Goal: Task Accomplishment & Management: Complete application form

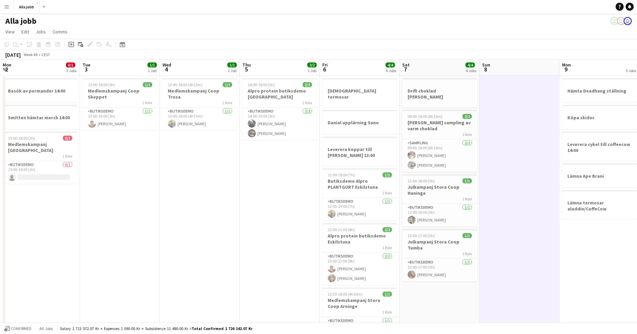
scroll to position [0, 260]
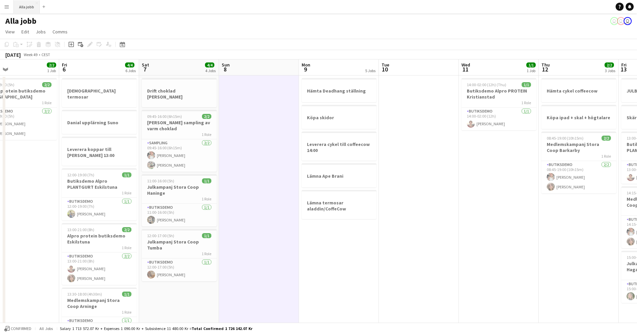
click at [23, 6] on button "Alla jobb Close" at bounding box center [27, 6] width 26 height 13
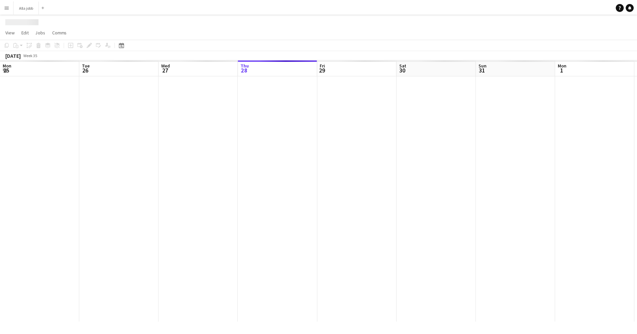
scroll to position [0, 160]
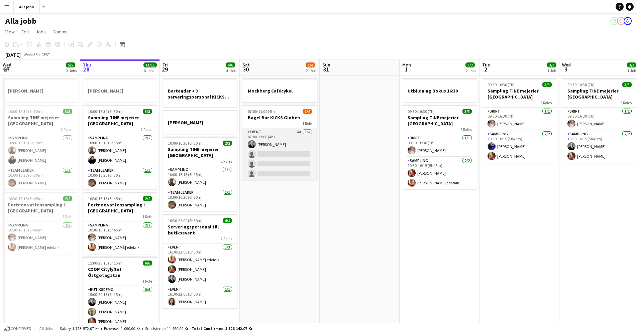
click at [291, 154] on app-card-role "Event 4A 1/4 07:00-11:00 (4h) Casper Lewin single-neutral-actions single-neutra…" at bounding box center [279, 154] width 75 height 52
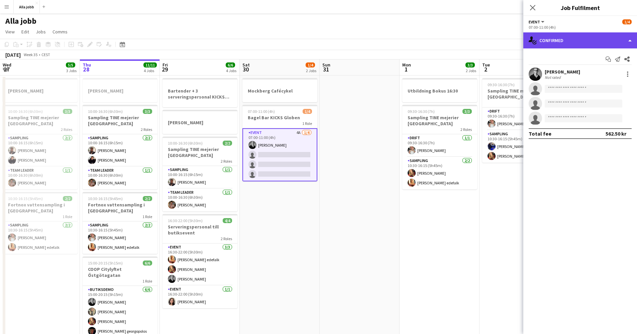
click at [548, 40] on div "single-neutral-actions-check-2 Confirmed" at bounding box center [580, 40] width 114 height 16
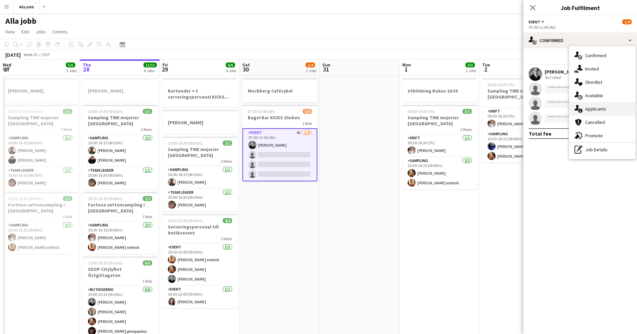
click at [595, 112] on div "single-neutral-actions-information Applicants" at bounding box center [602, 108] width 66 height 13
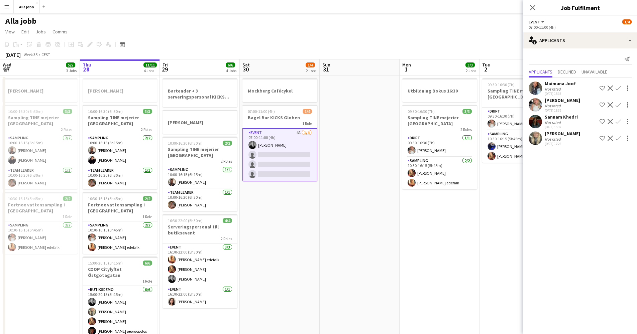
click at [537, 140] on app-user-avatar at bounding box center [535, 138] width 13 height 13
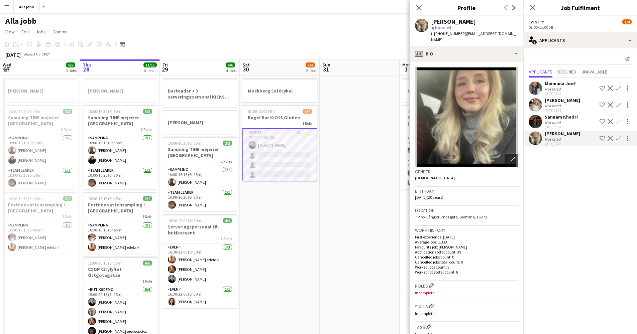
click at [575, 169] on mat-expansion-panel "users2 Applicants Send notification Applicants Declined Unavailable Maimuna Joo…" at bounding box center [580, 191] width 114 height 286
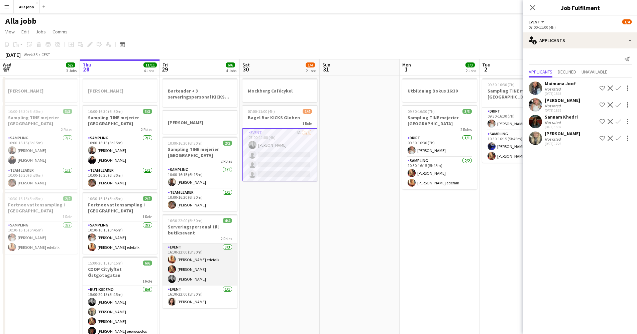
scroll to position [13, 0]
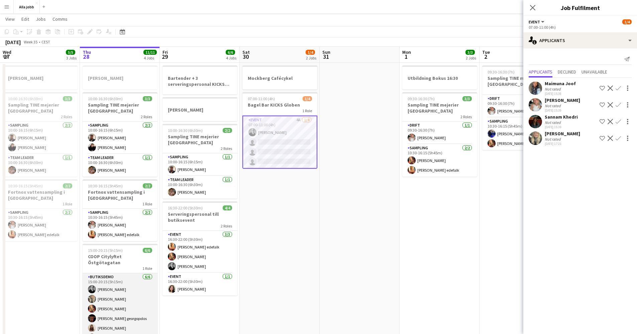
click at [123, 295] on app-card-role "Butiksdemo 6/6 15:00-20:15 (5h15m) Casper Lewin Linda Schönberg Mathilda Lidbac…" at bounding box center [120, 308] width 75 height 71
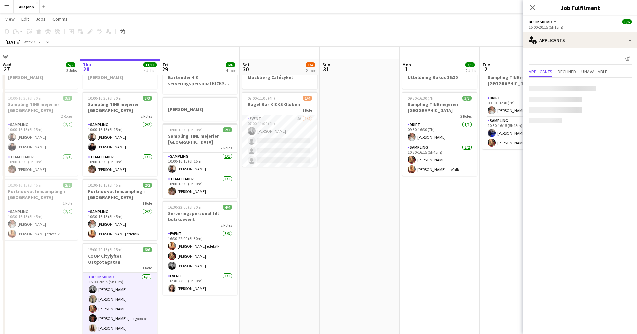
scroll to position [46, 0]
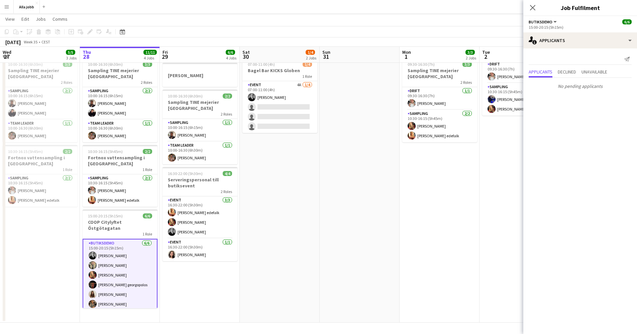
click at [128, 289] on app-card-role "Butiksdemo 6/6 15:00-20:15 (5h15m) Casper Lewin Linda Schönberg Mathilda Lidbac…" at bounding box center [120, 275] width 75 height 73
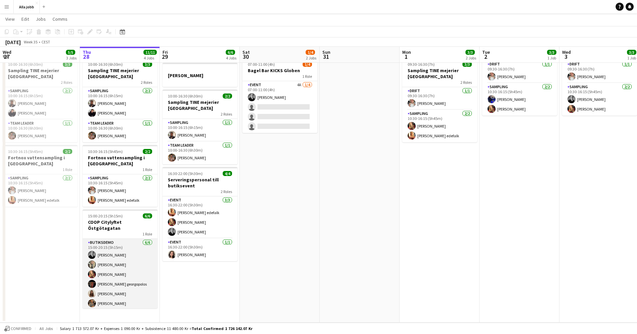
click at [135, 286] on app-card-role "Butiksdemo 6/6 15:00-20:15 (5h15m) Casper Lewin Linda Schönberg Mathilda Lidbac…" at bounding box center [120, 274] width 75 height 71
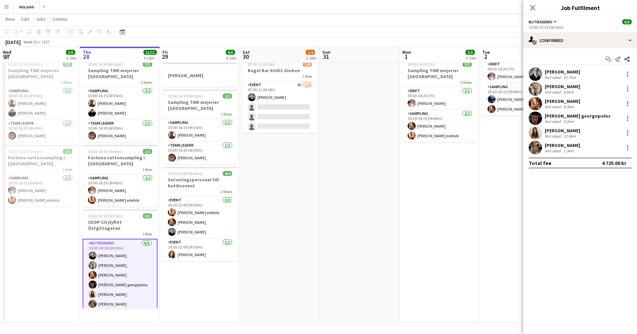
click at [534, 133] on app-user-avatar at bounding box center [535, 132] width 13 height 13
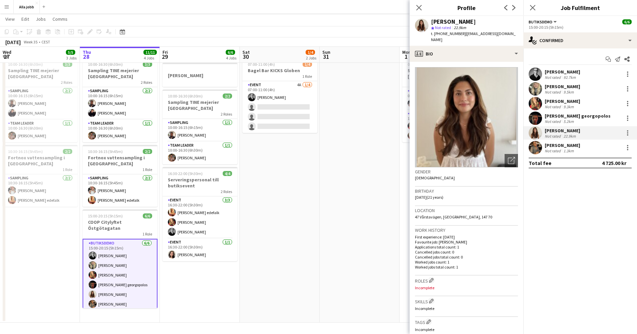
click at [537, 149] on app-user-avatar at bounding box center [535, 147] width 13 height 13
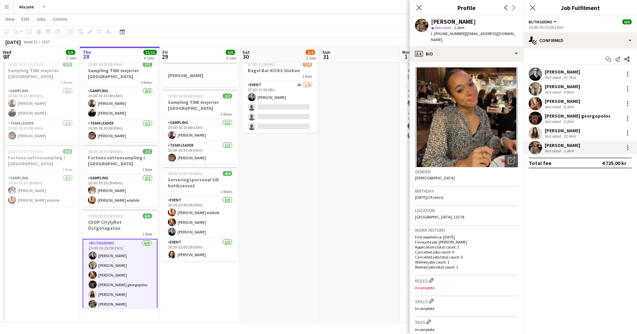
click at [536, 134] on app-user-avatar at bounding box center [535, 132] width 13 height 13
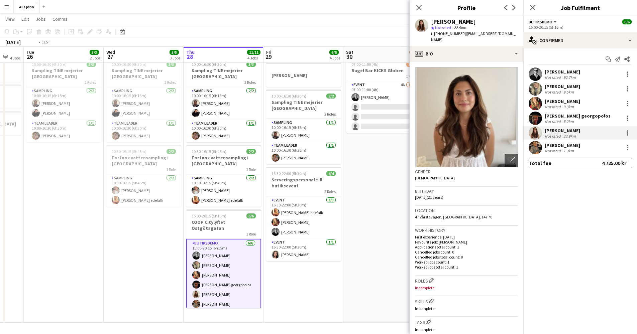
drag, startPoint x: 228, startPoint y: 159, endPoint x: 415, endPoint y: 144, distance: 188.1
click at [428, 143] on body "Menu Boards Boards Boards All jobs Status Workforce Workforce My Workforce Recr…" at bounding box center [318, 144] width 637 height 381
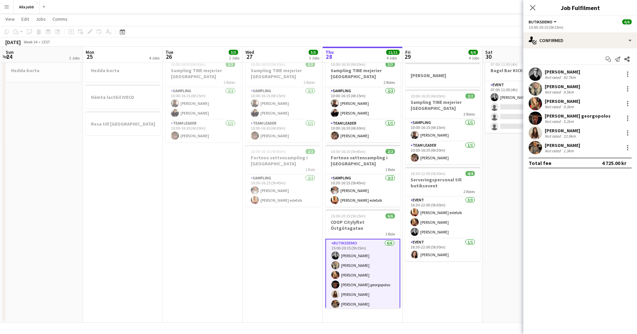
drag, startPoint x: 203, startPoint y: 148, endPoint x: 300, endPoint y: 147, distance: 97.3
click at [296, 148] on app-calendar-viewport "Fri 22 1 Job Sat 23 2/2 3 Jobs Sun 24 2 Jobs Mon 25 4 Jobs Tue 26 3/3 2 Jobs We…" at bounding box center [318, 151] width 637 height 343
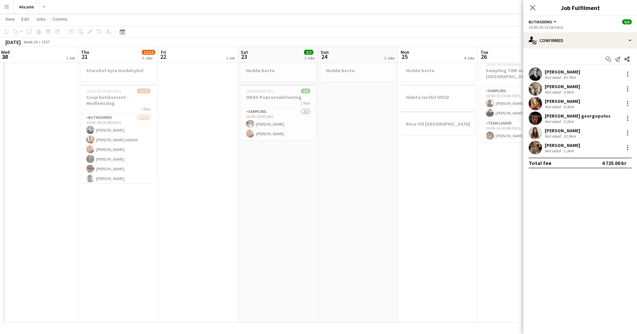
scroll to position [0, 142]
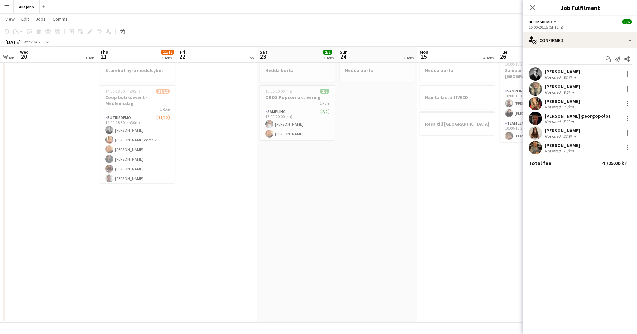
drag, startPoint x: 268, startPoint y: 146, endPoint x: 328, endPoint y: 146, distance: 60.2
click at [328, 146] on app-calendar-viewport "Mon 18 Tue 19 1 Job Wed 20 1 Job Thu 21 11/12 3 Jobs Fri 22 1 Job Sat 23 2/2 3 …" at bounding box center [318, 151] width 637 height 343
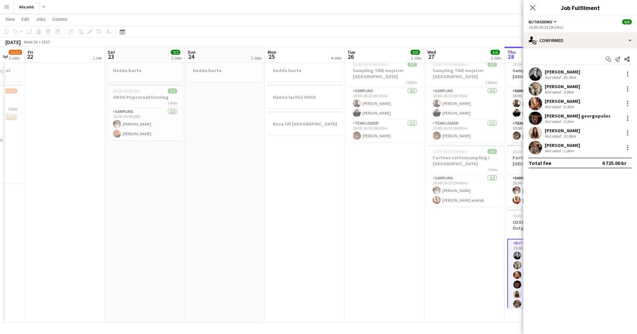
drag, startPoint x: 339, startPoint y: 167, endPoint x: 63, endPoint y: 159, distance: 276.9
click at [23, 158] on app-calendar-viewport "Tue 19 1 Job Wed 20 1 Job Thu 21 11/12 3 Jobs Fri 22 1 Job Sat 23 2/2 3 Jobs Su…" at bounding box center [318, 151] width 637 height 343
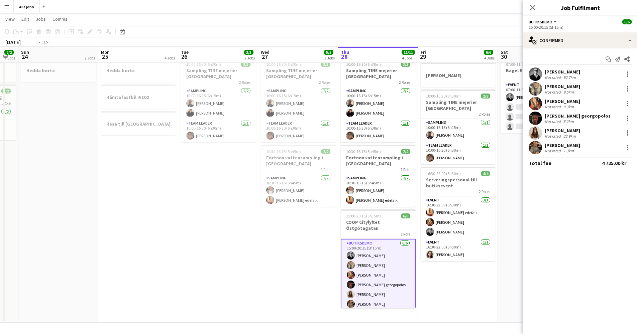
drag, startPoint x: 314, startPoint y: 152, endPoint x: 77, endPoint y: 146, distance: 237.1
click at [78, 146] on app-calendar-viewport "Thu 21 11/12 3 Jobs Fri 22 1 Job Sat 23 2/2 3 Jobs Sun 24 2 Jobs Mon 25 4 Jobs …" at bounding box center [318, 151] width 637 height 343
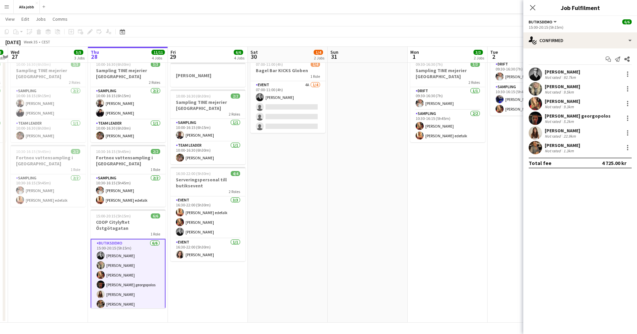
scroll to position [0, 254]
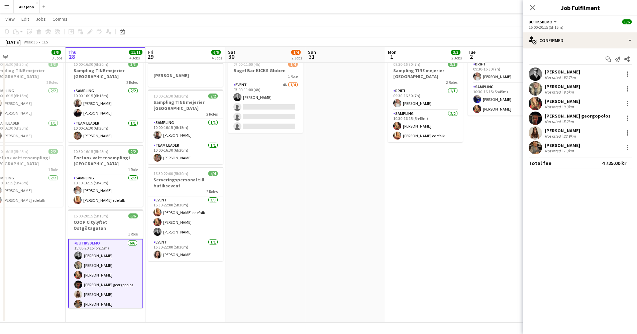
drag, startPoint x: 276, startPoint y: 158, endPoint x: 239, endPoint y: 156, distance: 37.2
click at [239, 156] on app-calendar-viewport "Sun 24 2 Jobs Mon 25 4 Jobs Tue 26 3/3 2 Jobs Wed 27 5/5 3 Jobs Thu 28 11/11 4 …" at bounding box center [318, 151] width 637 height 343
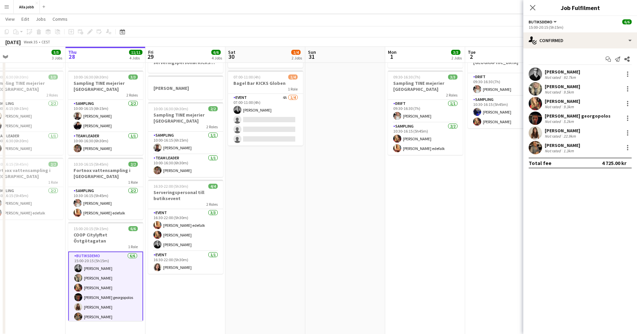
click at [295, 162] on app-date-cell "Mockberg Cafécykel 07:00-11:00 (4h) 1/4 Bagel Bar KICKS Globen 1 Role Event 4A …" at bounding box center [265, 188] width 80 height 295
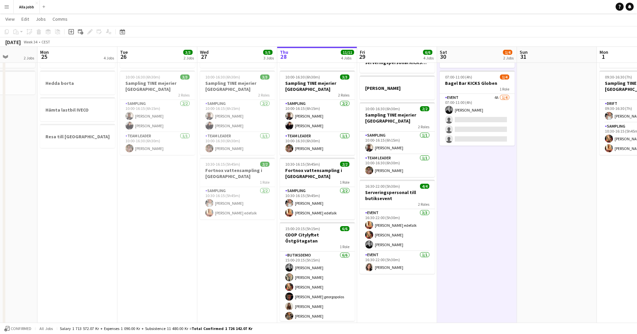
drag, startPoint x: 205, startPoint y: 167, endPoint x: 474, endPoint y: 167, distance: 268.4
click at [474, 167] on app-calendar-viewport "Fri 22 1 Job Sat 23 2/2 3 Jobs Sun 24 2 Jobs Mon 25 4 Jobs Tue 26 3/3 2 Jobs We…" at bounding box center [318, 163] width 637 height 343
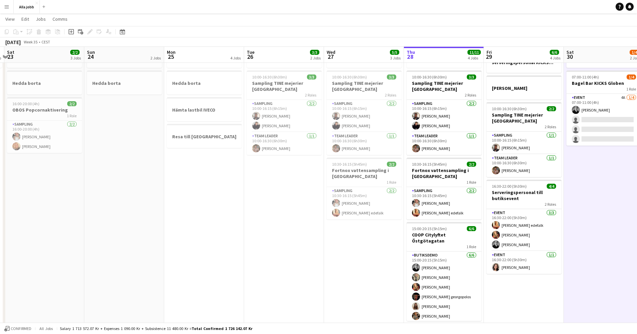
drag, startPoint x: 203, startPoint y: 180, endPoint x: 388, endPoint y: 206, distance: 187.6
click at [440, 202] on app-calendar-viewport "Thu 21 11/12 3 Jobs Fri 22 1 Job Sat 23 2/2 3 Jobs Sun 24 2 Jobs Mon 25 4 Jobs …" at bounding box center [318, 163] width 637 height 343
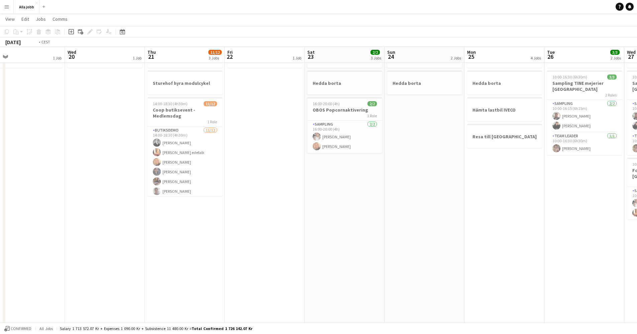
scroll to position [0, 164]
drag, startPoint x: 166, startPoint y: 207, endPoint x: 448, endPoint y: 206, distance: 282.2
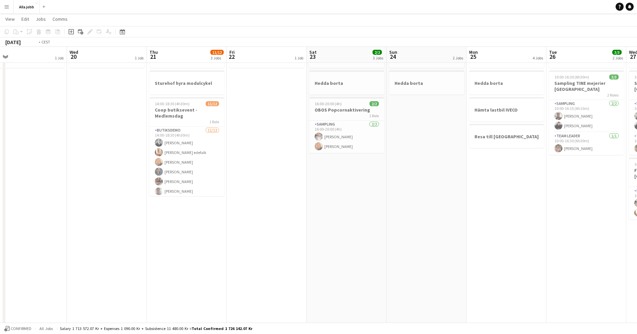
click at [446, 206] on app-calendar-viewport "Sun 17 Mon 18 2 Jobs Tue 19 1 Job Wed 20 1 Job Thu 21 11/12 3 Jobs Fri 22 1 Job…" at bounding box center [318, 163] width 637 height 343
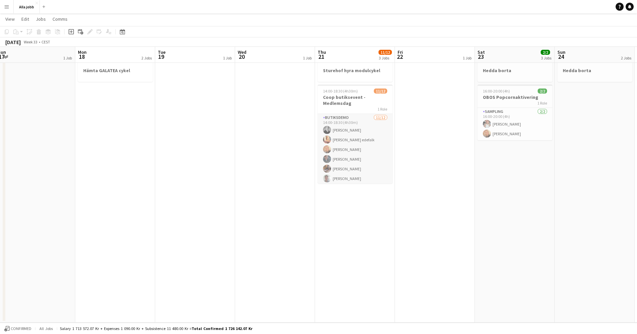
scroll to position [0, 0]
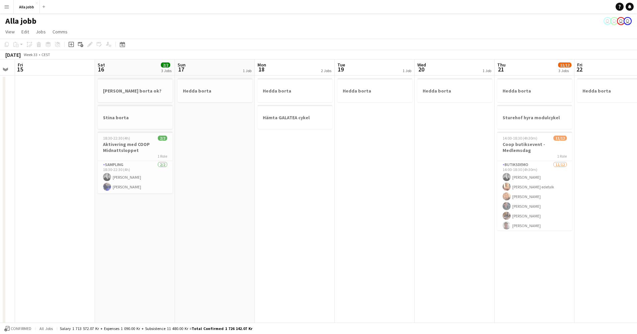
drag, startPoint x: 199, startPoint y: 178, endPoint x: 368, endPoint y: 193, distance: 169.5
click at [379, 194] on app-calendar-viewport "Wed 13 Thu 14 Fri 15 Sat 16 2/2 3 Jobs Sun 17 1 Job Mon 18 2 Jobs Tue 19 1 Job …" at bounding box center [318, 215] width 637 height 311
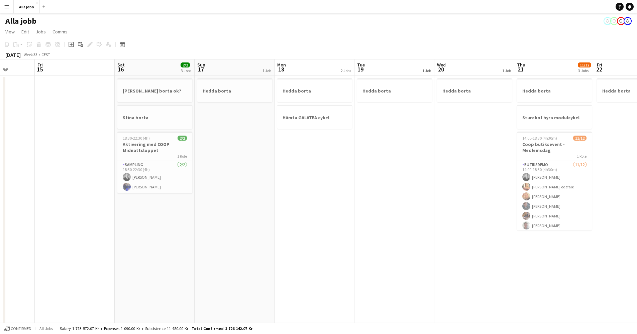
drag, startPoint x: 270, startPoint y: 192, endPoint x: 385, endPoint y: 196, distance: 114.7
click at [385, 196] on app-calendar-viewport "Tue 12 Wed 13 1 Job Thu 14 Fri 15 Sat 16 2/2 3 Jobs Sun 17 1 Job Mon 18 2 Jobs …" at bounding box center [318, 215] width 637 height 311
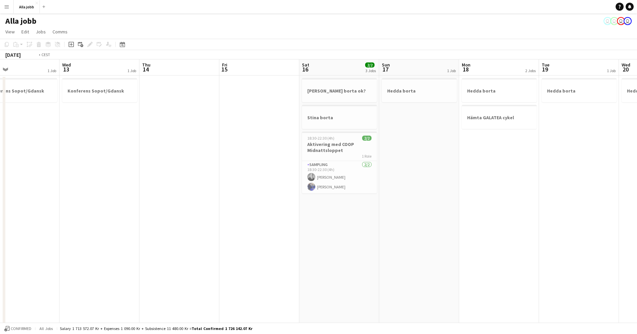
drag, startPoint x: 235, startPoint y: 210, endPoint x: 510, endPoint y: 219, distance: 274.6
click at [508, 219] on app-calendar-viewport "Sun 10 2/2 2 Jobs Mon 11 Tue 12 1 Job Wed 13 1 Job Thu 14 Fri 15 Sat 16 2/2 3 J…" at bounding box center [318, 215] width 637 height 311
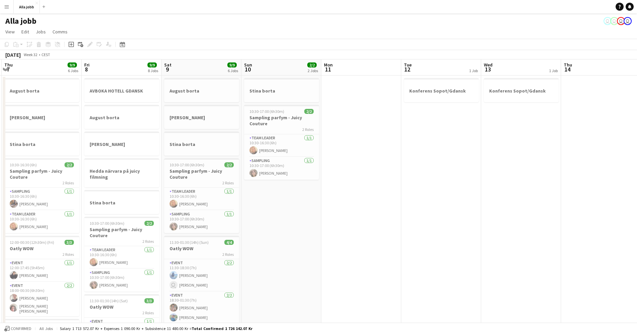
scroll to position [0, 156]
drag, startPoint x: 205, startPoint y: 198, endPoint x: 357, endPoint y: 209, distance: 152.5
click at [357, 209] on app-calendar-viewport "Tue 5 3 Jobs Wed 6 4/4 5 Jobs Thu 7 9/9 6 Jobs Fri 8 9/9 8 Jobs Sat 9 9/9 6 Job…" at bounding box center [318, 270] width 637 height 420
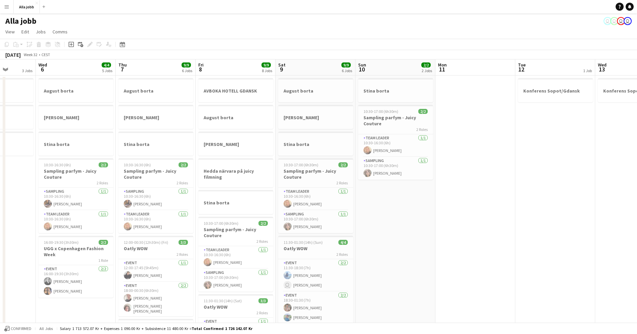
scroll to position [0, 193]
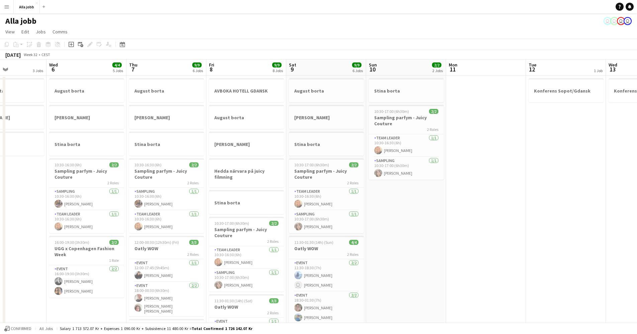
drag, startPoint x: 284, startPoint y: 208, endPoint x: 407, endPoint y: 215, distance: 122.9
click at [407, 215] on app-calendar-viewport "Sun 3 Mon 4 3 Jobs Tue 5 3 Jobs Wed 6 4/4 5 Jobs Thu 7 9/9 6 Jobs Fri 8 9/9 8 J…" at bounding box center [318, 270] width 637 height 420
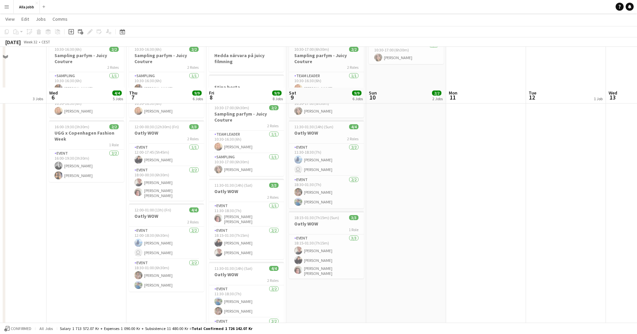
scroll to position [156, 0]
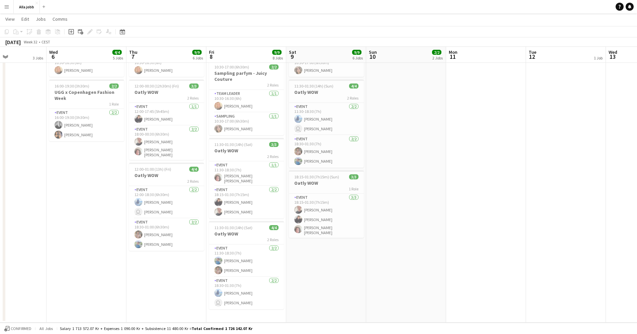
click at [430, 231] on app-date-cell "Stina borta 10:30-17:00 (6h30m) 2/2 Sampling parfym - Juicy Couture 2 Roles Tea…" at bounding box center [406, 121] width 80 height 404
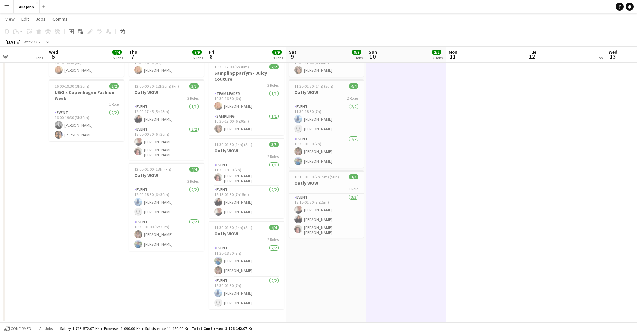
scroll to position [0, 207]
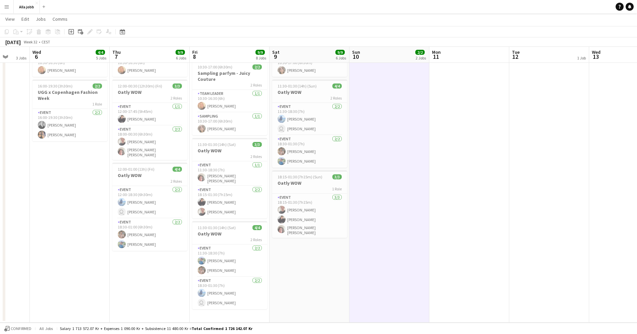
drag, startPoint x: 479, startPoint y: 206, endPoint x: 140, endPoint y: 202, distance: 338.7
click at [227, 203] on app-calendar-viewport "Sun 3 3 Jobs Mon 4 3 Jobs Tue 5 3 Jobs Wed 6 4/4 5 Jobs Thu 7 9/9 6 Jobs Fri 8 …" at bounding box center [318, 96] width 637 height 453
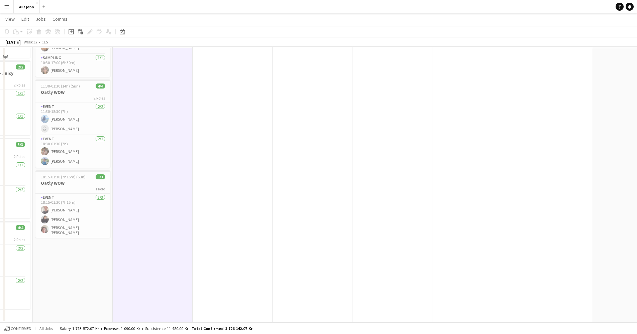
scroll to position [0, 0]
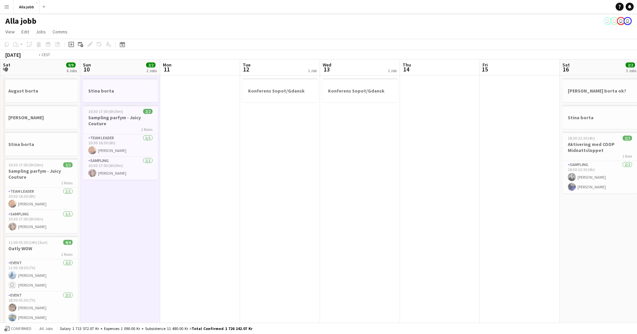
drag, startPoint x: 362, startPoint y: 195, endPoint x: 102, endPoint y: 192, distance: 259.8
click at [96, 196] on app-calendar-viewport "Wed 6 4/4 5 Jobs Thu 7 9/9 6 Jobs Fri 8 9/9 8 Jobs Sat 9 9/9 6 Jobs Sun 10 2/2 …" at bounding box center [318, 270] width 637 height 420
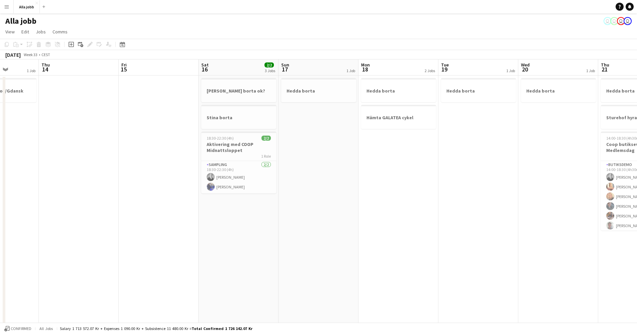
drag, startPoint x: 293, startPoint y: 186, endPoint x: 186, endPoint y: 191, distance: 106.7
click at [186, 191] on app-calendar-viewport "Mon 11 Tue 12 1 Job Wed 13 1 Job Thu 14 Fri 15 Sat 16 2/2 3 Jobs Sun 17 1 Job M…" at bounding box center [318, 270] width 637 height 420
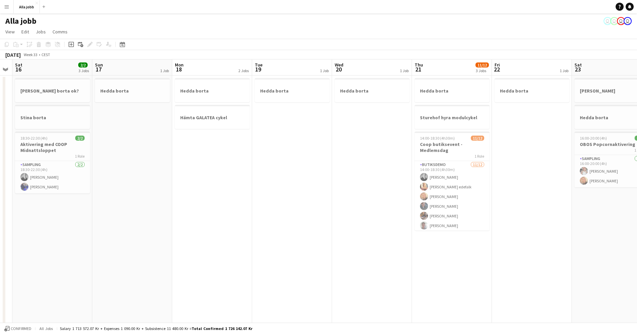
drag, startPoint x: 339, startPoint y: 190, endPoint x: 153, endPoint y: 193, distance: 186.2
click at [153, 193] on app-calendar-viewport "Wed 13 1 Job Thu 14 Fri 15 Sat 16 2/2 3 Jobs Sun 17 1 Job Mon 18 2 Jobs Tue 19 …" at bounding box center [318, 270] width 637 height 420
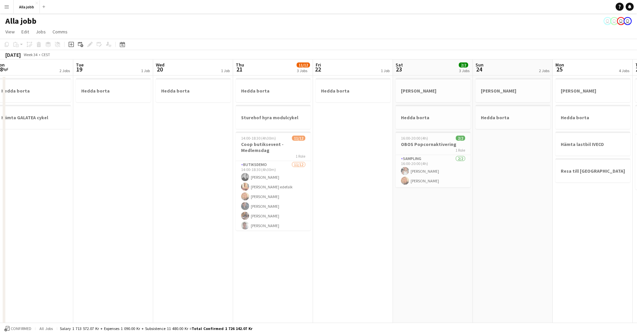
drag, startPoint x: 341, startPoint y: 196, endPoint x: 165, endPoint y: 195, distance: 175.2
click at [165, 195] on app-calendar-viewport "Fri 15 Sat 16 2/2 3 Jobs Sun 17 1 Job Mon 18 2 Jobs Tue 19 1 Job Wed 20 1 Job T…" at bounding box center [318, 270] width 637 height 420
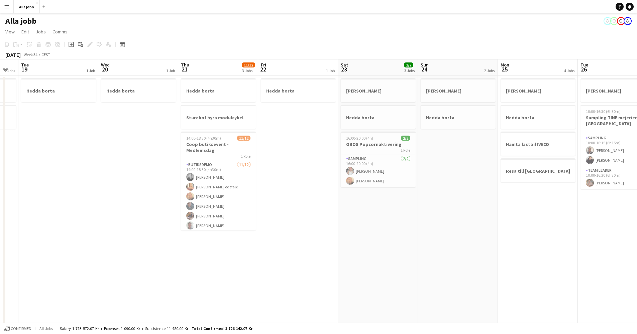
drag, startPoint x: 368, startPoint y: 201, endPoint x: 155, endPoint y: 202, distance: 212.9
click at [155, 202] on app-calendar-viewport "Sat 16 2/2 3 Jobs Sun 17 1 Job Mon 18 2 Jobs Tue 19 1 Job Wed 20 1 Job Thu 21 1…" at bounding box center [318, 270] width 637 height 420
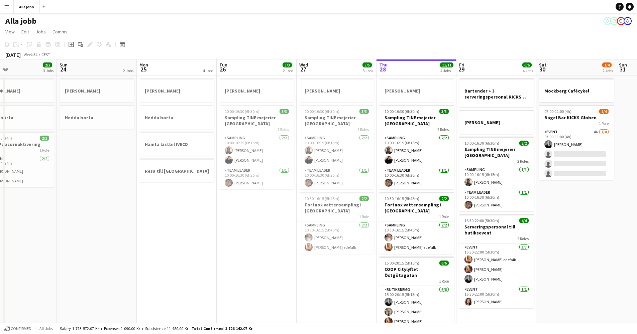
drag, startPoint x: 260, startPoint y: 200, endPoint x: 73, endPoint y: 205, distance: 187.3
click at [77, 204] on app-calendar-viewport "Wed 20 1 Job Thu 21 11/12 3 Jobs Fri 22 1 Job Sat 23 2/2 3 Jobs Sun 24 2 Jobs M…" at bounding box center [318, 270] width 637 height 420
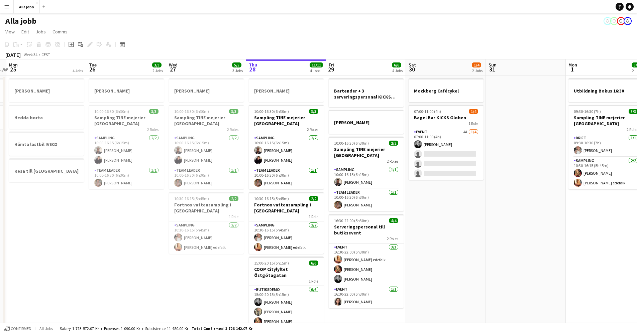
drag, startPoint x: 293, startPoint y: 199, endPoint x: 172, endPoint y: 201, distance: 121.0
click at [172, 201] on app-calendar-viewport "Fri 22 1 Job Sat 23 2/2 3 Jobs Sun 24 2 Jobs Mon 25 4 Jobs Tue 26 3/3 2 Jobs We…" at bounding box center [318, 270] width 637 height 420
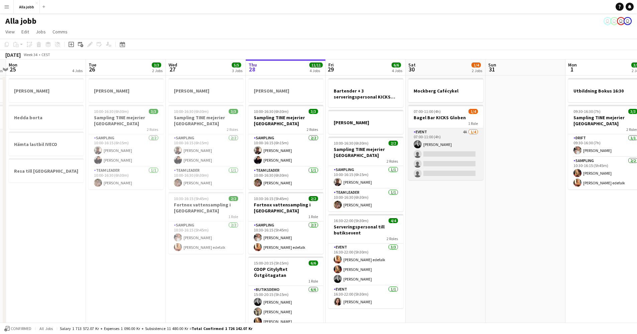
click at [433, 164] on app-card-role "Event 4A 1/4 07:00-11:00 (4h) Casper Lewin single-neutral-actions single-neutra…" at bounding box center [445, 154] width 75 height 52
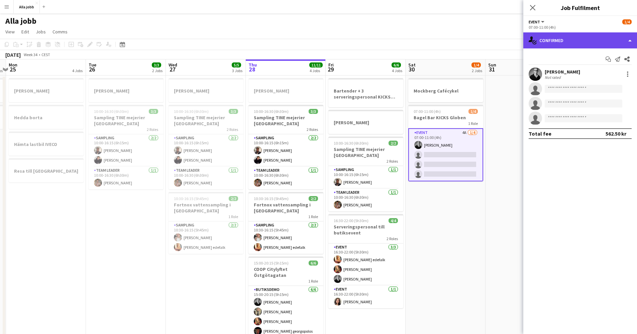
click at [548, 46] on div "single-neutral-actions-check-2 Confirmed" at bounding box center [580, 40] width 114 height 16
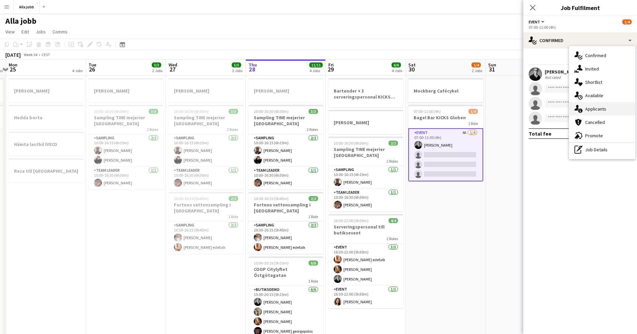
click at [591, 109] on div "single-neutral-actions-information Applicants" at bounding box center [602, 108] width 66 height 13
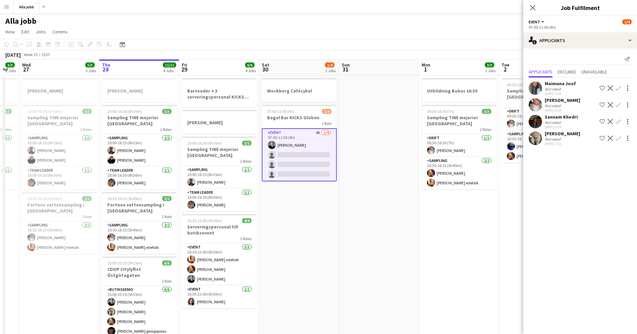
drag, startPoint x: 460, startPoint y: 245, endPoint x: 328, endPoint y: 231, distance: 133.5
click at [310, 236] on app-calendar-viewport "Sun 24 2 Jobs Mon 25 4 Jobs Tue 26 3/3 2 Jobs Wed 27 5/5 3 Jobs Thu 28 11/11 4 …" at bounding box center [318, 270] width 637 height 420
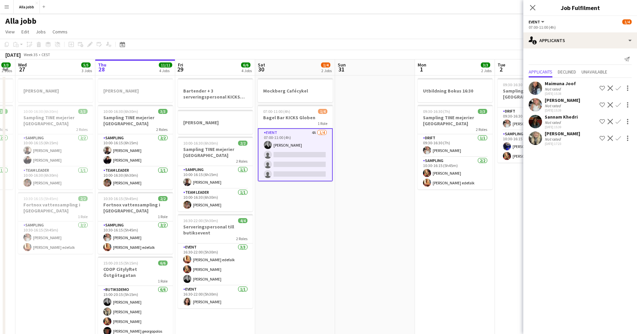
click at [355, 227] on app-date-cell at bounding box center [375, 278] width 80 height 404
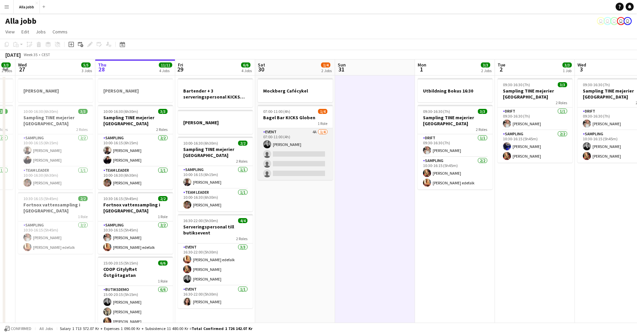
click at [315, 163] on app-card-role "Event 4A 1/4 07:00-11:00 (4h) Casper Lewin single-neutral-actions single-neutra…" at bounding box center [295, 154] width 75 height 52
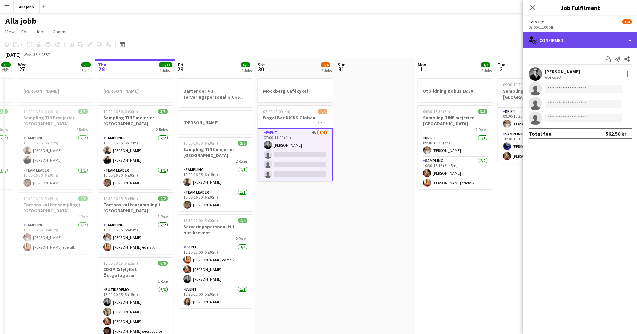
click at [560, 42] on div "single-neutral-actions-check-2 Confirmed" at bounding box center [580, 40] width 114 height 16
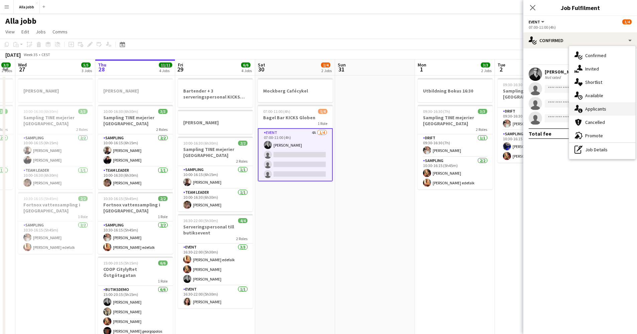
click at [590, 108] on div "single-neutral-actions-information Applicants" at bounding box center [602, 108] width 66 height 13
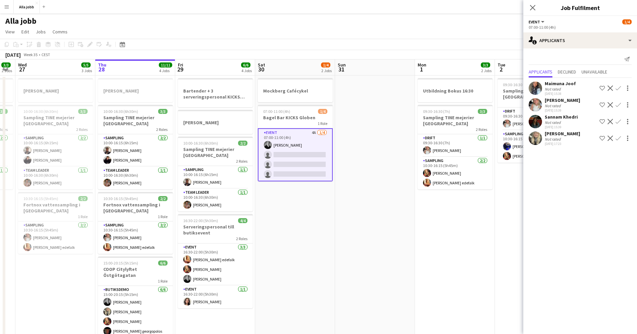
click at [536, 122] on app-user-avatar at bounding box center [535, 121] width 13 height 13
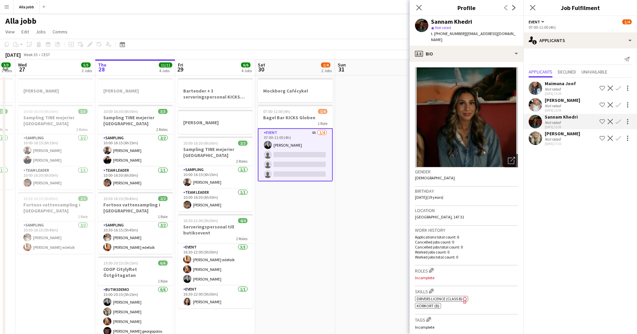
click at [358, 218] on app-date-cell at bounding box center [375, 278] width 80 height 404
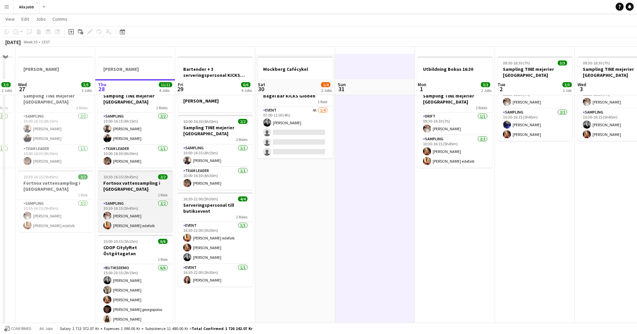
scroll to position [53, 0]
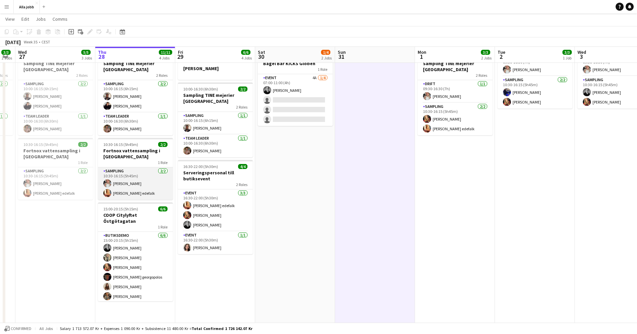
click at [140, 192] on app-card-role "Sampling [DATE] 10:30-16:15 (5h45m) [PERSON_NAME] [PERSON_NAME]" at bounding box center [135, 183] width 75 height 32
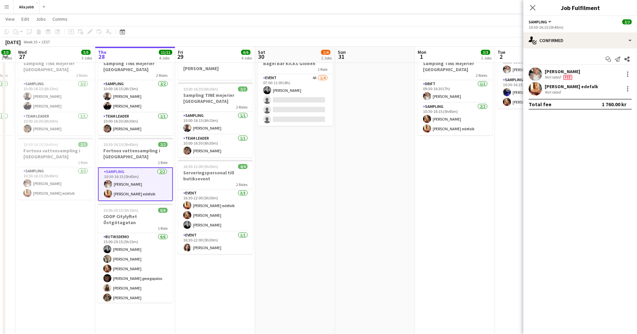
click at [536, 90] on app-user-avatar at bounding box center [535, 88] width 13 height 13
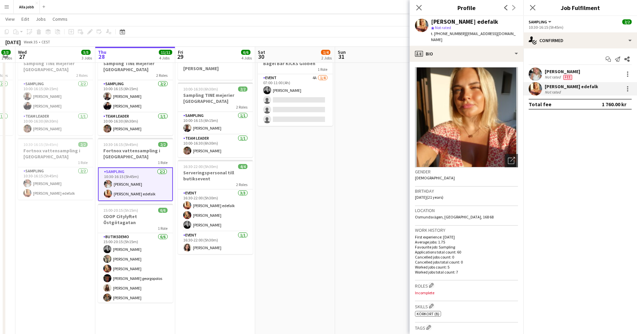
click at [470, 22] on div "[PERSON_NAME] edefalk" at bounding box center [464, 22] width 67 height 6
click at [380, 125] on app-date-cell at bounding box center [375, 223] width 80 height 404
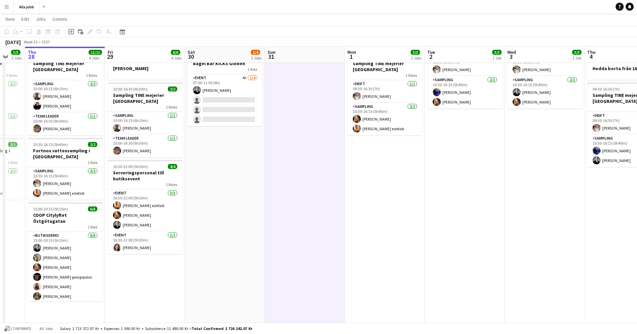
drag, startPoint x: 384, startPoint y: 125, endPoint x: 237, endPoint y: 137, distance: 147.9
click at [212, 135] on app-calendar-viewport "Mon 25 4 Jobs Tue 26 3/3 2 Jobs Wed 27 5/5 3 Jobs Thu 28 11/11 4 Jobs Fri 29 6/…" at bounding box center [318, 199] width 637 height 453
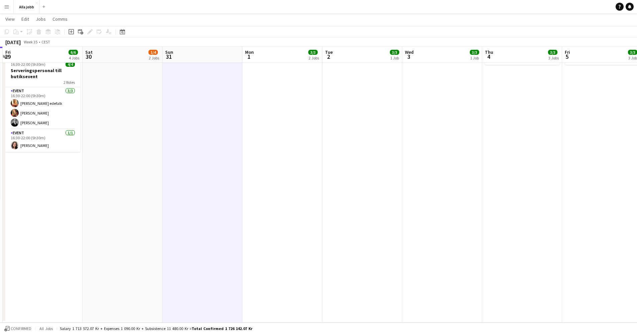
scroll to position [0, 0]
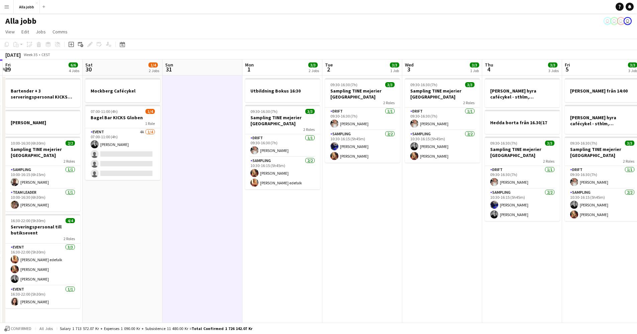
click at [384, 184] on app-date-cell "09:30-16:30 (7h) 3/3 Sampling TINE mejerier Stockholm 2 Roles Drift 1/1 09:30-1…" at bounding box center [362, 278] width 80 height 404
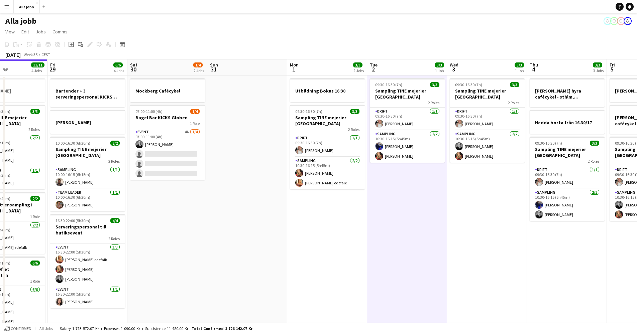
drag, startPoint x: 432, startPoint y: 194, endPoint x: 322, endPoint y: 191, distance: 110.4
click at [322, 191] on app-calendar-viewport "Tue 26 3/3 2 Jobs Wed 27 5/5 3 Jobs Thu 28 11/11 4 Jobs Fri 29 6/6 4 Jobs Sat 3…" at bounding box center [318, 270] width 637 height 420
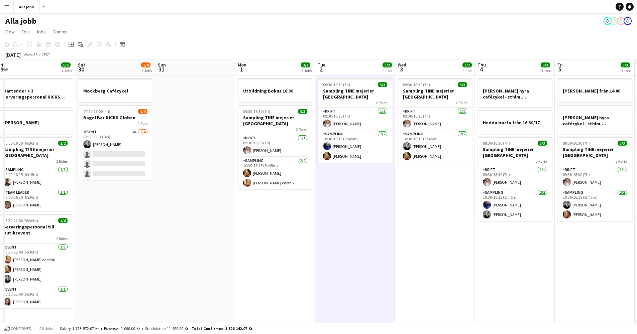
drag, startPoint x: 342, startPoint y: 201, endPoint x: 307, endPoint y: 190, distance: 37.6
click at [282, 187] on app-calendar-viewport "Tue 26 3/3 2 Jobs Wed 27 5/5 3 Jobs Thu 28 11/11 4 Jobs Fri 29 6/6 4 Jobs Sat 3…" at bounding box center [318, 270] width 637 height 420
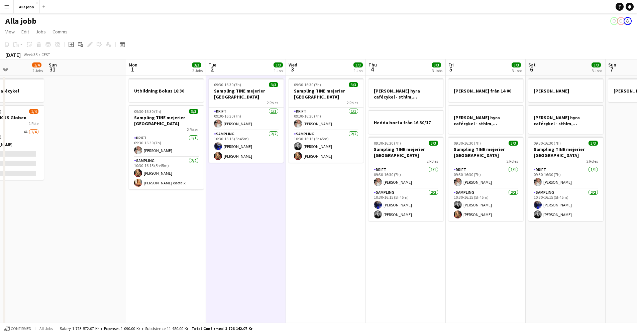
scroll to position [0, 194]
drag, startPoint x: 409, startPoint y: 196, endPoint x: 311, endPoint y: 194, distance: 98.0
click at [311, 194] on app-calendar-viewport "Thu 28 11/11 4 Jobs Fri 29 6/6 4 Jobs Sat 30 1/4 2 Jobs Sun 31 Mon 1 3/3 2 Jobs…" at bounding box center [318, 270] width 637 height 420
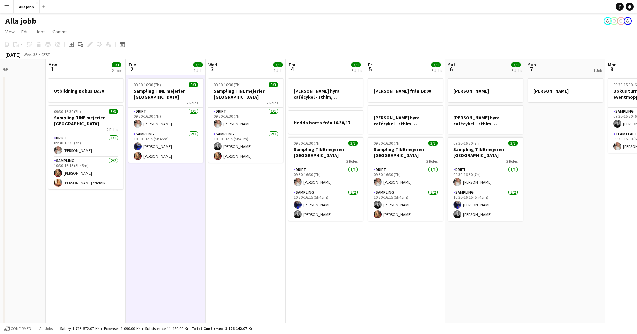
click at [543, 171] on app-date-cell "[PERSON_NAME]" at bounding box center [565, 278] width 80 height 404
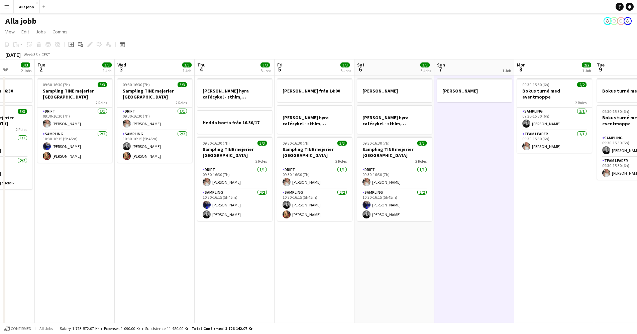
scroll to position [0, 207]
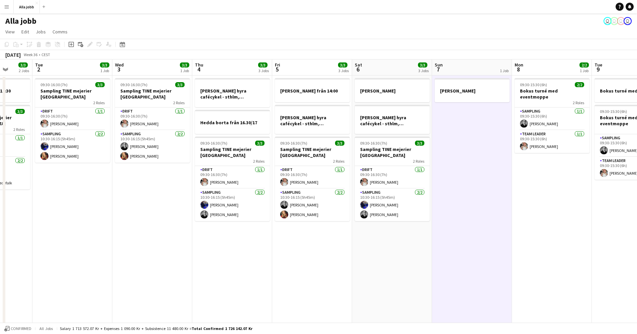
drag, startPoint x: 546, startPoint y: 168, endPoint x: 453, endPoint y: 174, distance: 93.4
click at [453, 174] on app-calendar-viewport "Sat 30 1/4 2 Jobs Sun 31 Mon 1 3/3 2 Jobs Tue 2 3/3 1 Job Wed 3 3/3 1 Job Thu 4…" at bounding box center [318, 270] width 637 height 420
click at [526, 169] on app-date-cell "09:30-15:30 (6h) 2/2 Bokus turné med eventmoppe 2 Roles Sampling [DATE] 09:30-1…" at bounding box center [552, 278] width 80 height 404
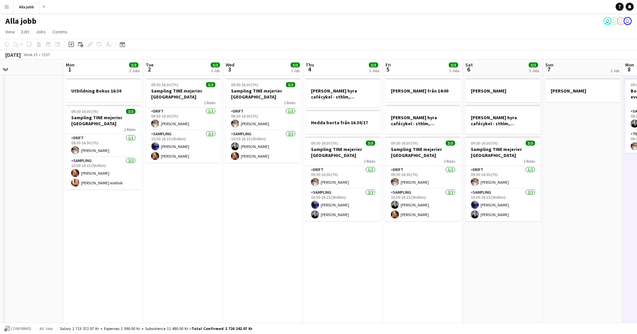
scroll to position [0, 176]
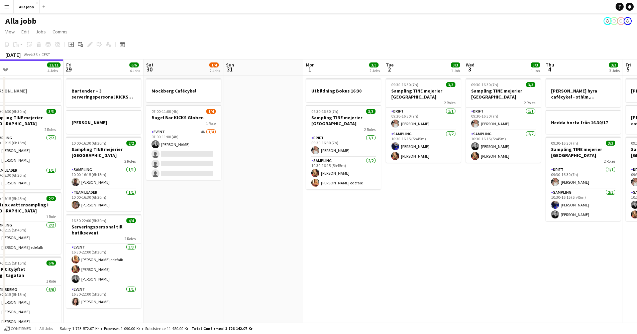
drag, startPoint x: 256, startPoint y: 185, endPoint x: 462, endPoint y: 185, distance: 205.6
click at [462, 185] on app-calendar-viewport "Tue 26 3/3 2 Jobs Wed 27 5/5 3 Jobs Thu 28 11/11 4 Jobs Fri 29 6/6 4 Jobs Sat 3…" at bounding box center [318, 270] width 637 height 420
drag, startPoint x: 153, startPoint y: 171, endPoint x: 232, endPoint y: 163, distance: 79.3
click at [232, 163] on app-calendar-viewport "Tue 26 3/3 2 Jobs Wed 27 5/5 3 Jobs Thu 28 11/11 4 Jobs Fri 29 6/6 4 Jobs Sat 3…" at bounding box center [318, 270] width 637 height 420
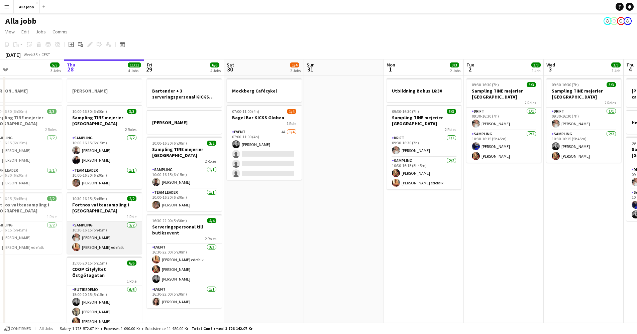
click at [96, 242] on app-card-role "Sampling [DATE] 10:30-16:15 (5h45m) [PERSON_NAME] [PERSON_NAME]" at bounding box center [104, 238] width 75 height 32
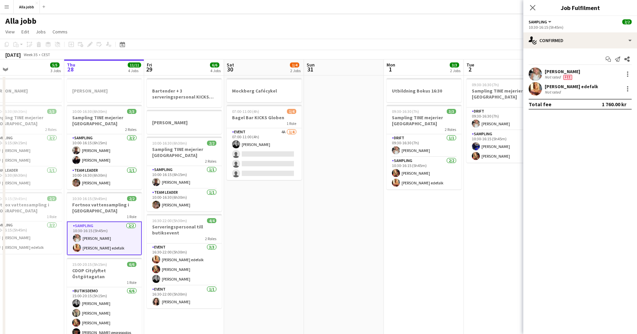
click at [538, 91] on app-user-avatar at bounding box center [535, 88] width 13 height 13
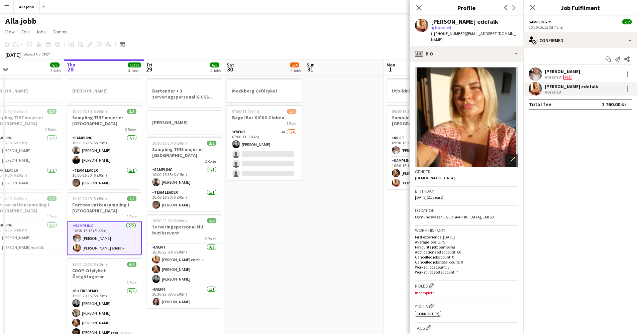
click at [485, 34] on span "| oliviasundqviste@gmail.com" at bounding box center [473, 36] width 85 height 11
click at [495, 33] on span "| oliviasundqviste@gmail.com" at bounding box center [473, 36] width 85 height 11
click at [486, 24] on div "[PERSON_NAME] edefalk" at bounding box center [464, 22] width 67 height 6
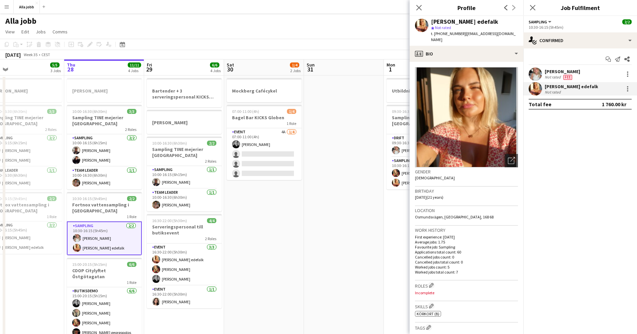
click at [486, 24] on div "[PERSON_NAME] edefalk" at bounding box center [464, 22] width 67 height 6
copy div "[PERSON_NAME] edefalk"
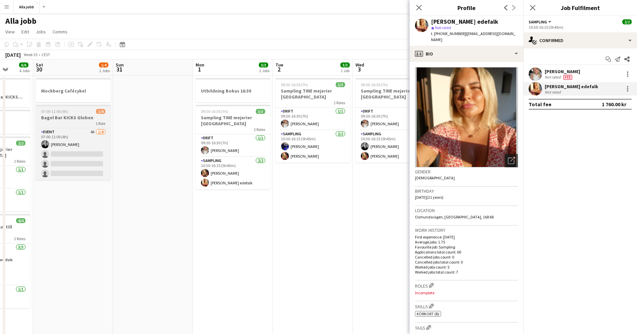
drag, startPoint x: 284, startPoint y: 102, endPoint x: 75, endPoint y: 118, distance: 210.2
click at [73, 118] on app-calendar-viewport "Wed 27 5/5 3 Jobs Thu 28 11/11 4 Jobs Fri 29 6/6 4 Jobs Sat 30 1/4 2 Jobs Sun 3…" at bounding box center [318, 270] width 637 height 420
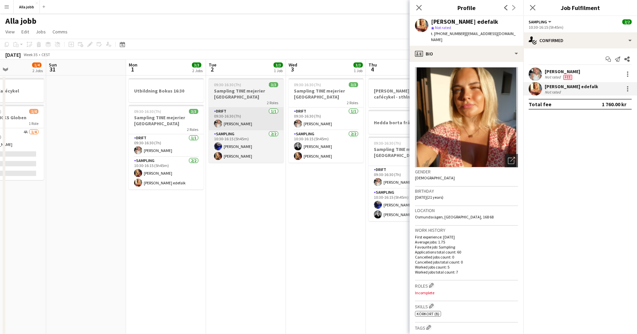
drag, startPoint x: 265, startPoint y: 116, endPoint x: 153, endPoint y: 126, distance: 112.7
click at [135, 127] on app-calendar-viewport "Thu 28 11/11 4 Jobs Fri 29 6/6 4 Jobs Sat 30 1/4 2 Jobs Sun 31 Mon 1 3/3 2 Jobs…" at bounding box center [318, 270] width 637 height 420
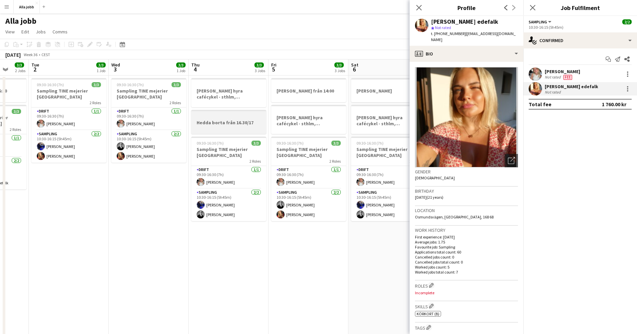
drag, startPoint x: 271, startPoint y: 118, endPoint x: 206, endPoint y: 122, distance: 65.3
click at [207, 121] on app-calendar-viewport "Sat 30 1/4 2 Jobs Sun 31 Mon 1 3/3 2 Jobs Tue 2 3/3 1 Job Wed 3 3/3 1 Job Thu 4…" at bounding box center [318, 270] width 637 height 420
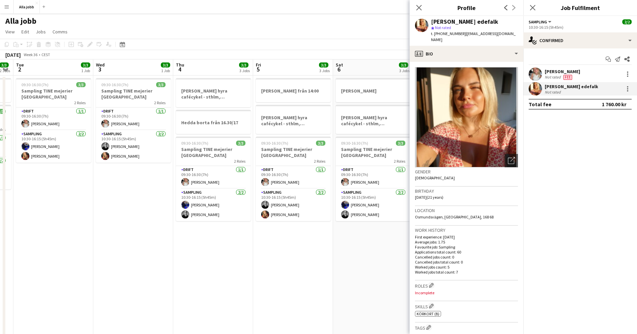
scroll to position [0, 241]
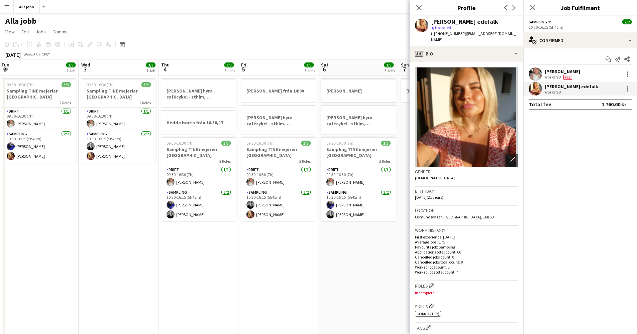
drag, startPoint x: 250, startPoint y: 117, endPoint x: 220, endPoint y: 123, distance: 30.8
click at [220, 123] on app-calendar-viewport "Sat 30 1/4 2 Jobs Sun 31 Mon 1 3/3 2 Jobs Tue 2 3/3 1 Job Wed 3 3/3 1 Job Thu 4…" at bounding box center [318, 270] width 637 height 420
click at [301, 242] on app-date-cell "[PERSON_NAME] från 14:00 [PERSON_NAME] hyra cafécykel - sthlm, [GEOGRAPHIC_DATA…" at bounding box center [278, 278] width 80 height 404
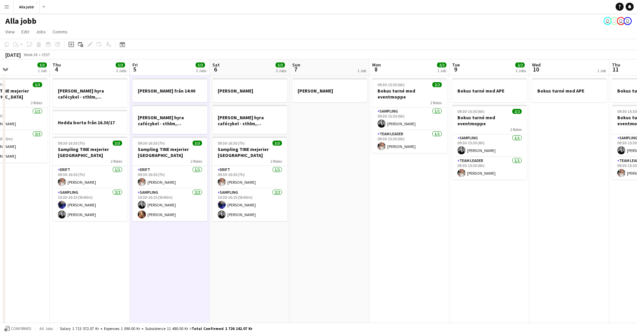
scroll to position [0, 197]
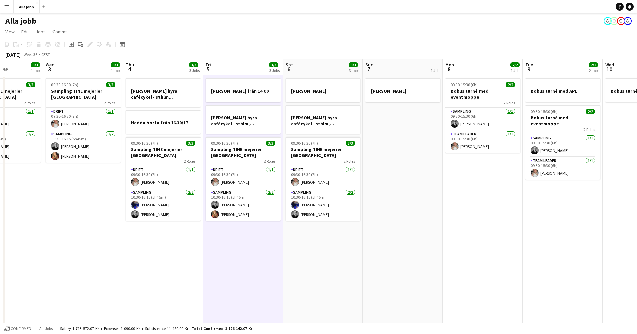
drag, startPoint x: 331, startPoint y: 245, endPoint x: 295, endPoint y: 242, distance: 35.6
click at [296, 242] on app-calendar-viewport "Sun 31 Mon 1 3/3 2 Jobs Tue 2 3/3 1 Job Wed 3 3/3 1 Job Thu 4 3/3 3 Jobs Fri 5 …" at bounding box center [318, 270] width 637 height 420
click at [405, 157] on app-date-cell "[PERSON_NAME]" at bounding box center [403, 278] width 80 height 404
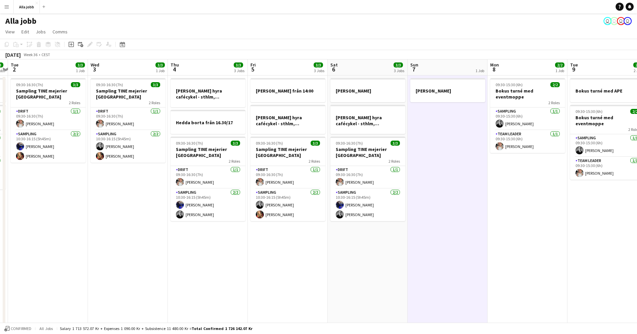
scroll to position [0, 137]
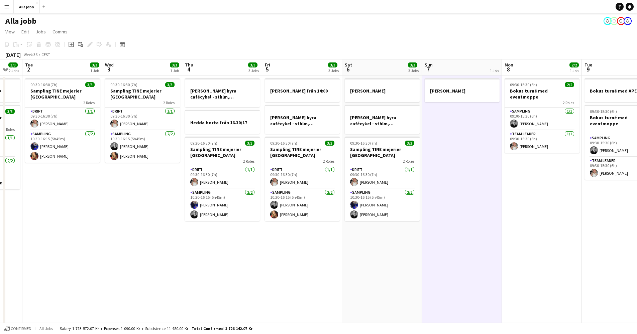
drag, startPoint x: 402, startPoint y: 199, endPoint x: 460, endPoint y: 202, distance: 57.9
click at [464, 203] on app-calendar-viewport "Sun 31 Mon 1 3/3 2 Jobs Tue 2 3/3 1 Job Wed 3 3/3 1 Job Thu 4 3/3 3 Jobs Fri 5 …" at bounding box center [318, 270] width 637 height 420
click at [223, 101] on div at bounding box center [222, 102] width 75 height 5
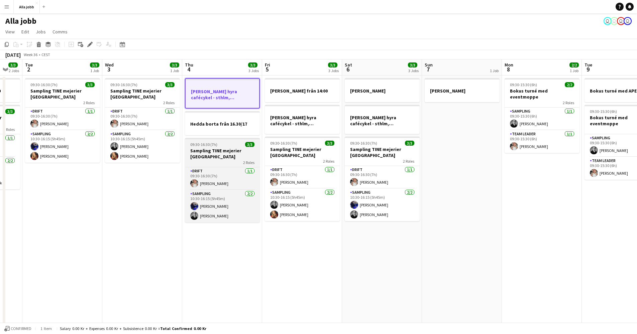
click at [227, 156] on h3 "Sampling TINE mejerier [GEOGRAPHIC_DATA]" at bounding box center [222, 154] width 75 height 12
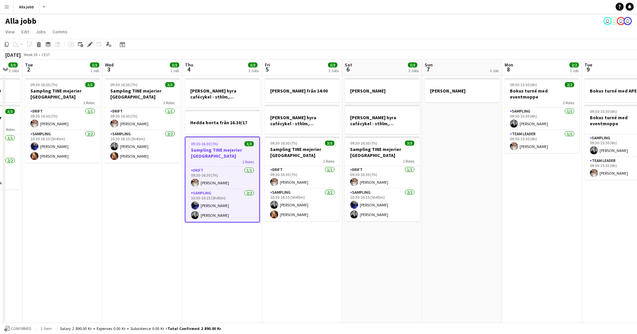
click at [212, 267] on app-date-cell "HUGO BOSS hyra cafécykel - sthlm, oslo, cph Hedda borta från 16.30/17 09:30-16:…" at bounding box center [222, 278] width 80 height 404
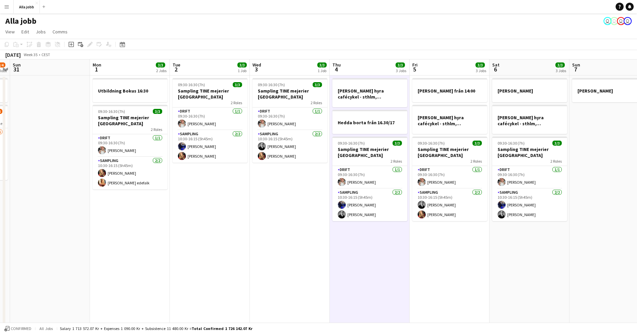
drag, startPoint x: 196, startPoint y: 256, endPoint x: 333, endPoint y: 250, distance: 137.2
click at [333, 250] on app-calendar-viewport "Fri 29 6/6 4 Jobs Sat 30 1/4 2 Jobs Sun 31 Mon 1 3/3 2 Jobs Tue 2 3/3 1 Job Wed…" at bounding box center [318, 270] width 637 height 420
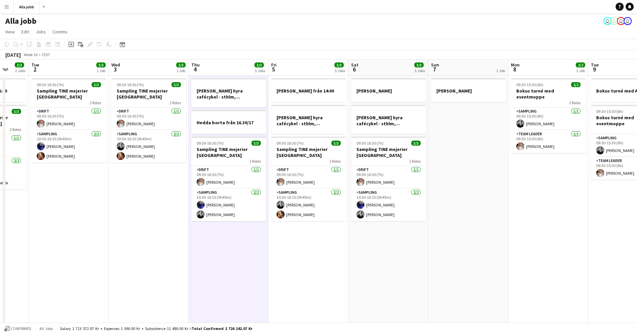
drag, startPoint x: 336, startPoint y: 249, endPoint x: 275, endPoint y: 255, distance: 61.9
click at [191, 260] on app-calendar-viewport "Sat 30 1/4 2 Jobs Sun 31 Mon 1 3/3 2 Jobs Tue 2 3/3 1 Job Wed 3 3/3 1 Job Thu 4…" at bounding box center [318, 270] width 637 height 420
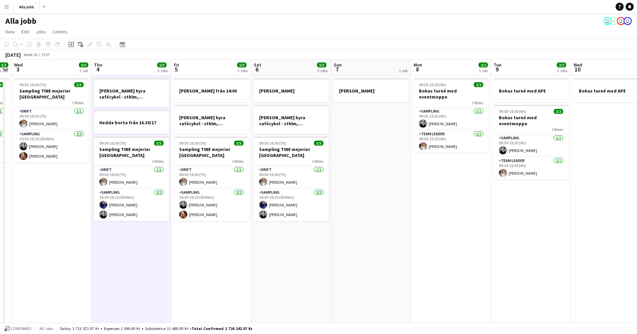
drag, startPoint x: 292, startPoint y: 257, endPoint x: 198, endPoint y: 257, distance: 93.9
click at [198, 257] on app-calendar-viewport "Sun 31 Mon 1 3/3 2 Jobs Tue 2 3/3 1 Job Wed 3 3/3 1 Job Thu 4 3/3 3 Jobs Fri 5 …" at bounding box center [318, 270] width 637 height 420
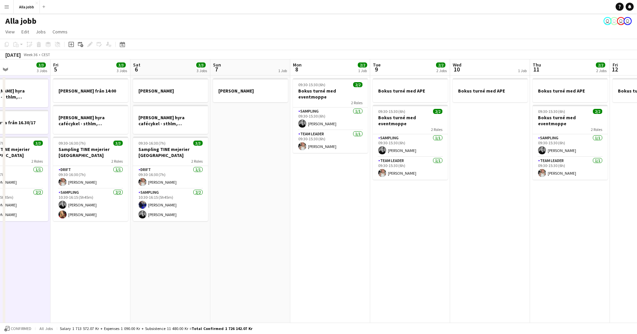
scroll to position [0, 210]
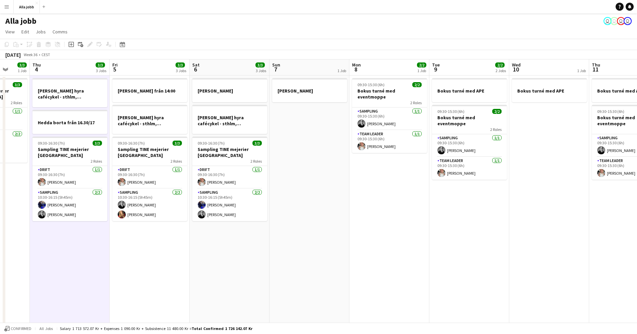
drag, startPoint x: 296, startPoint y: 256, endPoint x: 252, endPoint y: 258, distance: 43.5
click at [252, 258] on app-calendar-viewport "Mon 1 3/3 2 Jobs Tue 2 3/3 1 Job Wed 3 3/3 1 Job Thu 4 3/3 3 Jobs Fri 5 3/3 3 J…" at bounding box center [318, 270] width 637 height 420
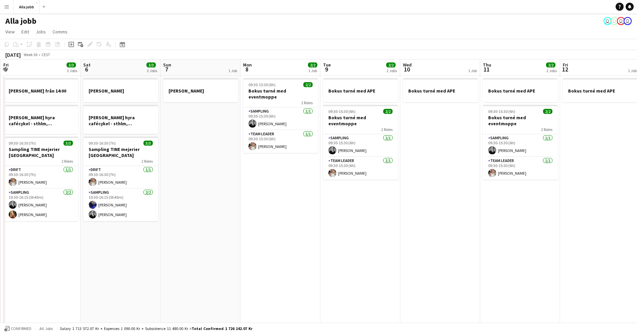
drag, startPoint x: 232, startPoint y: 253, endPoint x: 139, endPoint y: 263, distance: 93.1
click at [140, 263] on app-calendar-viewport "Tue 2 3/3 1 Job Wed 3 3/3 1 Job Thu 4 3/3 3 Jobs Fri 5 3/3 3 Jobs Sat 6 3/3 3 J…" at bounding box center [318, 270] width 637 height 420
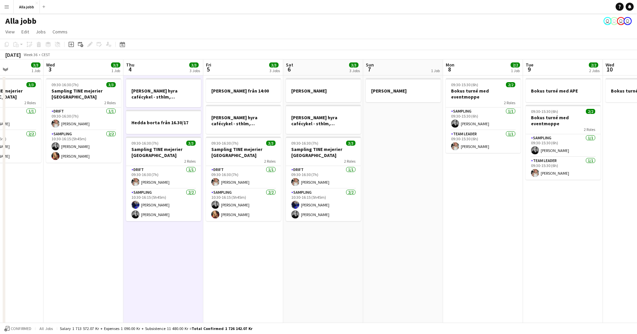
drag, startPoint x: 340, startPoint y: 246, endPoint x: 551, endPoint y: 243, distance: 210.6
click at [551, 243] on app-calendar-viewport "Sun 31 Mon 1 3/3 2 Jobs Tue 2 3/3 1 Job Wed 3 3/3 1 Job Thu 4 3/3 3 Jobs Fri 5 …" at bounding box center [318, 270] width 637 height 420
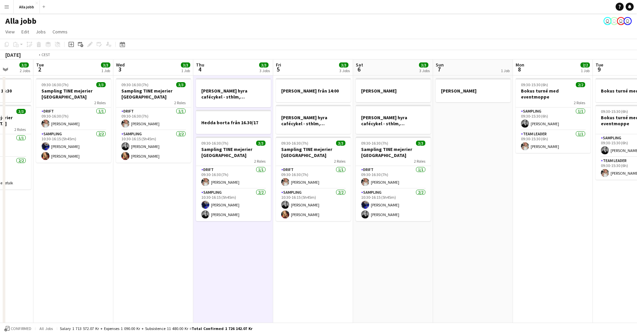
drag, startPoint x: 272, startPoint y: 248, endPoint x: 510, endPoint y: 244, distance: 238.4
click at [505, 244] on app-calendar-viewport "Sun 31 Mon 1 3/3 2 Jobs Tue 2 3/3 1 Job Wed 3 3/3 1 Job Thu 4 3/3 3 Jobs Fri 5 …" at bounding box center [318, 270] width 637 height 420
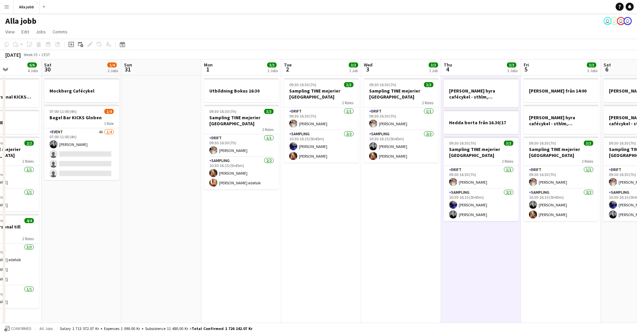
drag, startPoint x: 349, startPoint y: 242, endPoint x: 377, endPoint y: 242, distance: 28.1
click at [377, 242] on app-calendar-viewport "Wed 27 5/5 3 Jobs Thu 28 11/11 4 Jobs Fri 29 6/6 4 Jobs Sat 30 1/4 2 Jobs Sun 3…" at bounding box center [318, 270] width 637 height 420
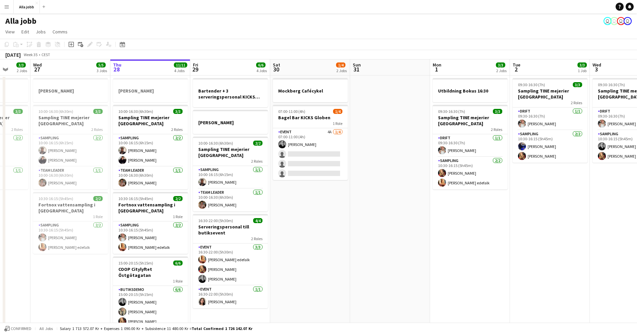
scroll to position [0, 209]
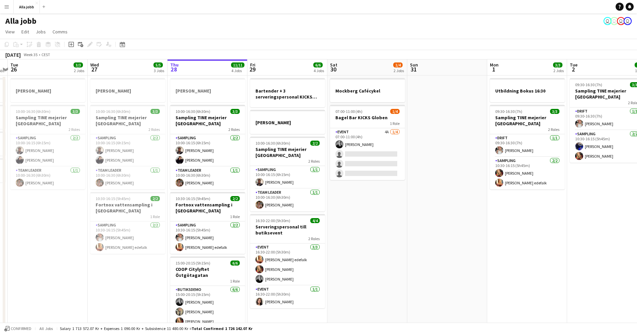
drag, startPoint x: 254, startPoint y: 244, endPoint x: 470, endPoint y: 238, distance: 215.4
click at [469, 238] on app-calendar-viewport "Sun 24 2 Jobs Mon 25 4 Jobs Tue 26 3/3 2 Jobs Wed 27 5/5 3 Jobs Thu 28 11/11 4 …" at bounding box center [318, 270] width 637 height 420
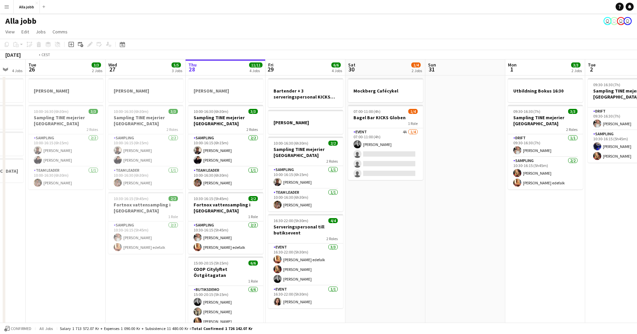
scroll to position [0, 134]
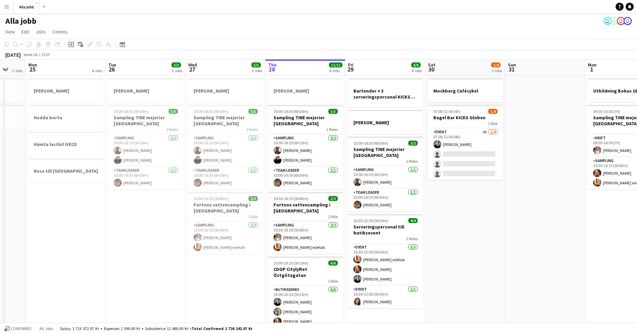
drag, startPoint x: 318, startPoint y: 242, endPoint x: 415, endPoint y: 242, distance: 97.6
click at [415, 242] on app-calendar-viewport "Sat 23 2/2 3 Jobs Sun 24 2 Jobs Mon 25 4 Jobs Tue 26 3/3 2 Jobs Wed 27 5/5 3 Jo…" at bounding box center [318, 270] width 637 height 420
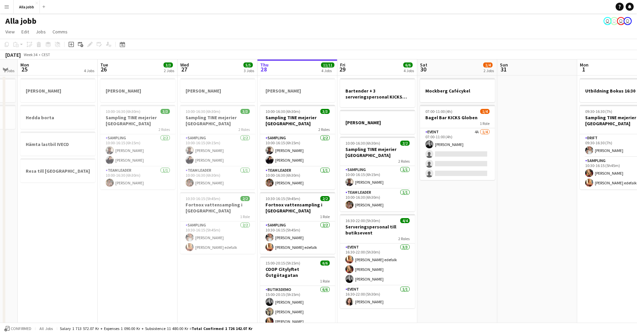
drag, startPoint x: 421, startPoint y: 241, endPoint x: 413, endPoint y: 241, distance: 8.0
click at [413, 241] on app-calendar-viewport "Sat 23 2/2 3 Jobs Sun 24 2 Jobs Mon 25 4 Jobs Tue 26 3/3 2 Jobs Wed 27 5/5 3 Jo…" at bounding box center [318, 270] width 637 height 420
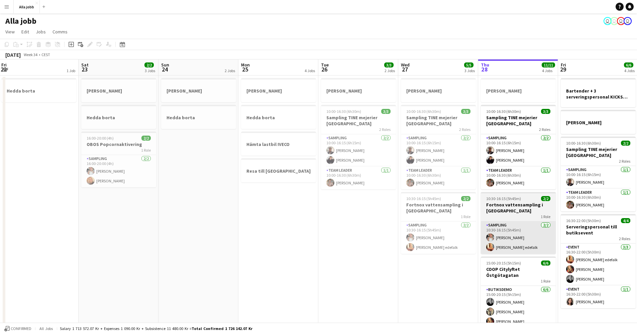
drag, startPoint x: 264, startPoint y: 237, endPoint x: 484, endPoint y: 235, distance: 220.3
click at [486, 234] on app-calendar-viewport "Wed 20 1 Job Thu 21 11/12 3 Jobs Fri 22 1 Job Sat 23 2/2 3 Jobs Sun 24 2 Jobs M…" at bounding box center [318, 270] width 637 height 420
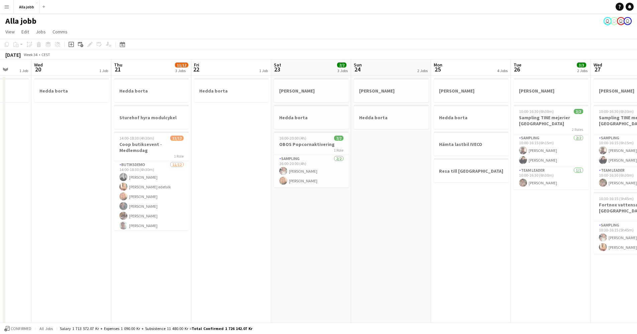
drag, startPoint x: 416, startPoint y: 235, endPoint x: 475, endPoint y: 235, distance: 59.5
click at [475, 235] on app-calendar-viewport "Sun 17 1 Job Mon 18 2 Jobs Tue 19 1 Job Wed 20 1 Job Thu 21 11/12 3 Jobs Fri 22…" at bounding box center [318, 270] width 637 height 420
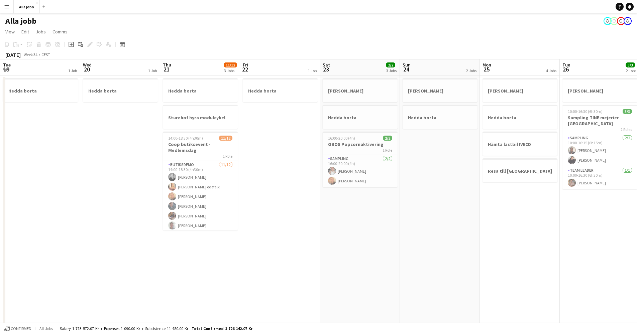
scroll to position [0, 143]
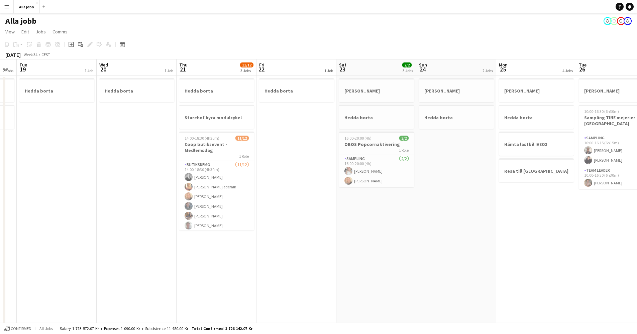
drag, startPoint x: 325, startPoint y: 235, endPoint x: 376, endPoint y: 236, distance: 51.5
click at [376, 236] on app-calendar-viewport "Sun 17 1 Job Mon 18 2 Jobs Tue 19 1 Job Wed 20 1 Job Thu 21 11/12 3 Jobs Fri 22…" at bounding box center [318, 270] width 637 height 420
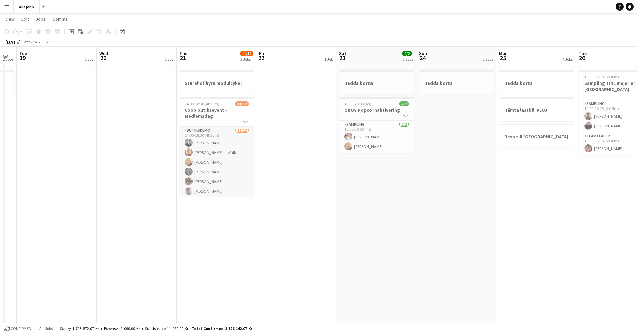
scroll to position [0, 0]
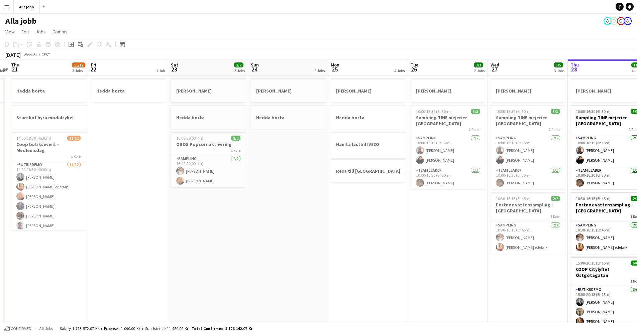
drag, startPoint x: 319, startPoint y: 240, endPoint x: 169, endPoint y: 243, distance: 150.5
click at [49, 245] on app-calendar-viewport "Mon 18 2 Jobs Tue 19 1 Job Wed 20 1 Job Thu 21 11/12 3 Jobs Fri 22 1 Job Sat 23…" at bounding box center [318, 270] width 637 height 420
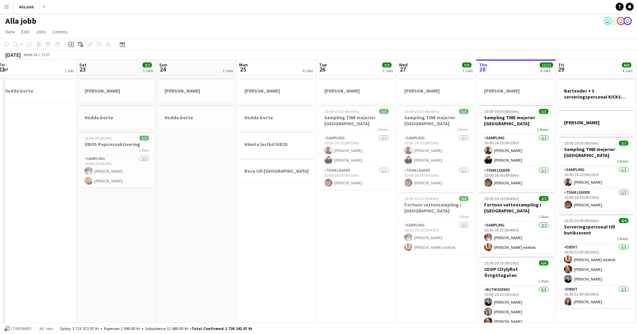
drag, startPoint x: 364, startPoint y: 243, endPoint x: 84, endPoint y: 252, distance: 280.6
click at [138, 252] on app-calendar-viewport "Tue 19 1 Job Wed 20 1 Job Thu 21 11/12 3 Jobs Fri 22 1 Job Sat 23 2/2 3 Jobs Su…" at bounding box center [318, 270] width 637 height 420
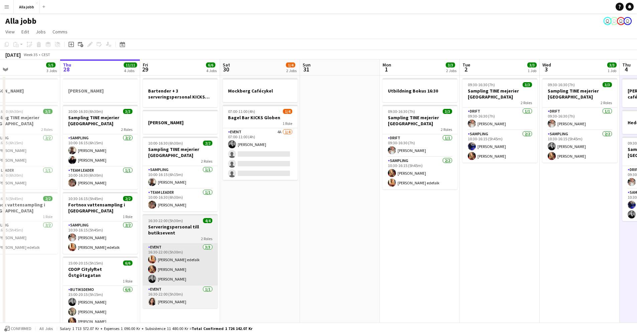
drag, startPoint x: 210, startPoint y: 251, endPoint x: 205, endPoint y: 251, distance: 4.3
click at [205, 251] on app-calendar-viewport "Sun 24 2 Jobs Mon 25 4 Jobs Tue 26 3/3 2 Jobs Wed 27 5/5 3 Jobs Thu 28 11/11 4 …" at bounding box center [318, 270] width 637 height 420
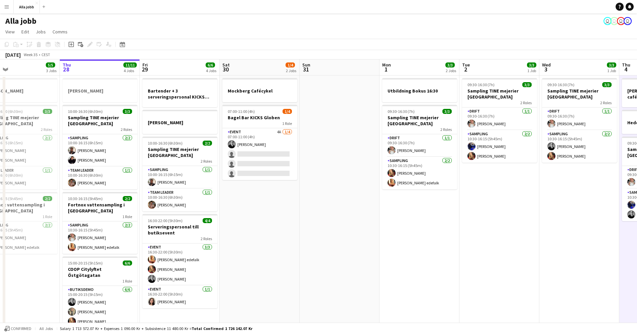
click at [324, 245] on app-date-cell at bounding box center [340, 278] width 80 height 404
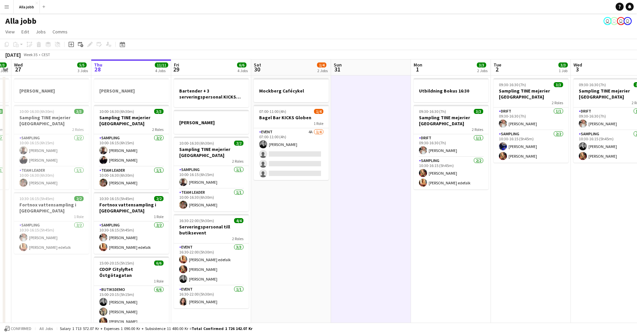
drag, startPoint x: 409, startPoint y: 244, endPoint x: 359, endPoint y: 241, distance: 49.2
click at [359, 241] on app-calendar-viewport "Sun 24 2 Jobs Mon 25 4 Jobs Tue 26 3/3 2 Jobs Wed 27 5/5 3 Jobs Thu 28 11/11 4 …" at bounding box center [318, 270] width 637 height 420
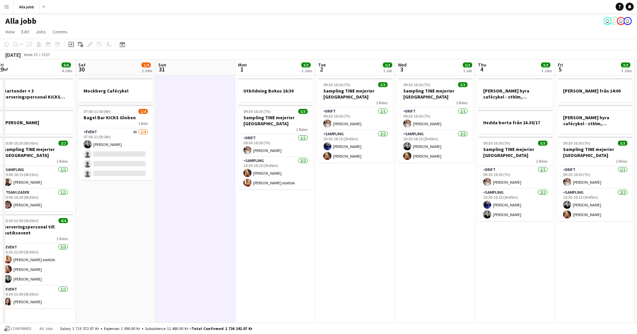
drag, startPoint x: 406, startPoint y: 251, endPoint x: 311, endPoint y: 255, distance: 95.3
click at [311, 255] on app-calendar-viewport "Tue 26 3/3 2 Jobs Wed 27 5/5 3 Jobs Thu 28 11/11 4 Jobs Fri 29 6/6 4 Jobs Sat 3…" at bounding box center [318, 270] width 637 height 420
drag, startPoint x: 350, startPoint y: 239, endPoint x: 306, endPoint y: 242, distance: 44.2
click at [349, 239] on app-date-cell "09:30-16:30 (7h) 3/3 Sampling TINE mejerier Stockholm 2 Roles Drift 1/1 09:30-1…" at bounding box center [355, 278] width 80 height 404
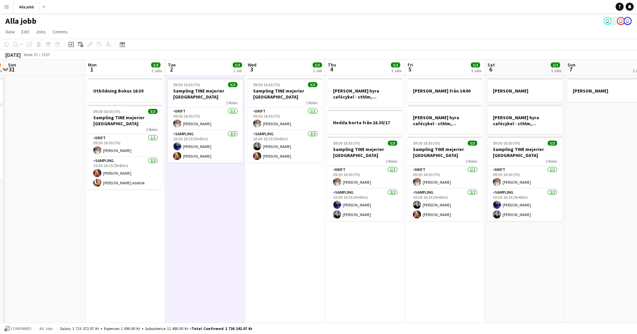
drag, startPoint x: 306, startPoint y: 242, endPoint x: 254, endPoint y: 245, distance: 52.3
click at [197, 244] on app-calendar-viewport "Thu 28 11/11 4 Jobs Fri 29 6/6 4 Jobs Sat 30 1/4 2 Jobs Sun 31 Mon 1 3/3 2 Jobs…" at bounding box center [318, 270] width 637 height 420
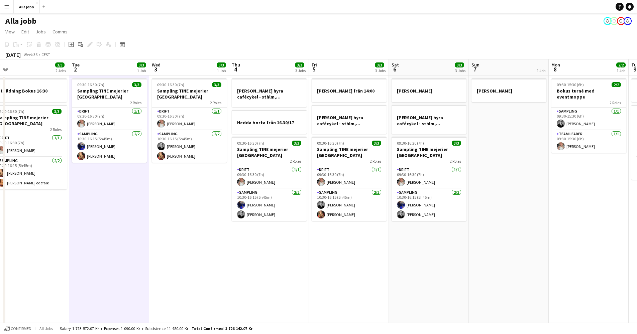
drag, startPoint x: 336, startPoint y: 249, endPoint x: 230, endPoint y: 253, distance: 106.0
click at [228, 254] on app-calendar-viewport "Fri 29 6/6 4 Jobs Sat 30 1/4 2 Jobs Sun 31 Mon 1 3/3 2 Jobs Tue 2 3/3 1 Job Wed…" at bounding box center [318, 270] width 637 height 420
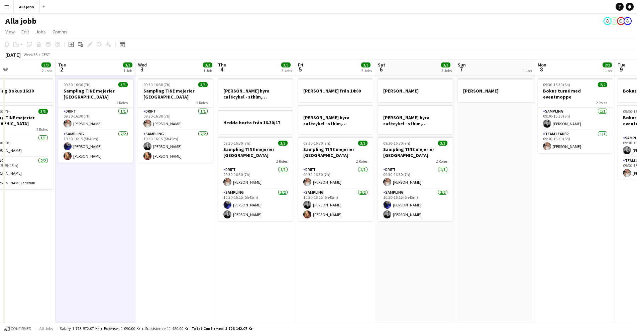
click at [375, 250] on app-date-cell "[PERSON_NAME] hyra [PERSON_NAME], [GEOGRAPHIC_DATA], cph 09:30-16:30 (7h) 3/3 S…" at bounding box center [415, 278] width 80 height 404
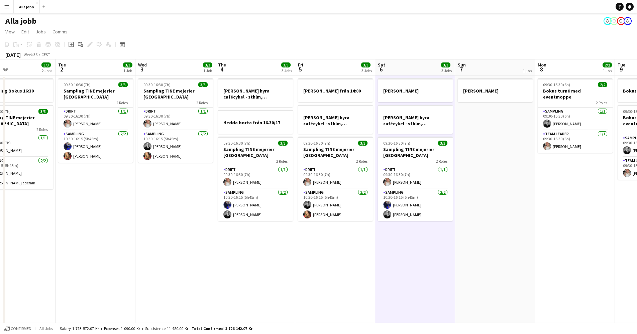
click at [507, 233] on app-date-cell "[PERSON_NAME]" at bounding box center [495, 278] width 80 height 404
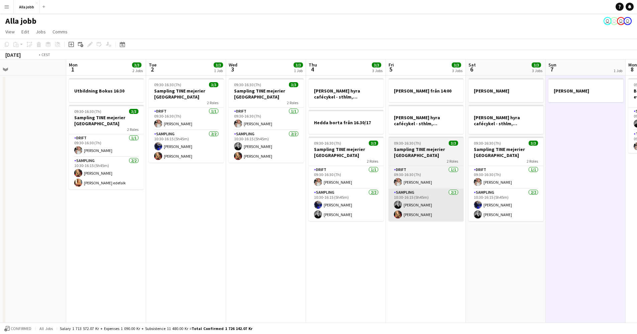
drag, startPoint x: 286, startPoint y: 190, endPoint x: 627, endPoint y: 197, distance: 341.4
click at [602, 198] on app-calendar-viewport "Fri 29 6/6 4 Jobs Sat 30 1/4 2 Jobs Sun 31 Mon 1 3/3 2 Jobs Tue 2 3/3 1 Job Wed…" at bounding box center [318, 270] width 637 height 420
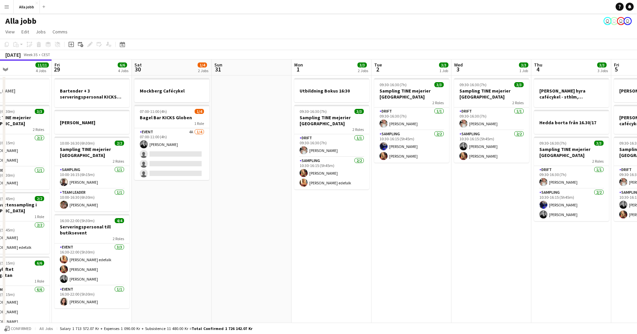
scroll to position [0, 178]
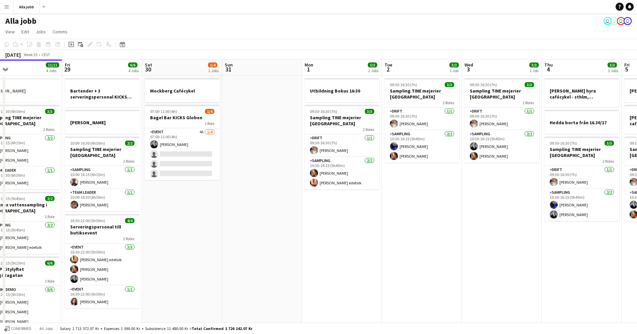
drag, startPoint x: 344, startPoint y: 178, endPoint x: 419, endPoint y: 179, distance: 74.2
click at [419, 179] on app-calendar-viewport "Tue 26 3/3 2 Jobs Wed 27 5/5 3 Jobs Thu 28 11/11 4 Jobs Fri 29 6/6 4 Jobs Sat 3…" at bounding box center [318, 270] width 637 height 420
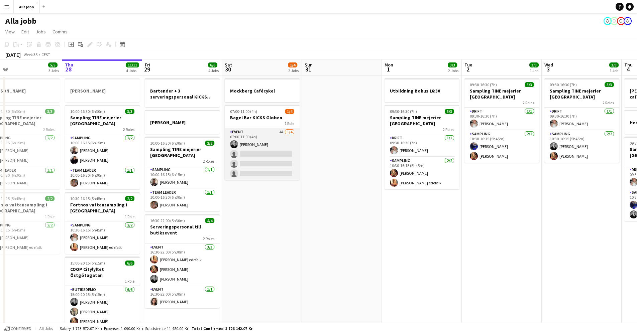
click at [267, 148] on app-card-role "Event 4A 1/4 07:00-11:00 (4h) Casper Lewin single-neutral-actions single-neutra…" at bounding box center [262, 154] width 75 height 52
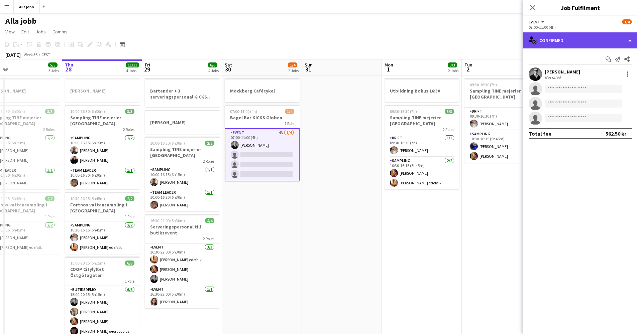
click at [554, 37] on div "single-neutral-actions-check-2 Confirmed" at bounding box center [580, 40] width 114 height 16
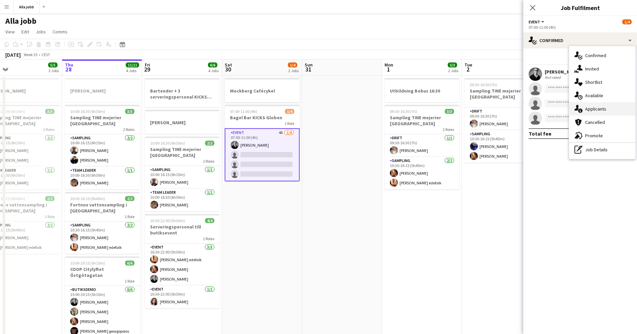
click at [588, 106] on div "single-neutral-actions-information Applicants" at bounding box center [602, 108] width 66 height 13
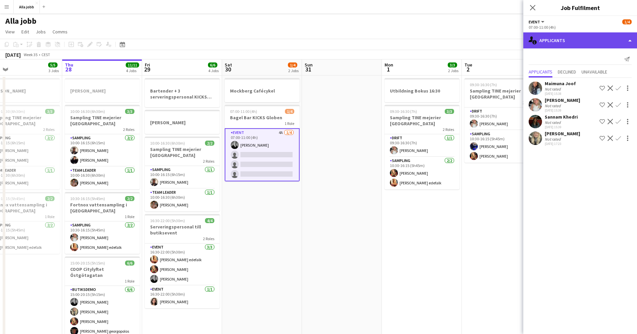
click at [564, 47] on div "single-neutral-actions-information Applicants" at bounding box center [580, 40] width 114 height 16
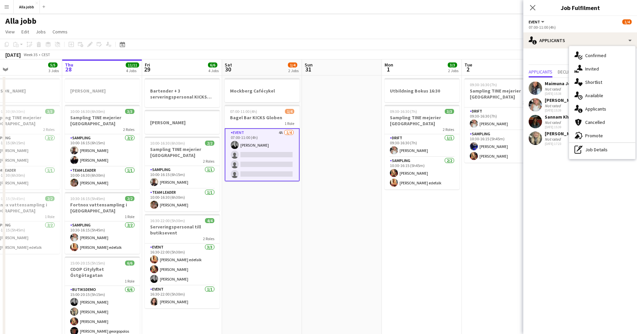
click at [375, 179] on app-date-cell at bounding box center [342, 278] width 80 height 404
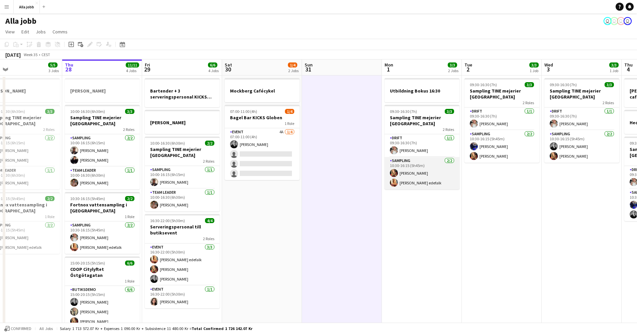
click at [406, 178] on app-card-role "Sampling [DATE] 10:30-16:15 (5h45m) [PERSON_NAME] [PERSON_NAME] edefalk" at bounding box center [421, 173] width 75 height 32
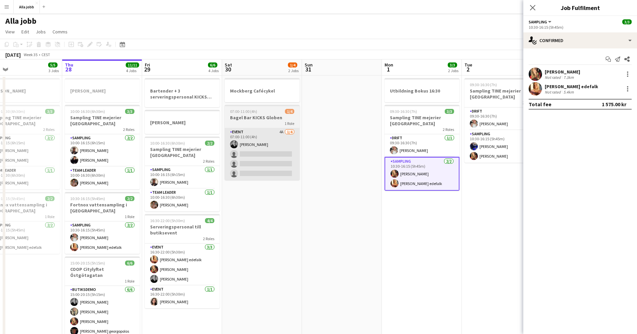
click at [273, 162] on app-card-role "Event 4A 1/4 07:00-11:00 (4h) Casper Lewin single-neutral-actions single-neutra…" at bounding box center [262, 154] width 75 height 52
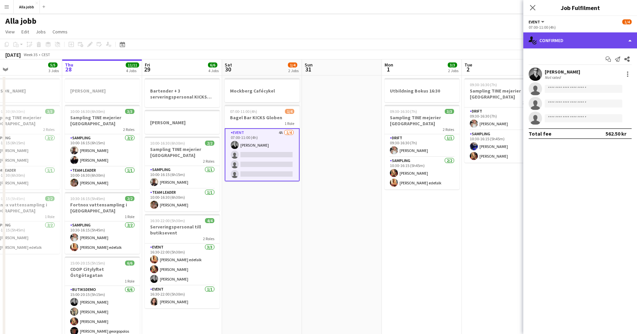
click at [565, 46] on div "single-neutral-actions-check-2 Confirmed" at bounding box center [580, 40] width 114 height 16
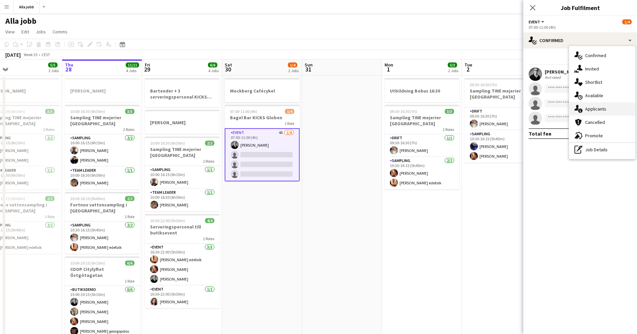
click at [589, 109] on div "single-neutral-actions-information Applicants" at bounding box center [602, 108] width 66 height 13
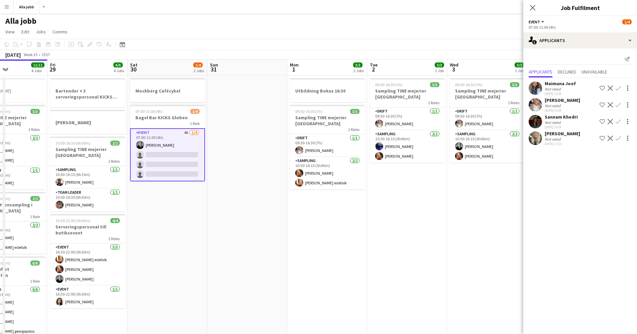
drag, startPoint x: 424, startPoint y: 168, endPoint x: 165, endPoint y: 183, distance: 259.8
click at [165, 183] on app-calendar-viewport "Mon 25 4 Jobs Tue 26 3/3 2 Jobs Wed 27 5/5 3 Jobs Thu 28 11/11 4 Jobs Fri 29 6/…" at bounding box center [318, 270] width 637 height 420
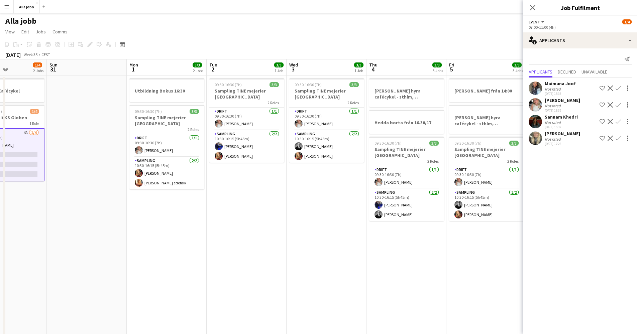
drag, startPoint x: 291, startPoint y: 179, endPoint x: 206, endPoint y: 187, distance: 85.0
click at [210, 187] on app-calendar-viewport "Thu 28 11/11 4 Jobs Fri 29 6/6 4 Jobs Sat 30 1/4 2 Jobs Sun 31 Mon 1 3/3 2 Jobs…" at bounding box center [318, 270] width 637 height 420
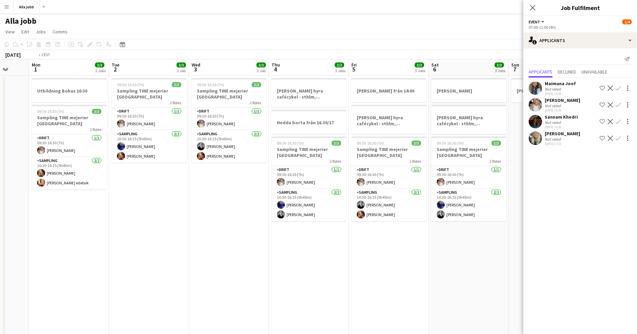
scroll to position [0, 193]
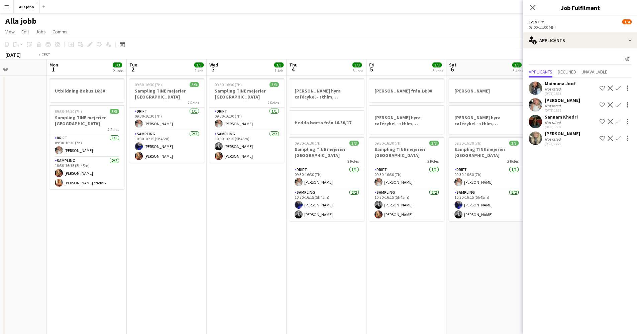
drag, startPoint x: 258, startPoint y: 197, endPoint x: 210, endPoint y: 204, distance: 48.7
click at [210, 204] on app-calendar-viewport "Fri 29 6/6 4 Jobs Sat 30 1/4 2 Jobs Sun 31 Mon 1 3/3 2 Jobs Tue 2 3/3 1 Job Wed…" at bounding box center [318, 270] width 637 height 420
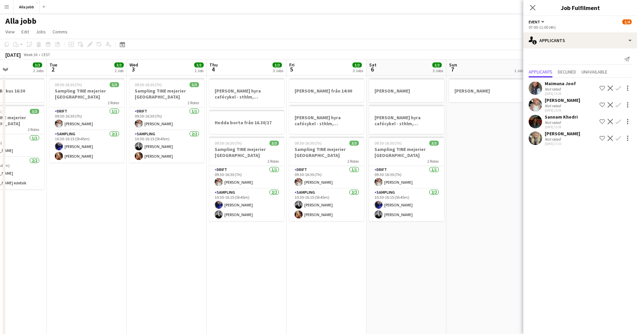
click at [496, 181] on app-date-cell "[PERSON_NAME]" at bounding box center [486, 278] width 80 height 404
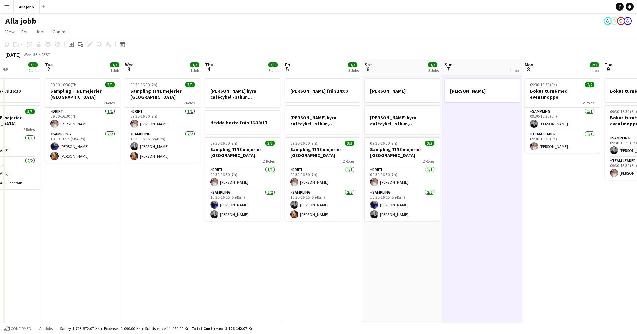
scroll to position [0, 212]
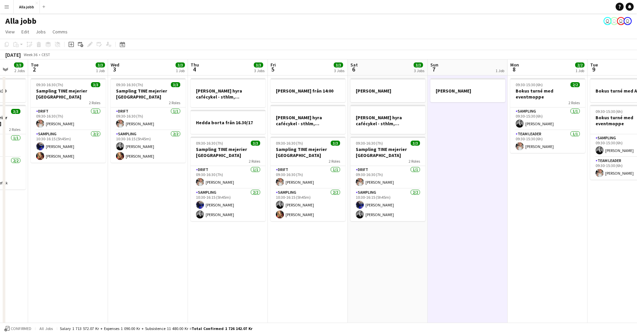
drag, startPoint x: 502, startPoint y: 176, endPoint x: 483, endPoint y: 178, distance: 18.8
click at [483, 178] on app-calendar-viewport "Sat 30 1/4 2 Jobs Sun 31 Mon 1 3/3 2 Jobs Tue 2 3/3 1 Job Wed 3 3/3 1 Job Thu 4…" at bounding box center [318, 270] width 637 height 420
click at [283, 254] on app-date-cell "[PERSON_NAME] från 14:00 [PERSON_NAME] hyra cafécykel - sthlm, [GEOGRAPHIC_DATA…" at bounding box center [308, 278] width 80 height 404
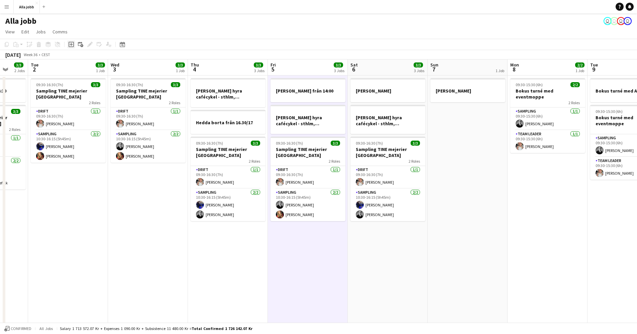
click at [70, 46] on icon "Add job" at bounding box center [71, 44] width 5 height 5
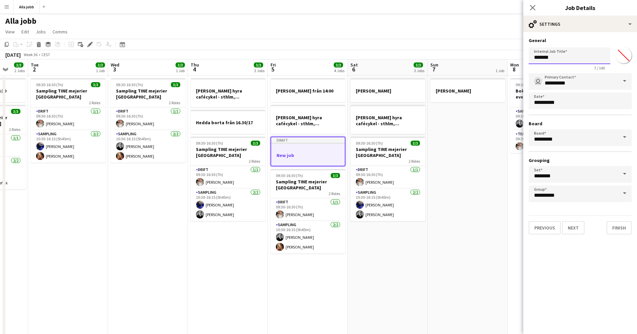
click at [563, 57] on input "*******" at bounding box center [570, 55] width 82 height 17
type input "*"
click at [529, 2] on div "Close pop-in" at bounding box center [532, 7] width 19 height 15
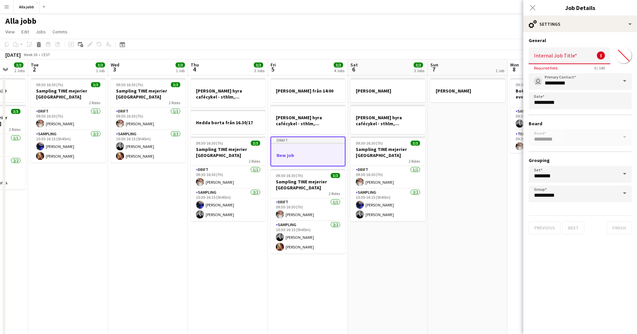
click at [534, 7] on div "Close pop-in" at bounding box center [532, 7] width 19 height 15
click at [470, 156] on app-date-cell "[PERSON_NAME]" at bounding box center [468, 278] width 80 height 404
click at [533, 9] on div "Close pop-in" at bounding box center [532, 7] width 19 height 15
click at [454, 189] on app-date-cell "[PERSON_NAME]" at bounding box center [468, 278] width 80 height 404
click at [535, 8] on div "Close pop-in" at bounding box center [532, 7] width 19 height 15
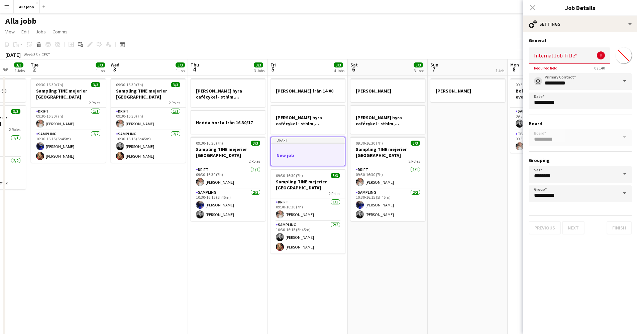
click at [295, 159] on div at bounding box center [308, 160] width 74 height 5
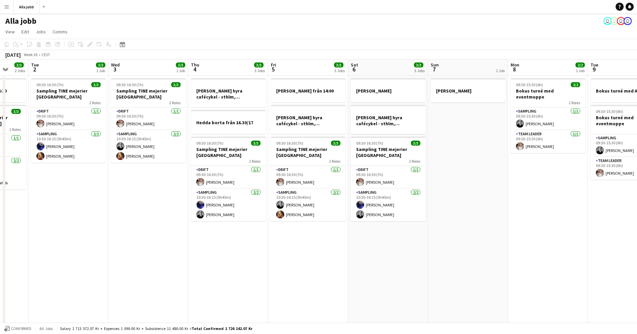
click at [475, 142] on app-date-cell "[PERSON_NAME]" at bounding box center [468, 278] width 80 height 404
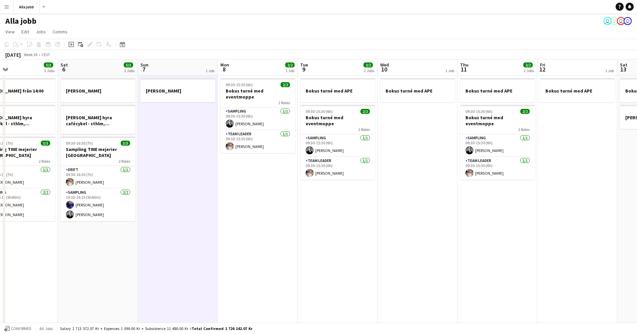
drag, startPoint x: 516, startPoint y: 207, endPoint x: 426, endPoint y: 199, distance: 90.6
click at [227, 206] on app-calendar-viewport "Tue 2 3/3 1 Job Wed 3 3/3 1 Job Thu 4 3/3 3 Jobs Fri 5 3/3 3 Jobs Sat 6 3/3 3 J…" at bounding box center [318, 270] width 637 height 420
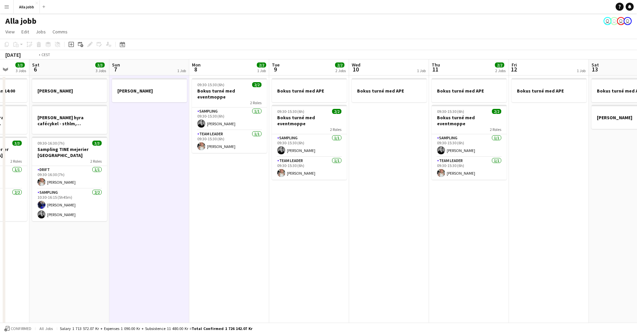
drag, startPoint x: 435, startPoint y: 202, endPoint x: 176, endPoint y: 195, distance: 259.5
click at [176, 195] on app-calendar-viewport "Wed 3 3/3 1 Job Thu 4 3/3 3 Jobs Fri 5 3/3 3 Jobs Sat 6 3/3 3 Jobs Sun 7 1 Job …" at bounding box center [318, 270] width 637 height 420
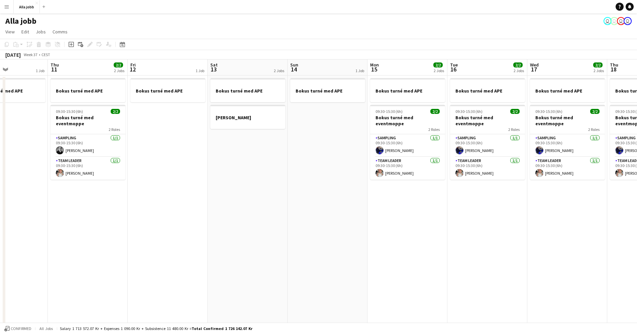
drag, startPoint x: 444, startPoint y: 182, endPoint x: 272, endPoint y: 181, distance: 171.5
click at [274, 181] on app-calendar-viewport "Mon 8 2/2 1 Job Tue 9 2/2 2 Jobs Wed 10 1 Job Thu 11 2/2 2 Jobs Fri 12 1 Job Sa…" at bounding box center [318, 270] width 637 height 420
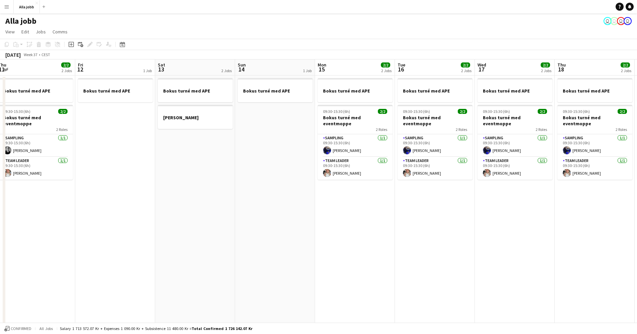
drag, startPoint x: 214, startPoint y: 176, endPoint x: 425, endPoint y: 185, distance: 210.8
click at [504, 186] on app-calendar-viewport "Tue 9 2/2 2 Jobs Wed 10 1 Job Thu 11 2/2 2 Jobs Fri 12 1 Job Sat 13 2 Jobs Sun …" at bounding box center [318, 270] width 637 height 420
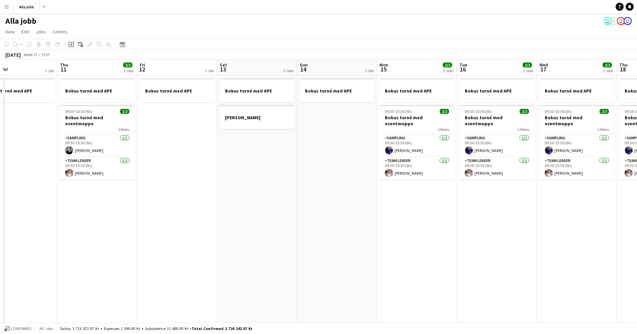
drag, startPoint x: 352, startPoint y: 179, endPoint x: 284, endPoint y: 175, distance: 67.3
click at [171, 173] on app-calendar-viewport "Sun 7 1 Job Mon 8 2/2 1 Job Tue 9 2/2 2 Jobs Wed 10 1 Job Thu 11 2/2 2 Jobs Fri…" at bounding box center [318, 270] width 637 height 420
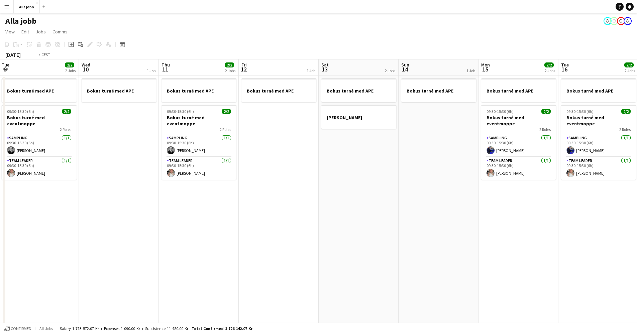
drag, startPoint x: 241, startPoint y: 155, endPoint x: 560, endPoint y: 159, distance: 318.9
click at [519, 159] on app-calendar-viewport "Sun 7 1 Job Mon 8 2/2 1 Job Tue 9 2/2 2 Jobs Wed 10 1 Job Thu 11 2/2 2 Jobs Fri…" at bounding box center [318, 270] width 637 height 420
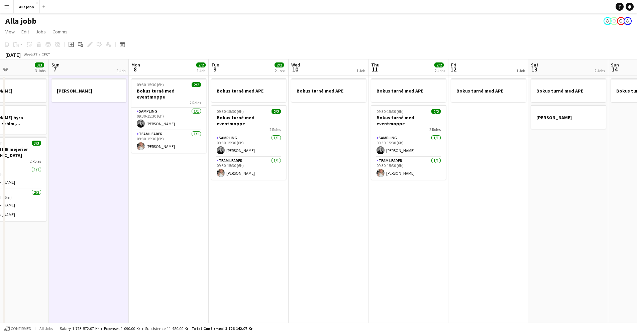
drag, startPoint x: 252, startPoint y: 169, endPoint x: 534, endPoint y: 197, distance: 282.9
click at [517, 199] on app-calendar-viewport "Thu 4 3/3 3 Jobs Fri 5 3/3 3 Jobs Sat 6 3/3 3 Jobs Sun 7 1 Job Mon 8 2/2 1 Job …" at bounding box center [318, 270] width 637 height 420
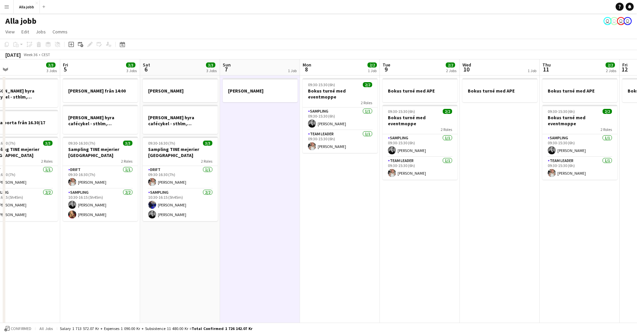
drag, startPoint x: 366, startPoint y: 186, endPoint x: 276, endPoint y: 180, distance: 90.1
click at [167, 181] on app-calendar-viewport "Mon 1 3/3 2 Jobs Tue 2 3/3 1 Job Wed 3 3/3 1 Job Thu 4 3/3 3 Jobs Fri 5 3/3 3 J…" at bounding box center [318, 270] width 637 height 420
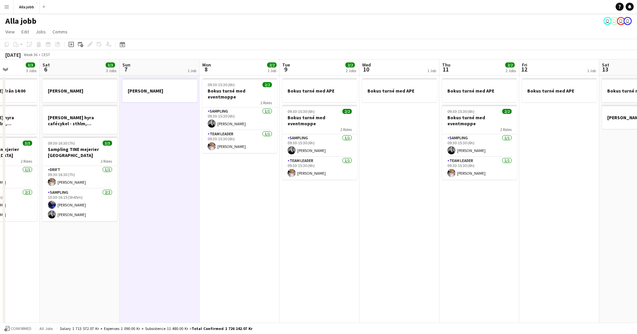
scroll to position [0, 232]
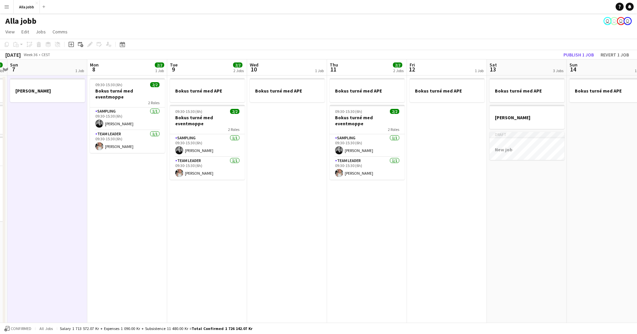
drag, startPoint x: 257, startPoint y: 181, endPoint x: 224, endPoint y: 181, distance: 32.4
click at [224, 181] on app-calendar-viewport "Thu 4 3/3 3 Jobs Fri 5 3/3 3 Jobs Sat 6 3/3 3 Jobs Sun 7 1 Job Mon 8 2/2 1 Job …" at bounding box center [318, 270] width 637 height 420
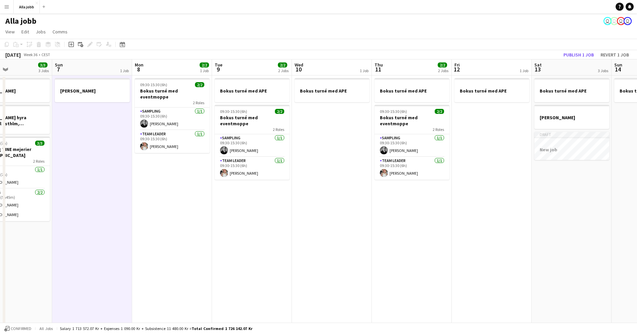
drag, startPoint x: 178, startPoint y: 169, endPoint x: 495, endPoint y: 176, distance: 317.0
click at [543, 176] on app-calendar-viewport "Thu 4 3/3 3 Jobs Fri 5 3/3 3 Jobs Sat 6 3/3 3 Jobs Sun 7 1 Job Mon 8 2/2 1 Job …" at bounding box center [318, 270] width 637 height 420
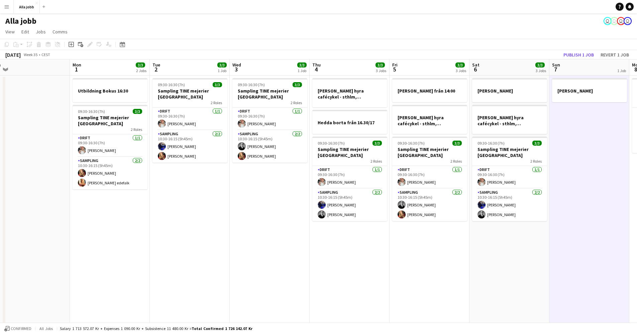
scroll to position [0, 168]
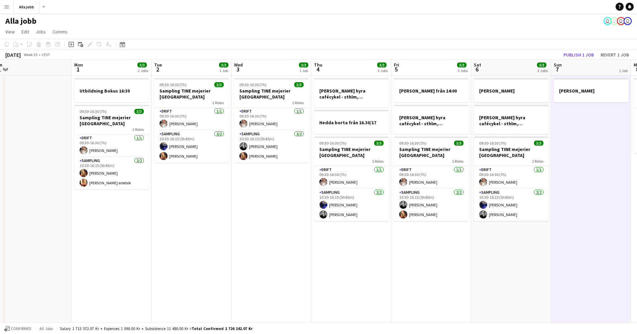
drag, startPoint x: 256, startPoint y: 177, endPoint x: 436, endPoint y: 177, distance: 179.2
click at [436, 177] on app-calendar-viewport "Fri 29 6/6 4 Jobs Sat 30 1/4 2 Jobs Sun 31 Mon 1 3/3 2 Jobs Tue 2 3/3 1 Job Wed…" at bounding box center [318, 270] width 637 height 420
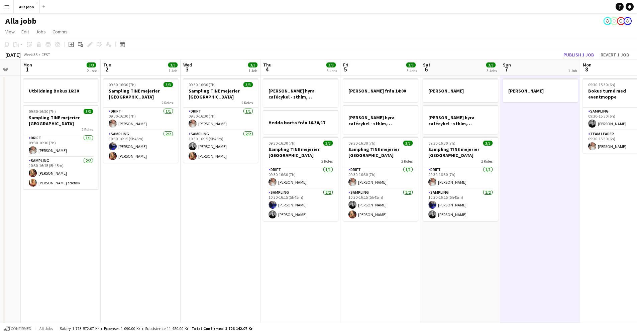
scroll to position [0, 234]
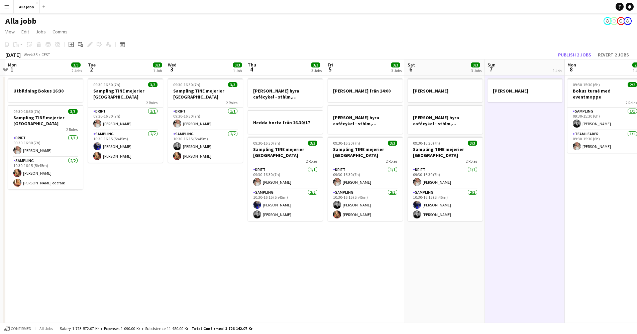
drag, startPoint x: 515, startPoint y: 149, endPoint x: 449, endPoint y: 156, distance: 66.6
click at [449, 156] on app-calendar-viewport "Fri 29 6/6 4 Jobs Sat 30 1/4 2 Jobs Sun 31 Mon 1 3/3 2 Jobs Tue 2 3/3 1 Job Wed…" at bounding box center [318, 270] width 637 height 420
click at [553, 141] on app-date-cell "[PERSON_NAME]" at bounding box center [525, 278] width 80 height 404
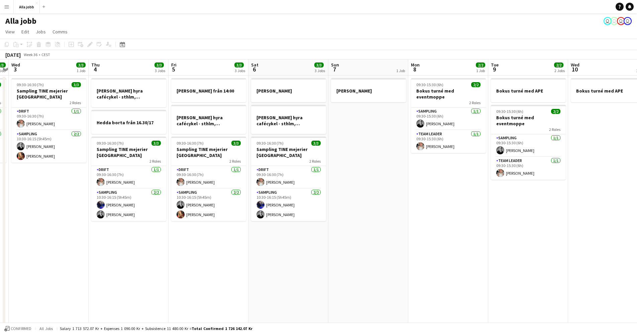
drag, startPoint x: 537, startPoint y: 170, endPoint x: 212, endPoint y: 159, distance: 324.5
click at [207, 160] on app-calendar-viewport "Sun 31 Mon 1 3/3 2 Jobs Tue 2 3/3 1 Job Wed 3 3/3 1 Job Thu 4 3/3 3 Jobs Fri 5 …" at bounding box center [318, 270] width 637 height 420
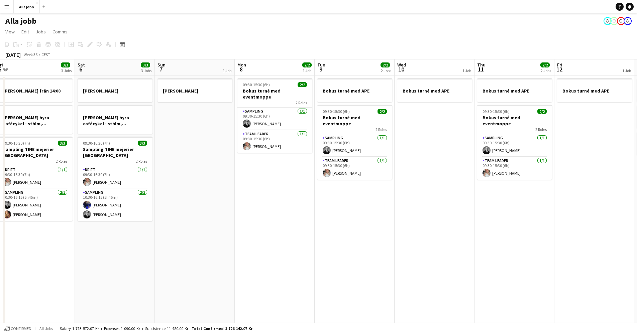
click at [251, 190] on app-date-cell "09:30-15:30 (6h) 2/2 Bokus turné med eventmoppe 2 Roles Sampling [DATE] 09:30-1…" at bounding box center [275, 278] width 80 height 404
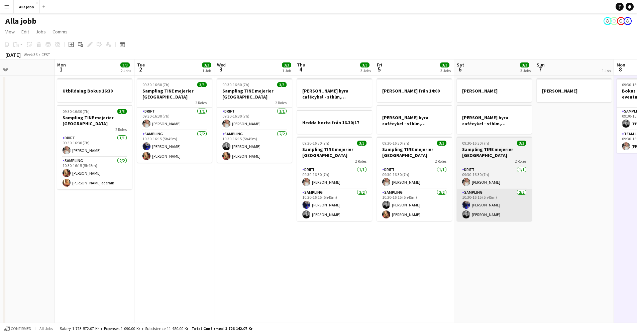
drag, startPoint x: 191, startPoint y: 193, endPoint x: 414, endPoint y: 190, distance: 223.3
click at [502, 182] on app-calendar-viewport "Sat 30 1/4 2 Jobs Sun 31 Mon 1 3/3 2 Jobs Tue 2 3/3 1 Job Wed 3 3/3 1 Job Thu 4…" at bounding box center [318, 270] width 637 height 420
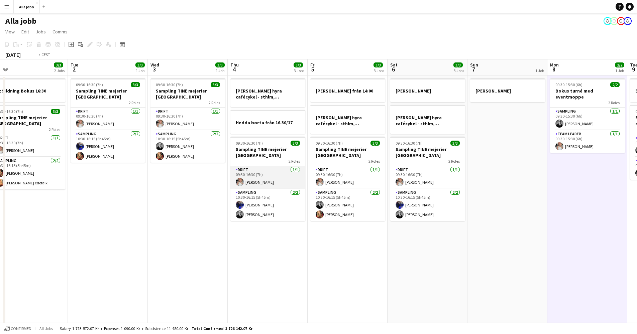
drag, startPoint x: 234, startPoint y: 179, endPoint x: 494, endPoint y: 170, distance: 260.6
click at [476, 170] on app-calendar-viewport "Sat 30 1/4 2 Jobs Sun 31 Mon 1 3/3 2 Jobs Tue 2 3/3 1 Job Wed 3 3/3 1 Job Thu 4…" at bounding box center [318, 270] width 637 height 420
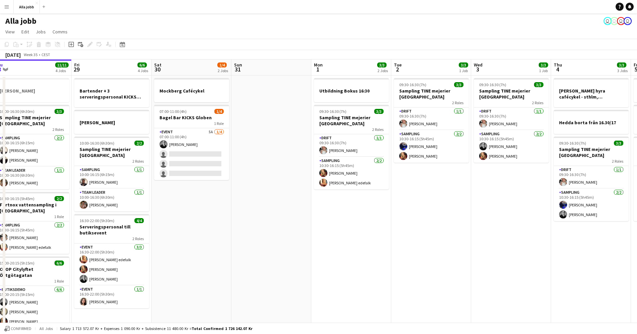
drag, startPoint x: 150, startPoint y: 146, endPoint x: 309, endPoint y: 138, distance: 158.6
click at [309, 138] on app-calendar-viewport "Tue 26 3/3 2 Jobs Wed 27 5/5 3 Jobs Thu 28 11/11 4 Jobs Fri 29 6/6 4 Jobs Sat 3…" at bounding box center [318, 270] width 637 height 420
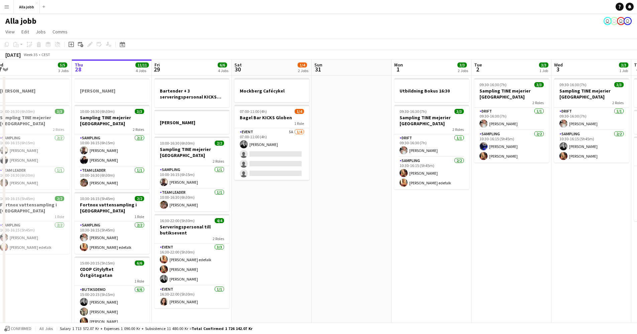
click at [313, 155] on app-date-cell at bounding box center [352, 278] width 80 height 404
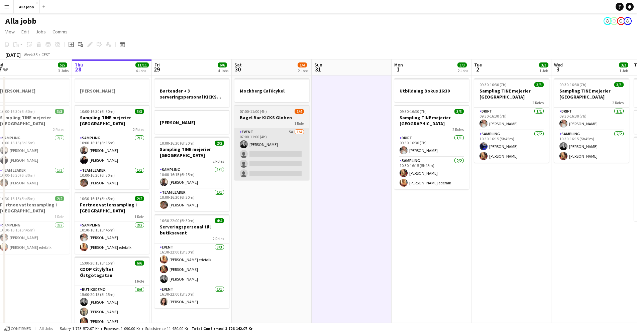
click at [259, 152] on app-card-role "Event 5A [DATE] 07:00-11:00 (4h) [PERSON_NAME] single-neutral-actions single-ne…" at bounding box center [271, 154] width 75 height 52
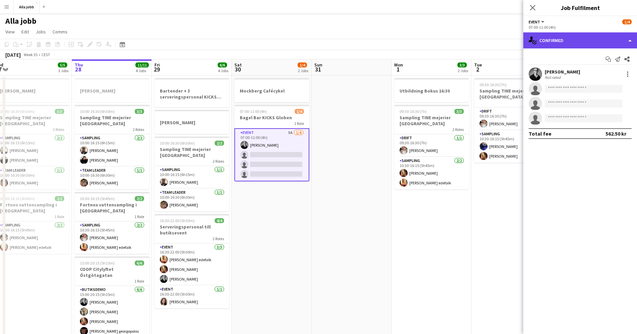
click at [558, 43] on div "single-neutral-actions-check-2 Confirmed" at bounding box center [580, 40] width 114 height 16
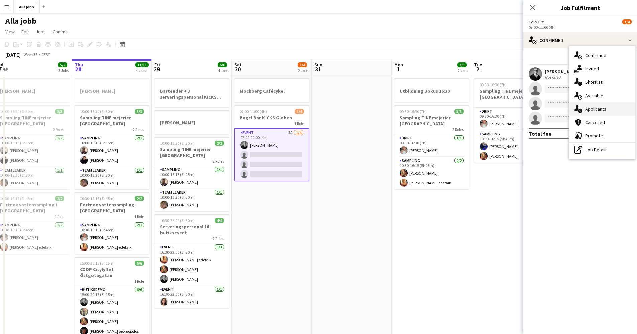
click at [585, 113] on div "single-neutral-actions-information Applicants" at bounding box center [602, 108] width 66 height 13
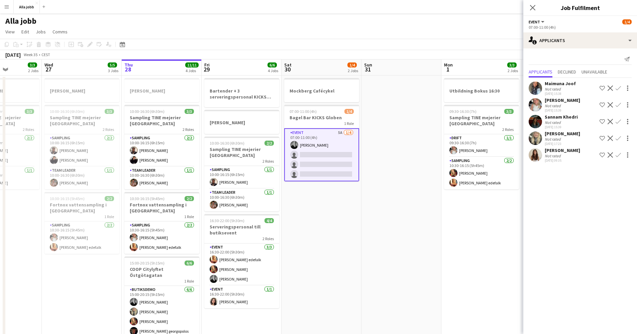
scroll to position [0, 196]
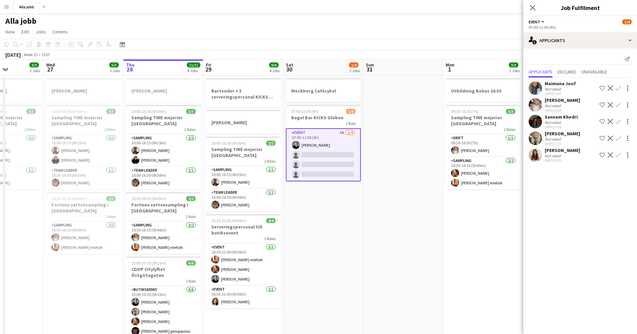
drag, startPoint x: 189, startPoint y: 180, endPoint x: 240, endPoint y: 176, distance: 51.6
click at [240, 176] on app-calendar-viewport "Sun 24 2 Jobs Mon 25 4 Jobs Tue 26 3/3 2 Jobs Wed 27 5/5 3 Jobs Thu 28 11/11 4 …" at bounding box center [318, 270] width 637 height 420
click at [389, 156] on app-date-cell at bounding box center [403, 278] width 80 height 404
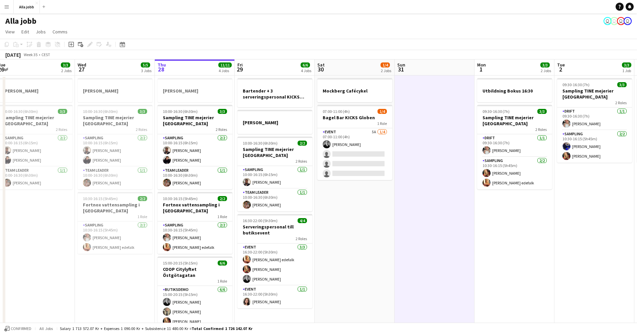
scroll to position [0, 179]
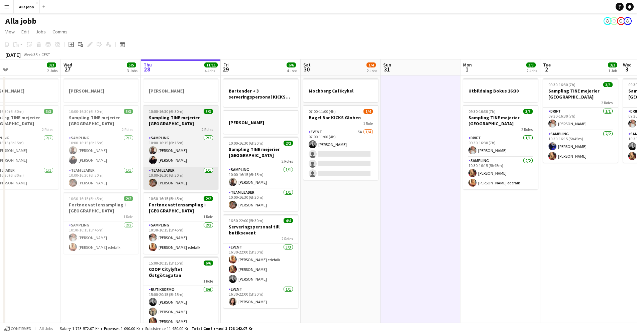
drag, startPoint x: 165, startPoint y: 185, endPoint x: 261, endPoint y: 183, distance: 95.6
click at [261, 184] on app-calendar-viewport "Sun 24 2 Jobs Mon 25 4 Jobs Tue 26 3/3 2 Jobs Wed 27 5/5 3 Jobs Thu 28 11/11 4 …" at bounding box center [318, 270] width 637 height 420
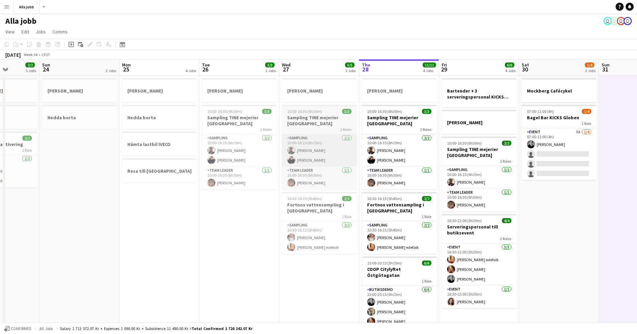
drag, startPoint x: 186, startPoint y: 157, endPoint x: 392, endPoint y: 165, distance: 205.7
click at [411, 163] on app-calendar-viewport "Fri 22 1 Job Sat 23 2/2 3 Jobs Sun 24 2 Jobs Mon 25 4 Jobs Tue 26 3/3 2 Jobs We…" at bounding box center [318, 270] width 637 height 420
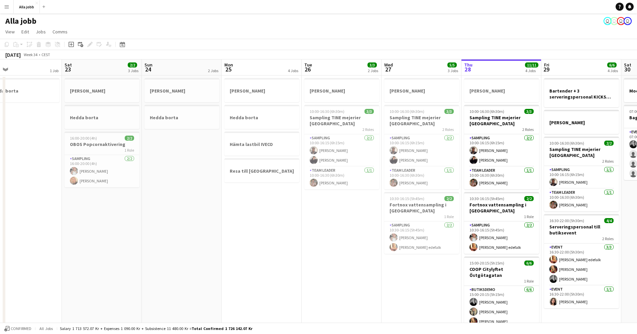
drag, startPoint x: 209, startPoint y: 168, endPoint x: 373, endPoint y: 175, distance: 163.9
click at [373, 175] on app-calendar-viewport "Wed 20 1 Job Thu 21 11/12 3 Jobs Fri 22 1 Job Sat 23 2/2 3 Jobs Sun 24 2 Jobs M…" at bounding box center [318, 270] width 637 height 420
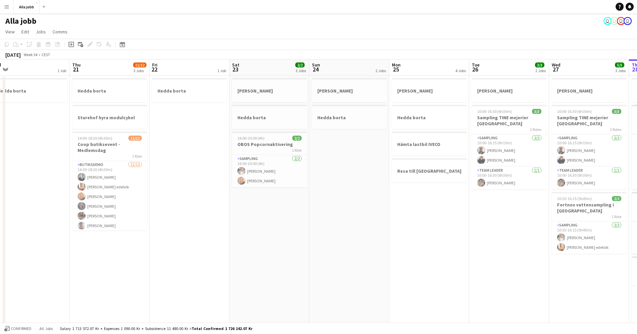
scroll to position [0, 195]
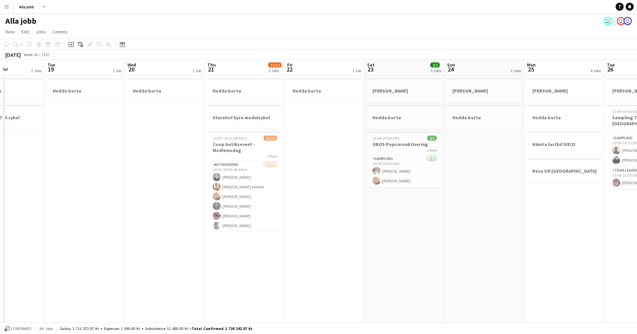
drag, startPoint x: 212, startPoint y: 170, endPoint x: 366, endPoint y: 169, distance: 154.8
click at [366, 169] on app-calendar-viewport "Sat 16 2/2 3 Jobs Sun 17 1 Job Mon 18 2 Jobs Tue 19 1 Job Wed 20 1 Job Thu 21 1…" at bounding box center [318, 270] width 637 height 420
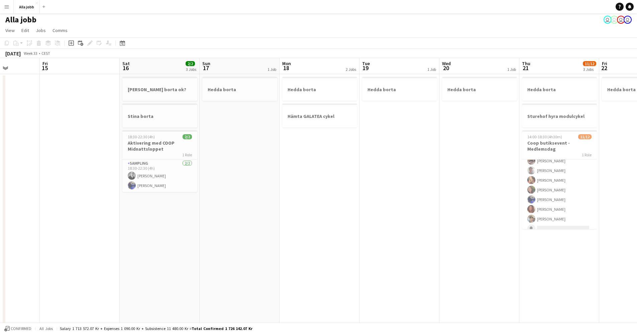
drag, startPoint x: 168, startPoint y: 160, endPoint x: 442, endPoint y: 172, distance: 273.7
click at [493, 169] on app-calendar-viewport "Tue 12 1 Job Wed 13 1 Job Thu 14 Fri 15 Sat 16 2/2 3 Jobs Sun 17 1 Job Mon 18 2…" at bounding box center [318, 268] width 637 height 420
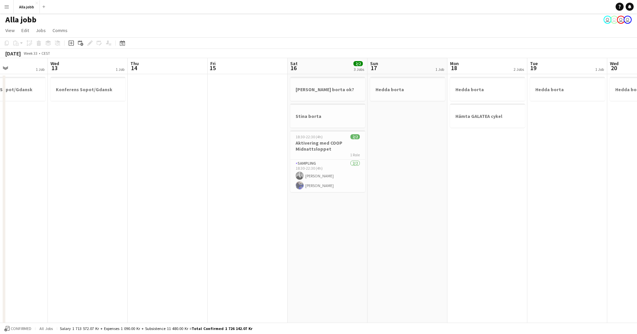
scroll to position [0, 192]
drag, startPoint x: 281, startPoint y: 175, endPoint x: 434, endPoint y: 182, distance: 153.6
click at [434, 182] on app-calendar-viewport "Sun 10 2/2 2 Jobs Mon 11 Tue 12 1 Job Wed 13 1 Job Thu 14 Fri 15 Sat 16 2/2 3 J…" at bounding box center [318, 268] width 637 height 420
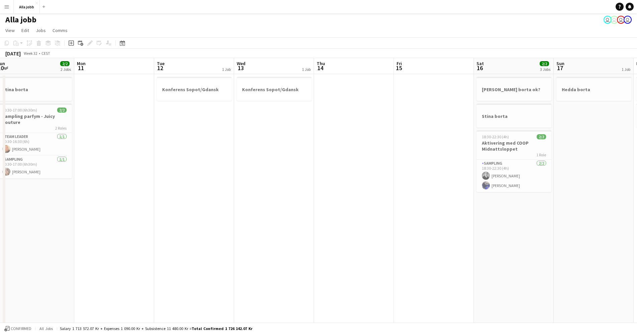
drag, startPoint x: 178, startPoint y: 177, endPoint x: 493, endPoint y: 187, distance: 315.7
click at [457, 182] on app-calendar-viewport "Fri 8 9/9 8 Jobs Sat 9 9/9 6 Jobs Sun 10 2/2 2 Jobs Mon 11 Tue 12 1 Job Wed 13 …" at bounding box center [318, 268] width 637 height 420
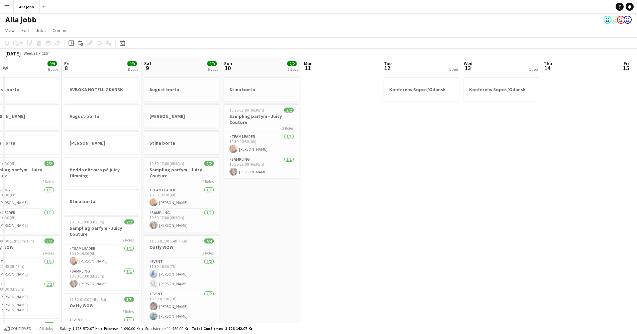
scroll to position [0, 177]
drag, startPoint x: 208, startPoint y: 165, endPoint x: 422, endPoint y: 184, distance: 215.1
click at [422, 184] on app-calendar-viewport "Tue 5 3 Jobs Wed 6 4/4 5 Jobs Thu 7 9/9 6 Jobs Fri 8 9/9 8 Jobs Sat 9 9/9 6 Job…" at bounding box center [318, 268] width 637 height 420
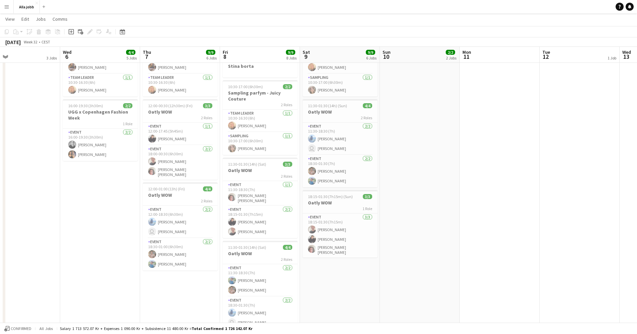
scroll to position [0, 167]
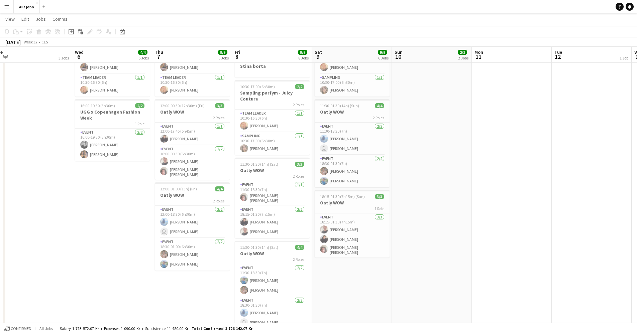
drag, startPoint x: 220, startPoint y: 188, endPoint x: 309, endPoint y: 186, distance: 89.6
click at [309, 186] on app-calendar-viewport "Sun 3 3 Jobs Mon 4 3 Jobs Tue 5 3 Jobs Wed 6 4/4 5 Jobs Thu 7 9/9 6 Jobs Fri 8 …" at bounding box center [318, 116] width 637 height 453
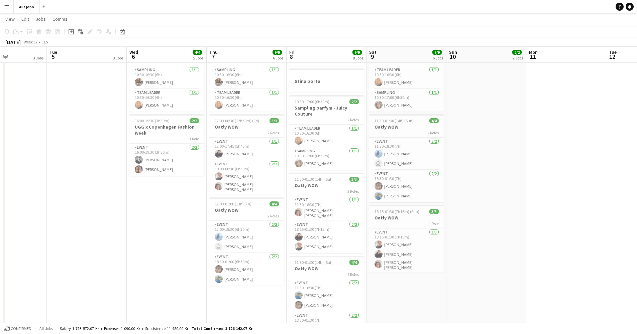
scroll to position [0, 193]
drag, startPoint x: 114, startPoint y: 195, endPoint x: 169, endPoint y: 193, distance: 55.5
click at [169, 193] on app-calendar-viewport "Sat 2 3 Jobs Sun 3 3 Jobs Mon 4 3 Jobs Tue 5 3 Jobs Wed 6 4/4 5 Jobs Thu 7 9/9 …" at bounding box center [318, 131] width 637 height 453
click at [107, 202] on app-date-cell "August borta Emil borta Stina borta" at bounding box center [87, 156] width 80 height 404
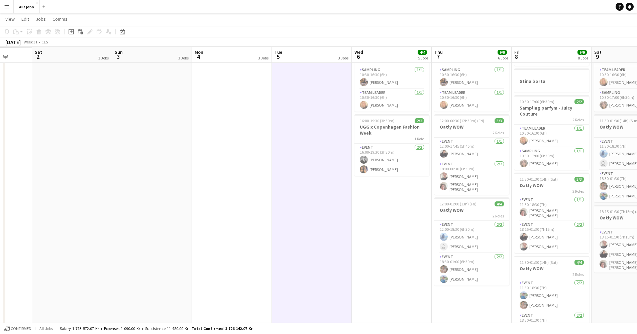
drag, startPoint x: 92, startPoint y: 193, endPoint x: 323, endPoint y: 207, distance: 231.8
click at [339, 206] on app-calendar-viewport "Thu 31 Fri 1 Sat 2 3 Jobs Sun 3 3 Jobs Mon 4 3 Jobs Tue 5 3 Jobs Wed 6 4/4 5 Jo…" at bounding box center [318, 131] width 637 height 453
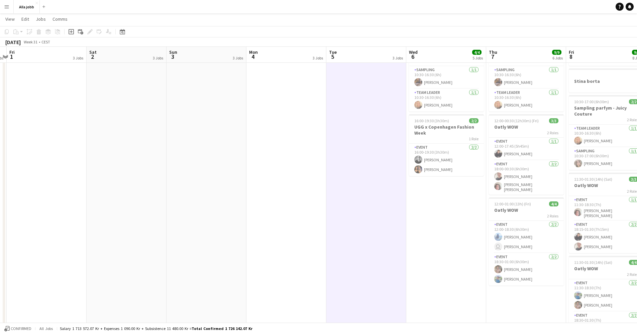
drag, startPoint x: 111, startPoint y: 186, endPoint x: 324, endPoint y: 198, distance: 214.0
click at [317, 197] on app-calendar-viewport "Wed 30 2 Jobs Thu 31 3 Jobs Fri 1 3 Jobs Sat 2 3 Jobs Sun 3 3 Jobs Mon 4 3 Jobs…" at bounding box center [318, 131] width 637 height 453
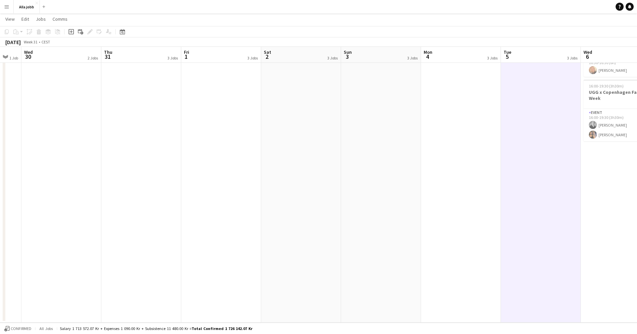
scroll to position [0, 0]
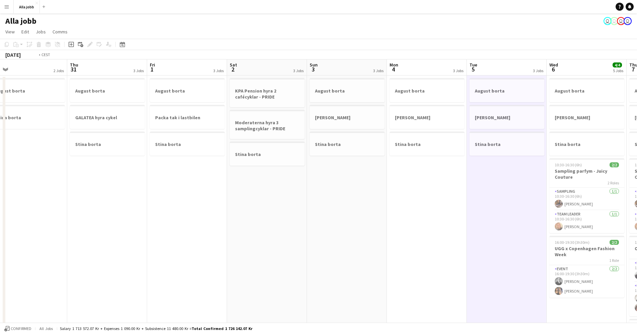
drag, startPoint x: 232, startPoint y: 191, endPoint x: 416, endPoint y: 212, distance: 185.4
click at [410, 212] on app-calendar-viewport "Mon 28 1 Job Tue 29 1 Job Wed 30 2 Jobs Thu 31 3 Jobs Fri 1 3 Jobs Sat 2 3 Jobs…" at bounding box center [318, 270] width 637 height 420
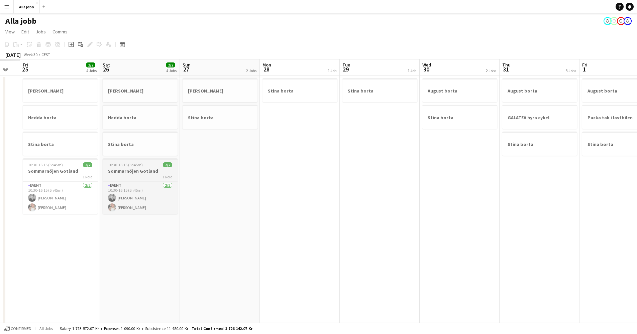
drag, startPoint x: 203, startPoint y: 183, endPoint x: 163, endPoint y: 169, distance: 42.0
click at [423, 209] on app-calendar-viewport "Wed 23 Thu 24 Fri 25 2/2 4 Jobs Sat 26 2/2 4 Jobs Sun 27 2 Jobs Mon 28 1 Job Tu…" at bounding box center [318, 270] width 637 height 420
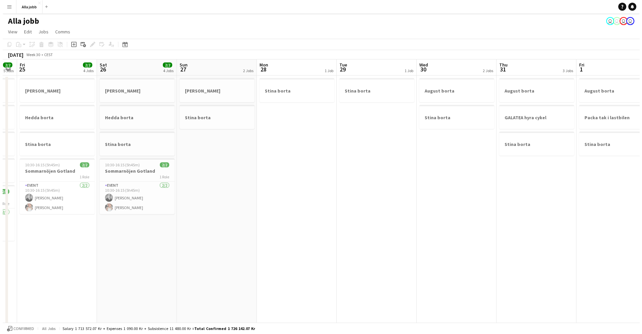
scroll to position [0, 170]
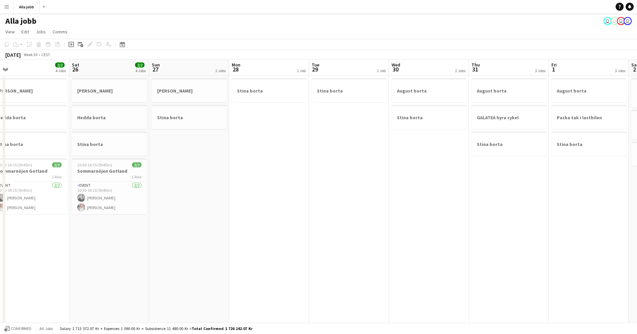
drag, startPoint x: 126, startPoint y: 169, endPoint x: 326, endPoint y: 193, distance: 201.7
click at [326, 193] on app-calendar-viewport "Wed 23 4 Jobs Thu 24 2/2 5 Jobs Fri 25 2/2 4 Jobs Sat 26 2/2 4 Jobs Sun 27 2 Jo…" at bounding box center [318, 270] width 637 height 420
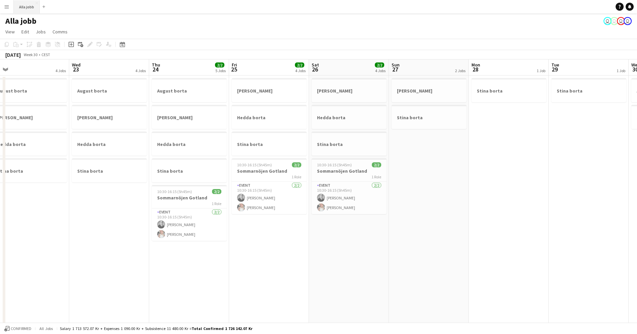
click at [32, 11] on button "Alla jobb Close" at bounding box center [27, 6] width 26 height 13
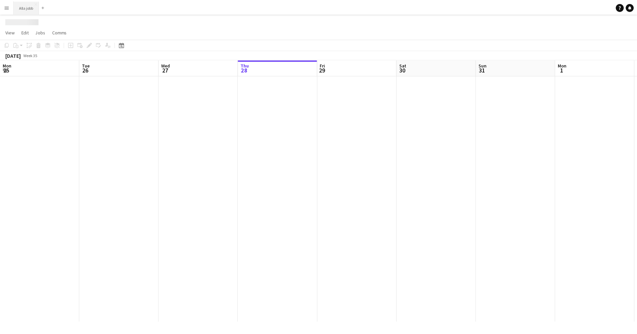
scroll to position [0, 160]
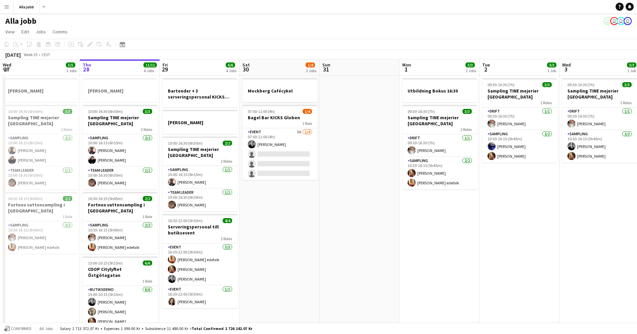
drag, startPoint x: 281, startPoint y: 153, endPoint x: 343, endPoint y: 127, distance: 67.2
click at [281, 153] on app-card-role "Event 5A [DATE] 07:00-11:00 (4h) [PERSON_NAME] single-neutral-actions single-ne…" at bounding box center [279, 154] width 75 height 52
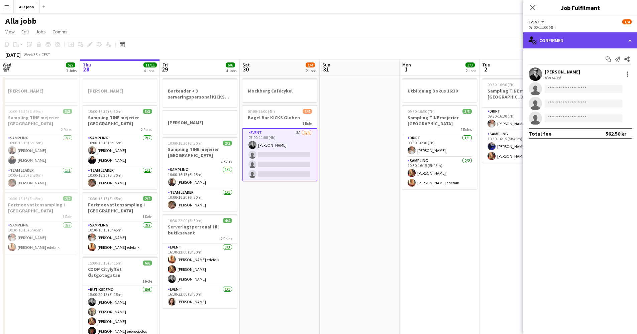
click at [559, 32] on div "single-neutral-actions-check-2 Confirmed" at bounding box center [580, 40] width 114 height 16
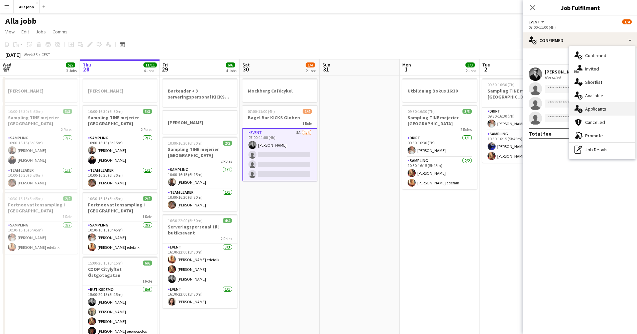
click at [599, 109] on div "single-neutral-actions-information Applicants" at bounding box center [602, 108] width 66 height 13
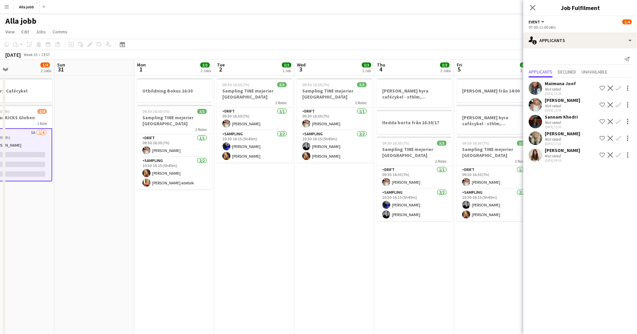
drag, startPoint x: 363, startPoint y: 205, endPoint x: 171, endPoint y: 202, distance: 191.9
click at [171, 202] on app-calendar-viewport "Wed 27 5/5 3 Jobs Thu 28 11/11 4 Jobs Fri 29 6/6 4 Jobs Sat 30 1/4 2 Jobs Sun 3…" at bounding box center [318, 215] width 637 height 311
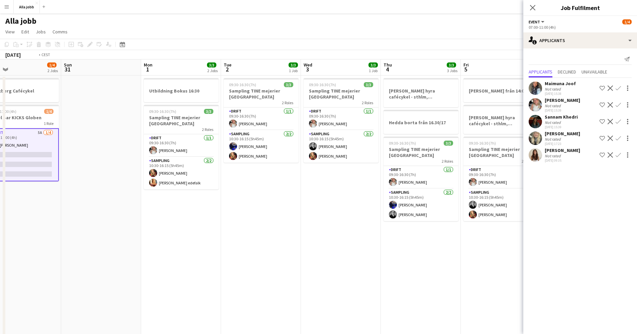
drag, startPoint x: 330, startPoint y: 192, endPoint x: 138, endPoint y: 166, distance: 193.9
click at [111, 170] on app-calendar-viewport "Wed 27 5/5 3 Jobs Thu 28 11/11 4 Jobs Fri 29 6/6 4 Jobs Sat 30 1/4 2 Jobs Sun 3…" at bounding box center [318, 215] width 637 height 311
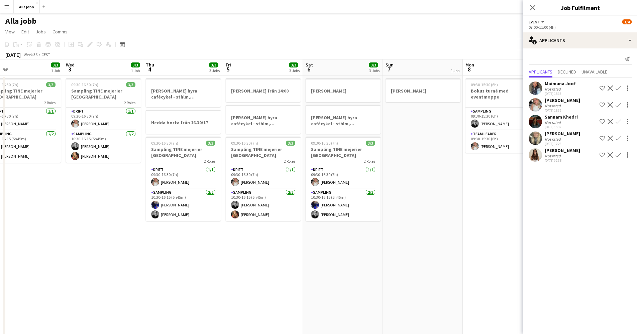
scroll to position [0, 261]
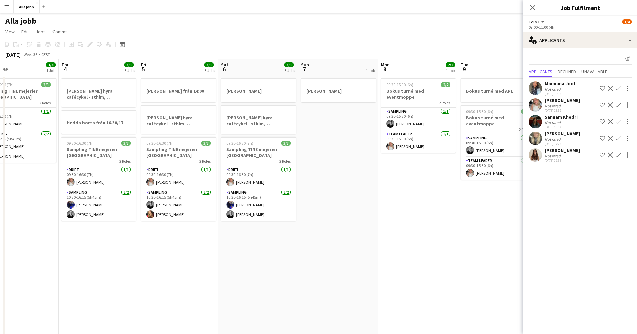
drag, startPoint x: 403, startPoint y: 167, endPoint x: 316, endPoint y: 167, distance: 87.6
click at [316, 167] on app-calendar-viewport "Sun 31 Mon 1 3/3 2 Jobs Tue 2 3/3 1 Job Wed 3 3/3 1 Job Thu 4 3/3 3 Jobs Fri 5 …" at bounding box center [318, 215] width 637 height 311
click at [376, 166] on app-date-cell "[PERSON_NAME]" at bounding box center [338, 223] width 80 height 295
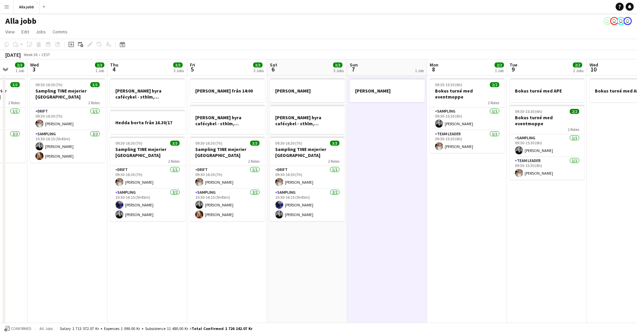
drag, startPoint x: 343, startPoint y: 178, endPoint x: 391, endPoint y: 176, distance: 48.8
click at [391, 176] on app-calendar-viewport "Sun 31 Mon 1 3/3 2 Jobs Tue 2 3/3 1 Job Wed 3 3/3 1 Job Thu 4 3/3 3 Jobs Fri 5 …" at bounding box center [318, 215] width 637 height 311
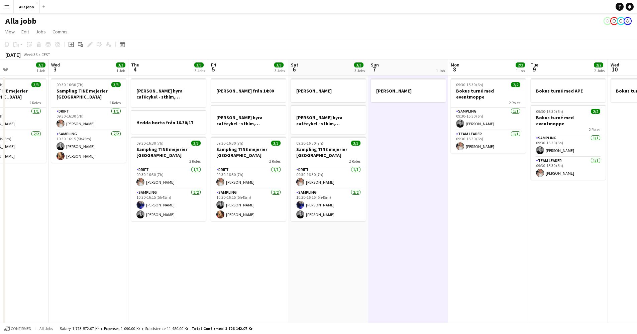
scroll to position [0, 179]
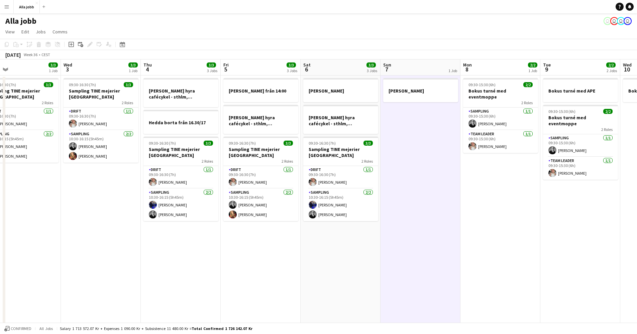
drag, startPoint x: 409, startPoint y: 181, endPoint x: 442, endPoint y: 181, distance: 33.4
click at [442, 181] on app-calendar-viewport "Sun 31 Mon 1 3/3 2 Jobs Tue 2 3/3 1 Job Wed 3 3/3 1 Job Thu 4 3/3 3 Jobs Fri 5 …" at bounding box center [318, 215] width 637 height 311
click at [268, 242] on app-date-cell "[PERSON_NAME] från 14:00 [PERSON_NAME] hyra cafécykel - sthlm, [GEOGRAPHIC_DATA…" at bounding box center [261, 223] width 80 height 295
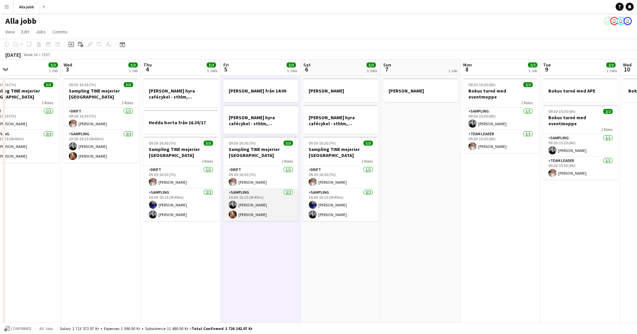
click at [239, 200] on app-card-role "Sampling [DATE] 10:30-16:15 (5h45m) [PERSON_NAME] [PERSON_NAME]" at bounding box center [260, 205] width 75 height 32
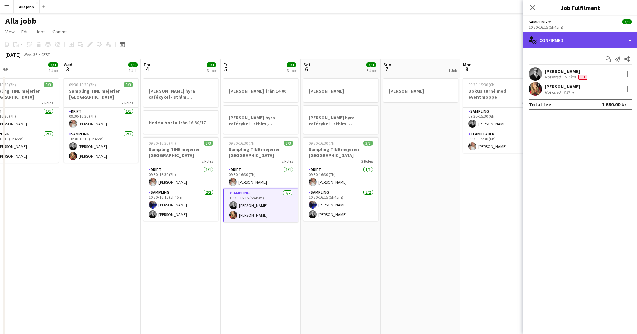
click at [540, 42] on div "single-neutral-actions-check-2 Confirmed" at bounding box center [580, 40] width 114 height 16
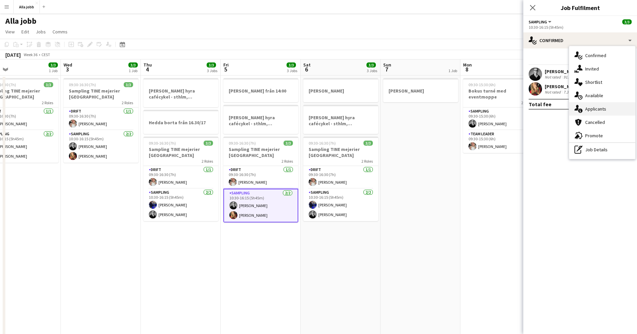
click at [592, 112] on div "single-neutral-actions-information Applicants" at bounding box center [602, 108] width 66 height 13
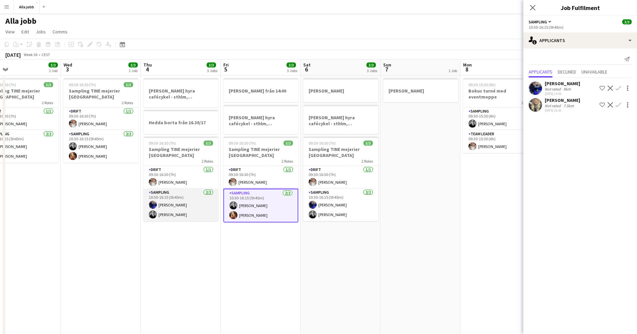
click at [187, 206] on app-card-role "Sampling 2/2 10:30-16:15 (5h45m) Alexandra Fransson Casper Lewin" at bounding box center [180, 205] width 75 height 32
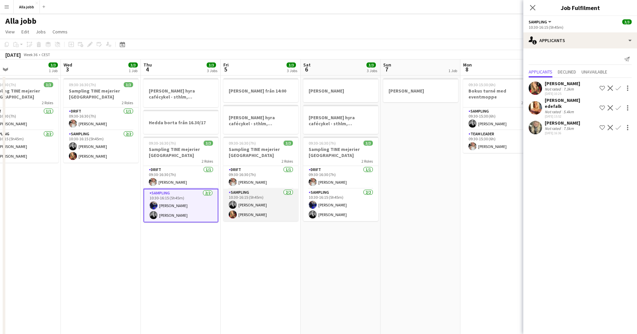
click at [260, 204] on app-card-role "Sampling [DATE] 10:30-16:15 (5h45m) [PERSON_NAME] [PERSON_NAME]" at bounding box center [260, 205] width 75 height 32
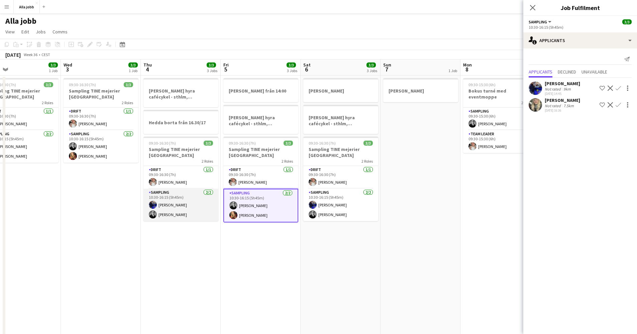
click at [193, 206] on app-card-role "Sampling 2/2 10:30-16:15 (5h45m) Alexandra Fransson Casper Lewin" at bounding box center [180, 205] width 75 height 32
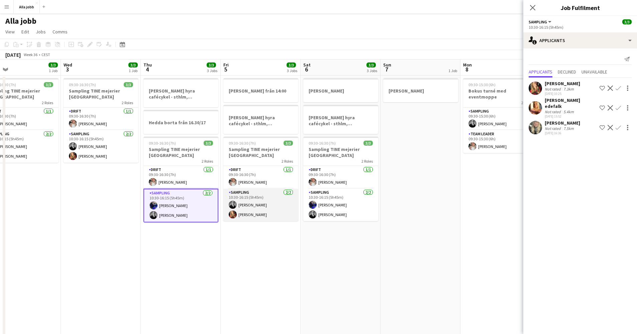
click at [253, 203] on app-card-role "Sampling [DATE] 10:30-16:15 (5h45m) [PERSON_NAME] [PERSON_NAME]" at bounding box center [260, 205] width 75 height 32
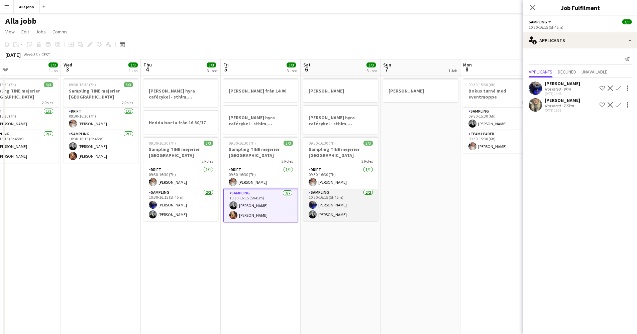
click at [349, 204] on app-card-role "Sampling 2/2 10:30-16:15 (5h45m) Alexandra Fransson Casper Lewin" at bounding box center [340, 205] width 75 height 32
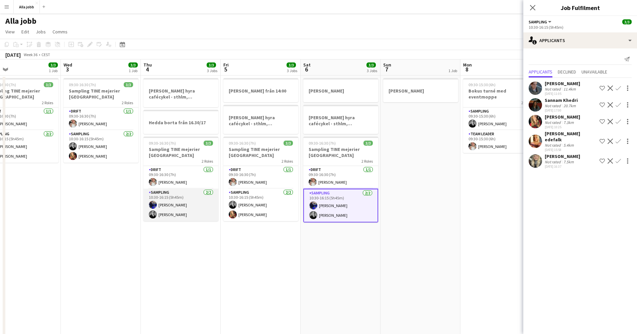
click at [209, 202] on app-card-role "Sampling 2/2 10:30-16:15 (5h45m) Alexandra Fransson Casper Lewin" at bounding box center [180, 205] width 75 height 32
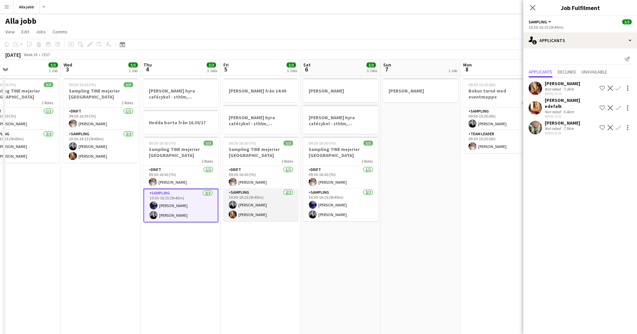
click at [261, 200] on app-card-role "Sampling [DATE] 10:30-16:15 (5h45m) [PERSON_NAME] [PERSON_NAME]" at bounding box center [260, 205] width 75 height 32
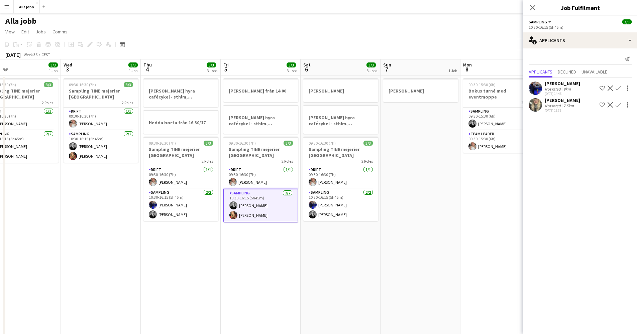
click at [408, 167] on app-date-cell "[PERSON_NAME]" at bounding box center [420, 223] width 80 height 295
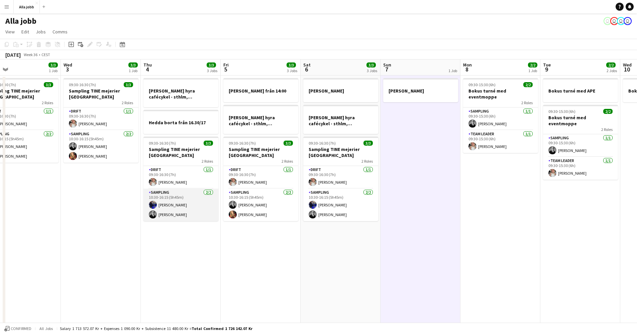
click at [184, 203] on app-card-role "Sampling 2/2 10:30-16:15 (5h45m) Alexandra Fransson Casper Lewin" at bounding box center [180, 205] width 75 height 32
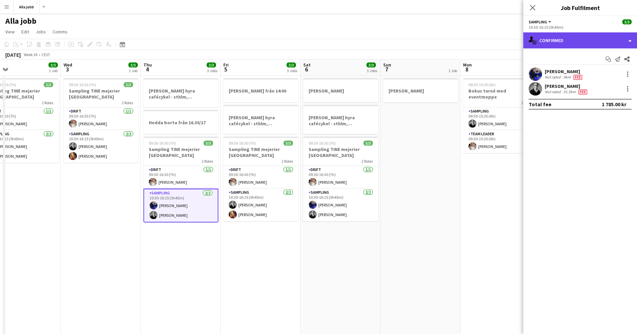
click at [558, 44] on div "single-neutral-actions-check-2 Confirmed" at bounding box center [580, 40] width 114 height 16
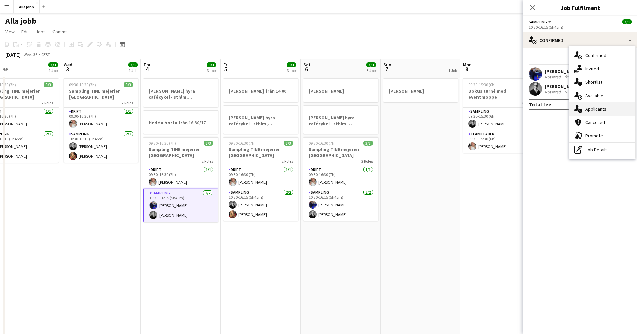
click at [589, 106] on div "single-neutral-actions-information Applicants" at bounding box center [602, 108] width 66 height 13
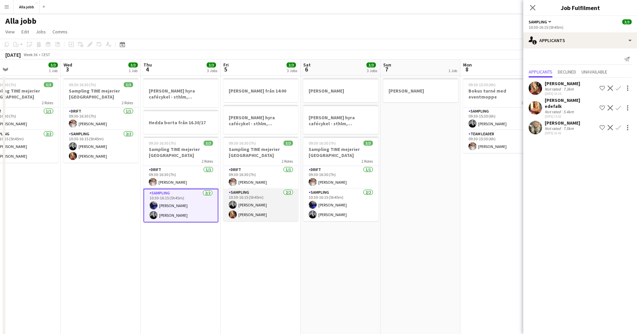
click at [251, 202] on app-card-role "Sampling [DATE] 10:30-16:15 (5h45m) [PERSON_NAME] [PERSON_NAME]" at bounding box center [260, 205] width 75 height 32
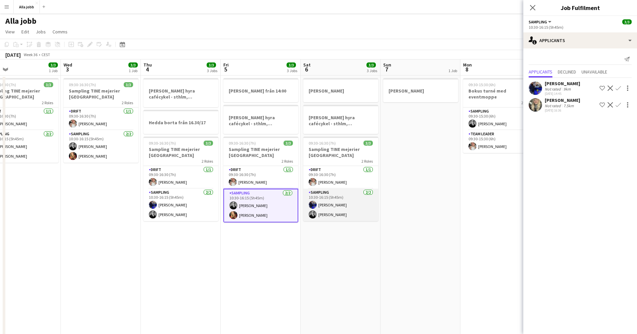
click at [336, 198] on app-card-role "Sampling 2/2 10:30-16:15 (5h45m) Alexandra Fransson Casper Lewin" at bounding box center [340, 205] width 75 height 32
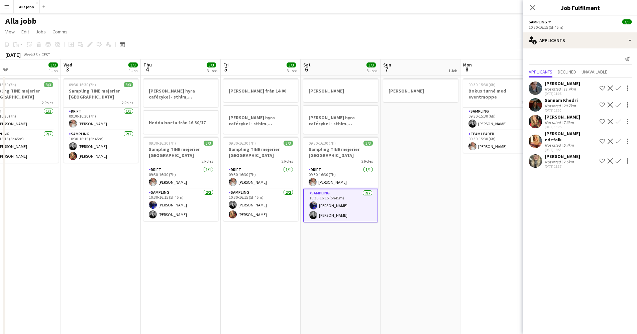
click at [174, 234] on app-date-cell "HUGO BOSS hyra cafécykel - sthlm, oslo, cph Hedda borta från 16.30/17 09:30-16:…" at bounding box center [181, 223] width 80 height 295
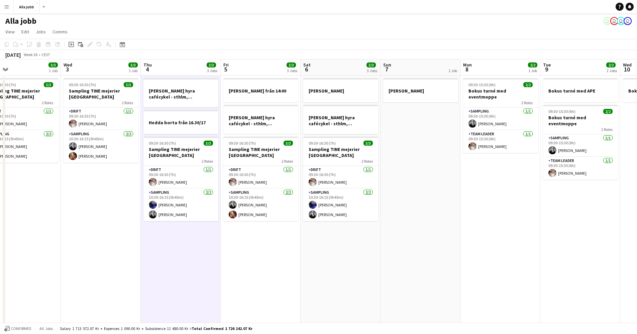
click at [101, 196] on app-date-cell "09:30-16:30 (7h) 3/3 Sampling TINE mejerier Stockholm 2 Roles Drift 1/1 09:30-1…" at bounding box center [101, 223] width 80 height 295
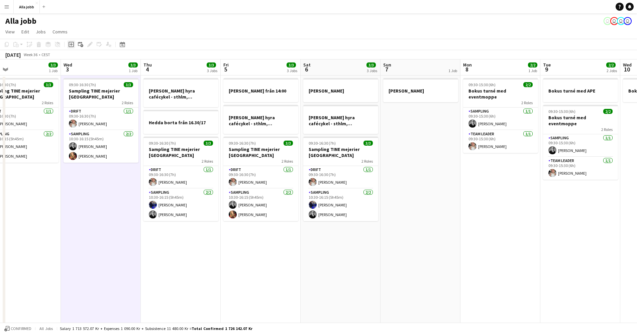
click at [69, 47] on div "Add job" at bounding box center [71, 44] width 8 height 8
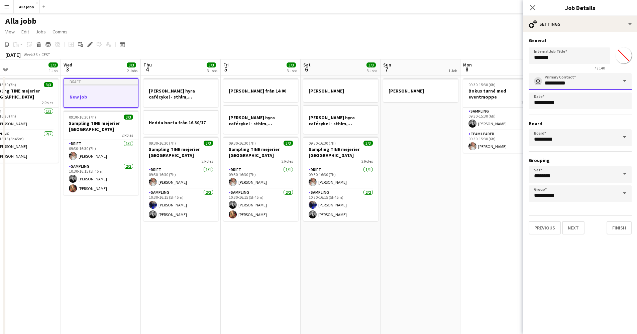
click at [564, 85] on input "**********" at bounding box center [580, 81] width 103 height 17
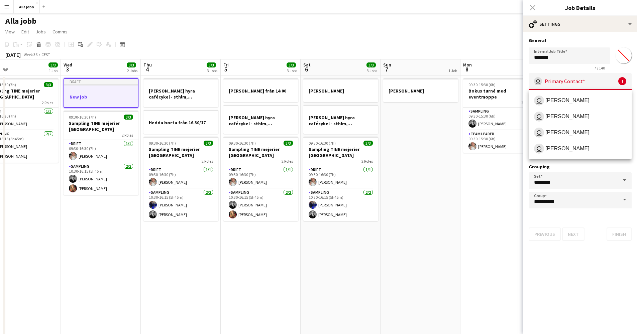
click at [393, 143] on app-date-cell "[PERSON_NAME]" at bounding box center [420, 223] width 80 height 295
click at [433, 134] on app-date-cell "[PERSON_NAME]" at bounding box center [420, 223] width 80 height 295
click at [500, 204] on app-date-cell "09:30-15:30 (6h) 2/2 Bokus turné med eventmoppe 2 Roles Sampling [DATE] 09:30-1…" at bounding box center [500, 223] width 80 height 295
click at [530, 8] on div "Close pop-in" at bounding box center [532, 7] width 19 height 15
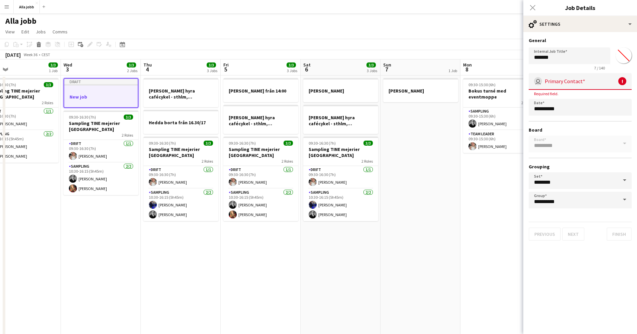
click at [533, 8] on div "Close pop-in" at bounding box center [532, 7] width 19 height 15
click at [482, 170] on app-date-cell "09:30-15:30 (6h) 2/2 Bokus turné med eventmoppe 2 Roles Sampling [DATE] 09:30-1…" at bounding box center [500, 223] width 80 height 295
click at [533, 8] on div "Close pop-in" at bounding box center [532, 7] width 19 height 15
click at [465, 181] on app-date-cell "09:30-15:30 (6h) 2/2 Bokus turné med eventmoppe 2 Roles Sampling [DATE] 09:30-1…" at bounding box center [500, 223] width 80 height 295
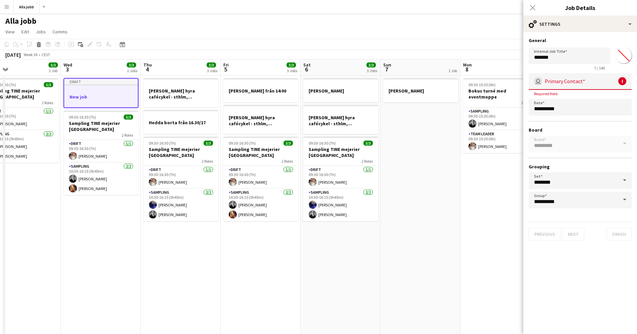
click at [134, 97] on h3 "New job" at bounding box center [101, 97] width 74 height 6
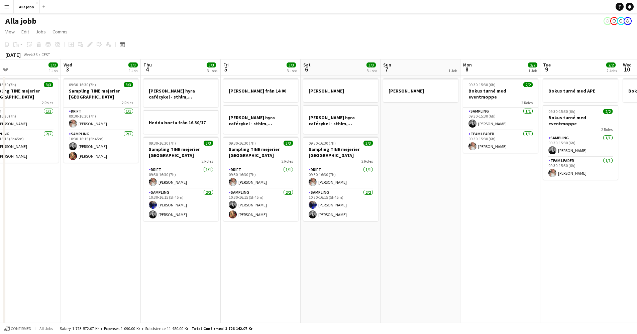
click at [96, 191] on app-date-cell "09:30-16:30 (7h) 3/3 Sampling TINE mejerier Stockholm 2 Roles Drift 1/1 09:30-1…" at bounding box center [101, 223] width 80 height 295
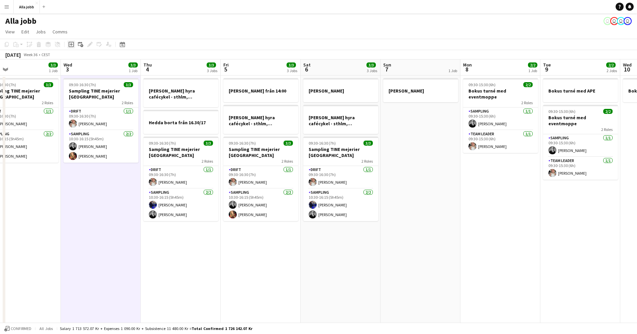
click at [71, 46] on icon "Add job" at bounding box center [71, 44] width 5 height 5
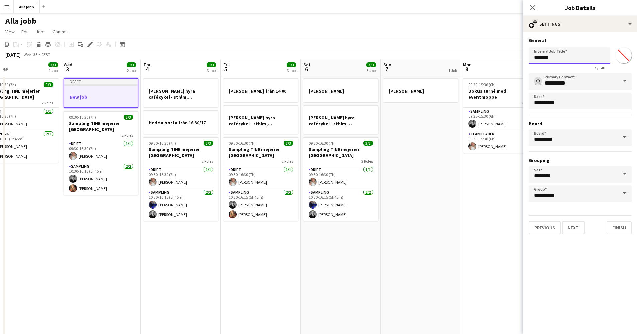
click at [549, 52] on input "*******" at bounding box center [570, 55] width 82 height 17
click at [564, 60] on input "*******" at bounding box center [570, 55] width 82 height 17
type input "**********"
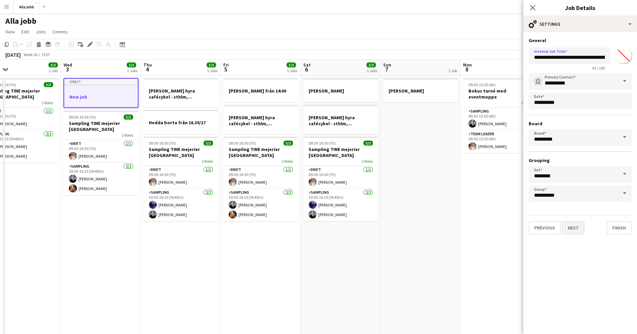
drag, startPoint x: 568, startPoint y: 57, endPoint x: 573, endPoint y: 231, distance: 174.2
click at [573, 231] on button "Next" at bounding box center [573, 227] width 22 height 13
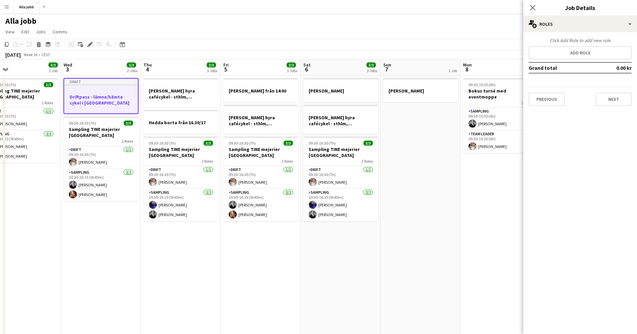
click at [96, 105] on h3 "Driftpass - lämna/hämta cykel i Köpenhamn" at bounding box center [101, 100] width 74 height 12
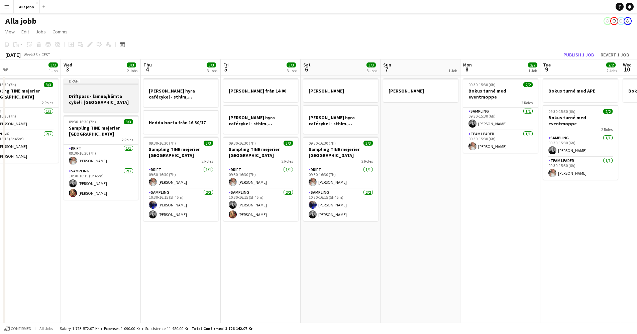
click at [96, 105] on h3 "Driftpass - lämna/hämta cykel i Köpenhamn" at bounding box center [101, 99] width 75 height 12
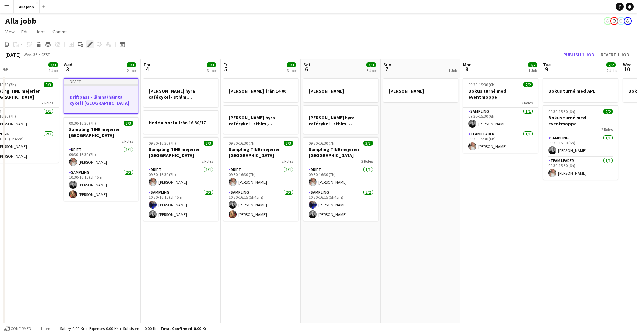
click at [93, 44] on div "Edit" at bounding box center [90, 44] width 8 height 8
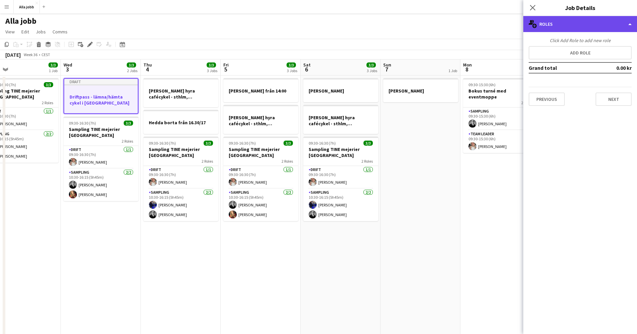
click at [562, 28] on div "multiple-users-add Roles" at bounding box center [580, 24] width 114 height 16
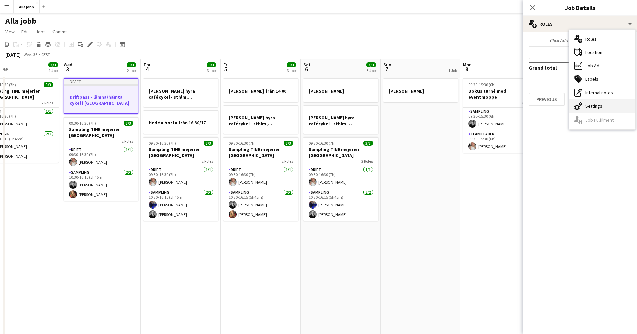
click at [592, 105] on div "cog-double-3 Settings" at bounding box center [602, 105] width 66 height 13
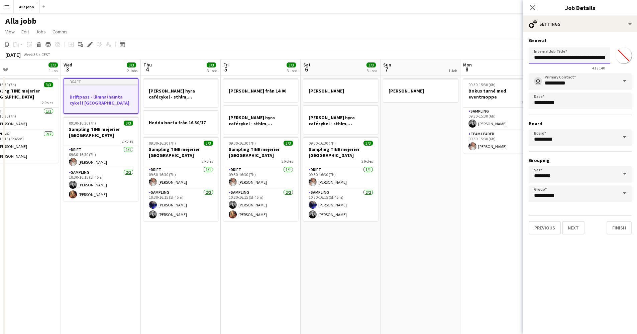
click at [604, 57] on input "**********" at bounding box center [570, 55] width 82 height 17
click at [557, 57] on input "**********" at bounding box center [570, 55] width 82 height 17
type input "**********"
click at [613, 224] on button "Finish" at bounding box center [618, 227] width 25 height 13
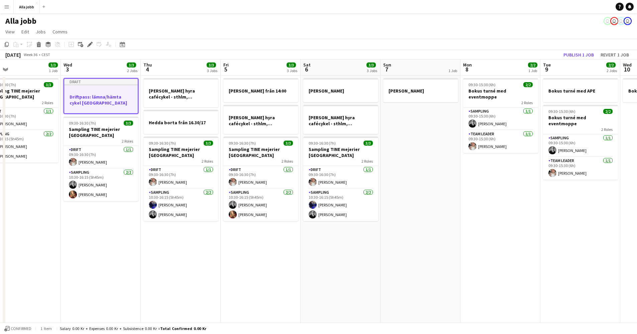
click at [89, 220] on app-date-cell "Draft Driftpass: lämna/hämta cykel Köpenhamn 09:30-16:30 (7h) 3/3 Sampling TINE…" at bounding box center [101, 223] width 80 height 295
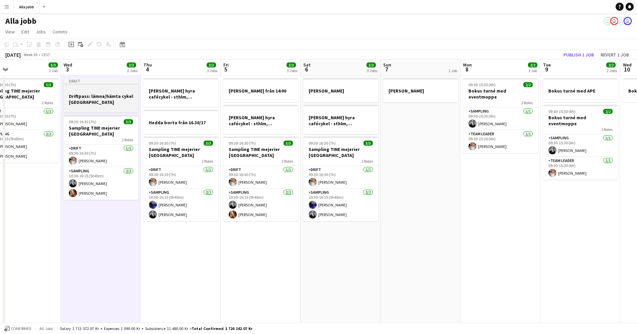
click at [91, 100] on h3 "Driftpass: lämna/hämta cykel [GEOGRAPHIC_DATA]" at bounding box center [101, 99] width 75 height 12
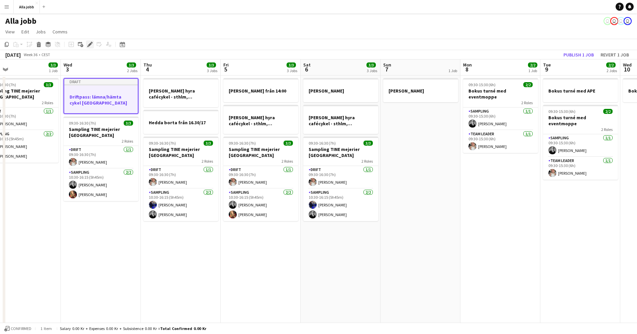
click at [90, 44] on icon at bounding box center [90, 45] width 4 height 4
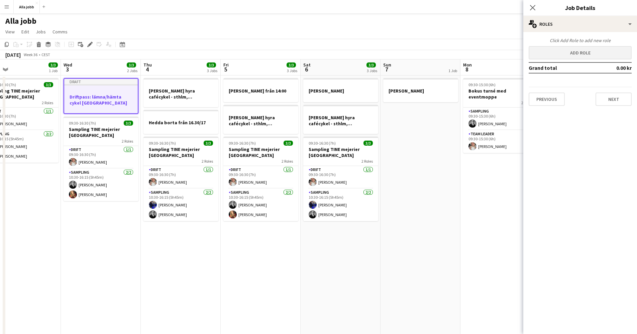
click at [566, 49] on button "Add role" at bounding box center [580, 52] width 103 height 13
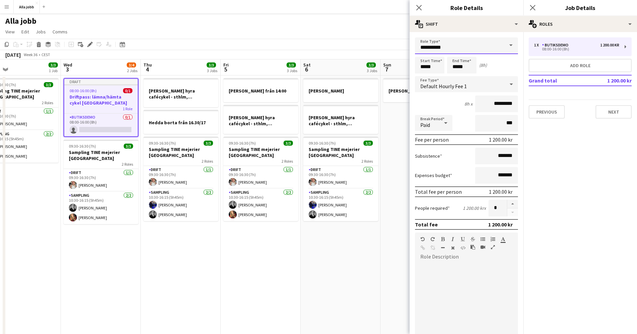
click at [448, 46] on input "**********" at bounding box center [466, 45] width 103 height 17
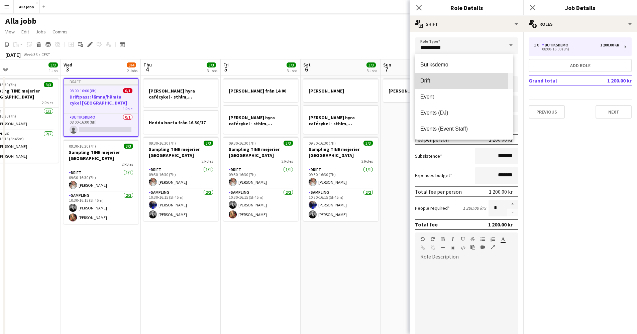
click at [436, 81] on span "Drift" at bounding box center [463, 81] width 87 height 6
type input "*****"
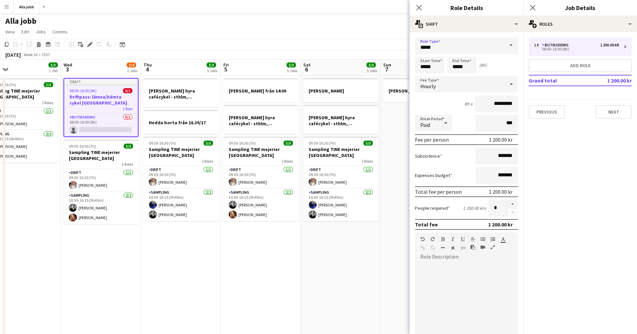
click at [438, 255] on div "default Heading 1 Heading 2 Heading 3 Heading 4 Heading 5 Heading 6 Heading 7 P…" at bounding box center [466, 245] width 103 height 25
click at [462, 293] on div "**********" at bounding box center [463, 295] width 87 height 13
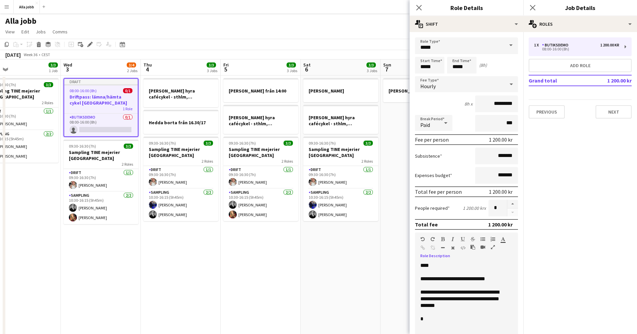
click at [447, 314] on div at bounding box center [463, 312] width 87 height 7
click at [441, 316] on div "*" at bounding box center [463, 319] width 87 height 7
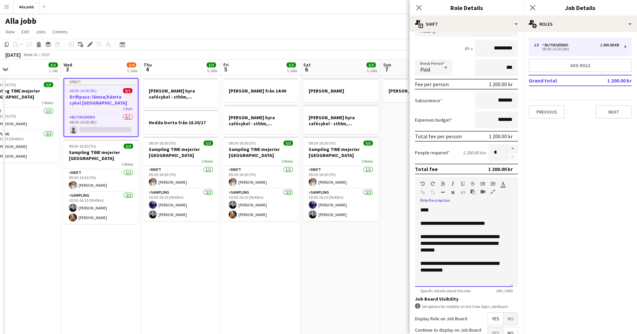
click at [501, 265] on div "**********" at bounding box center [463, 266] width 87 height 13
click at [473, 272] on div "**********" at bounding box center [463, 266] width 87 height 13
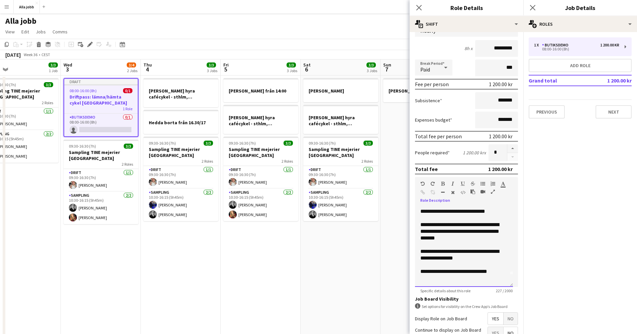
scroll to position [5, 0]
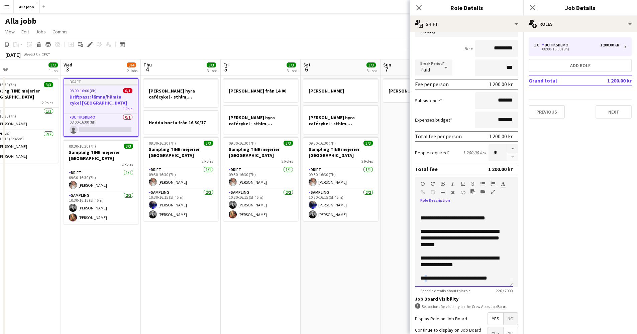
click at [425, 278] on div "**********" at bounding box center [461, 278] width 82 height 7
click at [475, 267] on div "**********" at bounding box center [461, 261] width 82 height 13
click at [504, 220] on div "**********" at bounding box center [464, 247] width 98 height 80
click at [470, 245] on div "**********" at bounding box center [461, 238] width 82 height 20
click at [480, 267] on div "**********" at bounding box center [461, 261] width 82 height 13
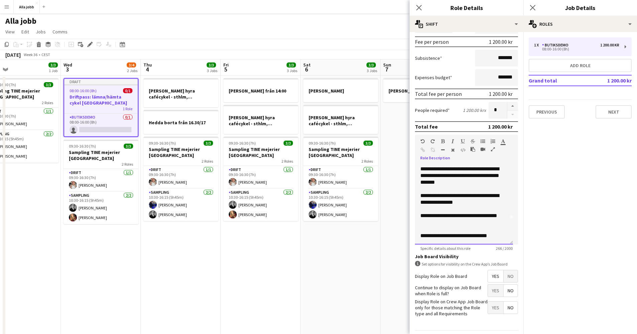
scroll to position [118, 0]
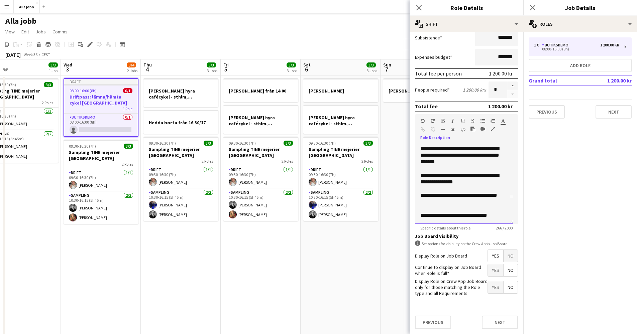
click at [447, 211] on div at bounding box center [463, 209] width 87 height 7
click at [499, 216] on div "**********" at bounding box center [461, 215] width 82 height 7
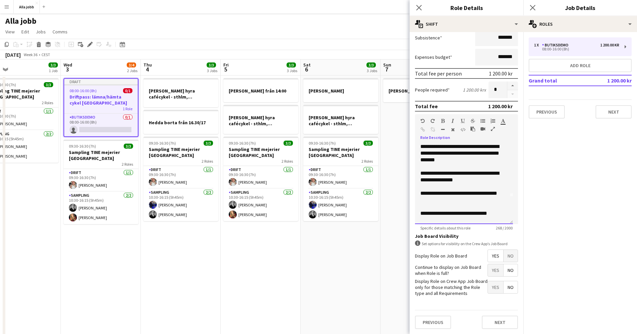
scroll to position [39, 0]
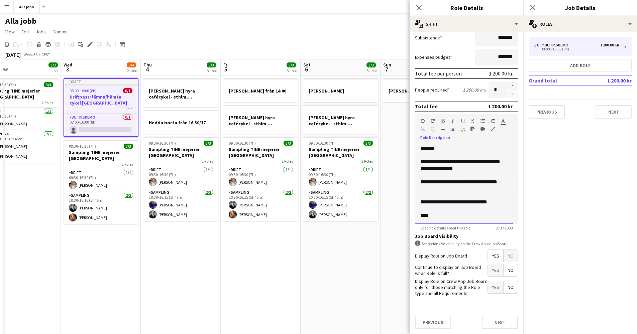
click at [425, 211] on div at bounding box center [463, 209] width 87 height 7
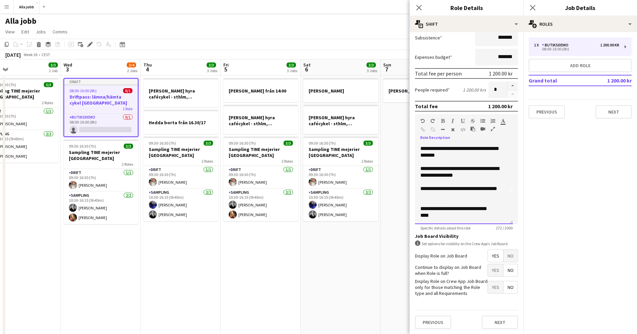
click at [447, 218] on div "****" at bounding box center [461, 215] width 82 height 7
click at [497, 271] on span "Yes" at bounding box center [495, 270] width 15 height 12
click at [445, 215] on div "****" at bounding box center [461, 215] width 82 height 7
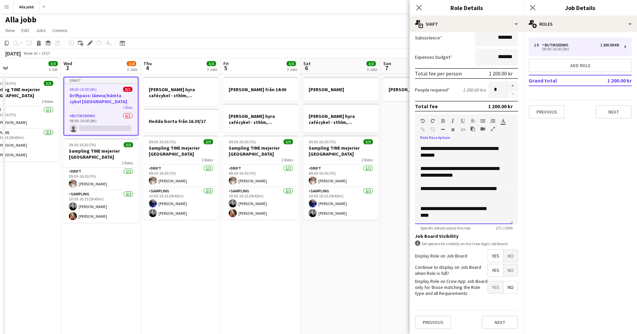
scroll to position [3, 0]
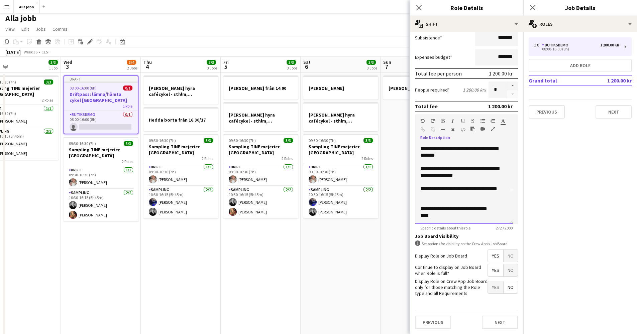
click at [433, 184] on div at bounding box center [463, 182] width 87 height 7
click at [420, 176] on div "**********" at bounding box center [464, 184] width 98 height 80
click at [439, 214] on div "****" at bounding box center [461, 215] width 82 height 7
click at [420, 215] on div "**********" at bounding box center [464, 184] width 98 height 80
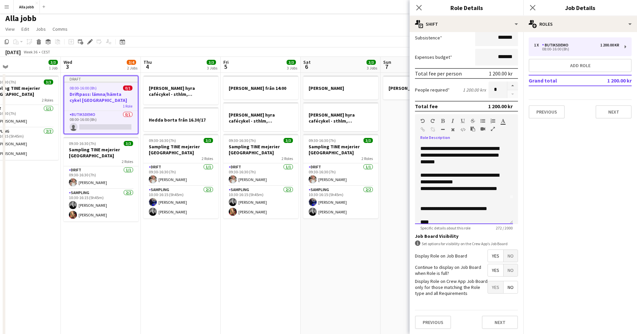
scroll to position [27, 0]
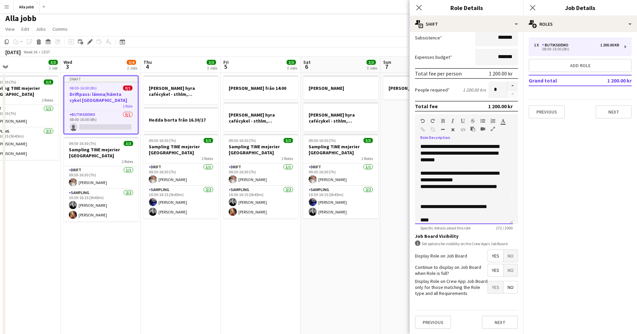
click at [428, 219] on div "****" at bounding box center [461, 220] width 82 height 7
drag, startPoint x: 471, startPoint y: 216, endPoint x: 496, endPoint y: 209, distance: 26.4
click at [496, 209] on div "**********" at bounding box center [461, 207] width 82 height 7
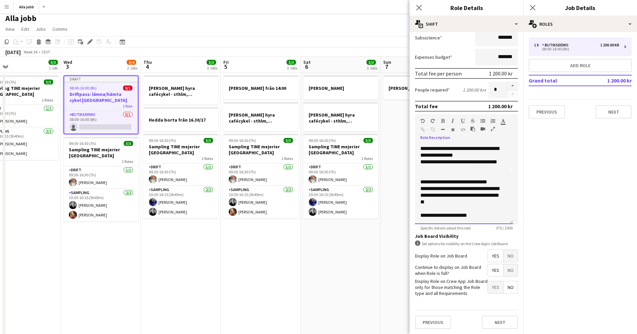
click at [441, 171] on div "**********" at bounding box center [461, 165] width 82 height 13
drag, startPoint x: 441, startPoint y: 171, endPoint x: 472, endPoint y: 163, distance: 32.4
click at [469, 163] on div "**********" at bounding box center [461, 165] width 82 height 13
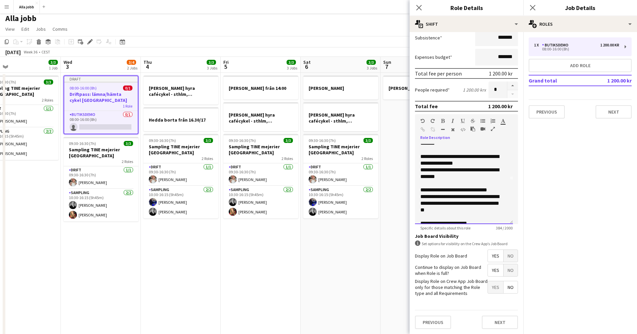
scroll to position [51, 0]
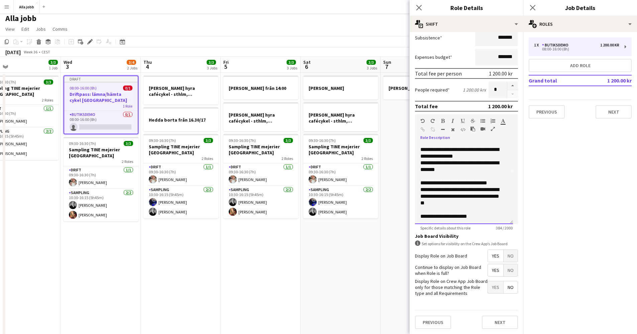
click at [450, 206] on div "**********" at bounding box center [461, 197] width 82 height 20
click at [500, 191] on div "**********" at bounding box center [461, 197] width 82 height 20
click at [495, 205] on div "**********" at bounding box center [461, 197] width 82 height 20
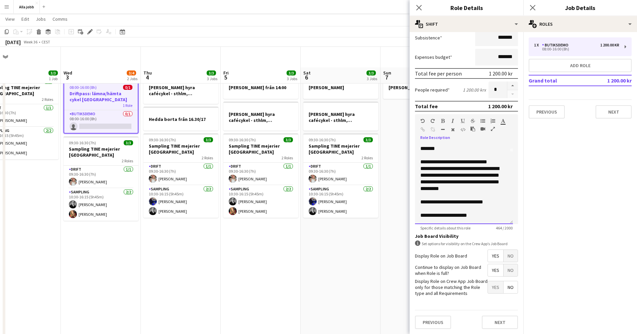
scroll to position [23, 0]
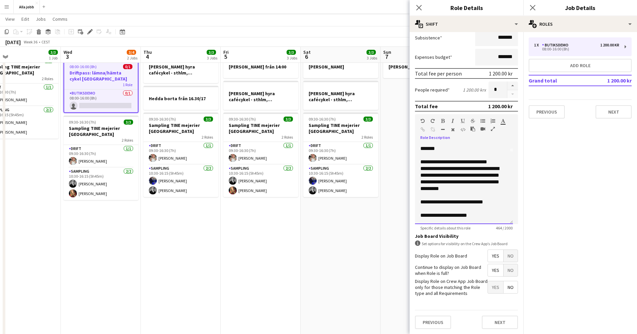
click at [485, 212] on div "**********" at bounding box center [461, 215] width 82 height 7
click at [445, 216] on div "**********" at bounding box center [461, 215] width 82 height 7
drag, startPoint x: 445, startPoint y: 216, endPoint x: 451, endPoint y: 215, distance: 6.4
click at [445, 216] on div "**********" at bounding box center [461, 215] width 82 height 7
click at [473, 214] on div "**********" at bounding box center [461, 215] width 82 height 7
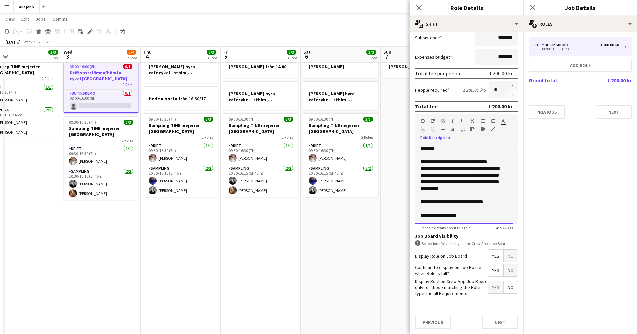
scroll to position [34, 0]
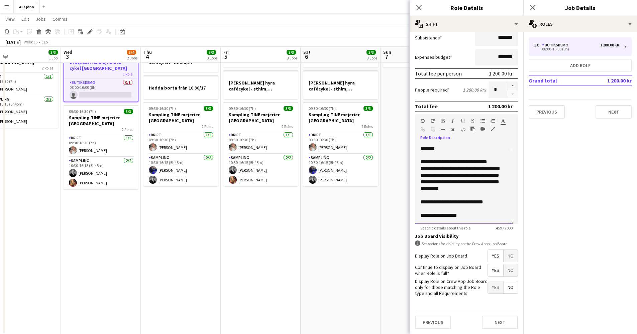
click at [443, 210] on div at bounding box center [463, 209] width 87 height 7
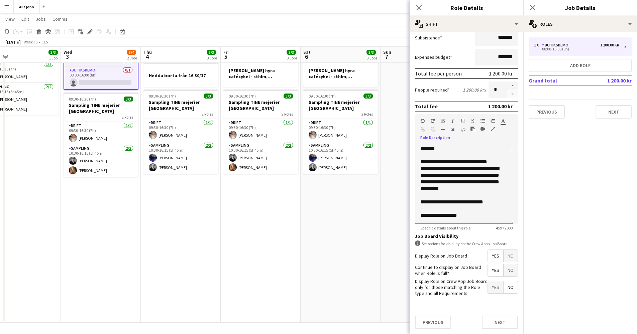
scroll to position [0, 0]
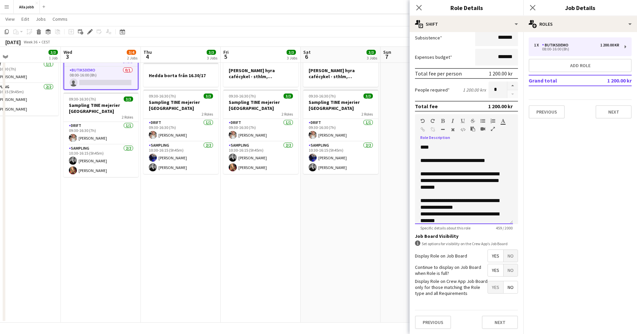
click at [472, 161] on div "**********" at bounding box center [461, 160] width 82 height 7
click at [452, 164] on div at bounding box center [463, 167] width 87 height 7
click at [455, 162] on div "**********" at bounding box center [461, 160] width 82 height 7
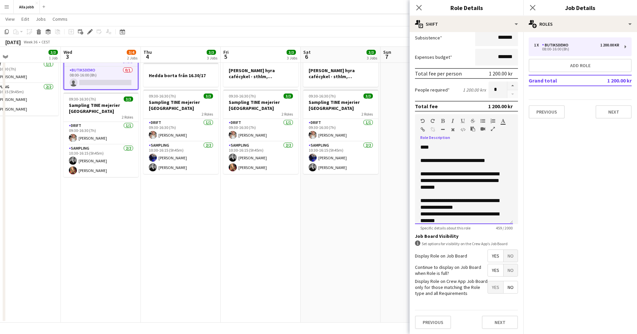
click at [463, 176] on div "**********" at bounding box center [461, 181] width 82 height 20
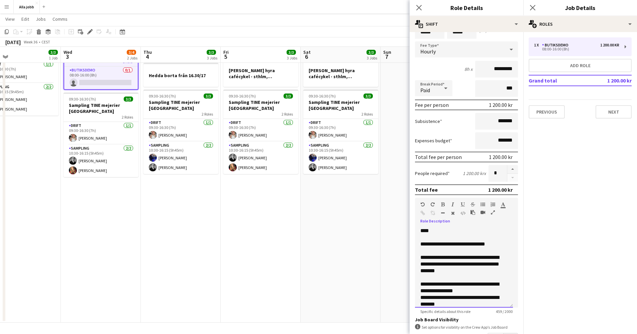
scroll to position [85, 0]
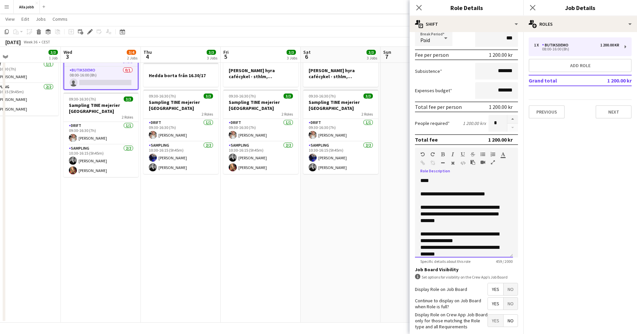
click at [455, 194] on div "**********" at bounding box center [461, 194] width 82 height 7
click at [470, 221] on div "**********" at bounding box center [461, 214] width 82 height 20
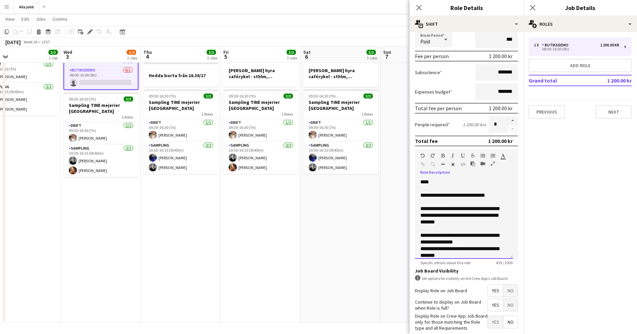
click at [476, 245] on div "**********" at bounding box center [461, 238] width 82 height 13
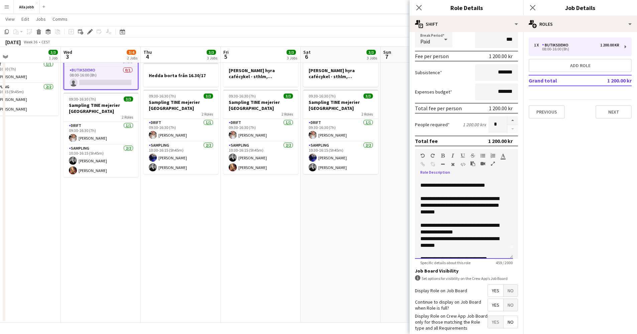
scroll to position [33, 0]
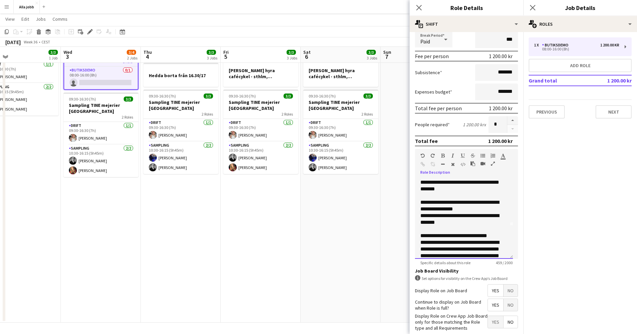
click at [448, 223] on div "**********" at bounding box center [461, 219] width 82 height 13
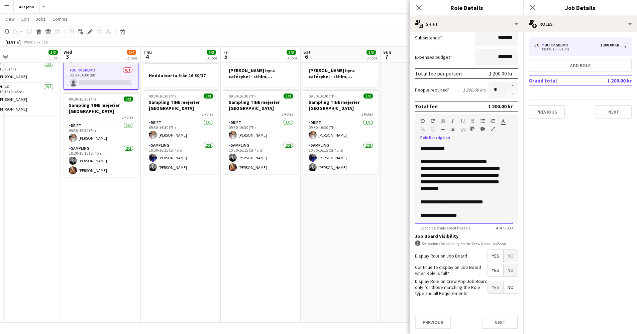
scroll to position [23, 0]
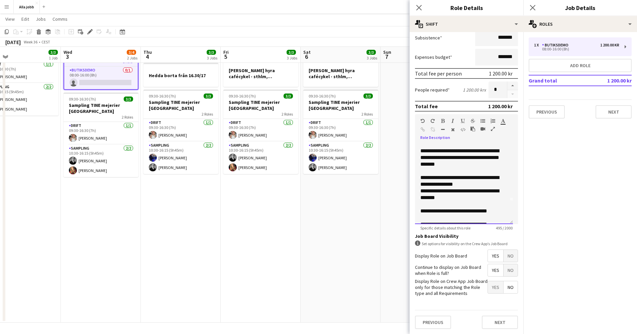
click at [420, 212] on div "**********" at bounding box center [464, 184] width 98 height 80
click at [454, 221] on div "**********" at bounding box center [461, 215] width 82 height 13
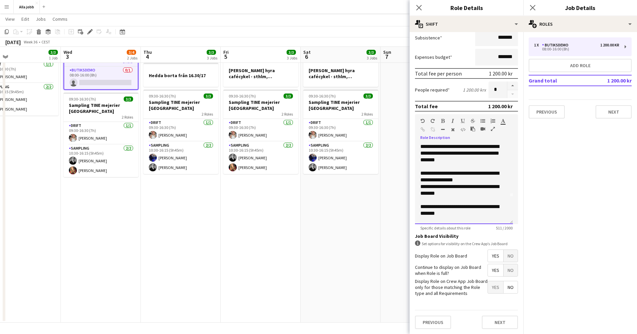
scroll to position [71, 0]
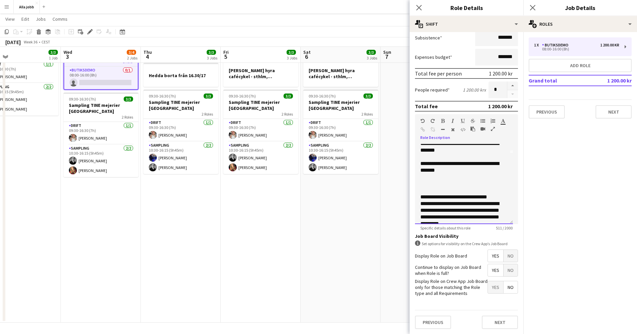
click at [445, 166] on div "**********" at bounding box center [461, 166] width 82 height 13
click at [469, 174] on div at bounding box center [463, 177] width 87 height 7
click at [464, 166] on div "**********" at bounding box center [461, 166] width 82 height 13
click at [470, 176] on div "**********" at bounding box center [461, 177] width 82 height 7
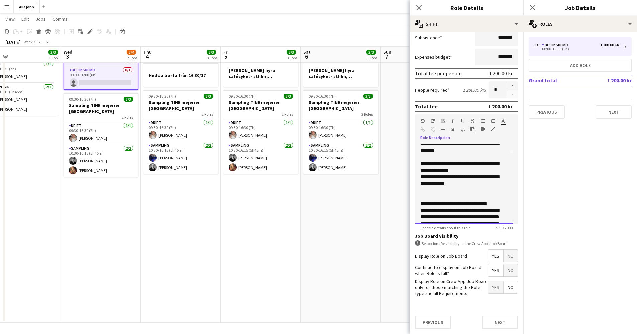
click at [484, 165] on div "**********" at bounding box center [461, 166] width 82 height 13
click at [434, 185] on div "**********" at bounding box center [461, 180] width 82 height 13
click at [492, 184] on div "**********" at bounding box center [461, 180] width 82 height 13
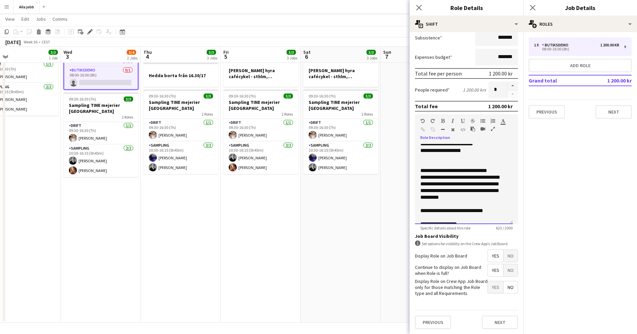
scroll to position [100, 0]
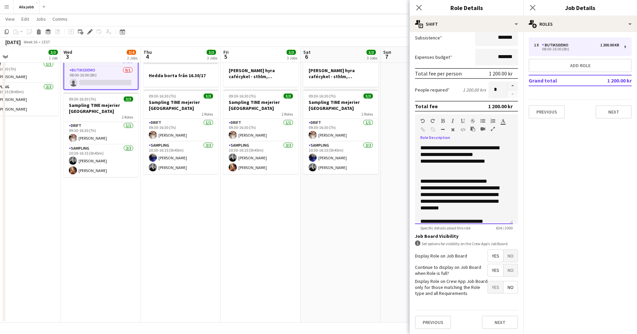
drag, startPoint x: 464, startPoint y: 169, endPoint x: 454, endPoint y: 163, distance: 11.5
click at [454, 163] on div "**********" at bounding box center [461, 161] width 82 height 7
click at [494, 162] on div "**********" at bounding box center [461, 161] width 82 height 7
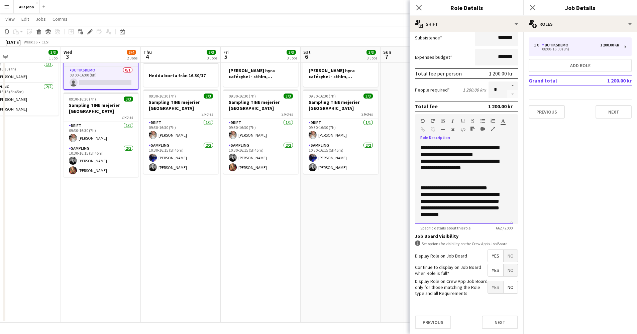
click at [496, 160] on div "**********" at bounding box center [461, 164] width 82 height 13
drag, startPoint x: 449, startPoint y: 178, endPoint x: 495, endPoint y: 168, distance: 46.8
click at [495, 168] on div "**********" at bounding box center [461, 168] width 82 height 20
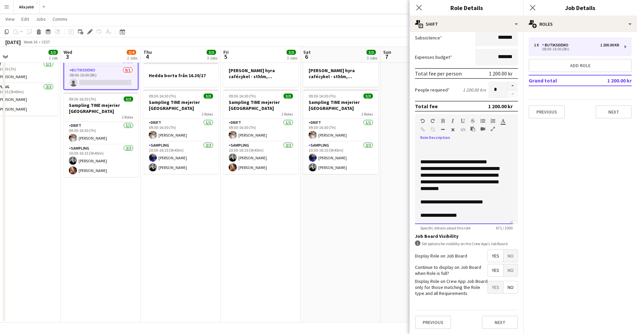
scroll to position [0, 0]
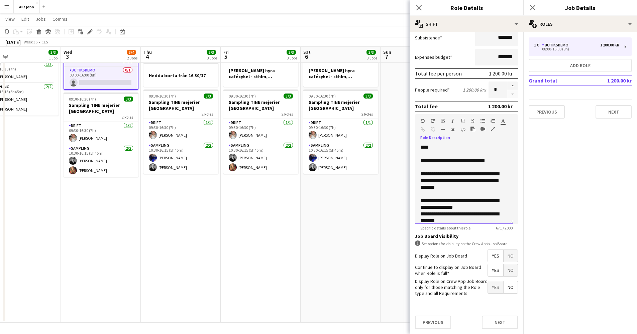
click at [502, 161] on div "**********" at bounding box center [461, 160] width 82 height 7
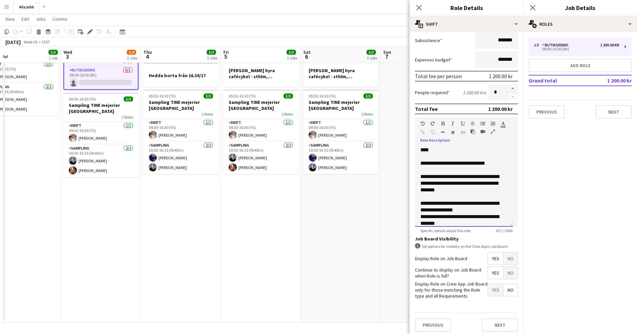
scroll to position [48, 0]
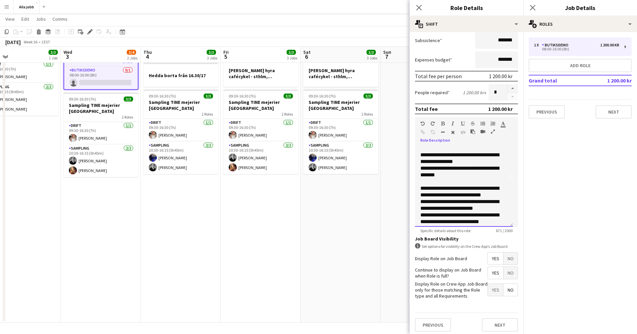
click at [447, 184] on div at bounding box center [463, 182] width 87 height 7
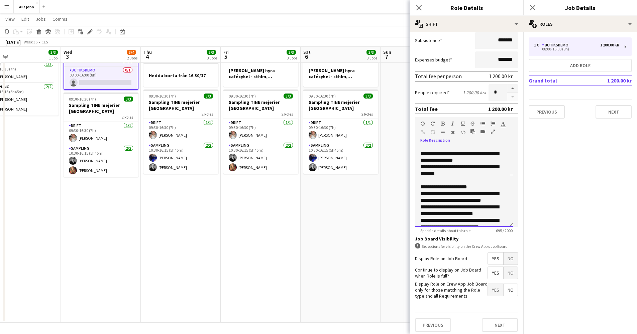
scroll to position [59, 0]
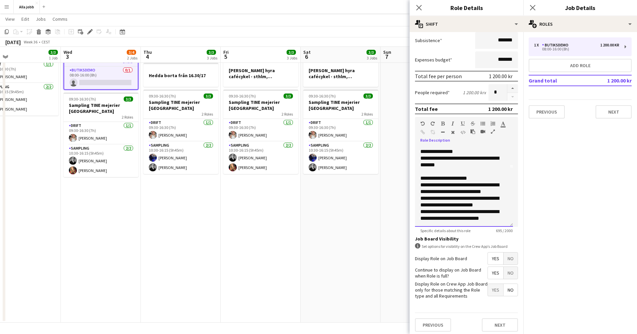
click at [491, 206] on div "**********" at bounding box center [461, 201] width 82 height 13
drag, startPoint x: 448, startPoint y: 199, endPoint x: 415, endPoint y: 201, distance: 32.5
click at [415, 201] on div "**********" at bounding box center [464, 187] width 98 height 80
click at [440, 199] on div "**********" at bounding box center [461, 201] width 82 height 13
click at [476, 207] on div "**********" at bounding box center [461, 201] width 82 height 13
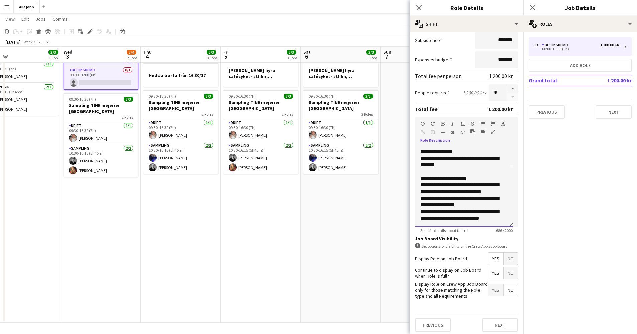
click at [421, 186] on div "**********" at bounding box center [461, 188] width 82 height 13
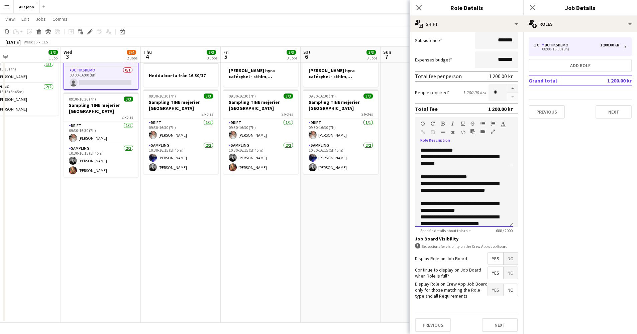
scroll to position [64, 0]
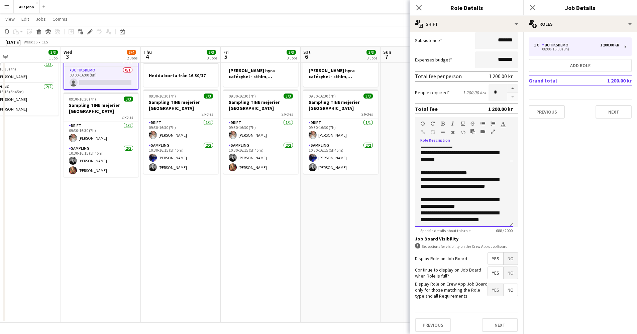
click at [420, 214] on div "**********" at bounding box center [461, 216] width 82 height 13
click at [449, 214] on div "**********" at bounding box center [461, 216] width 82 height 13
click at [462, 192] on div "**********" at bounding box center [461, 187] width 82 height 20
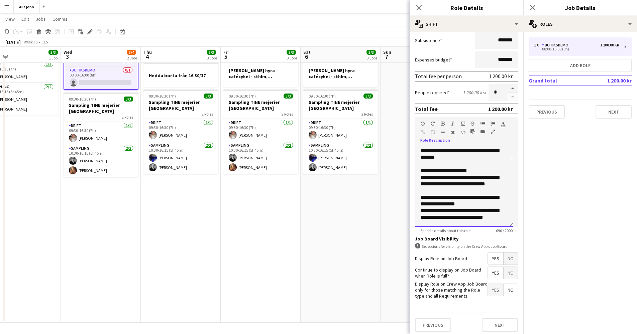
scroll to position [139, 0]
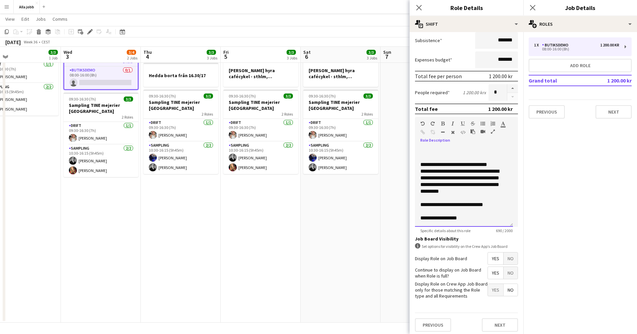
click at [468, 206] on div "**********" at bounding box center [461, 205] width 82 height 7
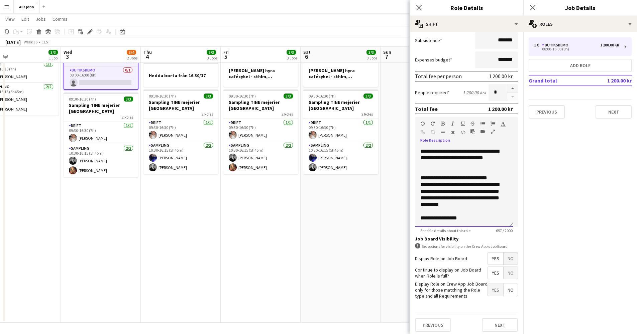
scroll to position [126, 0]
drag, startPoint x: 465, startPoint y: 210, endPoint x: 468, endPoint y: 204, distance: 6.1
click at [468, 204] on div "**********" at bounding box center [464, 187] width 98 height 80
click at [468, 207] on div "**********" at bounding box center [461, 195] width 82 height 27
drag, startPoint x: 472, startPoint y: 206, endPoint x: 418, endPoint y: 179, distance: 60.7
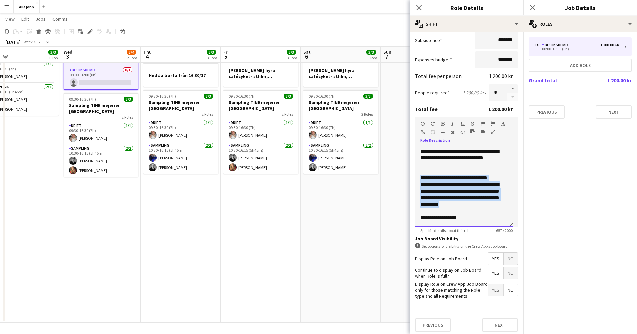
click at [418, 179] on div "**********" at bounding box center [464, 187] width 98 height 80
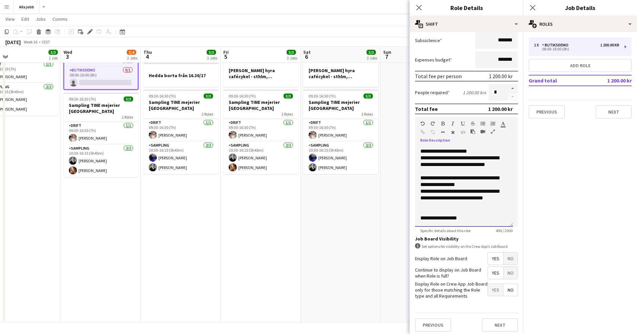
scroll to position [79, 0]
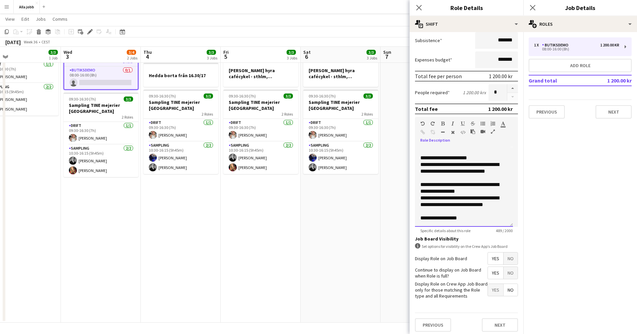
click at [468, 219] on div "**********" at bounding box center [461, 218] width 82 height 7
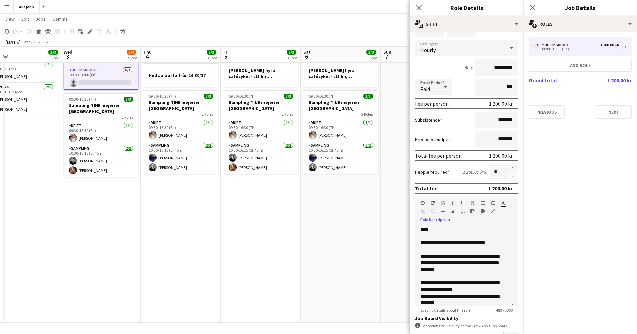
scroll to position [40, 0]
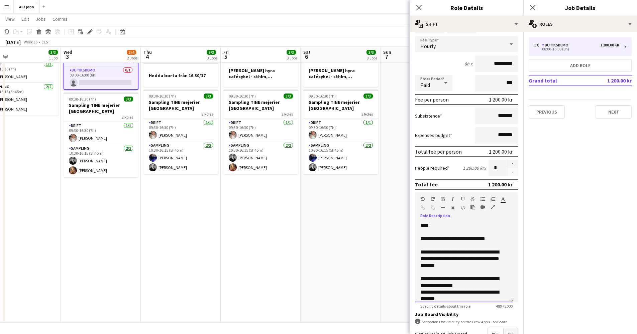
click at [452, 260] on div "**********" at bounding box center [461, 259] width 82 height 20
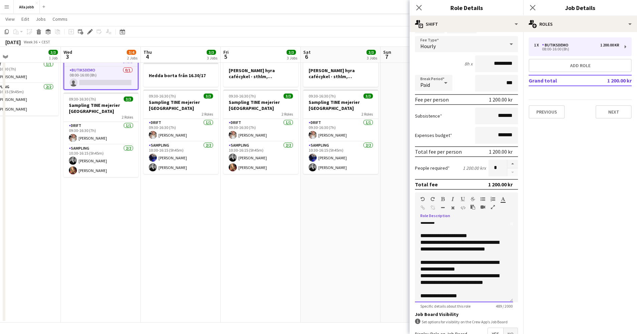
scroll to position [118, 0]
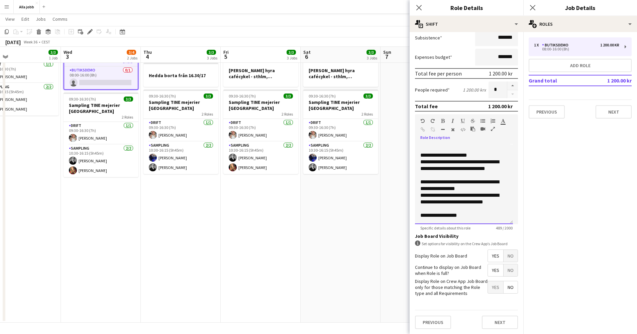
click at [467, 218] on div "**********" at bounding box center [461, 215] width 82 height 7
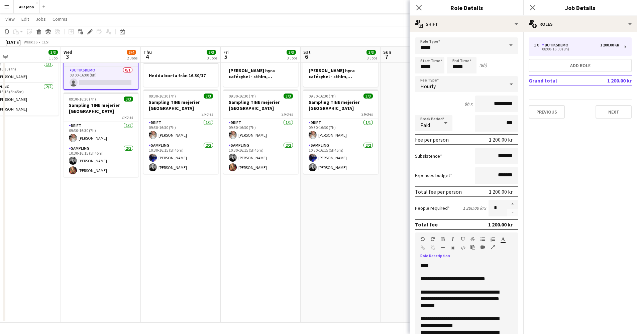
scroll to position [0, 0]
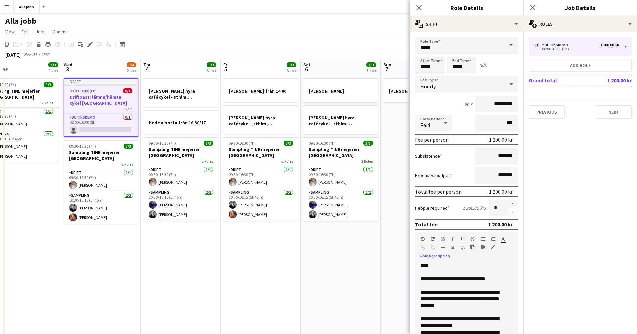
click at [436, 69] on input "*****" at bounding box center [429, 65] width 29 height 17
click at [425, 55] on div at bounding box center [422, 53] width 13 height 7
type input "*****"
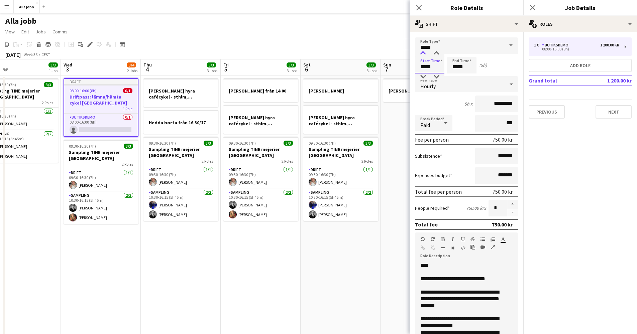
click at [425, 55] on div at bounding box center [422, 53] width 13 height 7
click at [462, 65] on input "*****" at bounding box center [461, 65] width 29 height 17
click at [457, 77] on div at bounding box center [454, 77] width 13 height 7
click at [457, 52] on div at bounding box center [454, 53] width 13 height 7
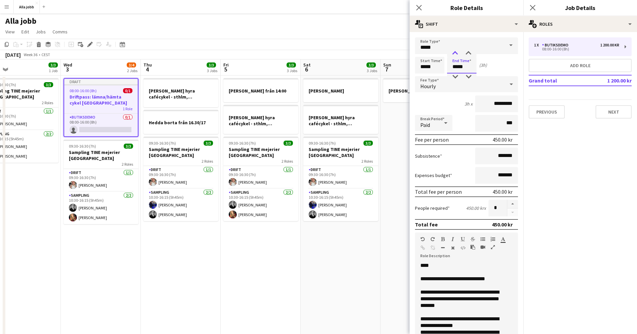
click at [457, 52] on div at bounding box center [454, 53] width 13 height 7
type input "*****"
click at [457, 52] on div at bounding box center [454, 53] width 13 height 7
click at [453, 106] on div "6h x *********" at bounding box center [466, 104] width 103 height 17
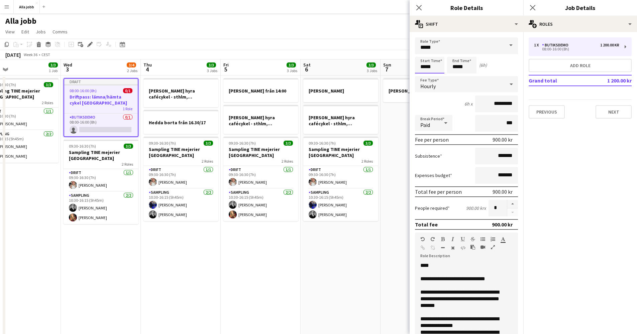
click at [428, 65] on input "*****" at bounding box center [429, 65] width 29 height 17
click at [425, 75] on div at bounding box center [422, 77] width 13 height 7
type input "*****"
click at [425, 75] on div at bounding box center [422, 77] width 13 height 7
click at [455, 71] on input "*****" at bounding box center [461, 65] width 29 height 17
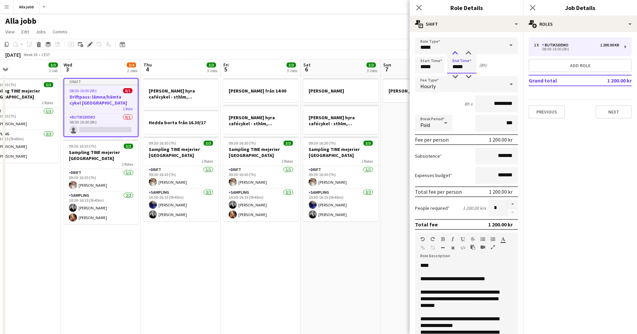
click at [455, 54] on div at bounding box center [454, 53] width 13 height 7
type input "*****"
click at [455, 54] on div at bounding box center [454, 53] width 13 height 7
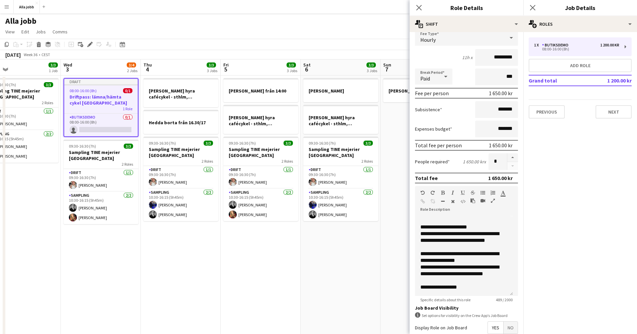
scroll to position [78, 0]
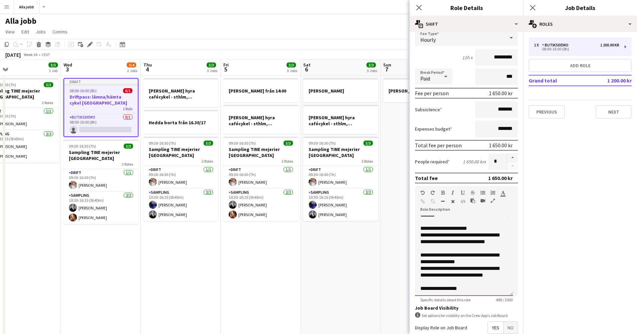
click at [475, 265] on div "**********" at bounding box center [461, 258] width 82 height 13
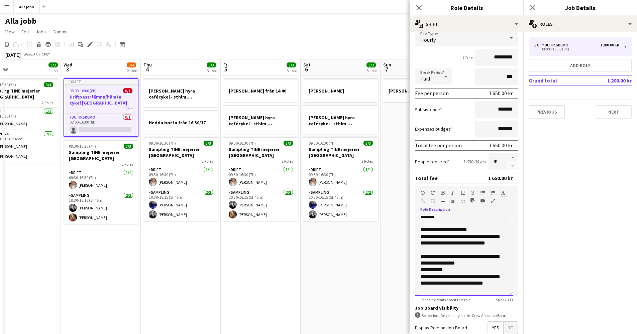
click at [431, 258] on div "**********" at bounding box center [461, 259] width 82 height 13
click at [420, 257] on div "**********" at bounding box center [464, 256] width 98 height 80
click at [449, 272] on div "**********" at bounding box center [461, 270] width 82 height 7
click at [426, 271] on div "**********" at bounding box center [461, 270] width 82 height 7
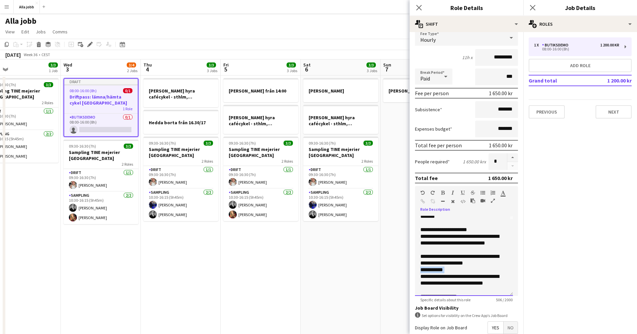
click at [426, 271] on div "**********" at bounding box center [461, 270] width 82 height 7
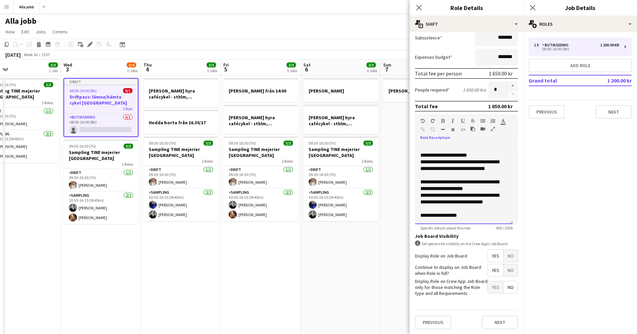
scroll to position [1, 0]
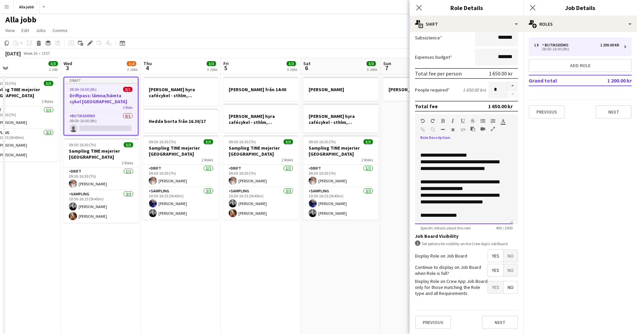
click at [467, 217] on div "**********" at bounding box center [461, 215] width 82 height 7
click at [422, 218] on div "**********" at bounding box center [461, 215] width 82 height 7
click at [474, 217] on div "**********" at bounding box center [461, 215] width 82 height 7
click at [115, 208] on app-card-role "Sampling [DATE] 10:30-16:15 (5h45m) [PERSON_NAME] [PERSON_NAME]" at bounding box center [101, 207] width 75 height 32
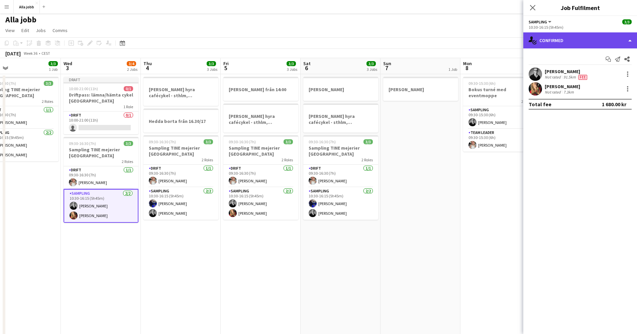
click at [564, 40] on div "single-neutral-actions-check-2 Confirmed" at bounding box center [580, 40] width 114 height 16
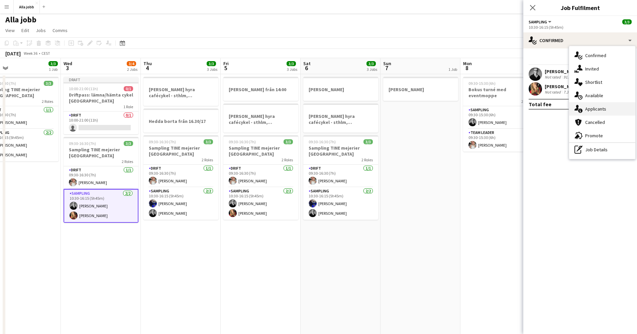
click at [591, 105] on div "single-neutral-actions-information Applicants" at bounding box center [602, 108] width 66 height 13
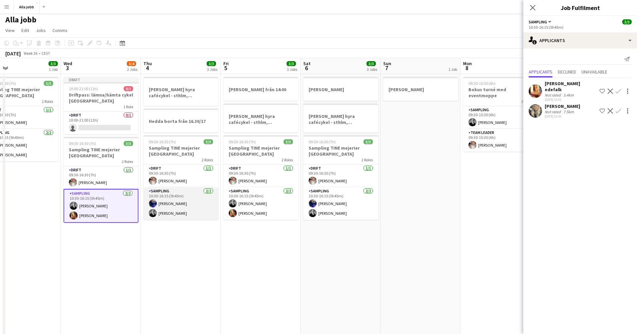
click at [192, 201] on app-card-role "Sampling 2/2 10:30-16:15 (5h45m) Alexandra Fransson Casper Lewin" at bounding box center [180, 204] width 75 height 32
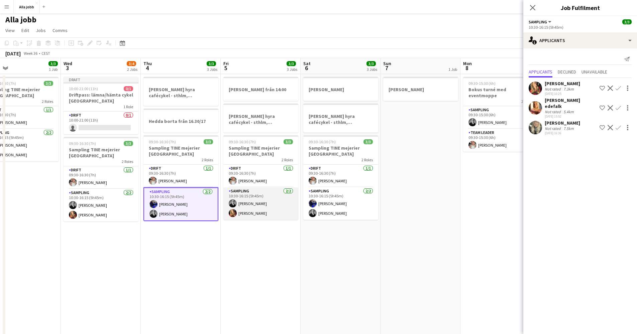
click at [261, 201] on app-card-role "Sampling [DATE] 10:30-16:15 (5h45m) [PERSON_NAME] [PERSON_NAME]" at bounding box center [260, 204] width 75 height 32
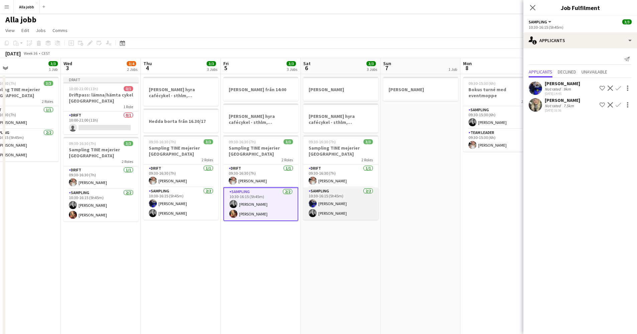
click at [322, 199] on app-card-role "Sampling 2/2 10:30-16:15 (5h45m) Alexandra Fransson Casper Lewin" at bounding box center [340, 204] width 75 height 32
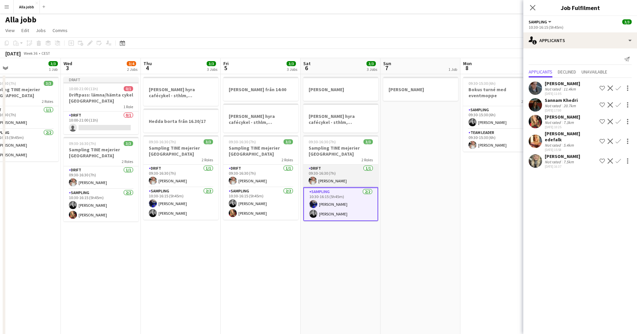
click at [327, 178] on app-card-role "Drift [DATE] 09:30-16:30 (7h) [PERSON_NAME]" at bounding box center [340, 176] width 75 height 23
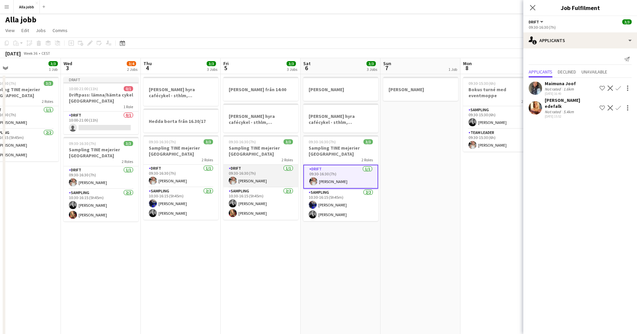
click at [255, 180] on app-card-role "Drift [DATE] 09:30-16:30 (7h) [PERSON_NAME]" at bounding box center [260, 176] width 75 height 23
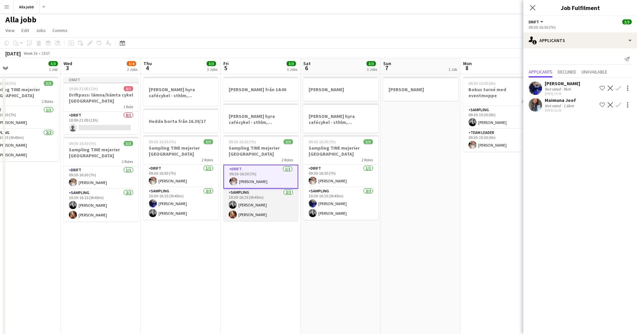
click at [266, 202] on app-card-role "Sampling [DATE] 10:30-16:15 (5h45m) [PERSON_NAME] [PERSON_NAME]" at bounding box center [260, 205] width 75 height 32
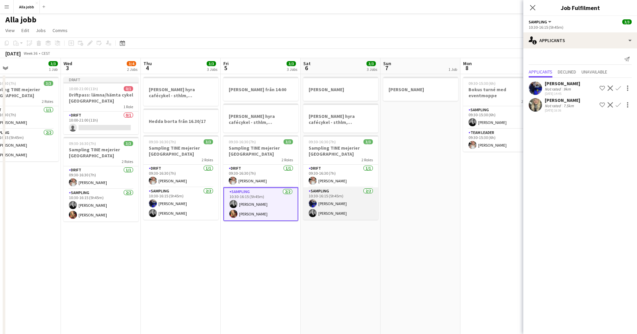
click at [348, 198] on app-card-role "Sampling 2/2 10:30-16:15 (5h45m) Alexandra Fransson Casper Lewin" at bounding box center [340, 204] width 75 height 32
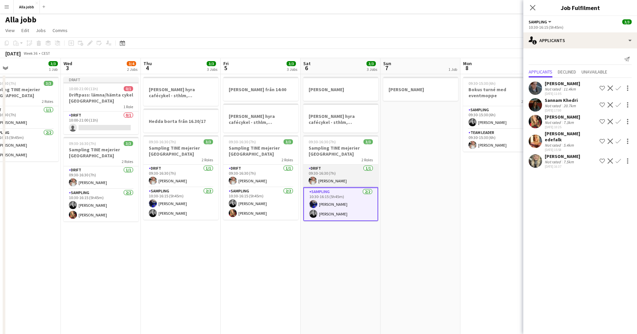
click at [340, 178] on app-card-role "Drift [DATE] 09:30-16:30 (7h) [PERSON_NAME]" at bounding box center [340, 176] width 75 height 23
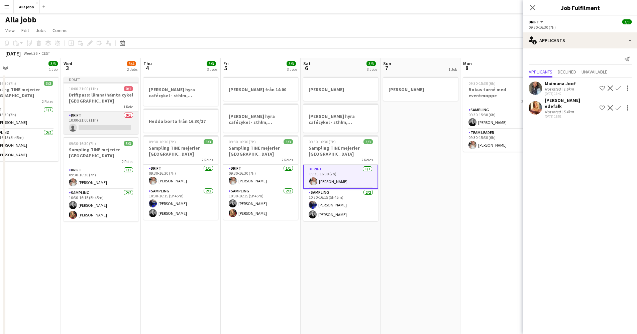
click at [107, 121] on app-card-role "Drift 0/1 10:00-21:00 (11h) single-neutral-actions" at bounding box center [101, 123] width 75 height 23
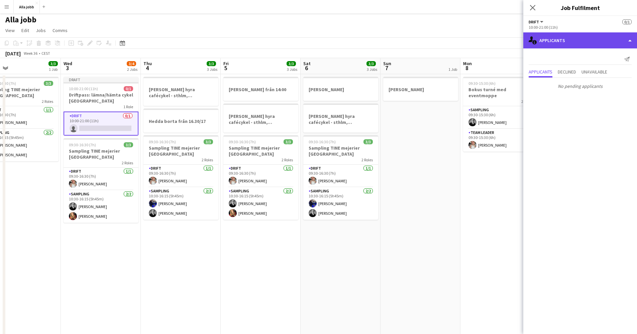
click at [555, 44] on div "single-neutral-actions-information Applicants" at bounding box center [580, 40] width 114 height 16
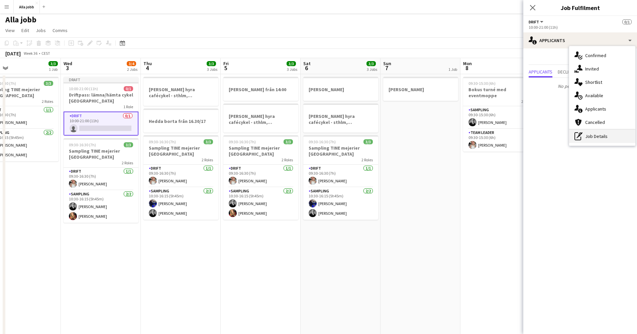
click at [586, 131] on div "pen-write Job Details" at bounding box center [602, 136] width 66 height 13
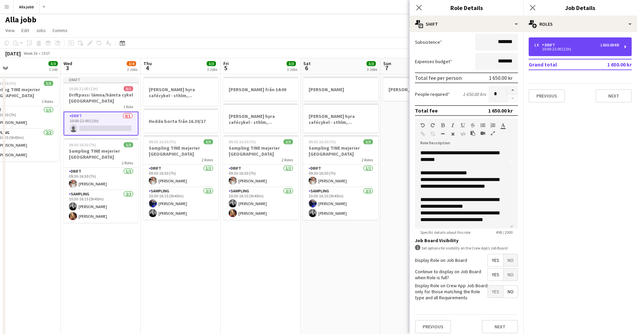
scroll to position [79, 0]
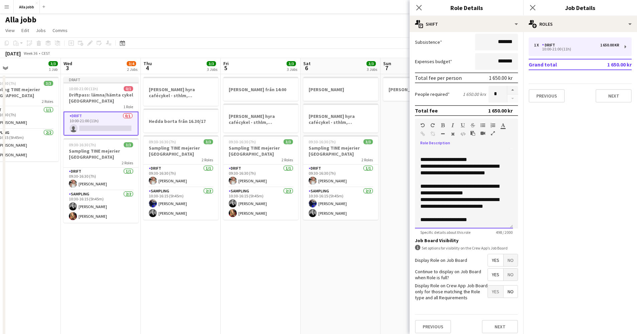
click at [476, 219] on div "**********" at bounding box center [461, 220] width 82 height 7
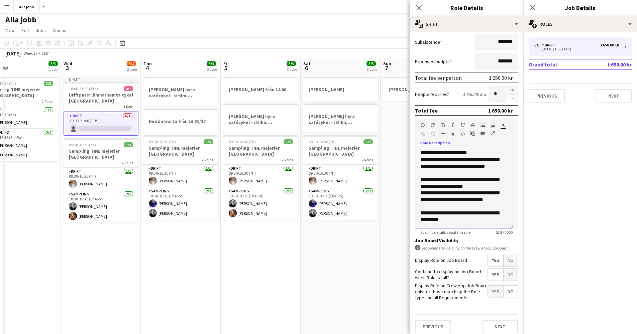
scroll to position [118, 0]
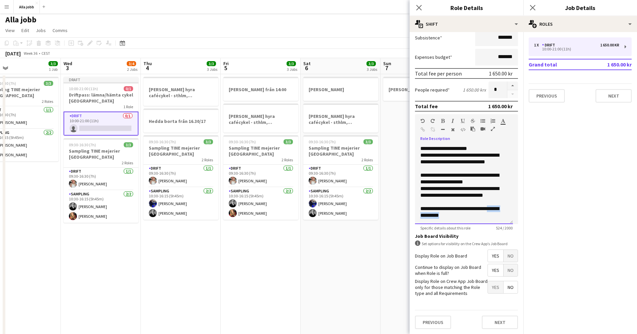
drag, startPoint x: 482, startPoint y: 216, endPoint x: 491, endPoint y: 210, distance: 11.0
click at [491, 210] on div "**********" at bounding box center [461, 212] width 82 height 13
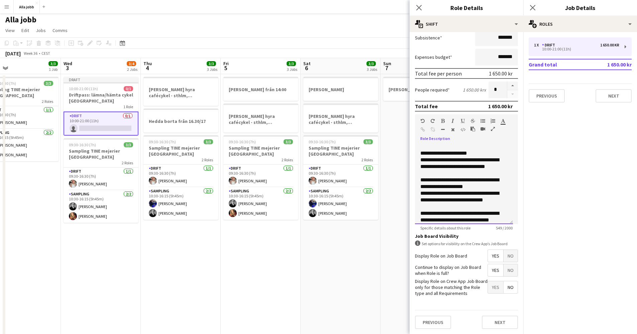
scroll to position [92, 0]
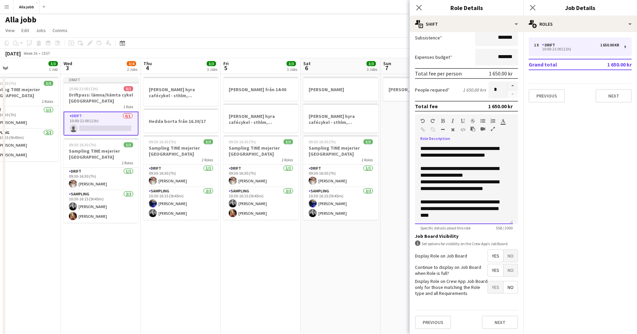
click at [490, 202] on div "**********" at bounding box center [461, 209] width 82 height 20
click at [489, 203] on div "**********" at bounding box center [461, 209] width 82 height 20
drag, startPoint x: 467, startPoint y: 218, endPoint x: 422, endPoint y: 211, distance: 45.0
click at [422, 211] on div "**********" at bounding box center [461, 212] width 82 height 13
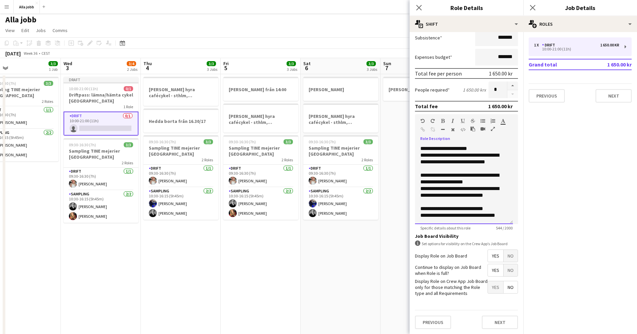
scroll to position [88, 0]
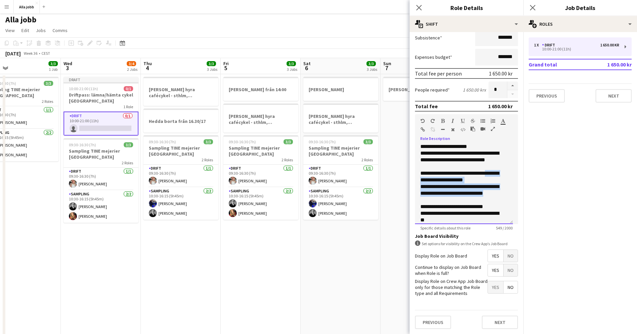
drag, startPoint x: 499, startPoint y: 195, endPoint x: 416, endPoint y: 179, distance: 84.8
click at [416, 179] on div "**********" at bounding box center [464, 184] width 98 height 80
click at [443, 178] on div "**********" at bounding box center [461, 176] width 82 height 13
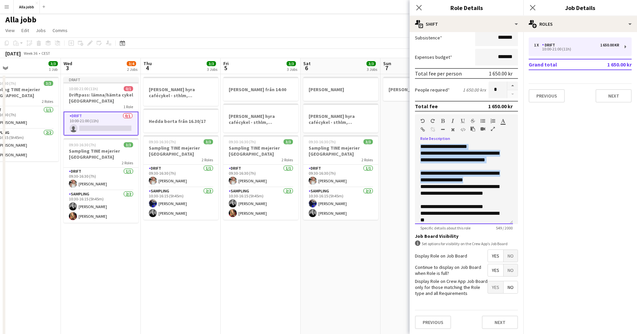
drag, startPoint x: 493, startPoint y: 180, endPoint x: 416, endPoint y: 147, distance: 84.2
click at [416, 147] on div "**********" at bounding box center [464, 184] width 98 height 80
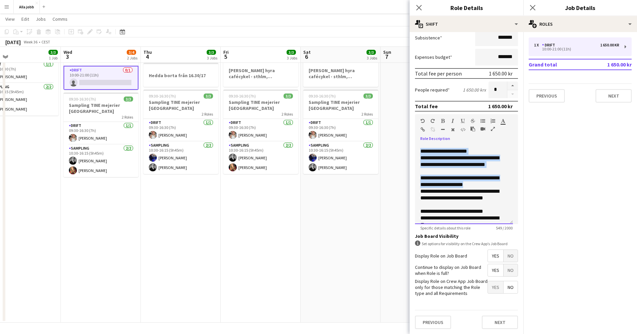
scroll to position [0, 0]
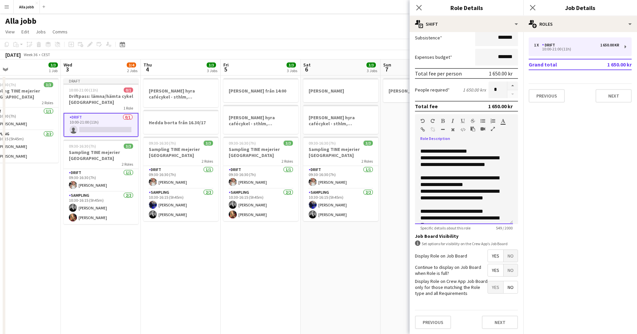
click at [463, 181] on div "**********" at bounding box center [461, 181] width 82 height 13
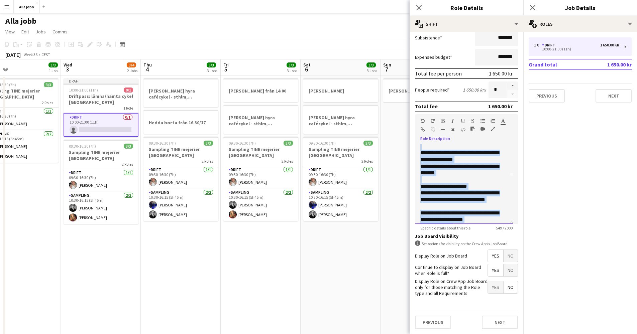
scroll to position [44, 0]
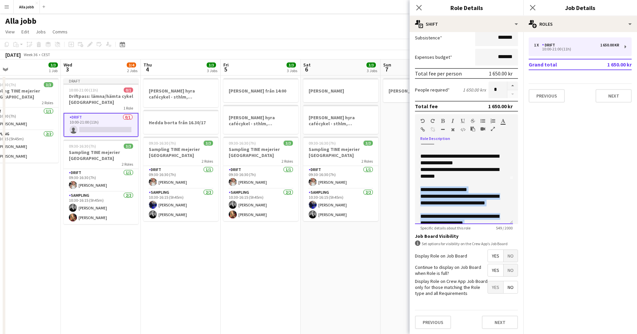
drag, startPoint x: 452, startPoint y: 191, endPoint x: 418, endPoint y: 189, distance: 34.5
click at [418, 189] on div "**********" at bounding box center [464, 184] width 98 height 80
drag, startPoint x: 420, startPoint y: 199, endPoint x: 485, endPoint y: 202, distance: 65.3
click at [485, 202] on div "**********" at bounding box center [463, 199] width 87 height 13
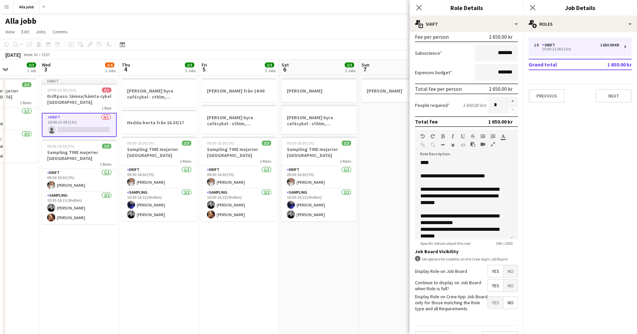
scroll to position [0, 201]
drag, startPoint x: 367, startPoint y: 159, endPoint x: 345, endPoint y: 168, distance: 24.3
click at [345, 168] on app-calendar-viewport "Sun 31 Mon 1 3/3 2 Jobs Tue 2 3/3 1 Job Wed 3 3/4 2 Jobs Thu 4 3/3 3 Jobs Fri 5…" at bounding box center [318, 215] width 637 height 311
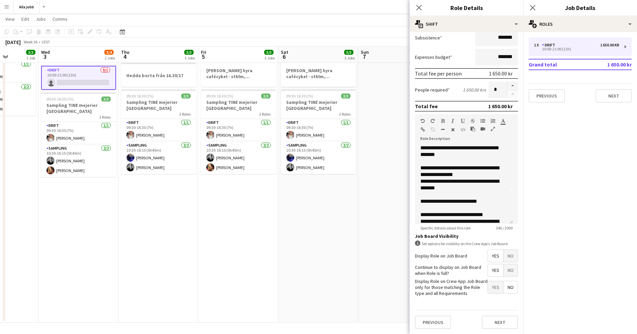
scroll to position [0, 0]
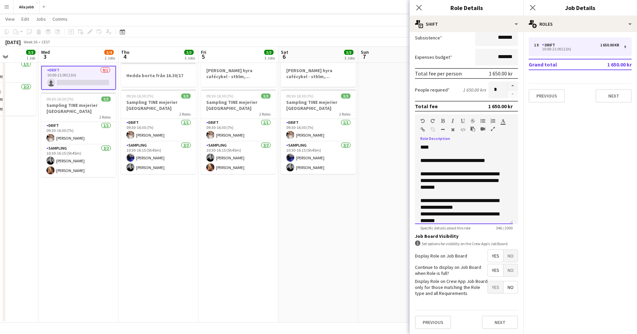
click at [452, 161] on div "**********" at bounding box center [461, 160] width 82 height 7
click at [452, 160] on div "**********" at bounding box center [461, 160] width 82 height 7
click at [456, 160] on div "**********" at bounding box center [461, 160] width 82 height 7
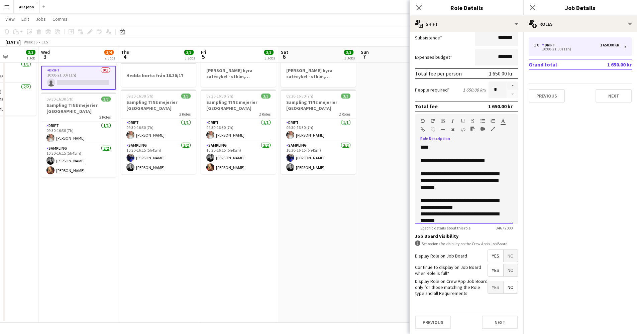
click at [453, 160] on div "**********" at bounding box center [461, 160] width 82 height 7
click at [461, 147] on div "**********" at bounding box center [464, 184] width 98 height 80
click at [458, 170] on div at bounding box center [463, 167] width 87 height 7
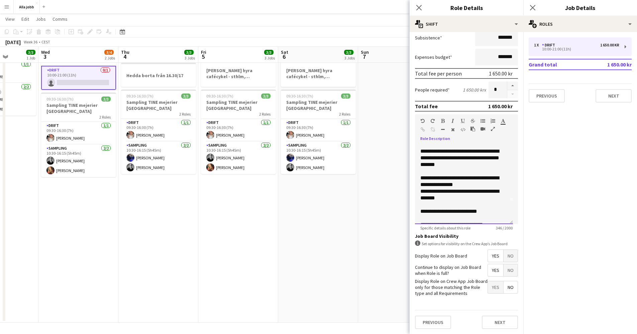
scroll to position [45, 0]
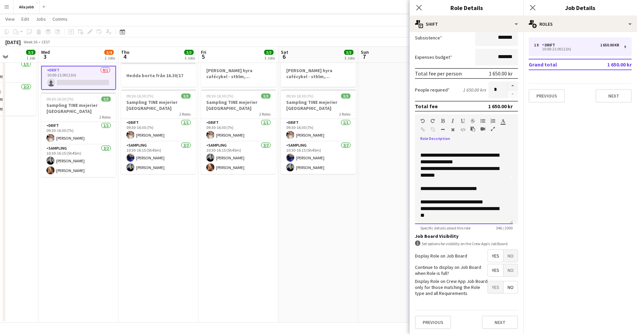
click at [458, 217] on div "**********" at bounding box center [461, 212] width 82 height 13
click at [422, 209] on div "**********" at bounding box center [461, 212] width 82 height 13
click at [444, 218] on div "**********" at bounding box center [461, 212] width 82 height 13
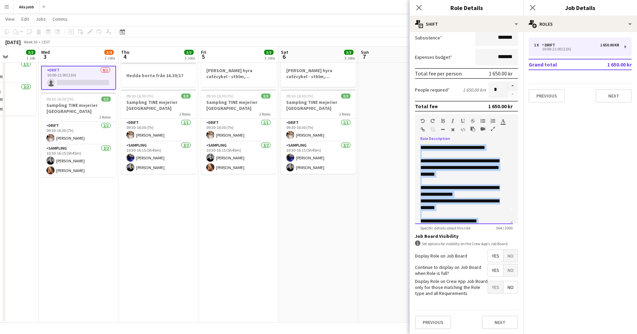
scroll to position [0, 0]
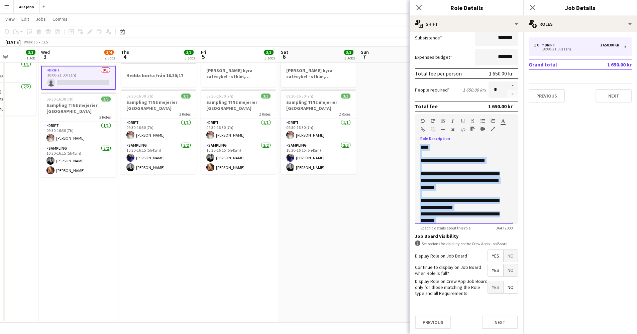
drag, startPoint x: 464, startPoint y: 218, endPoint x: 411, endPoint y: 118, distance: 112.6
click at [411, 118] on form "**********" at bounding box center [467, 127] width 114 height 416
copy div "**********"
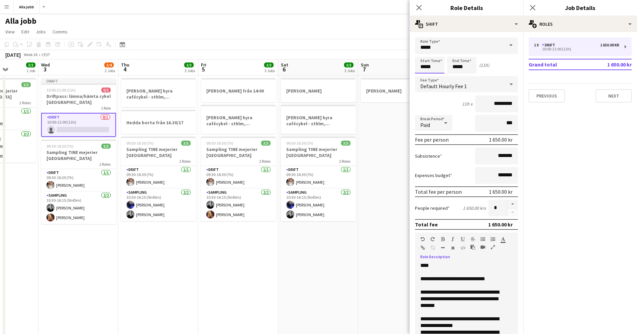
click at [433, 69] on input "*****" at bounding box center [429, 65] width 29 height 17
click at [439, 77] on div at bounding box center [436, 77] width 13 height 7
click at [422, 77] on div at bounding box center [422, 77] width 13 height 7
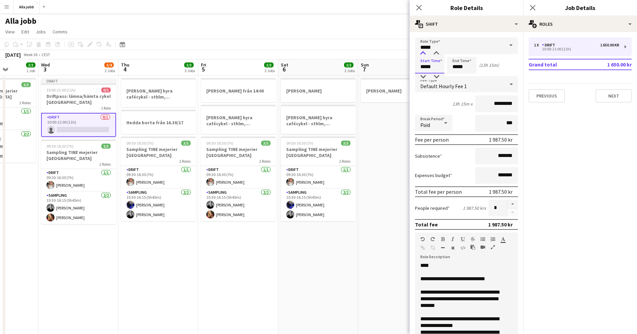
type input "*****"
click at [425, 53] on div at bounding box center [422, 53] width 13 height 7
click at [460, 68] on input "*****" at bounding box center [461, 65] width 29 height 17
click at [456, 77] on div at bounding box center [454, 77] width 13 height 7
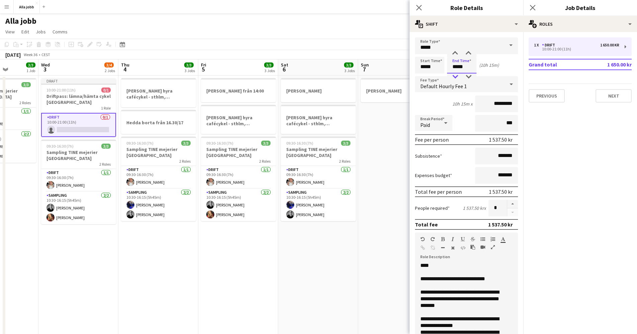
click at [456, 77] on div at bounding box center [454, 77] width 13 height 7
click at [467, 76] on div at bounding box center [468, 77] width 13 height 7
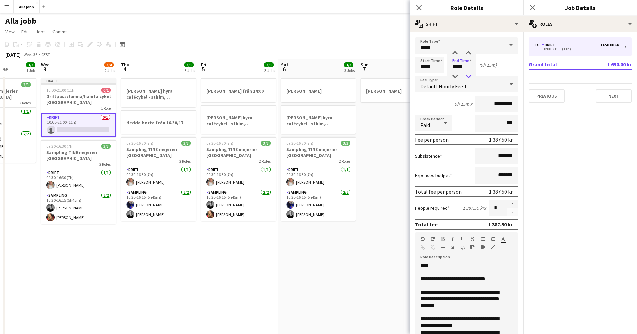
click at [467, 77] on div at bounding box center [468, 77] width 13 height 7
click at [466, 77] on div at bounding box center [468, 77] width 13 height 7
click at [466, 76] on div at bounding box center [468, 77] width 13 height 7
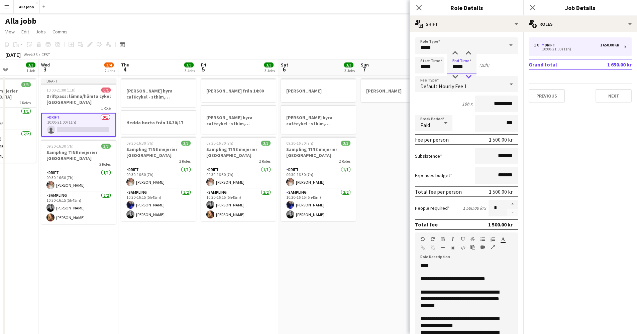
click at [466, 76] on div at bounding box center [468, 77] width 13 height 7
click at [453, 53] on div at bounding box center [454, 53] width 13 height 7
click at [454, 53] on div at bounding box center [454, 53] width 13 height 7
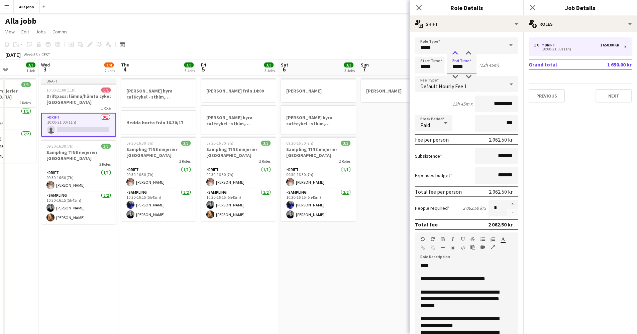
click at [454, 53] on div at bounding box center [454, 53] width 13 height 7
type input "*****"
click at [454, 78] on div at bounding box center [454, 77] width 13 height 7
click at [432, 67] on input "*****" at bounding box center [429, 65] width 29 height 17
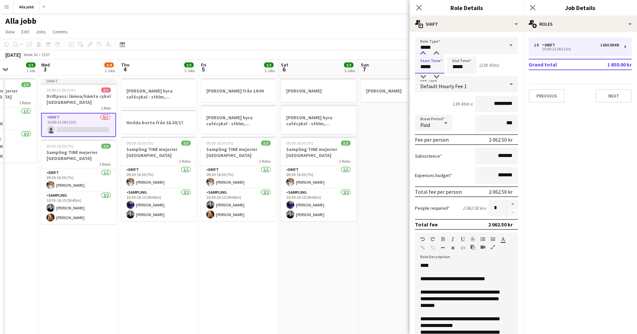
click at [424, 55] on div at bounding box center [422, 53] width 13 height 7
click at [425, 77] on div at bounding box center [422, 77] width 13 height 7
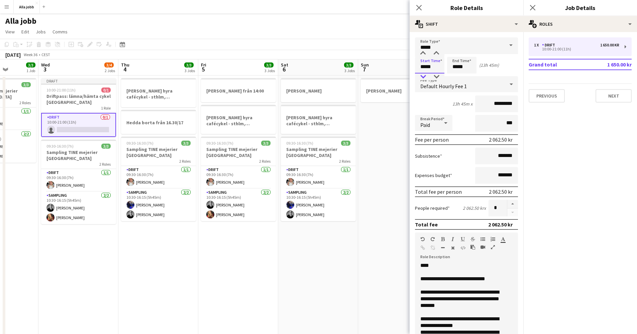
click at [425, 77] on div at bounding box center [422, 77] width 13 height 7
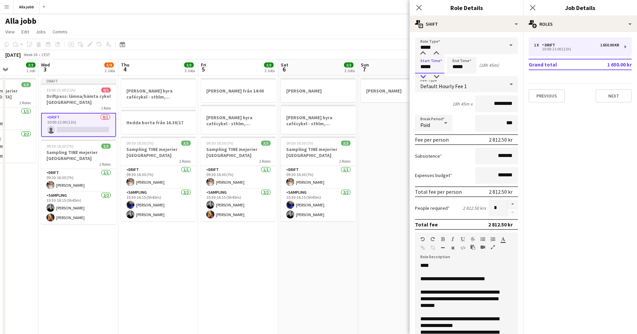
click at [425, 77] on div at bounding box center [422, 77] width 13 height 7
click at [436, 55] on div at bounding box center [436, 53] width 13 height 7
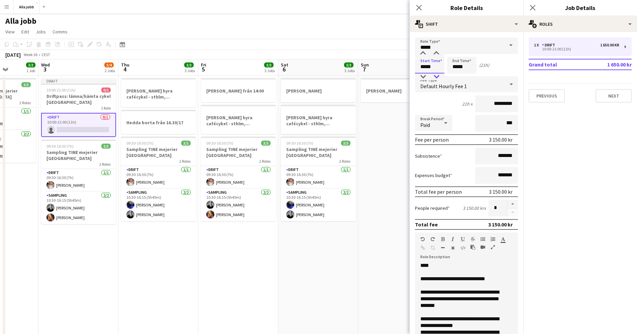
click at [439, 76] on div at bounding box center [436, 77] width 13 height 7
click at [437, 54] on div at bounding box center [436, 53] width 13 height 7
click at [438, 53] on div at bounding box center [436, 53] width 13 height 7
click at [437, 53] on div at bounding box center [436, 53] width 13 height 7
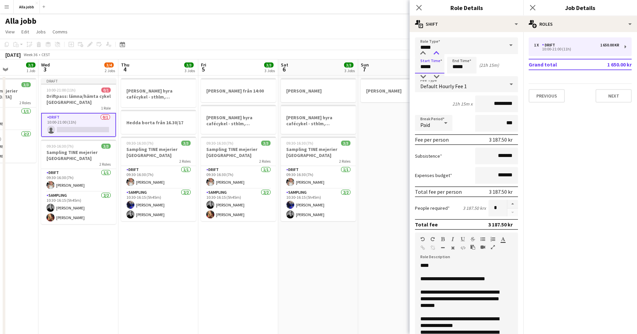
click at [437, 53] on div at bounding box center [436, 53] width 13 height 7
type input "*****"
click at [437, 53] on div at bounding box center [436, 53] width 13 height 7
click at [462, 65] on input "*****" at bounding box center [461, 65] width 29 height 17
type input "*****"
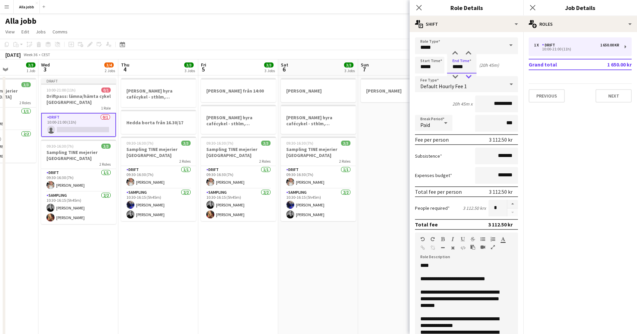
click at [468, 75] on div at bounding box center [468, 77] width 13 height 7
click at [432, 67] on input "*****" at bounding box center [429, 65] width 29 height 17
click at [437, 74] on div at bounding box center [436, 77] width 13 height 7
click at [435, 54] on div at bounding box center [436, 53] width 13 height 7
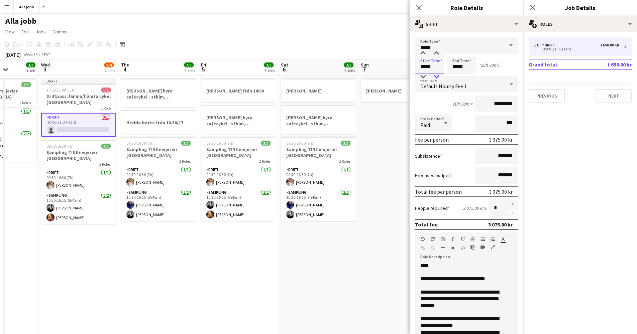
click at [436, 76] on div at bounding box center [436, 77] width 13 height 7
click at [426, 55] on div at bounding box center [422, 53] width 13 height 7
click at [426, 77] on div at bounding box center [422, 77] width 13 height 7
click at [426, 54] on div at bounding box center [422, 53] width 13 height 7
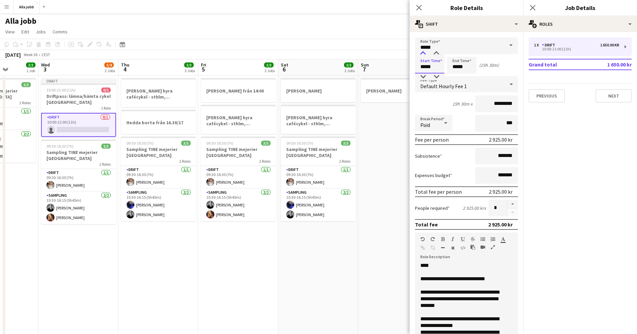
click at [426, 54] on div at bounding box center [422, 53] width 13 height 7
click at [436, 75] on div at bounding box center [436, 77] width 13 height 7
type input "*****"
click at [436, 75] on div at bounding box center [436, 77] width 13 height 7
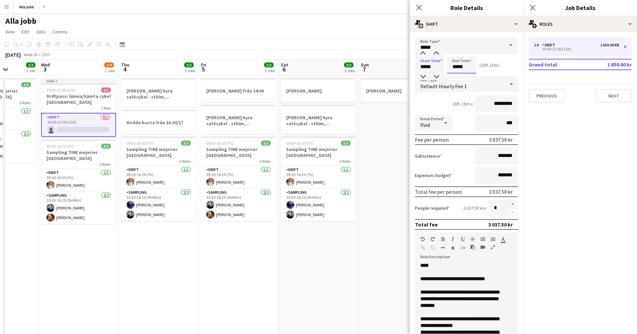
click at [454, 67] on input "*****" at bounding box center [461, 65] width 29 height 17
click at [469, 52] on div at bounding box center [468, 53] width 13 height 7
click at [466, 79] on div at bounding box center [468, 77] width 13 height 7
click at [468, 78] on div at bounding box center [468, 77] width 13 height 7
click at [449, 188] on div "Total fee per person 3 000.00 kr" at bounding box center [466, 192] width 103 height 11
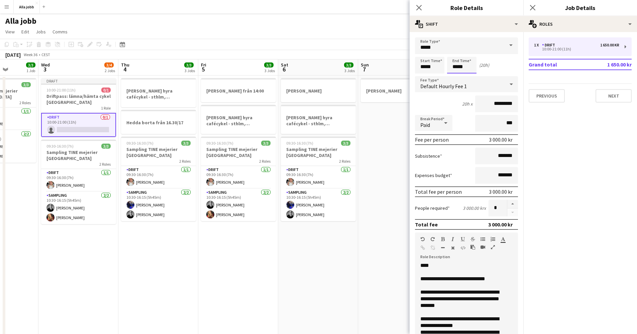
click at [461, 68] on input "*****" at bounding box center [461, 65] width 29 height 17
type input "*****"
click at [455, 54] on div at bounding box center [454, 53] width 13 height 7
click at [427, 70] on input "*****" at bounding box center [429, 65] width 29 height 17
type input "*****"
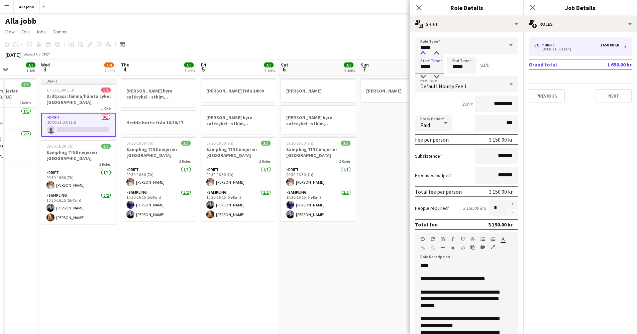
click at [424, 52] on div at bounding box center [422, 53] width 13 height 7
click at [460, 170] on div "Expenses budget *******" at bounding box center [466, 175] width 103 height 17
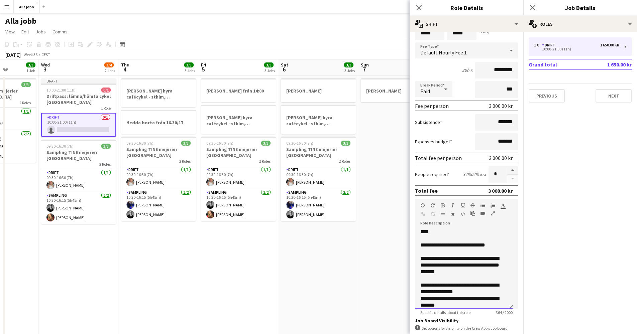
click at [497, 244] on div "**********" at bounding box center [461, 245] width 82 height 7
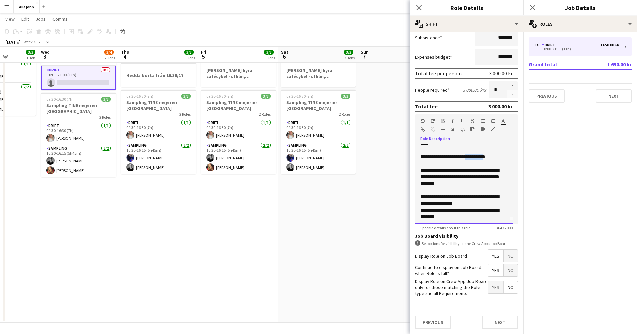
scroll to position [5, 0]
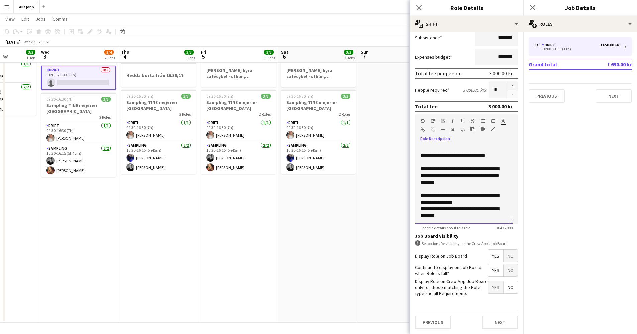
click at [452, 185] on div "**********" at bounding box center [461, 176] width 82 height 20
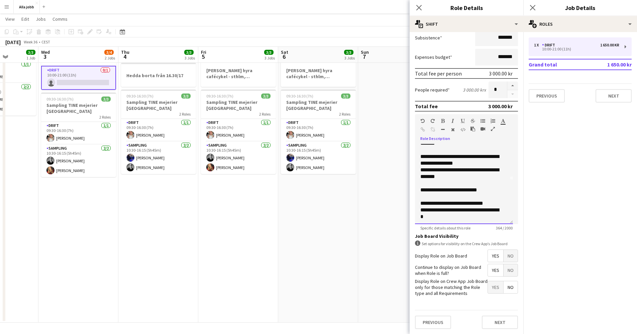
scroll to position [59, 0]
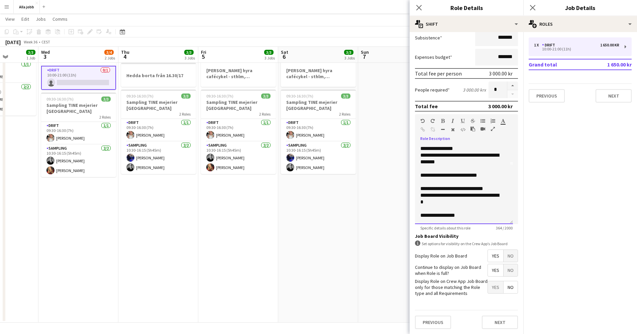
click at [457, 167] on div at bounding box center [463, 168] width 87 height 7
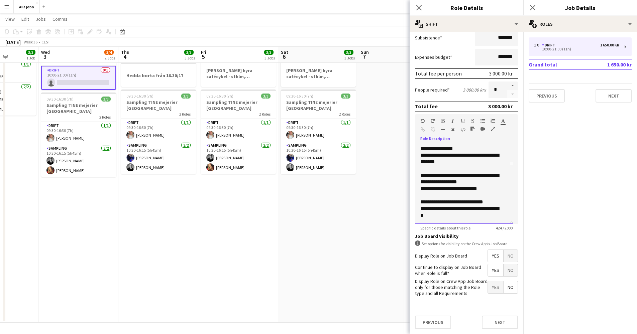
click at [436, 182] on div "**********" at bounding box center [461, 178] width 82 height 13
click at [481, 182] on div "**********" at bounding box center [461, 178] width 82 height 13
click at [494, 183] on div "**********" at bounding box center [461, 178] width 82 height 13
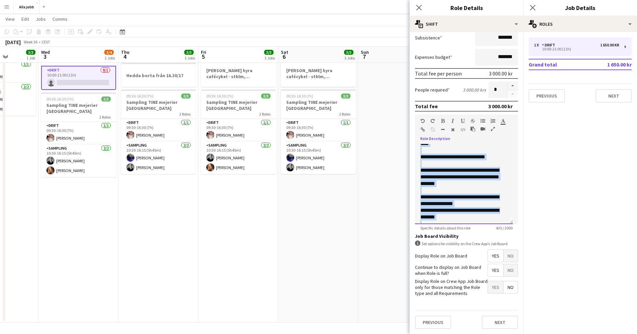
scroll to position [0, 0]
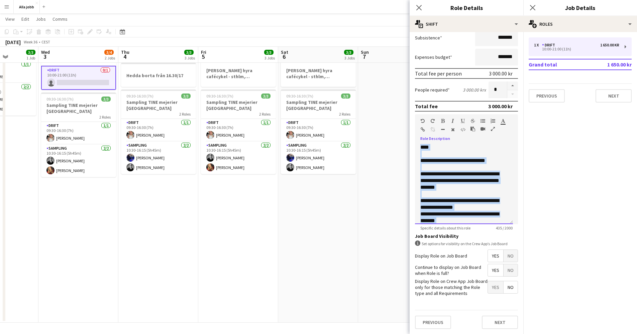
drag, startPoint x: 455, startPoint y: 219, endPoint x: 416, endPoint y: 110, distance: 116.3
click at [416, 110] on form "**********" at bounding box center [467, 127] width 114 height 416
copy div "**********"
click at [381, 221] on app-date-cell "[PERSON_NAME]" at bounding box center [398, 175] width 80 height 295
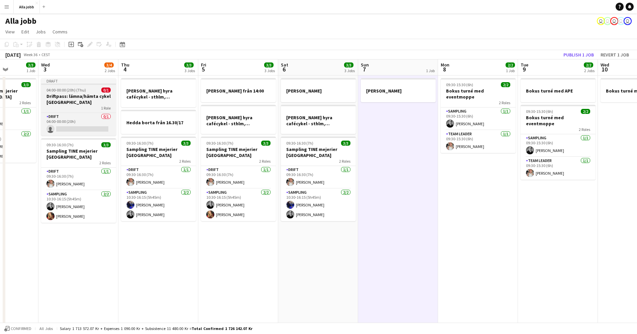
click at [76, 99] on h3 "Driftpass: lämna/hämta cykel [GEOGRAPHIC_DATA]" at bounding box center [78, 99] width 75 height 12
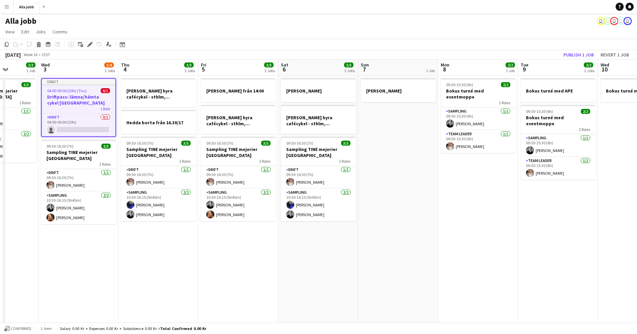
click at [93, 240] on app-date-cell "Draft 04:00-00:00 (20h) (Thu) 0/1 Driftpass: lämna/hämta cykel Köpenhamn 1 Role…" at bounding box center [78, 223] width 80 height 295
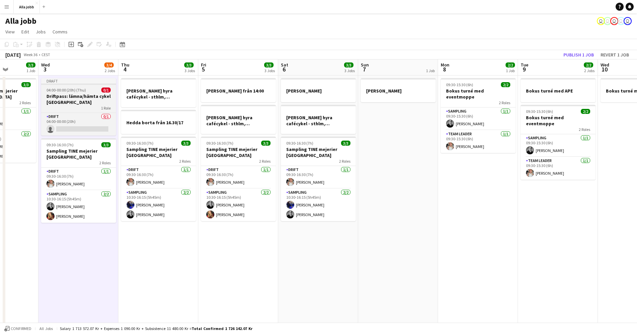
click at [77, 94] on h3 "Driftpass: lämna/hämta cykel [GEOGRAPHIC_DATA]" at bounding box center [78, 99] width 75 height 12
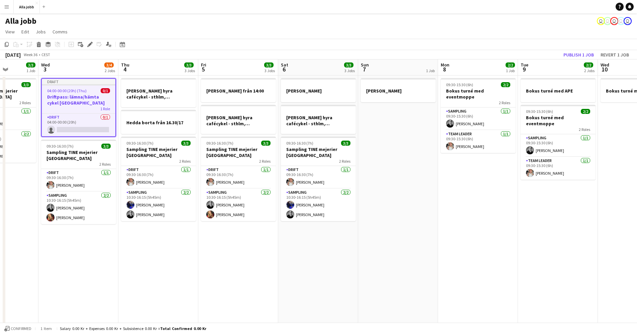
click at [63, 235] on app-date-cell "Draft 04:00-00:00 (20h) (Thu) 0/1 Driftpass: lämna/hämta cykel Köpenhamn 1 Role…" at bounding box center [78, 223] width 80 height 295
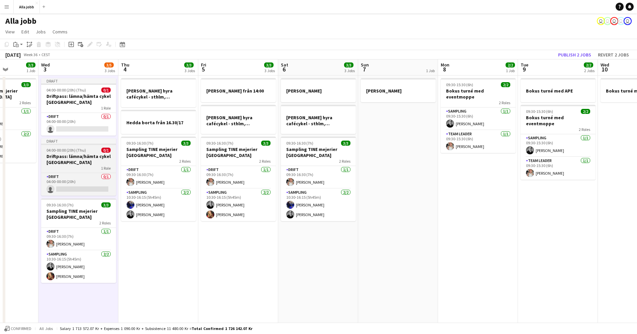
click at [72, 157] on h3 "Driftpass: lämna/hämta cykel [GEOGRAPHIC_DATA]" at bounding box center [78, 159] width 75 height 12
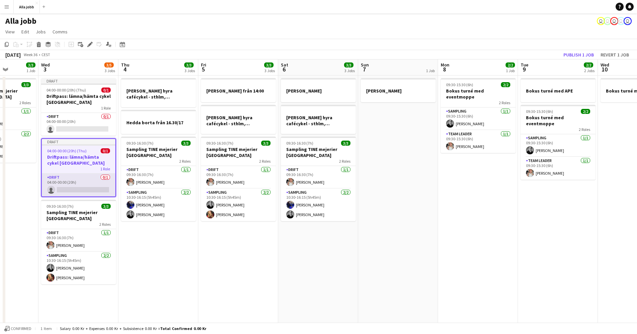
click at [73, 184] on app-card-role "Drift 0/1 04:00-00:00 (20h) single-neutral-actions" at bounding box center [79, 185] width 74 height 23
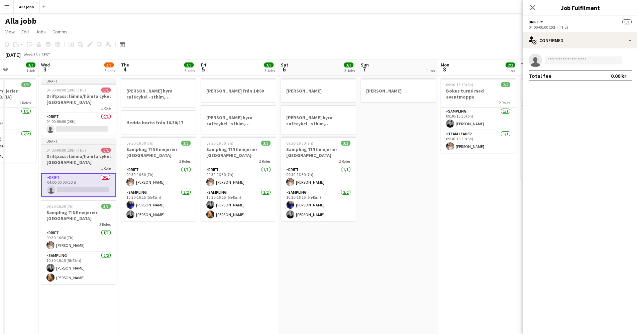
click at [76, 166] on div "1 Role" at bounding box center [78, 167] width 75 height 5
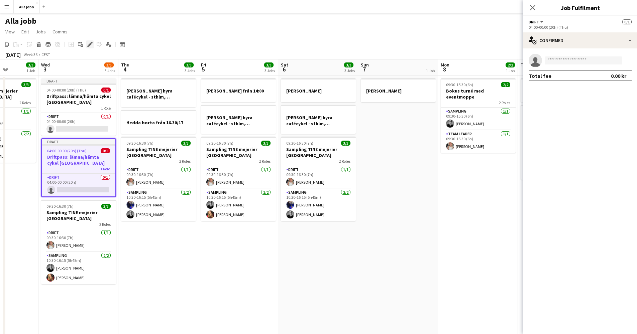
click at [89, 47] on icon "Edit" at bounding box center [89, 44] width 5 height 5
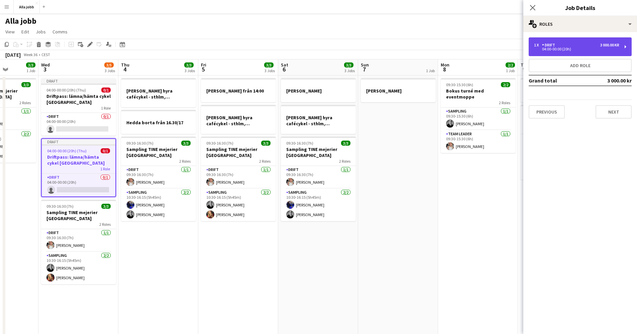
click at [575, 47] on div "04:00-00:00 (20h)" at bounding box center [576, 48] width 85 height 3
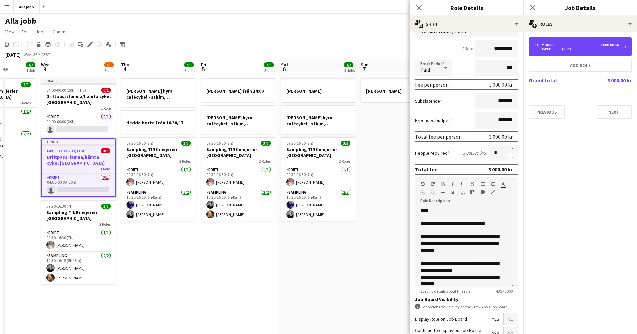
scroll to position [109, 0]
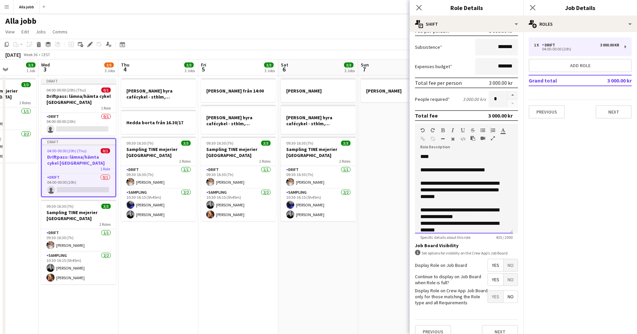
click at [475, 173] on div "**********" at bounding box center [461, 170] width 82 height 7
click at [479, 190] on div "**********" at bounding box center [461, 190] width 82 height 20
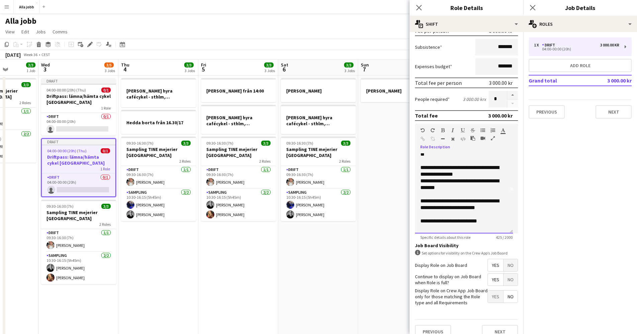
scroll to position [44, 0]
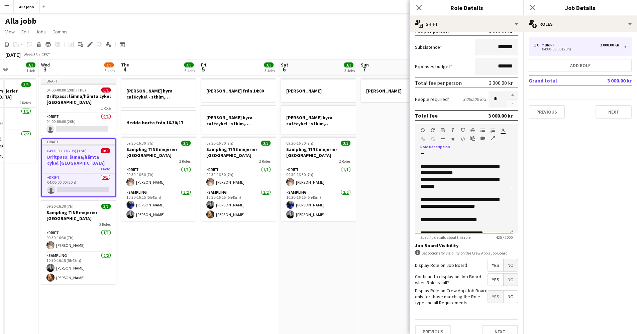
click at [453, 219] on div "********* ********* ********" at bounding box center [461, 220] width 82 height 7
click at [453, 220] on div "********* ********* ********" at bounding box center [461, 220] width 82 height 7
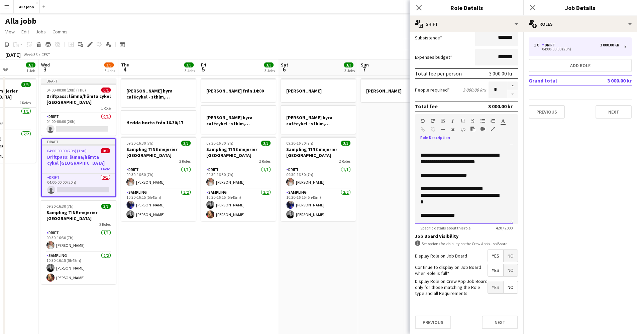
scroll to position [76, 0]
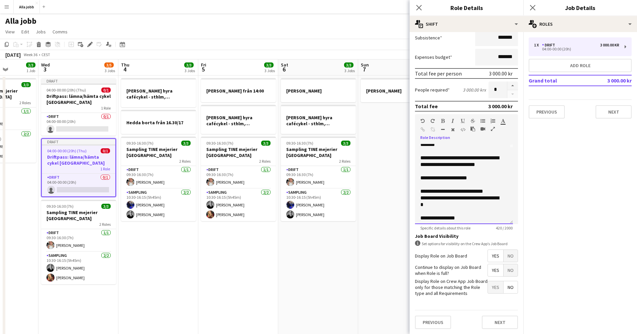
click at [429, 185] on div at bounding box center [463, 185] width 87 height 7
click at [454, 187] on div "**********" at bounding box center [461, 185] width 82 height 7
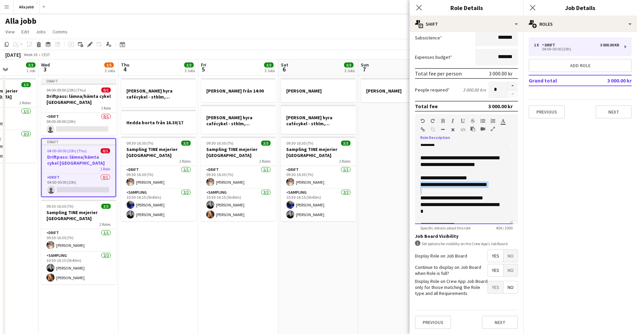
click at [454, 187] on div "**********" at bounding box center [461, 185] width 82 height 7
copy div "**********"
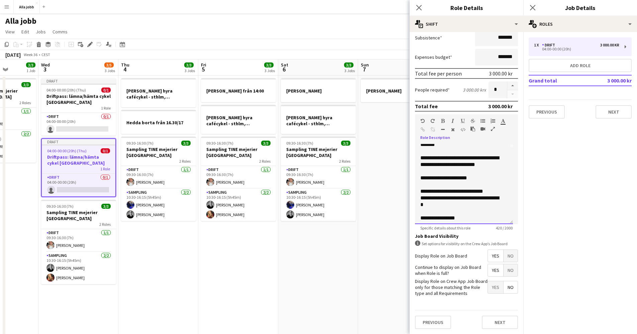
scroll to position [72, 0]
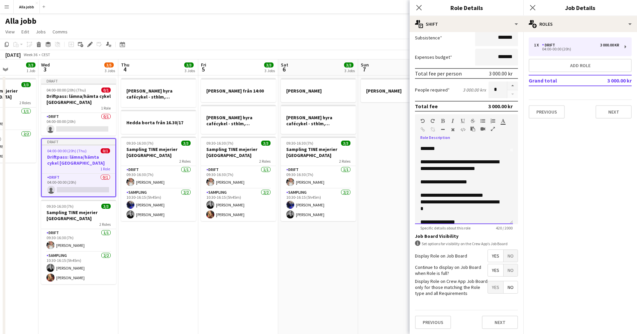
click at [432, 176] on div at bounding box center [461, 175] width 82 height 7
click at [422, 176] on span "**********" at bounding box center [455, 175] width 67 height 5
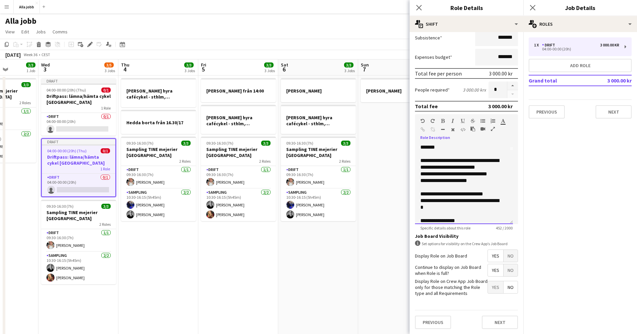
scroll to position [75, 0]
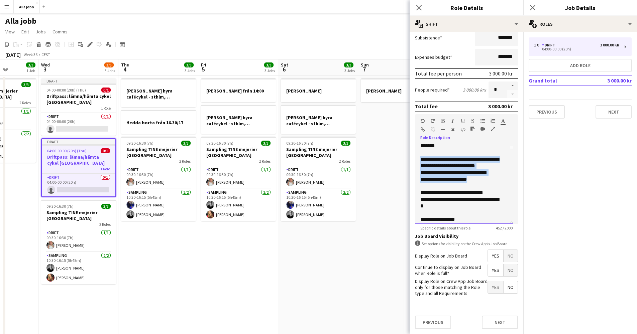
drag, startPoint x: 419, startPoint y: 159, endPoint x: 482, endPoint y: 181, distance: 66.7
click at [482, 181] on div "**********" at bounding box center [464, 184] width 98 height 80
copy div "**********"
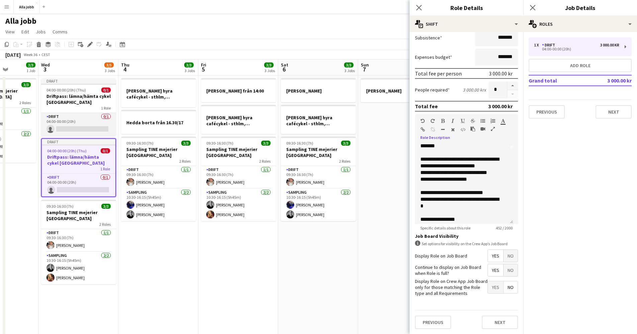
click at [77, 119] on app-card-role "Drift 0/1 04:00-00:00 (20h) single-neutral-actions" at bounding box center [78, 124] width 75 height 23
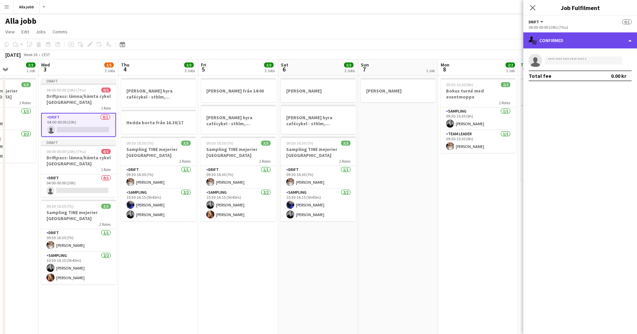
click at [553, 39] on div "single-neutral-actions-check-2 Confirmed" at bounding box center [580, 40] width 114 height 16
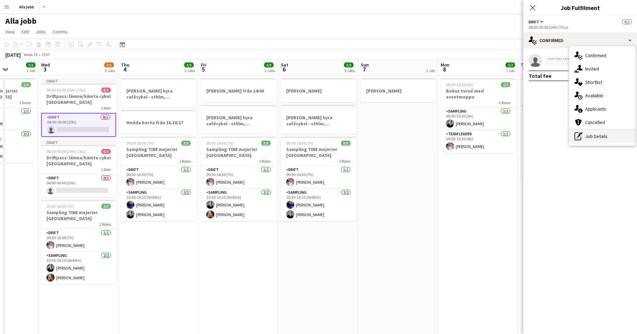
click at [583, 135] on div "pen-write Job Details" at bounding box center [602, 136] width 66 height 13
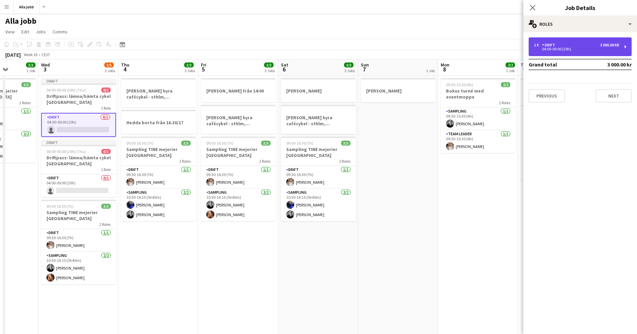
click at [571, 50] on div "1 x Drift 3 000.00 kr 04:00-00:00 (20h)" at bounding box center [580, 46] width 103 height 19
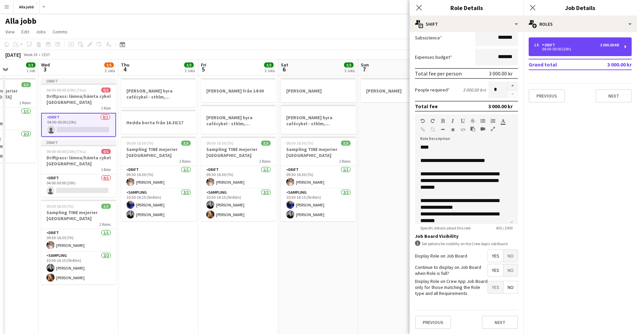
scroll to position [46, 0]
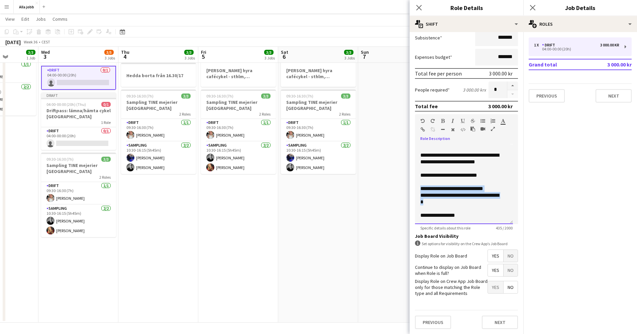
drag, startPoint x: 420, startPoint y: 189, endPoint x: 442, endPoint y: 200, distance: 24.7
click at [442, 200] on div "**********" at bounding box center [464, 184] width 98 height 80
paste div
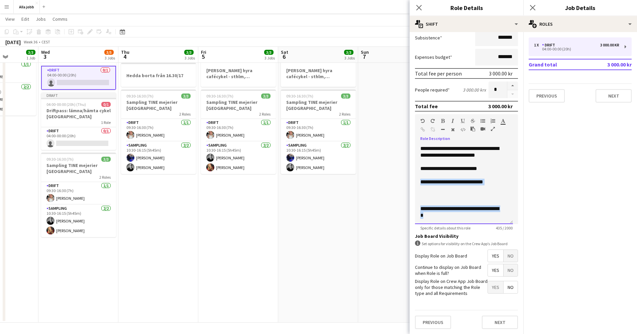
scroll to position [79, 0]
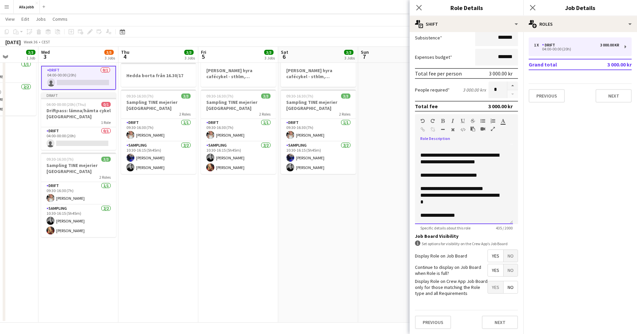
click at [444, 182] on div at bounding box center [463, 182] width 87 height 7
drag, startPoint x: 421, startPoint y: 155, endPoint x: 507, endPoint y: 163, distance: 86.6
click at [507, 163] on div "**********" at bounding box center [464, 184] width 98 height 80
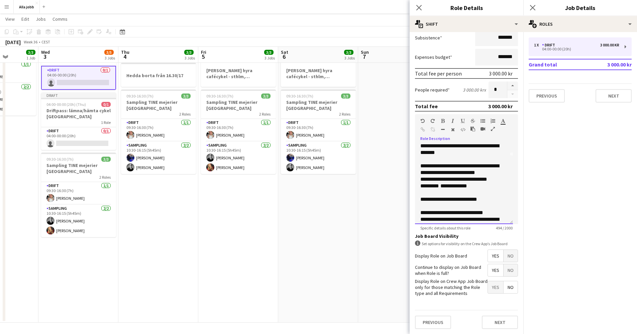
scroll to position [72, 0]
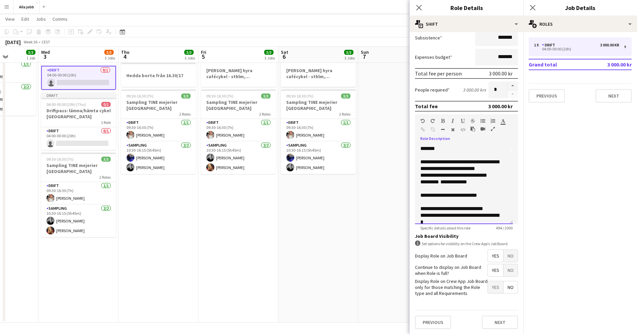
click at [453, 194] on div "********* ********* ********" at bounding box center [461, 195] width 82 height 7
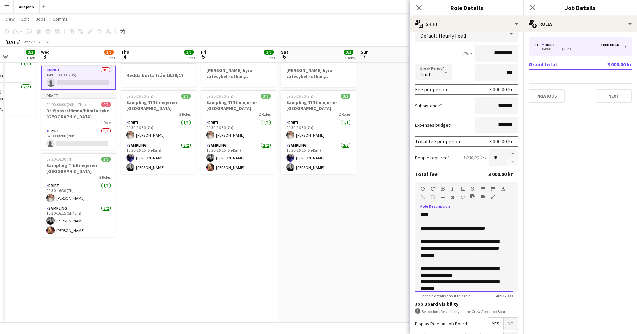
scroll to position [92, 0]
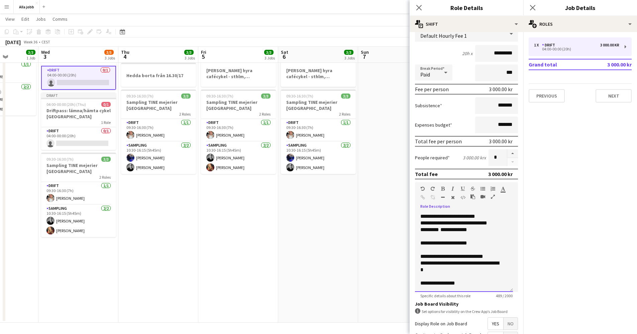
click at [442, 244] on div "********* **** ********" at bounding box center [461, 243] width 82 height 7
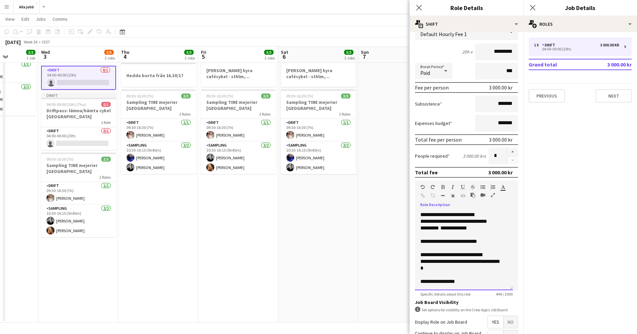
scroll to position [73, 0]
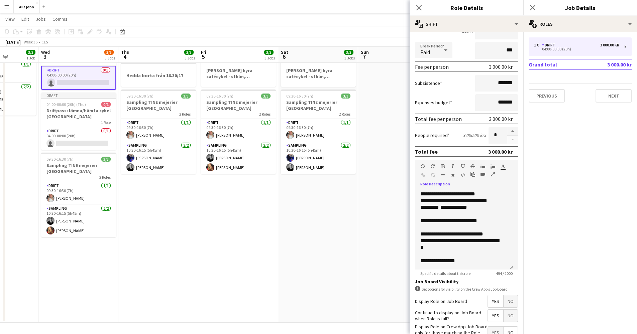
click at [291, 236] on app-date-cell "[PERSON_NAME] hyra [PERSON_NAME], [GEOGRAPHIC_DATA], cph 09:30-16:30 (7h) 3/3 S…" at bounding box center [318, 175] width 80 height 295
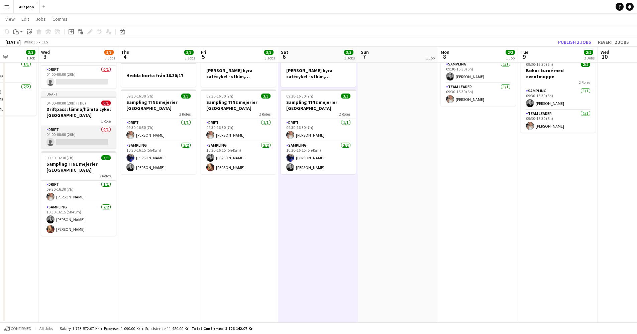
click at [92, 145] on app-card-role "Drift 0/1 04:00-00:00 (20h) single-neutral-actions" at bounding box center [78, 137] width 75 height 23
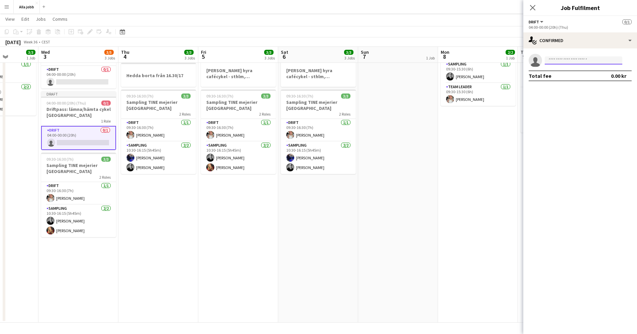
click at [578, 57] on input at bounding box center [584, 60] width 78 height 8
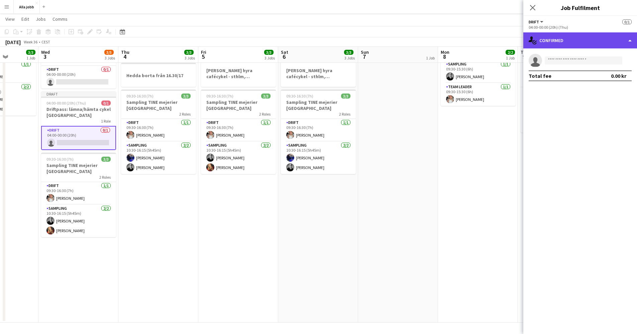
click at [573, 42] on div "single-neutral-actions-check-2 Confirmed" at bounding box center [580, 40] width 114 height 16
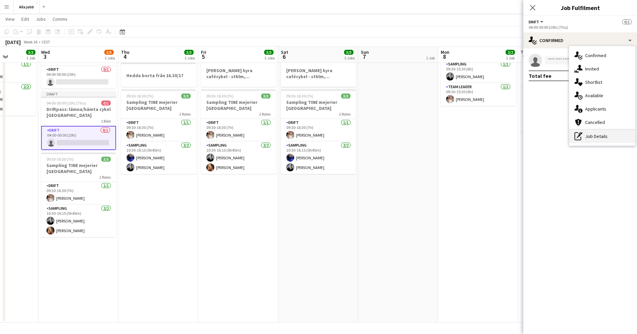
click at [593, 131] on div "pen-write Job Details" at bounding box center [602, 136] width 66 height 13
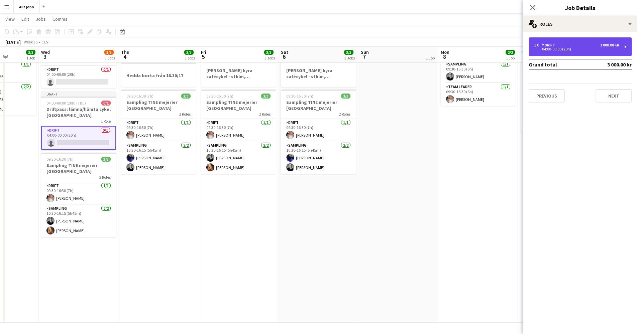
click at [574, 48] on div "04:00-00:00 (20h)" at bounding box center [576, 48] width 85 height 3
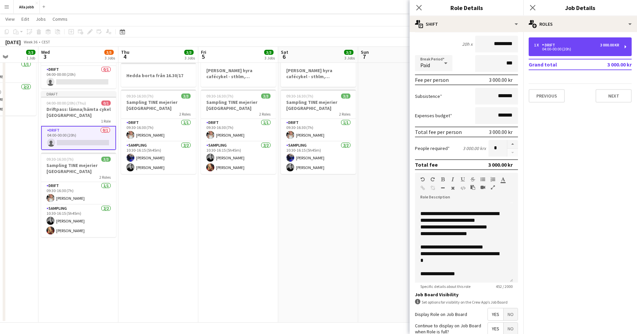
scroll to position [118, 0]
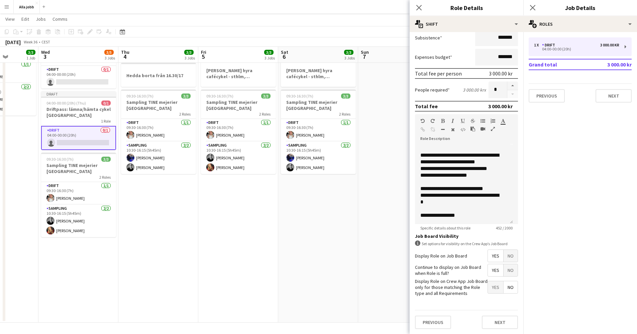
click at [291, 225] on app-date-cell "[PERSON_NAME] hyra [PERSON_NAME], [GEOGRAPHIC_DATA], cph 09:30-16:30 (7h) 3/3 S…" at bounding box center [318, 175] width 80 height 295
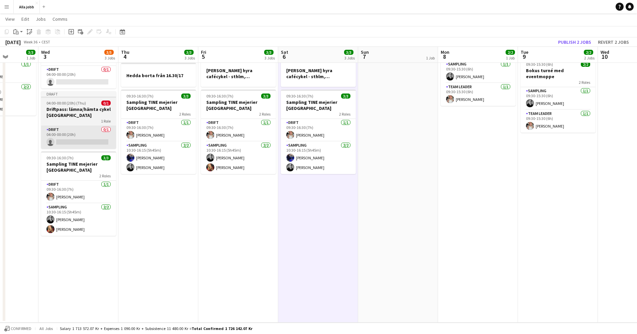
click at [87, 148] on app-card-role "Drift 0/1 04:00-00:00 (20h) single-neutral-actions" at bounding box center [78, 137] width 75 height 23
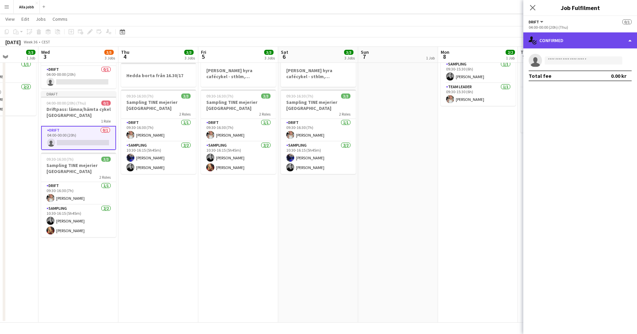
click at [546, 40] on div "single-neutral-actions-check-2 Confirmed" at bounding box center [580, 40] width 114 height 16
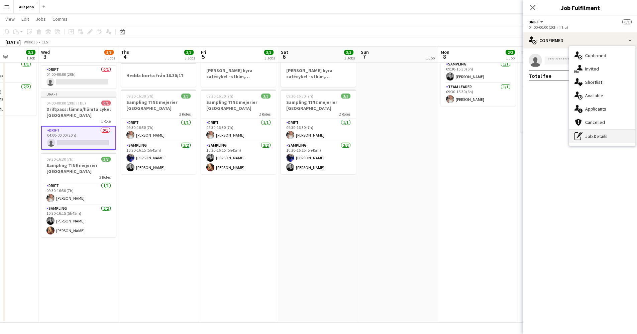
click at [588, 136] on div "pen-write Job Details" at bounding box center [602, 136] width 66 height 13
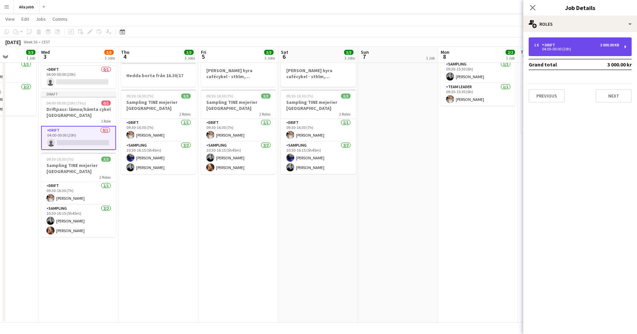
click at [575, 51] on div "1 x Drift 3 000.00 kr 04:00-00:00 (20h)" at bounding box center [580, 46] width 103 height 19
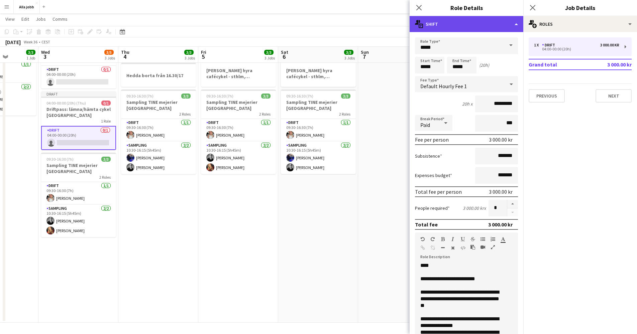
click at [466, 28] on div "multiple-actions-text Shift" at bounding box center [467, 24] width 114 height 16
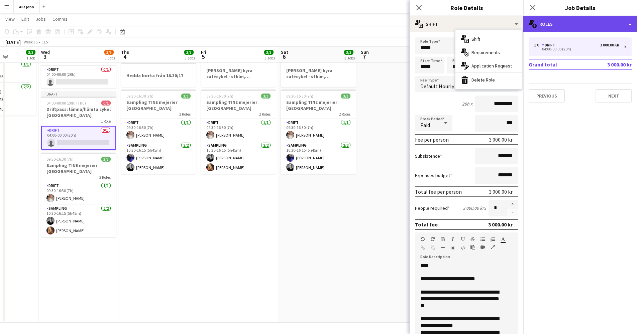
click at [554, 28] on div "multiple-users-add Roles" at bounding box center [580, 24] width 114 height 16
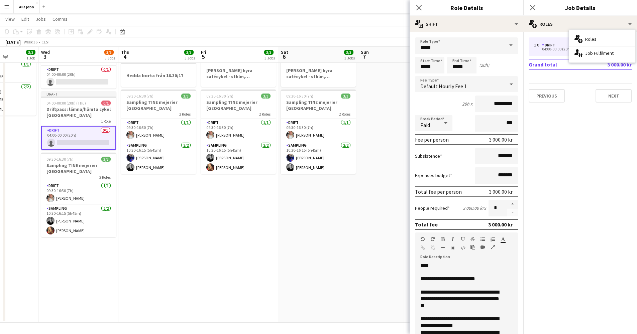
click at [386, 163] on app-date-cell "[PERSON_NAME]" at bounding box center [398, 175] width 80 height 295
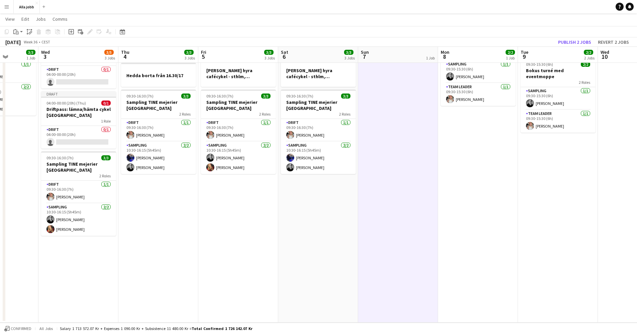
click at [87, 106] on app-job-card "Draft 04:00-00:00 (20h) (Thu) 0/1 Driftpass: lämna/hämta cykel Köpenhamn 1 Role…" at bounding box center [78, 119] width 75 height 57
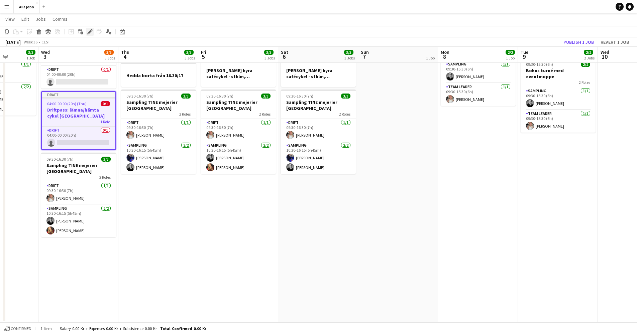
click at [89, 33] on icon at bounding box center [90, 32] width 4 height 4
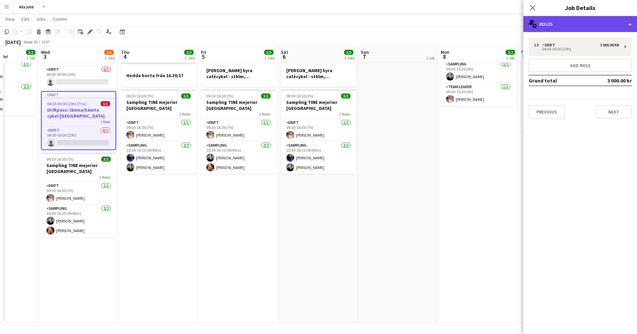
click at [551, 24] on div "multiple-users-add Roles" at bounding box center [580, 24] width 114 height 16
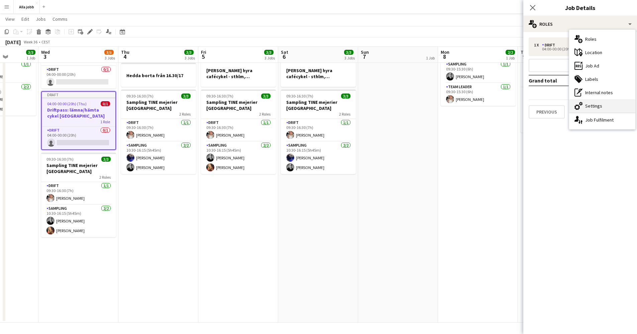
click at [593, 106] on div "cog-double-3 Settings" at bounding box center [602, 105] width 66 height 13
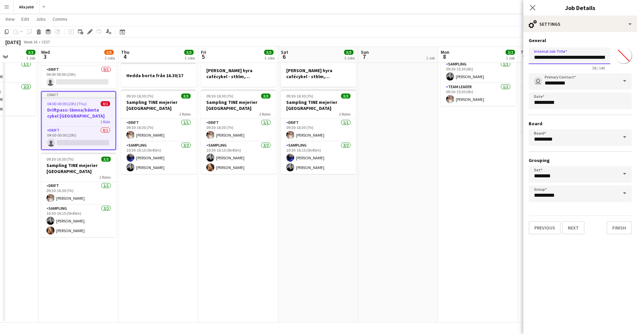
drag, startPoint x: 597, startPoint y: 58, endPoint x: 623, endPoint y: 59, distance: 26.1
click at [623, 59] on div "**********" at bounding box center [580, 58] width 103 height 26
click at [594, 57] on input "**********" at bounding box center [570, 55] width 82 height 17
type input "**********"
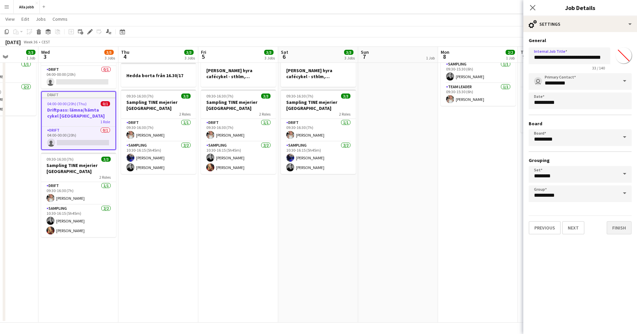
click at [616, 227] on button "Finish" at bounding box center [618, 227] width 25 height 13
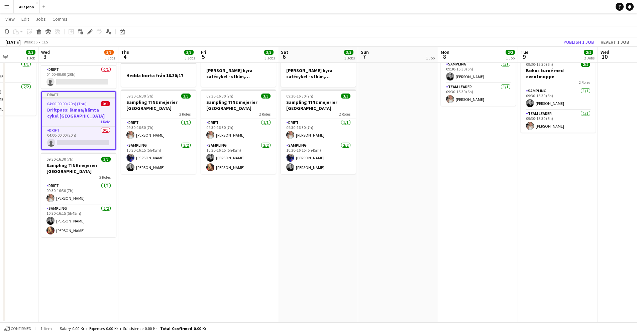
click at [457, 234] on app-date-cell "09:30-15:30 (6h) 2/2 Bokus turné med eventmoppe 2 Roles Sampling [DATE] 09:30-1…" at bounding box center [478, 175] width 80 height 295
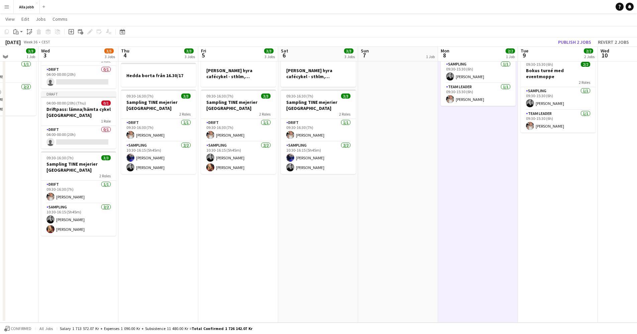
scroll to position [0, 0]
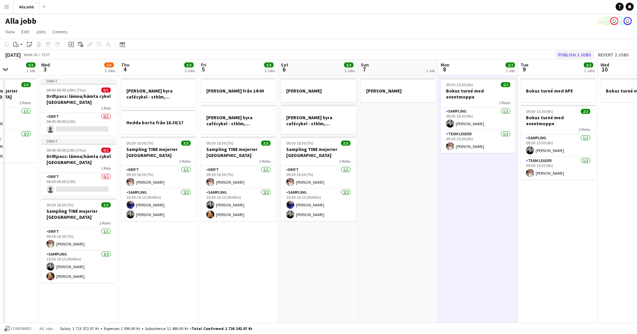
click at [566, 54] on button "Publish 2 jobs" at bounding box center [574, 54] width 38 height 9
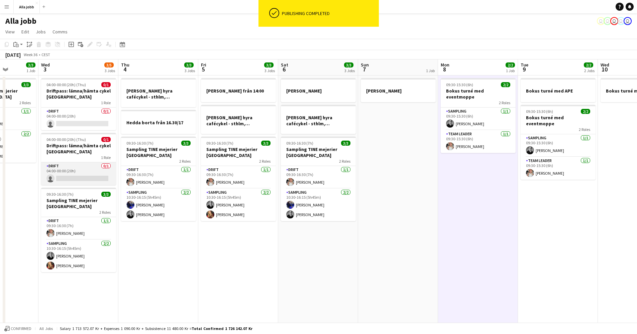
click at [82, 169] on app-card-role "Drift 0/1 04:00-00:00 (20h) single-neutral-actions" at bounding box center [78, 173] width 75 height 23
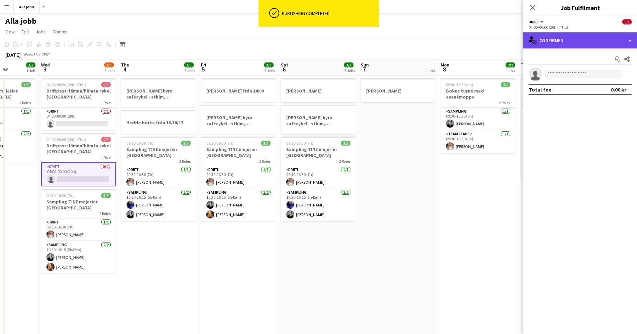
click at [553, 40] on div "single-neutral-actions-check-2 Confirmed" at bounding box center [580, 40] width 114 height 16
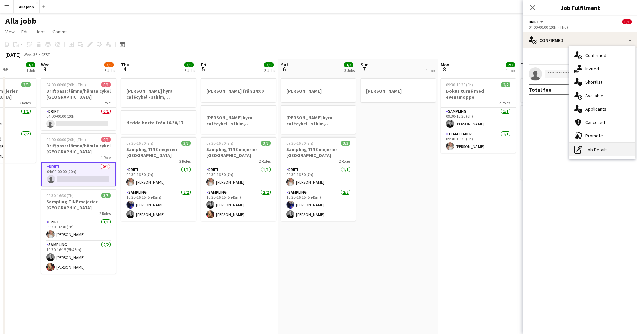
click at [589, 149] on div "pen-write Job Details" at bounding box center [602, 149] width 66 height 13
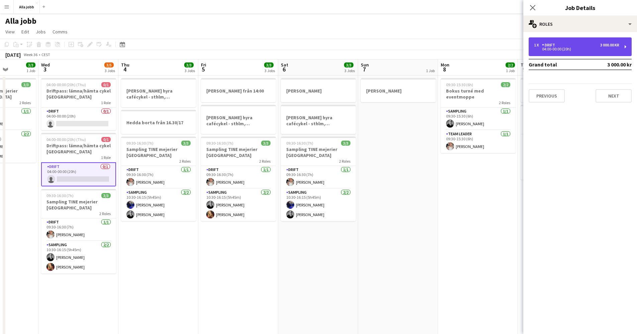
click at [555, 49] on div "04:00-00:00 (20h)" at bounding box center [576, 48] width 85 height 3
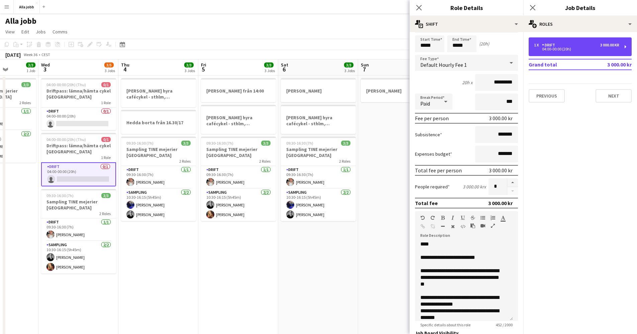
scroll to position [40, 0]
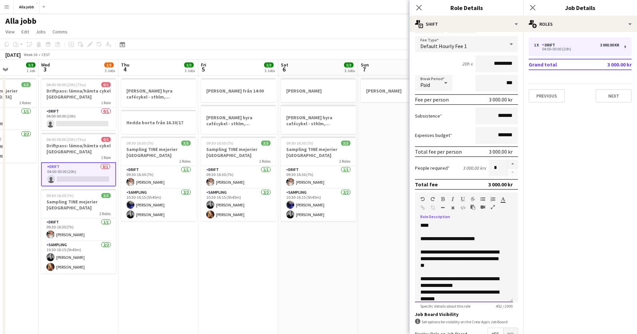
click at [453, 268] on div "**********" at bounding box center [461, 259] width 82 height 20
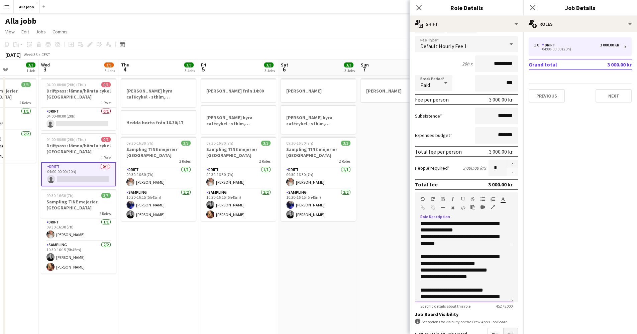
click at [417, 258] on div "**********" at bounding box center [464, 262] width 98 height 80
click at [430, 285] on div at bounding box center [463, 283] width 87 height 7
drag, startPoint x: 477, startPoint y: 298, endPoint x: 420, endPoint y: 293, distance: 56.7
click at [420, 293] on div "**********" at bounding box center [463, 293] width 87 height 13
click at [426, 292] on span "**********" at bounding box center [459, 294] width 79 height 12
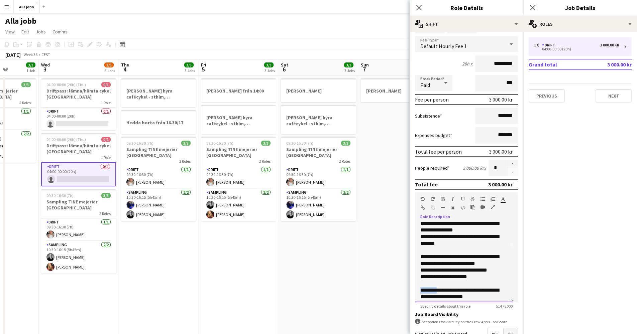
click at [426, 292] on span "**********" at bounding box center [459, 294] width 79 height 12
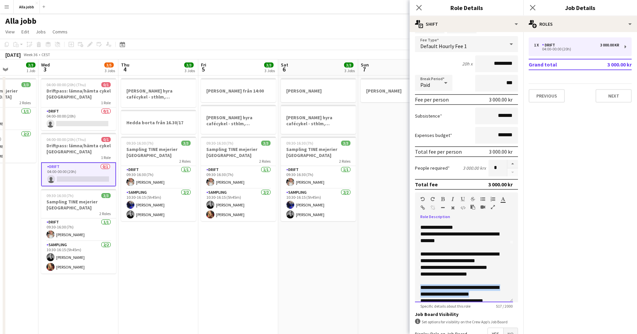
drag, startPoint x: 480, startPoint y: 295, endPoint x: 417, endPoint y: 285, distance: 63.7
click at [417, 285] on div "**********" at bounding box center [464, 262] width 98 height 80
copy span "**********"
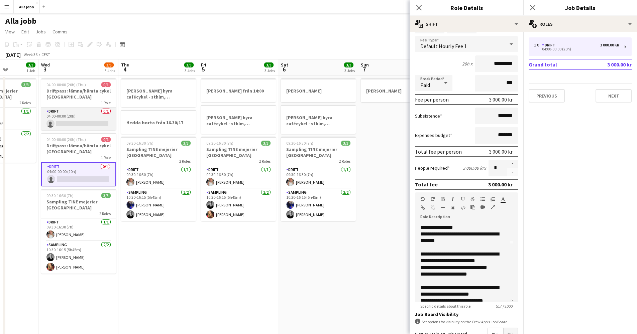
click at [90, 121] on app-card-role "Drift 0/1 04:00-00:00 (20h) single-neutral-actions" at bounding box center [78, 119] width 75 height 23
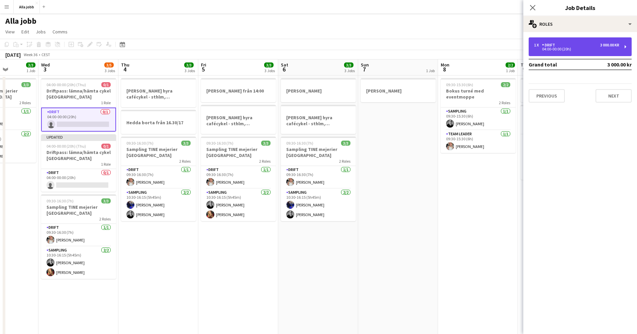
click at [551, 49] on div "04:00-00:00 (20h)" at bounding box center [576, 48] width 85 height 3
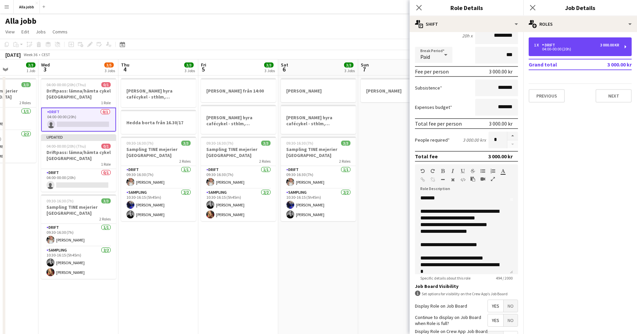
scroll to position [92, 0]
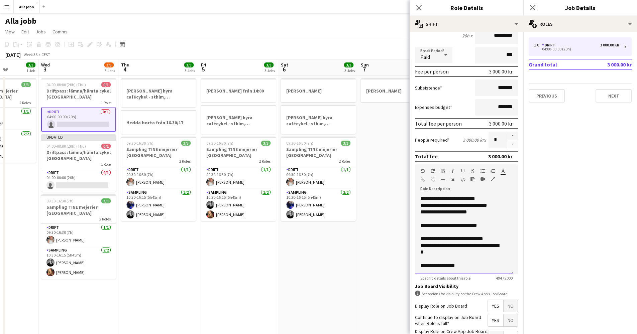
click at [420, 240] on div "**********" at bounding box center [461, 239] width 82 height 7
paste div
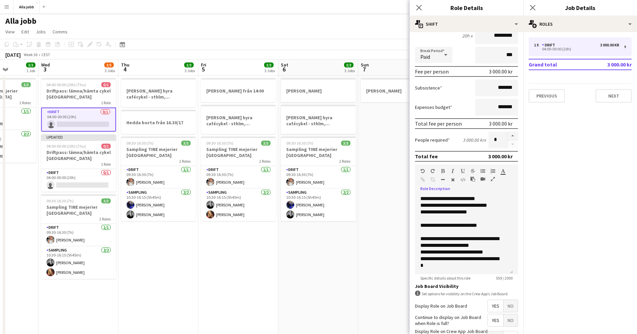
click at [163, 259] on app-date-cell "HUGO BOSS hyra cafécykel - sthlm, oslo, cph Hedda borta från 16.30/17 09:30-16:…" at bounding box center [158, 223] width 80 height 295
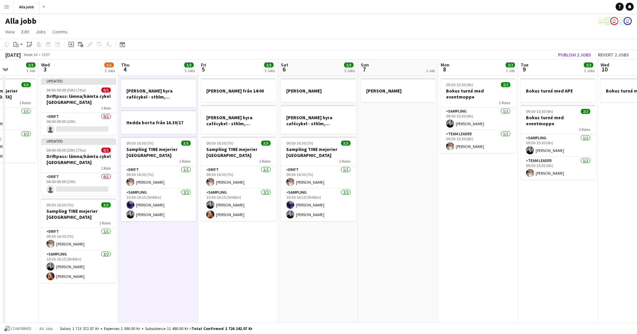
click at [585, 50] on app-toolbar "Copy Paste Paste Command V Paste with crew Command Shift V Paste linked Job Del…" at bounding box center [318, 44] width 637 height 11
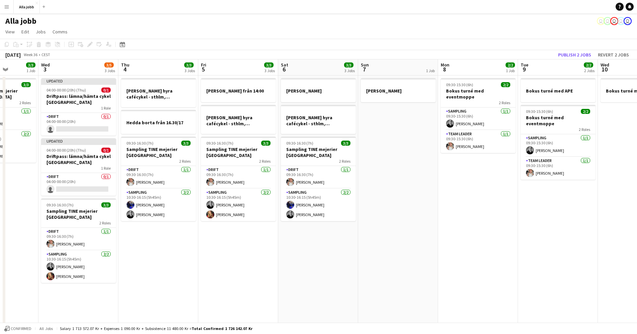
click at [583, 52] on button "Publish 2 jobs" at bounding box center [574, 54] width 38 height 9
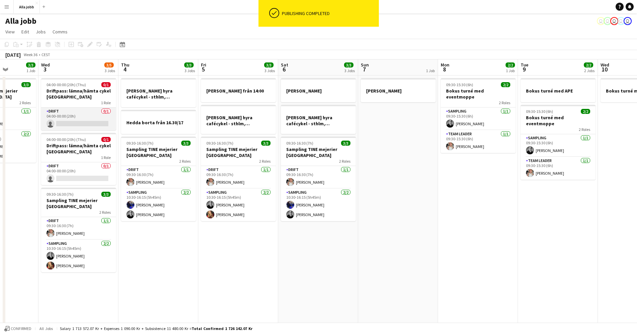
click at [89, 123] on app-card-role "Drift 0/1 04:00-00:00 (20h) single-neutral-actions" at bounding box center [78, 119] width 75 height 23
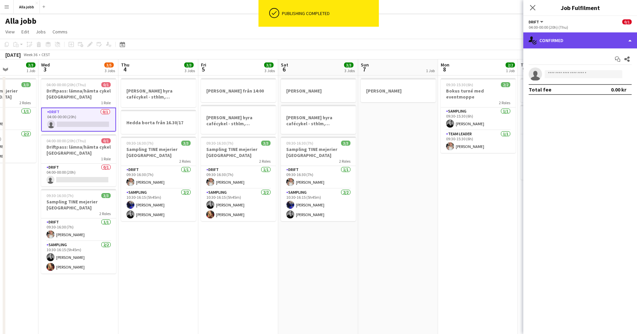
click at [569, 41] on div "single-neutral-actions-check-2 Confirmed" at bounding box center [580, 40] width 114 height 16
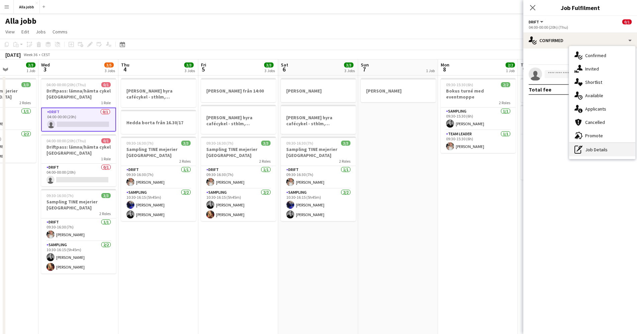
click at [588, 149] on div "pen-write Job Details" at bounding box center [602, 149] width 66 height 13
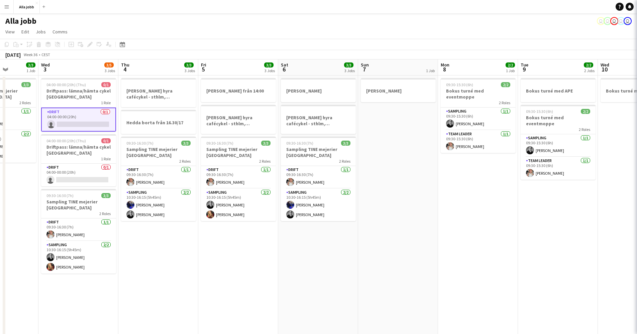
click at [471, 191] on app-date-cell "09:30-15:30 (6h) 2/2 Bokus turné med eventmoppe 2 Roles Sampling [DATE] 09:30-1…" at bounding box center [478, 223] width 80 height 295
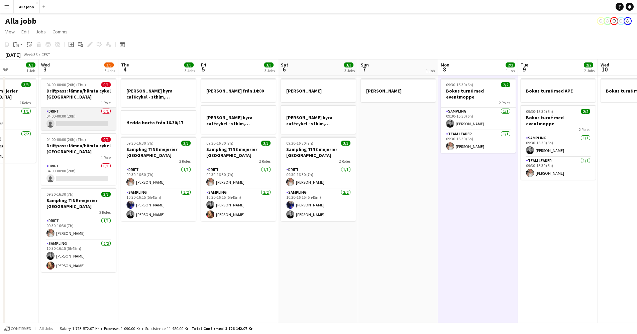
click at [94, 118] on app-card-role "Drift 0/1 04:00-00:00 (20h) single-neutral-actions" at bounding box center [78, 119] width 75 height 23
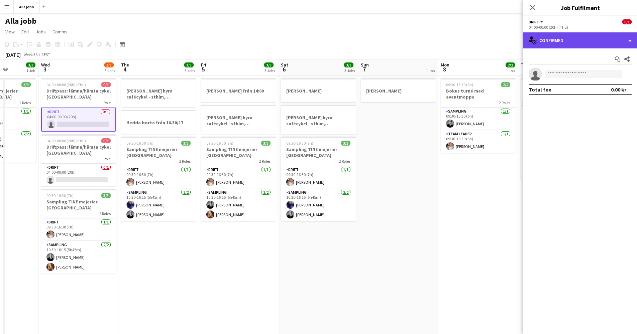
click at [589, 41] on div "single-neutral-actions-check-2 Confirmed" at bounding box center [580, 40] width 114 height 16
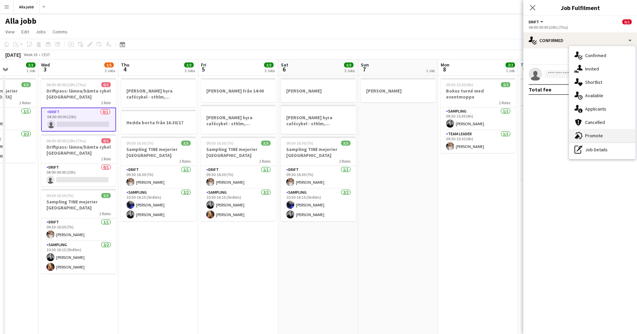
click at [590, 138] on div "advertising-megaphone Promote" at bounding box center [602, 135] width 66 height 13
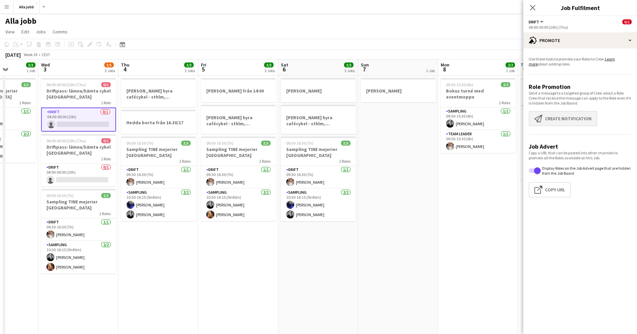
drag, startPoint x: 549, startPoint y: 117, endPoint x: 561, endPoint y: 125, distance: 13.9
click at [549, 117] on button "Create notification Create notification" at bounding box center [563, 118] width 69 height 15
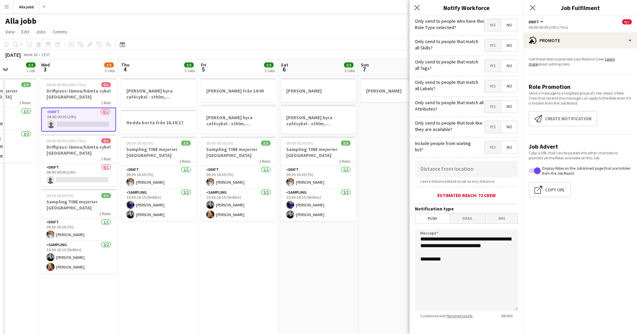
scroll to position [46, 0]
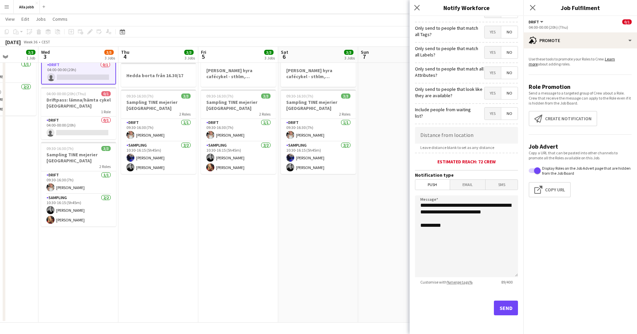
click at [503, 307] on button "Send" at bounding box center [506, 308] width 24 height 15
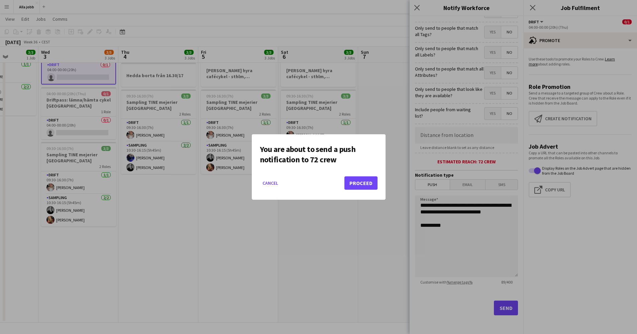
click at [362, 183] on button "Proceed" at bounding box center [360, 183] width 33 height 13
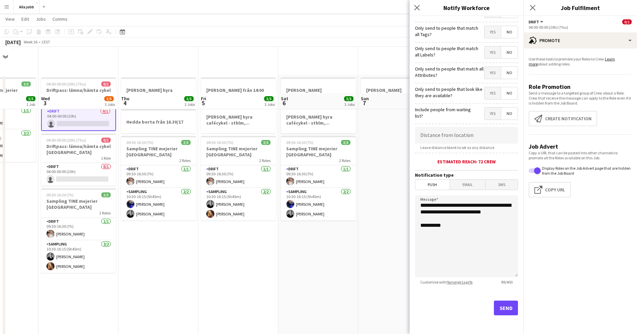
scroll to position [46, 0]
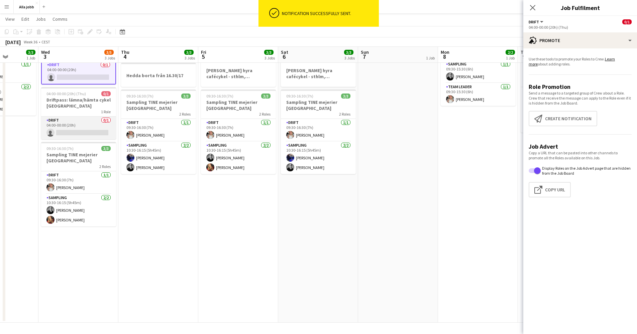
click at [94, 128] on app-card-role "Drift 0/1 04:00-00:00 (20h) single-neutral-actions" at bounding box center [78, 128] width 75 height 23
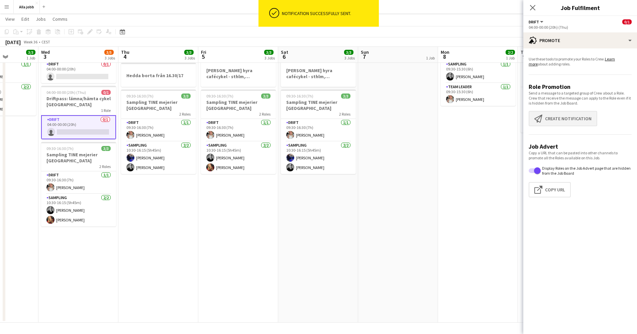
click at [557, 113] on button "Create notification Create notification" at bounding box center [563, 118] width 69 height 15
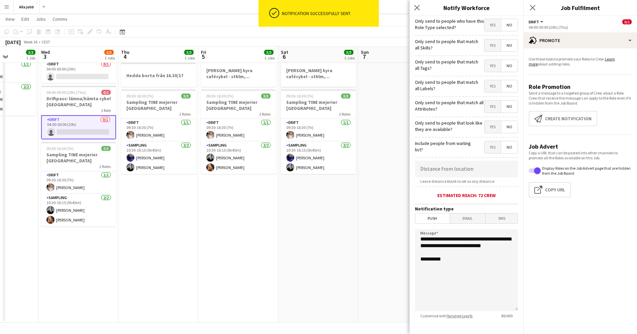
scroll to position [34, 0]
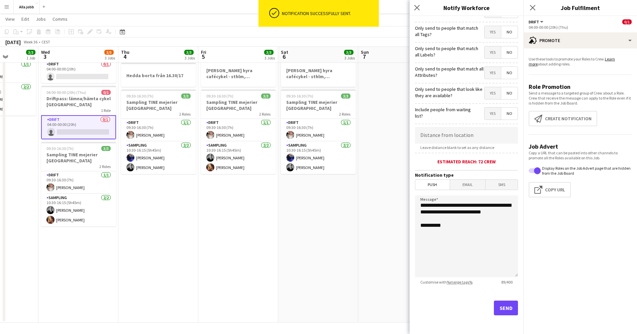
click at [494, 313] on button "Send" at bounding box center [506, 308] width 24 height 15
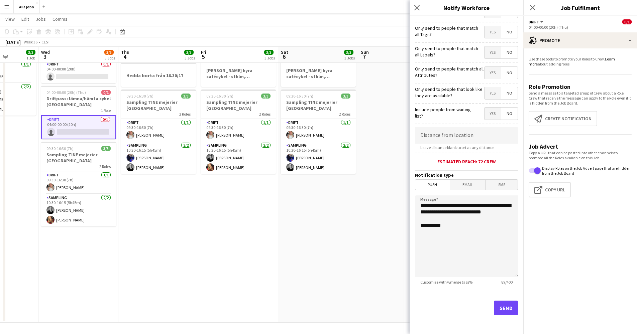
scroll to position [0, 0]
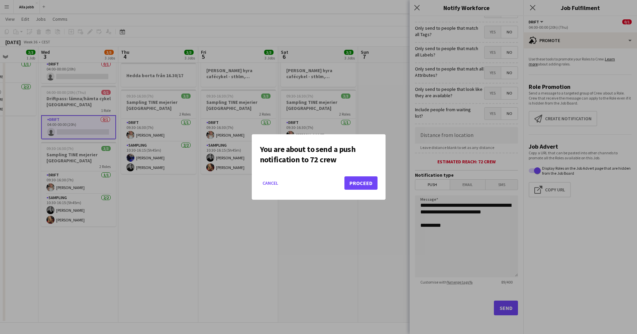
click at [363, 184] on button "Proceed" at bounding box center [360, 183] width 33 height 13
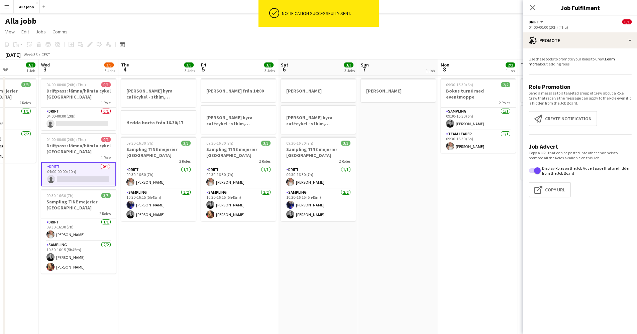
scroll to position [0, 209]
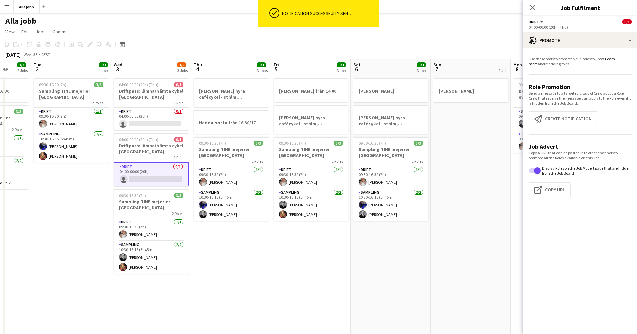
drag, startPoint x: 225, startPoint y: 178, endPoint x: 293, endPoint y: 176, distance: 67.2
click at [293, 176] on app-calendar-viewport "Sat 30 1/4 2 Jobs Sun 31 Mon 1 3/3 2 Jobs Tue 2 3/3 1 Job Wed 3 3/5 3 Jobs Thu …" at bounding box center [318, 215] width 637 height 311
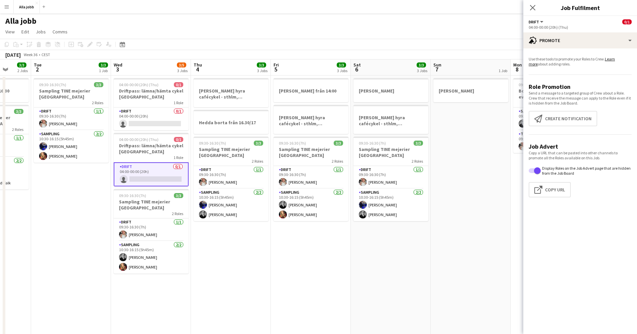
click at [269, 284] on app-date-cell "HUGO BOSS hyra cafécykel - sthlm, oslo, cph Hedda borta från 16.30/17 09:30-16:…" at bounding box center [231, 223] width 80 height 295
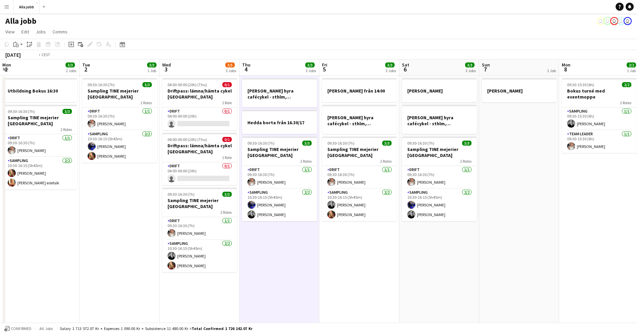
drag, startPoint x: 209, startPoint y: 247, endPoint x: 407, endPoint y: 228, distance: 198.1
click at [407, 228] on app-calendar-viewport "Sat 30 1/4 2 Jobs Sun 31 Mon 1 3/3 2 Jobs Tue 2 3/3 1 Job Wed 3 3/5 3 Jobs Thu …" at bounding box center [318, 215] width 637 height 311
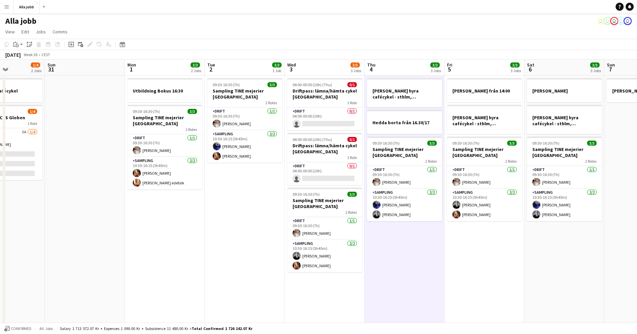
click at [362, 235] on app-calendar-viewport "Thu 28 11/11 4 Jobs Fri 29 6/6 4 Jobs Sat 30 1/4 2 Jobs Sun 31 Mon 1 3/3 2 Jobs…" at bounding box center [318, 215] width 637 height 311
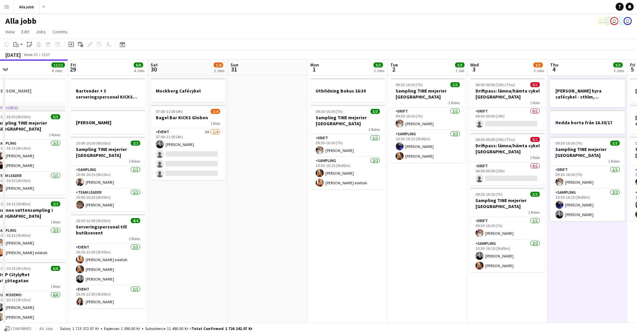
drag, startPoint x: 292, startPoint y: 230, endPoint x: 457, endPoint y: 219, distance: 165.5
click at [457, 219] on app-calendar-viewport "Tue 26 3/3 2 Jobs Wed 27 5/5 3 Jobs Thu 28 11/11 4 Jobs Fri 29 6/6 4 Jobs Sat 3…" at bounding box center [318, 215] width 637 height 311
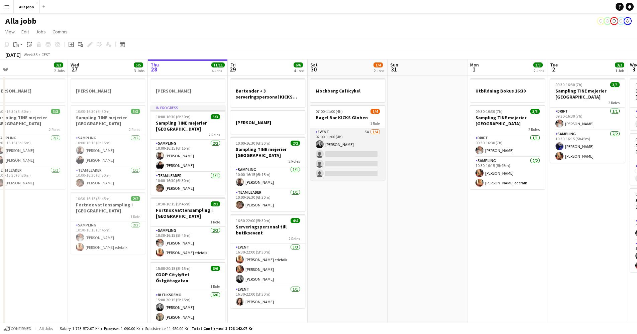
click at [353, 153] on app-card-role "Event 5A [DATE] 07:00-11:00 (4h) [PERSON_NAME] single-neutral-actions single-ne…" at bounding box center [347, 154] width 75 height 52
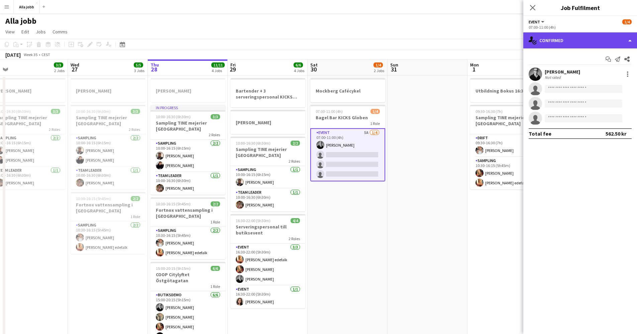
click at [548, 39] on div "single-neutral-actions-check-2 Confirmed" at bounding box center [580, 40] width 114 height 16
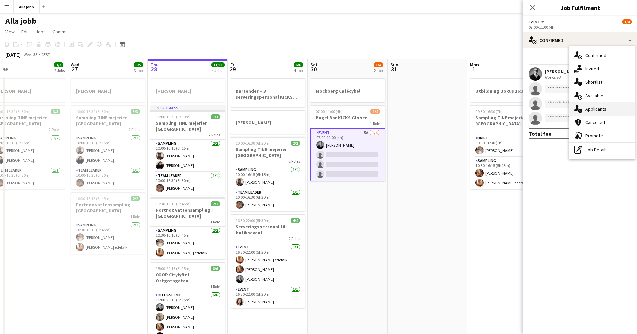
click at [590, 112] on div "single-neutral-actions-information Applicants" at bounding box center [602, 108] width 66 height 13
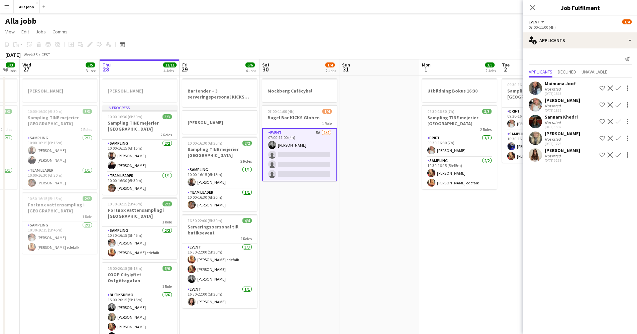
drag, startPoint x: 438, startPoint y: 159, endPoint x: 310, endPoint y: 153, distance: 128.2
click at [325, 154] on app-calendar-viewport "Sun 24 2 Jobs Mon 25 4 Jobs Tue 26 3/3 2 Jobs Wed 27 5/5 3 Jobs Thu 28 11/11 4 …" at bounding box center [318, 215] width 637 height 311
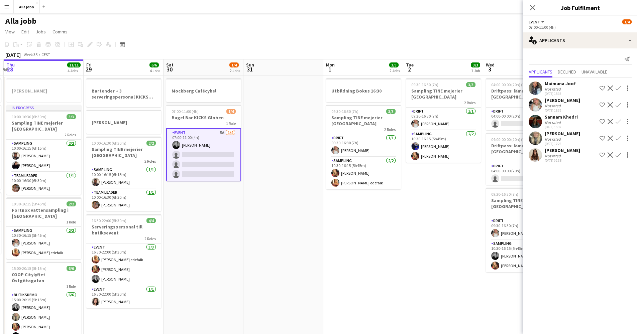
drag, startPoint x: 408, startPoint y: 131, endPoint x: 90, endPoint y: 136, distance: 318.0
click at [105, 135] on app-calendar-viewport "Mon 25 4 Jobs Tue 26 3/3 2 Jobs Wed 27 5/5 3 Jobs Thu 28 11/11 4 Jobs Fri 29 6/…" at bounding box center [318, 215] width 637 height 311
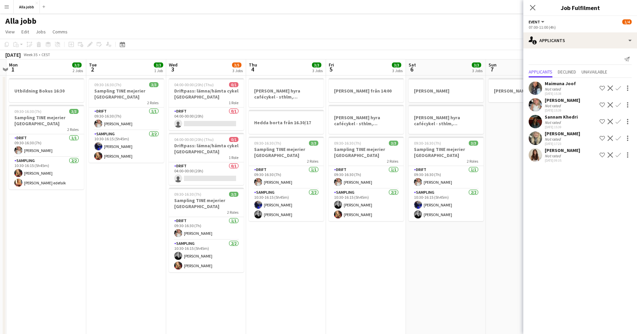
drag, startPoint x: 287, startPoint y: 126, endPoint x: 272, endPoint y: 127, distance: 14.4
click at [272, 127] on app-calendar-viewport "Fri 29 6/6 4 Jobs Sat 30 1/4 2 Jobs Sun 31 Mon 1 3/3 2 Jobs Tue 2 3/3 1 Job Wed…" at bounding box center [318, 215] width 637 height 311
drag, startPoint x: 292, startPoint y: 244, endPoint x: 302, endPoint y: 245, distance: 9.4
click at [296, 245] on app-calendar-viewport "Fri 29 6/6 4 Jobs Sat 30 1/4 2 Jobs Sun 31 Mon 1 3/3 2 Jobs Tue 2 3/3 1 Job Wed…" at bounding box center [318, 215] width 637 height 311
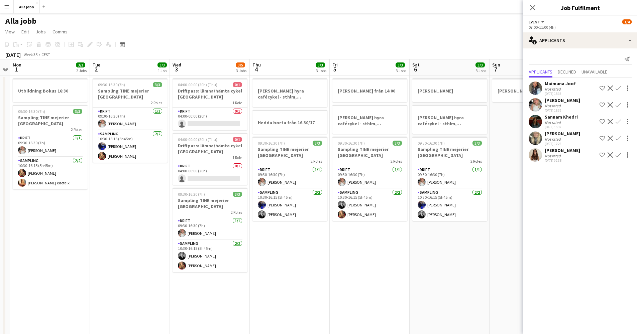
click at [117, 213] on app-date-cell "09:30-16:30 (7h) 3/3 Sampling TINE mejerier Stockholm 2 Roles Drift 1/1 09:30-1…" at bounding box center [130, 223] width 80 height 295
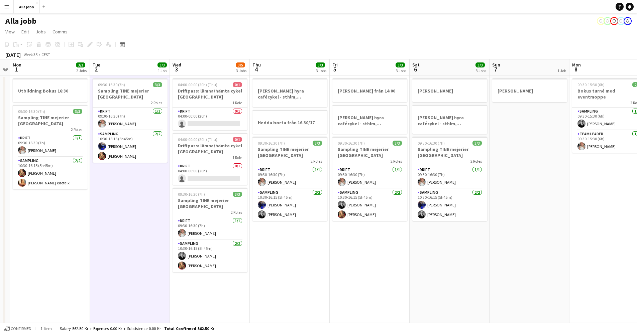
scroll to position [0, 229]
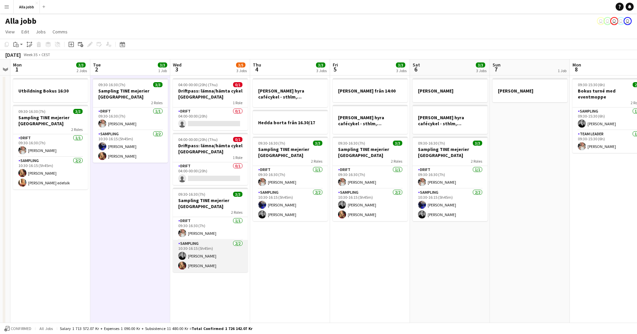
click at [228, 249] on app-card-role "Sampling [DATE] 10:30-16:15 (5h45m) [PERSON_NAME] [PERSON_NAME]" at bounding box center [210, 256] width 75 height 32
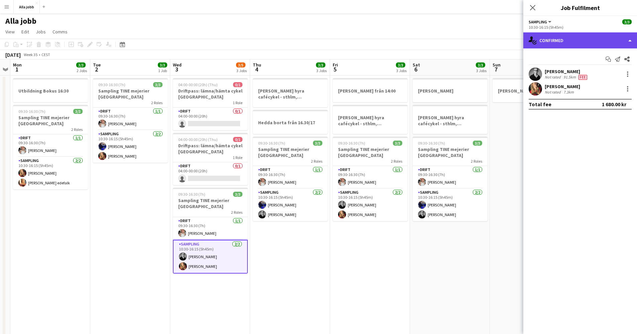
click at [567, 43] on div "single-neutral-actions-check-2 Confirmed" at bounding box center [580, 40] width 114 height 16
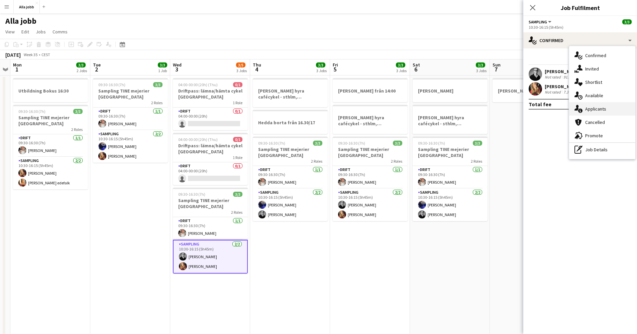
click at [596, 115] on div "single-neutral-actions-information Applicants" at bounding box center [602, 108] width 66 height 13
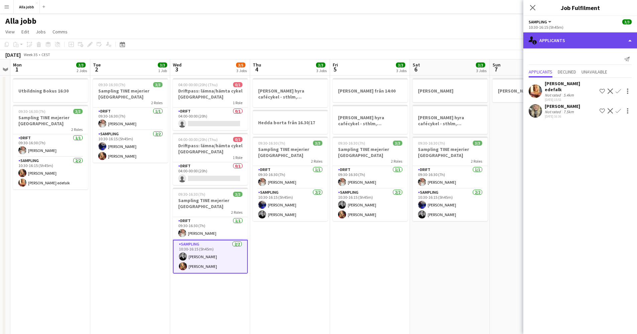
click at [544, 46] on div "single-neutral-actions-information Applicants" at bounding box center [580, 40] width 114 height 16
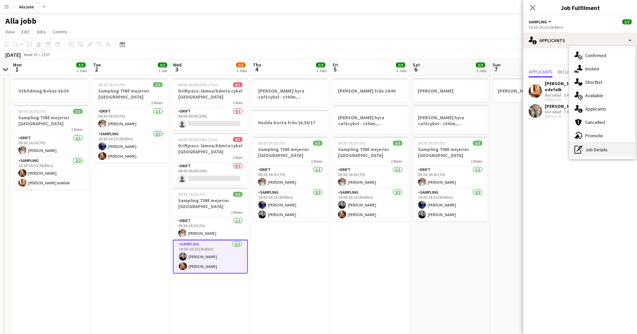
click at [586, 152] on div "pen-write Job Details" at bounding box center [602, 149] width 66 height 13
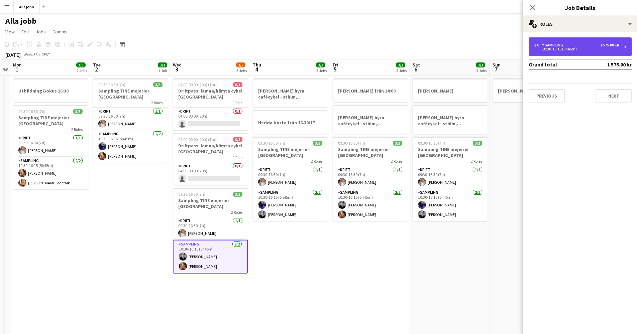
click at [571, 48] on div "10:30-16:15 (5h45m)" at bounding box center [576, 48] width 85 height 3
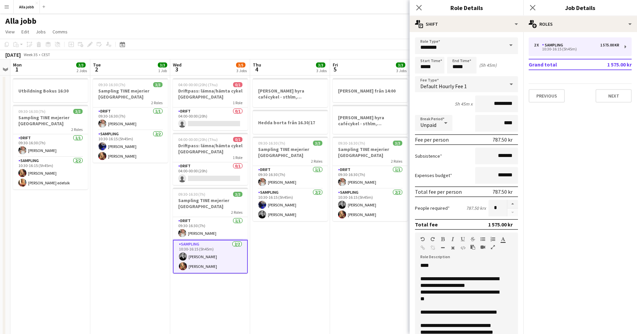
click at [323, 258] on app-date-cell "HUGO BOSS hyra cafécykel - sthlm, oslo, cph Hedda borta från 16.30/17 09:30-16:…" at bounding box center [290, 223] width 80 height 295
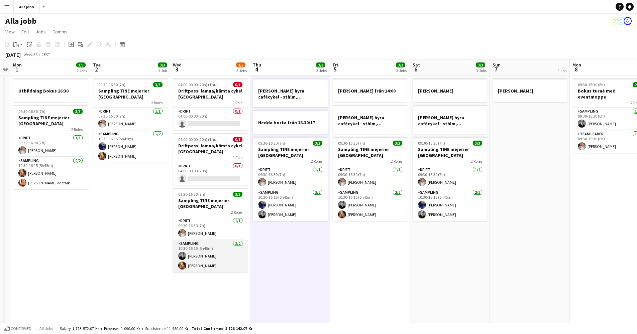
click at [195, 256] on app-card-role "Sampling [DATE] 10:30-16:15 (5h45m) [PERSON_NAME] [PERSON_NAME]" at bounding box center [210, 256] width 75 height 32
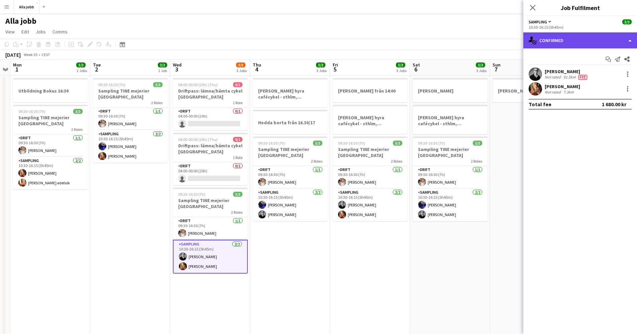
click at [555, 42] on div "single-neutral-actions-check-2 Confirmed" at bounding box center [580, 40] width 114 height 16
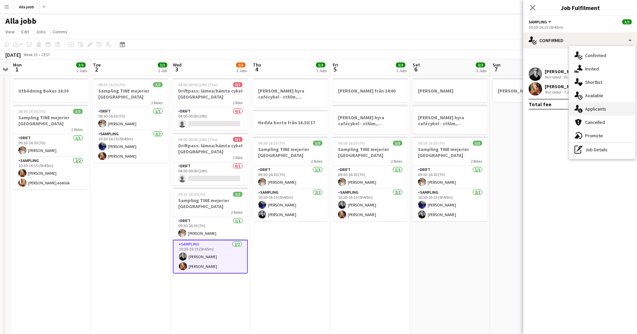
click at [601, 109] on div "single-neutral-actions-information Applicants" at bounding box center [602, 108] width 66 height 13
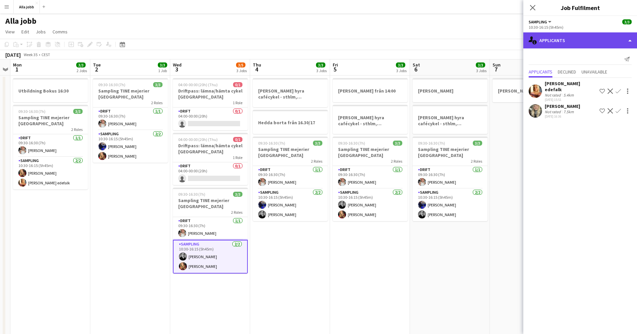
click at [544, 47] on div "single-neutral-actions-information Applicants" at bounding box center [580, 40] width 114 height 16
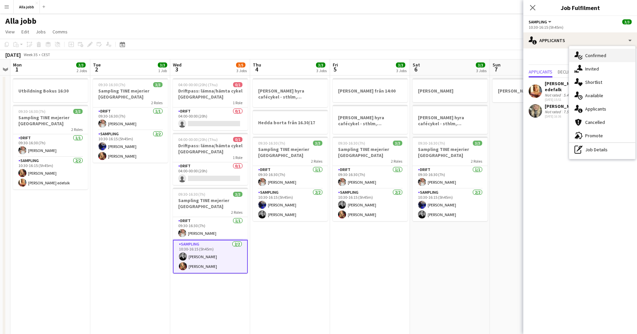
click at [595, 57] on div "single-neutral-actions-check-2 Confirmed" at bounding box center [602, 55] width 66 height 13
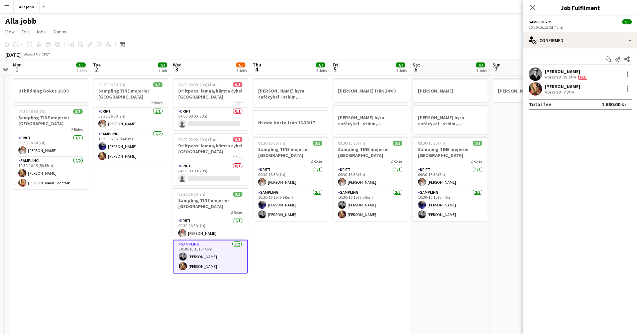
click at [294, 253] on app-date-cell "HUGO BOSS hyra cafécykel - sthlm, oslo, cph Hedda borta från 16.30/17 09:30-16:…" at bounding box center [290, 223] width 80 height 295
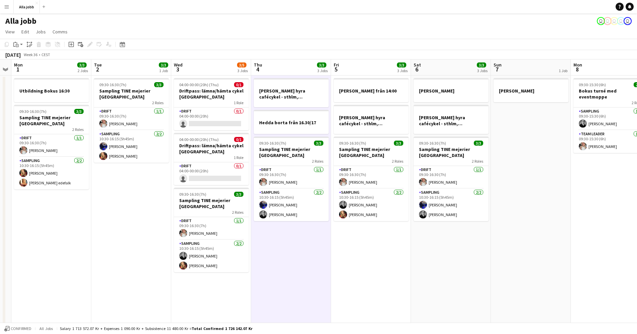
scroll to position [0, 197]
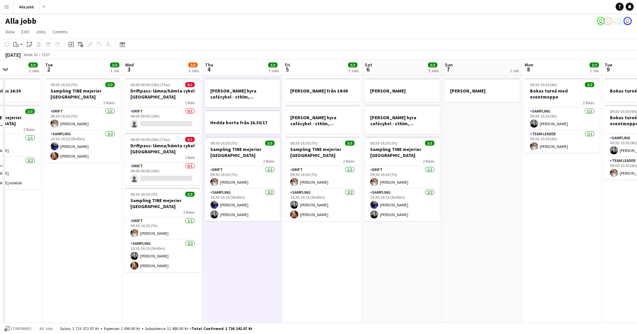
drag, startPoint x: 377, startPoint y: 213, endPoint x: 329, endPoint y: 218, distance: 48.1
click at [329, 218] on app-calendar-viewport "Sat 30 1/4 2 Jobs Sun 31 Mon 1 3/3 2 Jobs Tue 2 3/3 1 Job Wed 3 3/5 3 Jobs Thu …" at bounding box center [318, 215] width 637 height 311
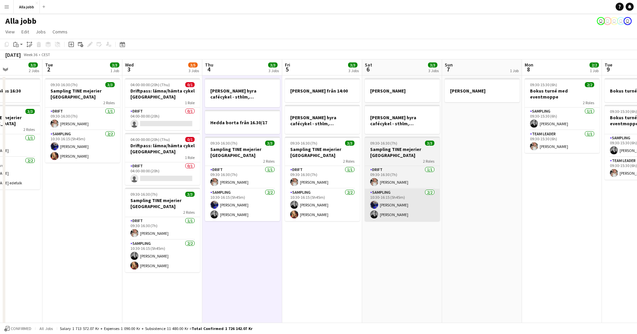
click at [382, 211] on app-card-role "Sampling 2/2 10:30-16:15 (5h45m) Alexandra Fransson Casper Lewin" at bounding box center [402, 205] width 75 height 32
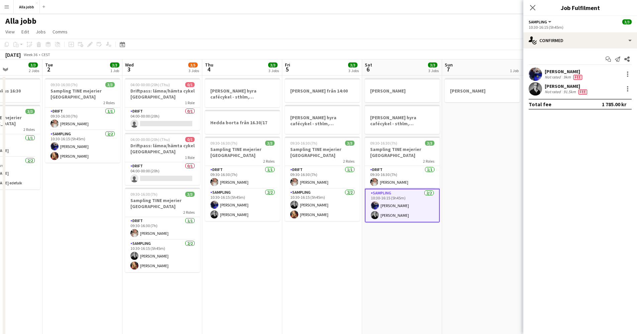
click at [537, 91] on app-user-avatar at bounding box center [535, 88] width 13 height 13
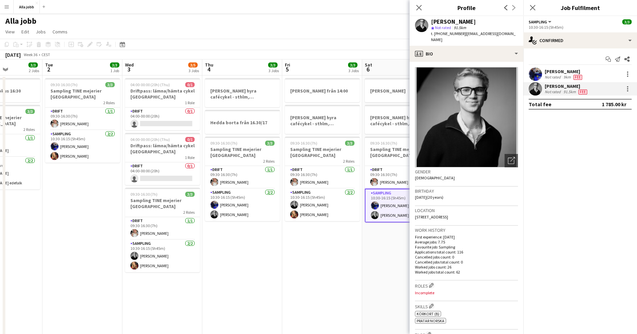
click at [368, 257] on app-date-cell "[PERSON_NAME] hyra [PERSON_NAME], [GEOGRAPHIC_DATA], cph 09:30-16:30 (7h) 3/3 S…" at bounding box center [402, 223] width 80 height 295
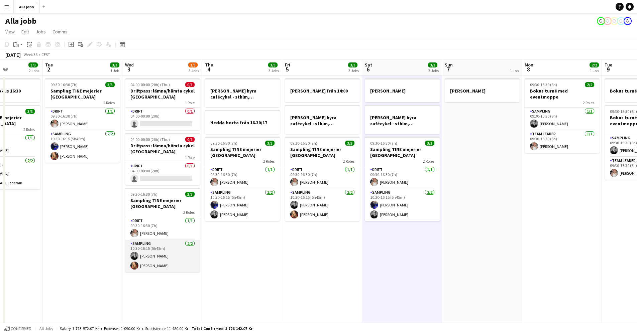
click at [154, 258] on app-card-role "Sampling [DATE] 10:30-16:15 (5h45m) [PERSON_NAME] [PERSON_NAME]" at bounding box center [162, 256] width 75 height 32
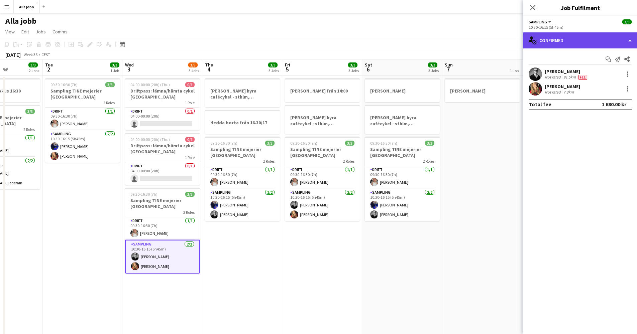
click at [554, 43] on div "single-neutral-actions-check-2 Confirmed" at bounding box center [580, 40] width 114 height 16
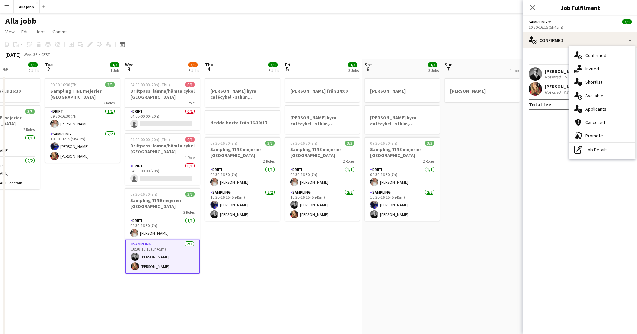
click at [592, 110] on div "single-neutral-actions-information Applicants" at bounding box center [602, 108] width 66 height 13
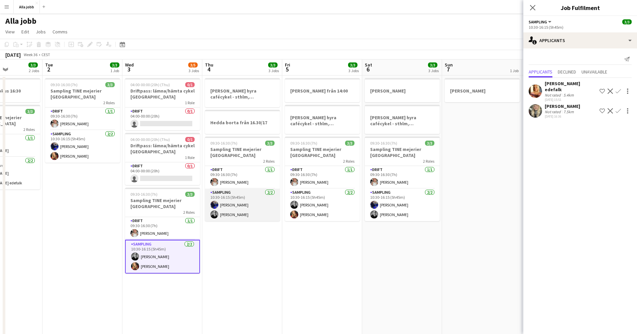
click at [248, 203] on app-card-role "Sampling 2/2 10:30-16:15 (5h45m) Alexandra Fransson Casper Lewin" at bounding box center [242, 205] width 75 height 32
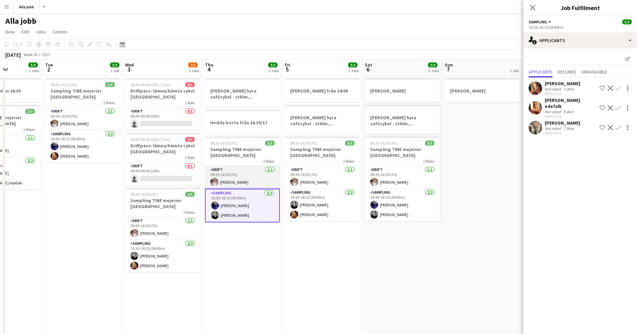
click at [246, 180] on app-card-role "Drift [DATE] 09:30-16:30 (7h) [PERSON_NAME]" at bounding box center [242, 177] width 75 height 23
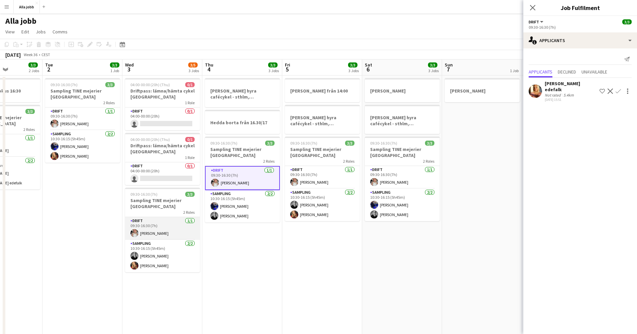
click at [162, 235] on app-card-role "Drift [DATE] 09:30-16:30 (7h) [PERSON_NAME]" at bounding box center [162, 228] width 75 height 23
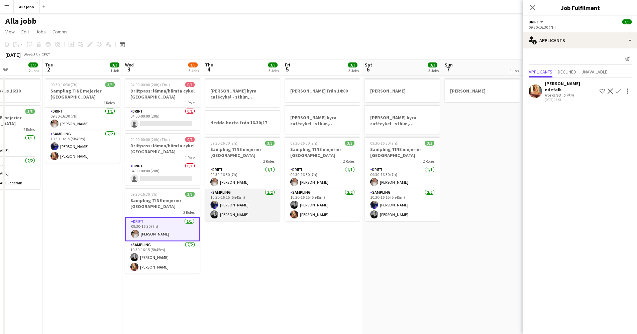
click at [233, 199] on app-card-role "Sampling 2/2 10:30-16:15 (5h45m) Alexandra Fransson Casper Lewin" at bounding box center [242, 205] width 75 height 32
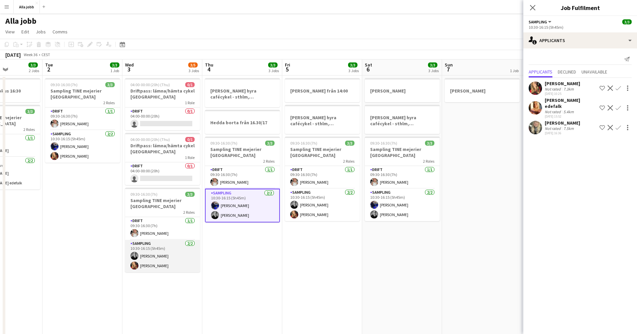
click at [169, 257] on app-card-role "Sampling [DATE] 10:30-16:15 (5h45m) [PERSON_NAME] [PERSON_NAME]" at bounding box center [162, 256] width 75 height 32
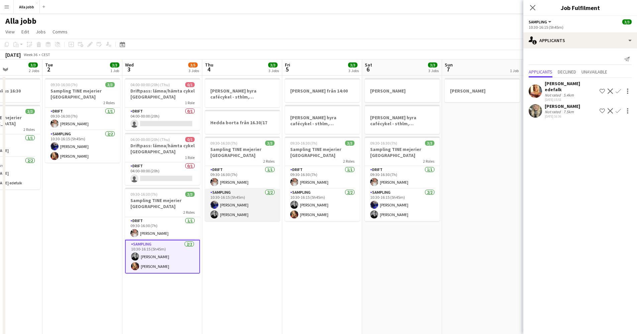
click at [226, 210] on app-card-role "Sampling 2/2 10:30-16:15 (5h45m) Alexandra Fransson Casper Lewin" at bounding box center [242, 205] width 75 height 32
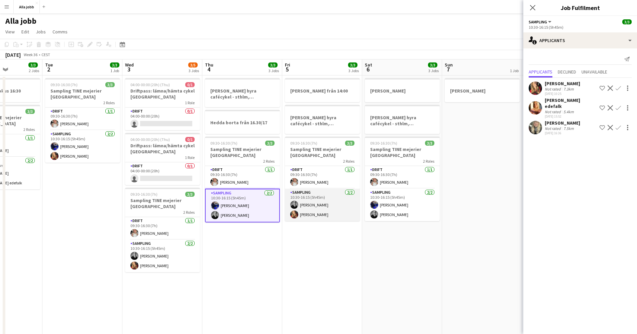
click at [317, 209] on app-card-role "Sampling [DATE] 10:30-16:15 (5h45m) [PERSON_NAME] [PERSON_NAME]" at bounding box center [322, 205] width 75 height 32
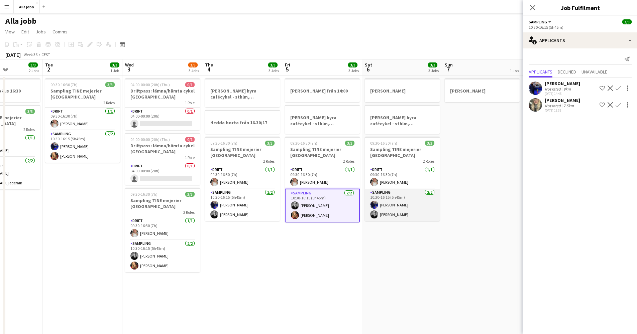
click at [409, 207] on app-card-role "Sampling 2/2 10:30-16:15 (5h45m) Alexandra Fransson Casper Lewin" at bounding box center [402, 205] width 75 height 32
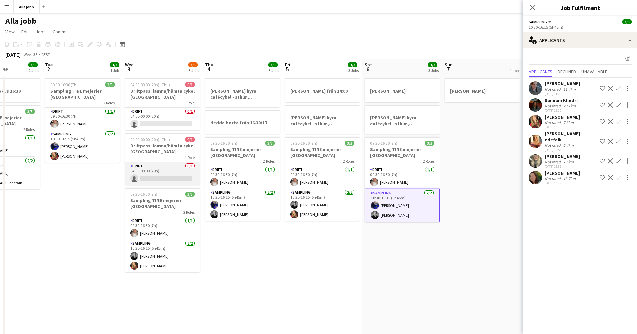
click at [153, 172] on app-card-role "Drift 0/1 04:00-00:00 (20h) single-neutral-actions" at bounding box center [162, 173] width 75 height 23
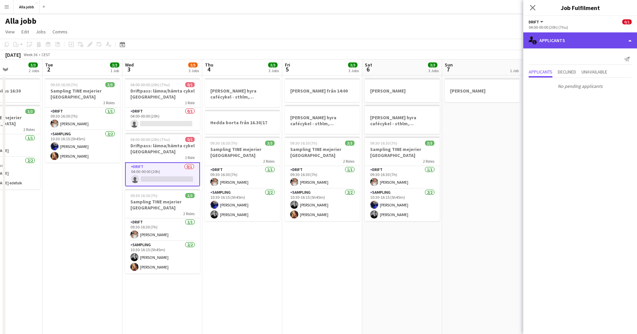
click at [555, 34] on div "single-neutral-actions-information Applicants" at bounding box center [580, 40] width 114 height 16
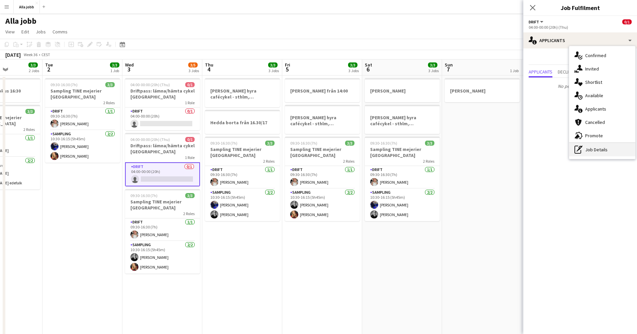
click at [588, 147] on div "pen-write Job Details" at bounding box center [602, 149] width 66 height 13
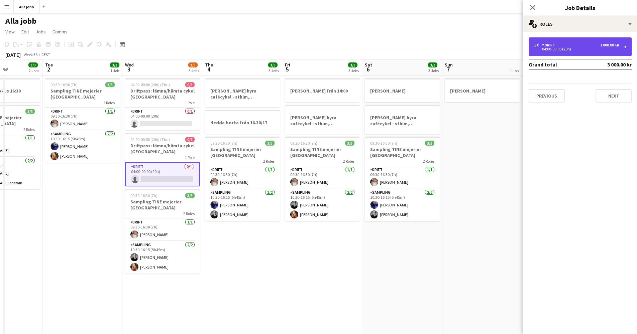
click at [568, 40] on div "1 x Drift 3 000.00 kr 04:00-00:00 (20h)" at bounding box center [580, 46] width 103 height 19
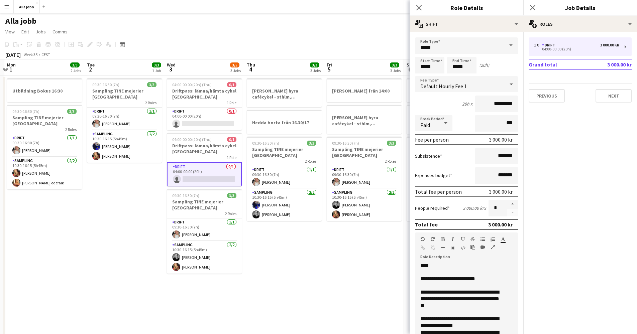
drag, startPoint x: 101, startPoint y: 198, endPoint x: 314, endPoint y: 198, distance: 213.6
click at [314, 198] on app-calendar-viewport "Sat 30 1/4 2 Jobs Sun 31 Mon 1 3/3 2 Jobs Tue 2 3/3 1 Job Wed 3 3/5 3 Jobs Thu …" at bounding box center [318, 215] width 637 height 311
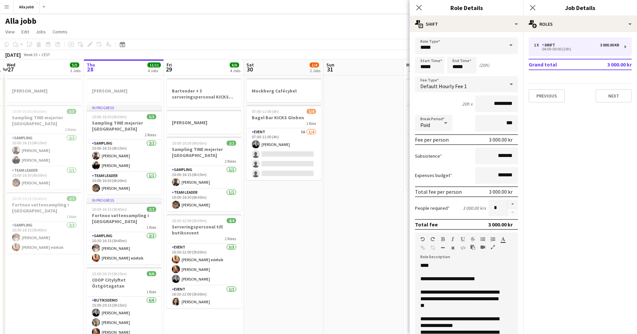
drag, startPoint x: 223, startPoint y: 214, endPoint x: 406, endPoint y: 223, distance: 182.4
click at [399, 222] on app-calendar-viewport "Mon 25 4 Jobs Tue 26 3/3 2 Jobs Wed 27 5/5 3 Jobs Thu 28 11/11 4 Jobs Fri 29 6/…" at bounding box center [318, 215] width 637 height 311
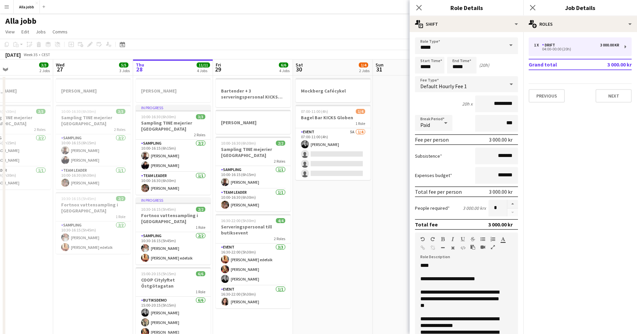
scroll to position [0, 166]
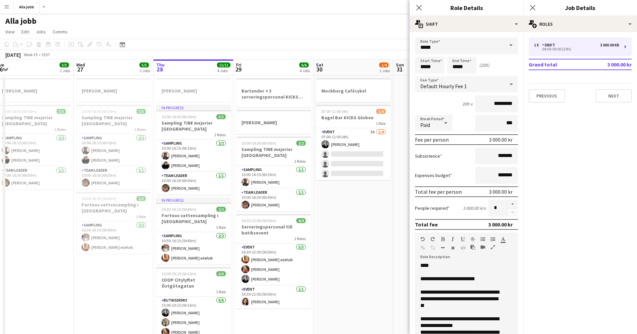
drag, startPoint x: 235, startPoint y: 212, endPoint x: 256, endPoint y: 210, distance: 20.5
click at [256, 210] on app-calendar-viewport "Sun 24 2 Jobs Mon 25 4 Jobs Tue 26 3/3 2 Jobs Wed 27 5/5 3 Jobs Thu 28 11/11 4 …" at bounding box center [318, 215] width 637 height 311
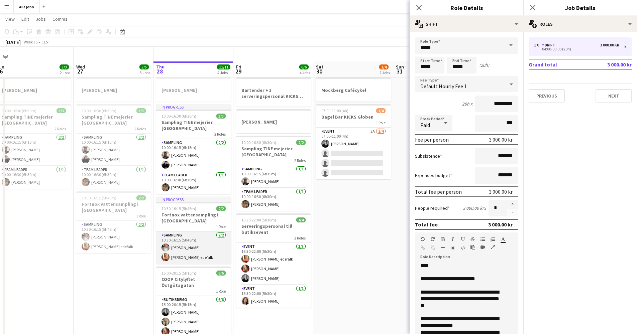
scroll to position [45, 0]
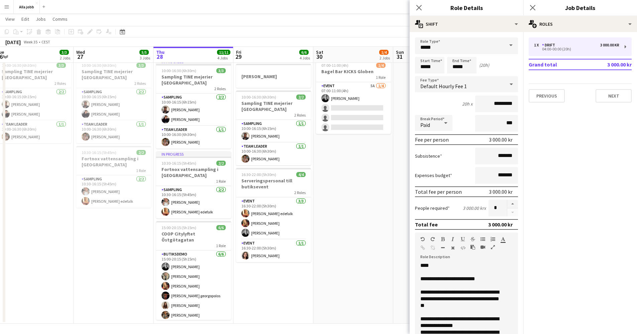
click at [337, 216] on app-date-cell "Mockberg Cafécykel 07:00-11:00 (4h) 1/4 Bagel Bar KICKS Globen 1 Role Event 5A …" at bounding box center [353, 176] width 80 height 295
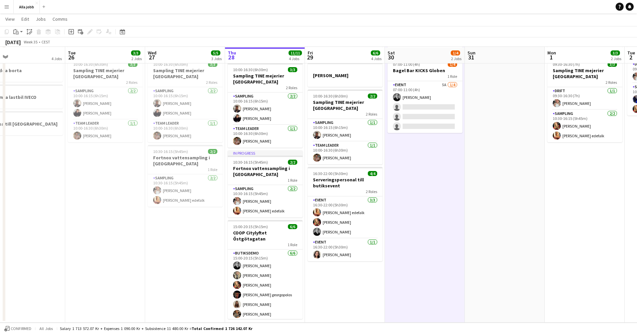
scroll to position [0, 178]
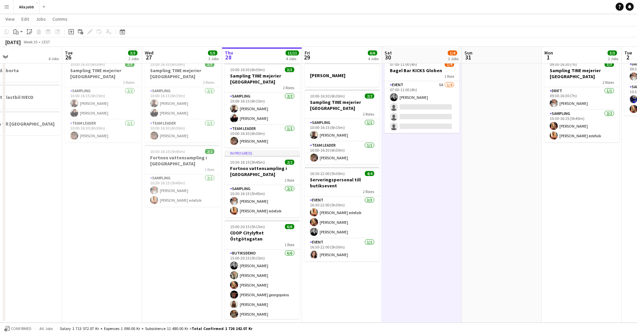
drag, startPoint x: 201, startPoint y: 204, endPoint x: 269, endPoint y: 200, distance: 68.7
click at [269, 200] on app-calendar-viewport "Sat 23 2/2 3 Jobs Sun 24 2 Jobs Mon 25 4 Jobs Tue 26 3/3 2 Jobs Wed 27 5/5 3 Jo…" at bounding box center [318, 151] width 637 height 343
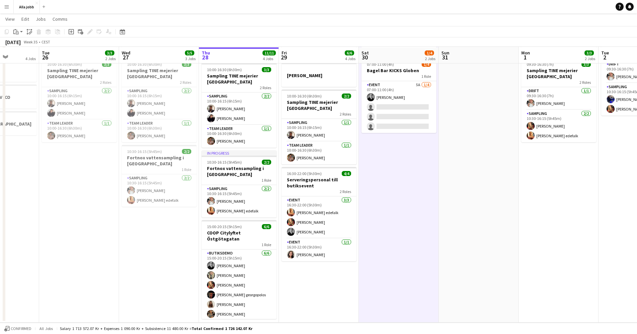
drag, startPoint x: 399, startPoint y: 212, endPoint x: 372, endPoint y: 216, distance: 27.3
click at [369, 216] on app-calendar-viewport "Sat 23 2/2 3 Jobs Sun 24 2 Jobs Mon 25 4 Jobs Tue 26 3/3 2 Jobs Wed 27 5/5 3 Jo…" at bounding box center [318, 151] width 637 height 343
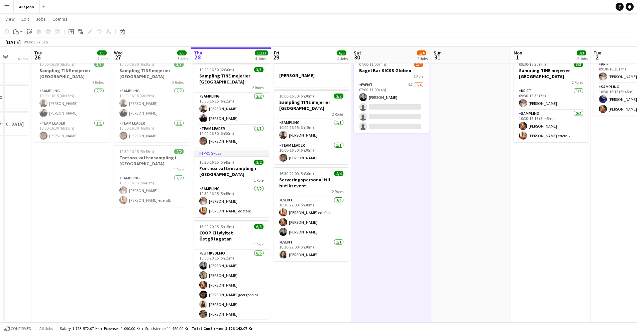
click at [391, 214] on app-date-cell "Mockberg Cafécykel 07:00-11:00 (4h) 1/4 Bagel Bar KICKS Globen 1 Role Event 5A …" at bounding box center [391, 175] width 80 height 295
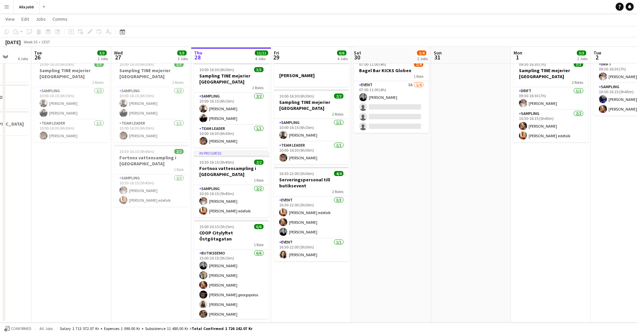
scroll to position [46, 0]
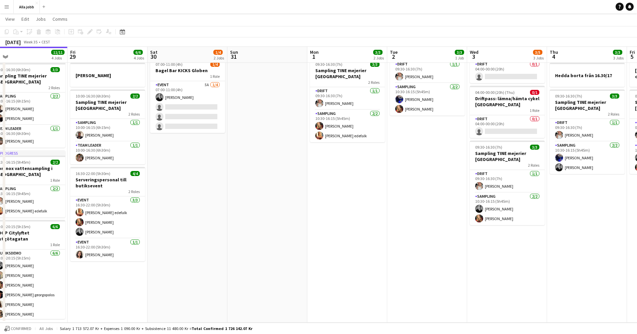
drag, startPoint x: 414, startPoint y: 213, endPoint x: 213, endPoint y: 229, distance: 202.2
click at [213, 229] on app-calendar-viewport "Mon 25 4 Jobs Tue 26 3/3 2 Jobs Wed 27 5/5 3 Jobs Thu 28 11/11 4 Jobs Fri 29 6/…" at bounding box center [318, 151] width 637 height 343
drag, startPoint x: 341, startPoint y: 218, endPoint x: 341, endPoint y: 277, distance: 59.2
click at [341, 277] on app-date-cell "Utbildning Bokus 16:30 09:30-16:30 (7h) 3/3 Sampling TINE mejerier Stockholm 2 …" at bounding box center [347, 175] width 80 height 295
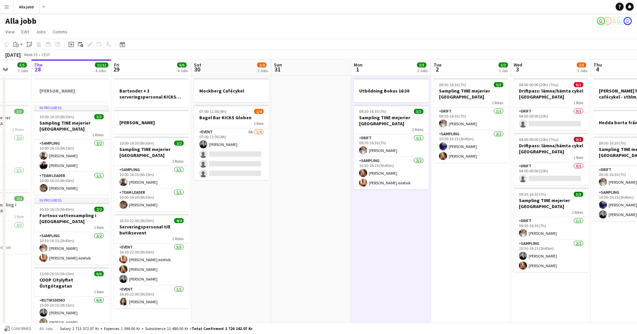
scroll to position [0, 203]
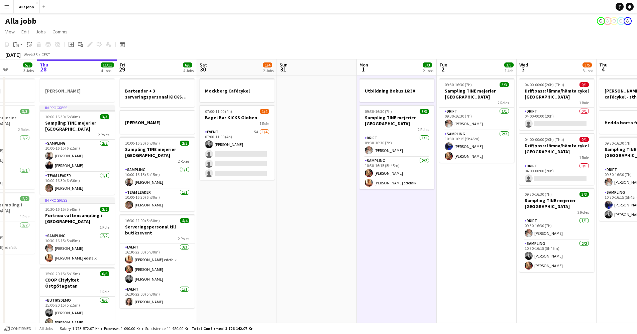
drag, startPoint x: 208, startPoint y: 209, endPoint x: 323, endPoint y: 205, distance: 115.1
click at [323, 205] on app-calendar-viewport "Mon 25 4 Jobs Tue 26 3/3 2 Jobs Wed 27 5/5 3 Jobs Thu 28 11/11 4 Jobs Fri 29 6/…" at bounding box center [318, 215] width 637 height 311
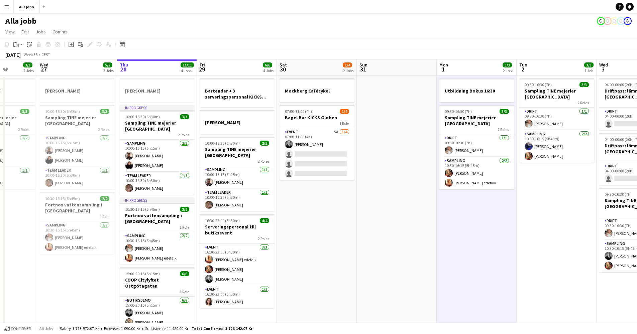
click at [356, 210] on app-date-cell "Mockberg Cafécykel 07:00-11:00 (4h) 1/4 Bagel Bar KICKS Globen 1 Role Event 5A …" at bounding box center [317, 223] width 80 height 295
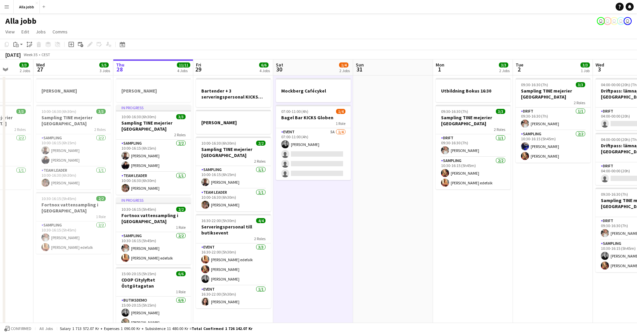
drag, startPoint x: 389, startPoint y: 215, endPoint x: 272, endPoint y: 226, distance: 117.5
click at [143, 222] on app-calendar-viewport "Sun 24 2 Jobs Mon 25 4 Jobs Tue 26 3/3 2 Jobs Wed 27 5/5 3 Jobs Thu 28 11/11 4 …" at bounding box center [318, 215] width 637 height 311
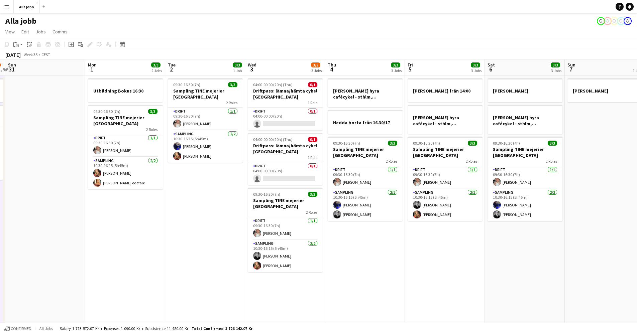
drag, startPoint x: 333, startPoint y: 234, endPoint x: 287, endPoint y: 241, distance: 45.7
click at [287, 241] on app-calendar-viewport "Thu 28 11/11 4 Jobs Fri 29 6/6 4 Jobs Sat 30 1/4 2 Jobs Sun 31 Mon 1 3/3 2 Jobs…" at bounding box center [318, 215] width 637 height 311
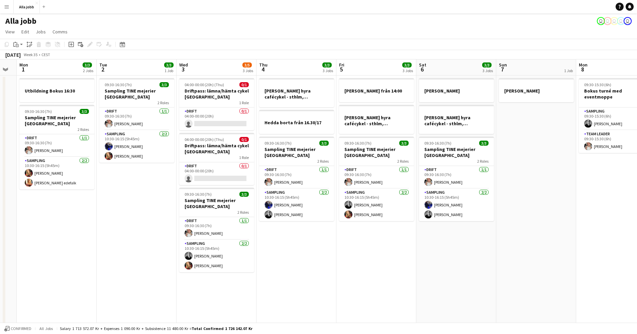
scroll to position [0, 233]
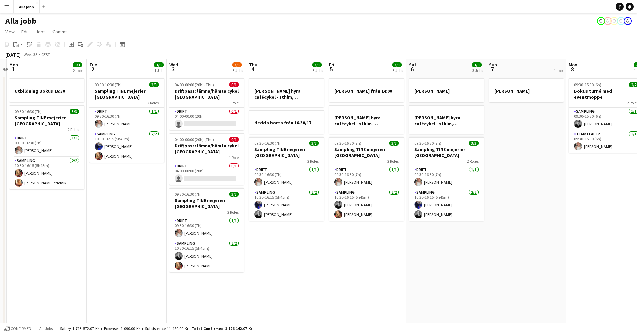
drag, startPoint x: 412, startPoint y: 238, endPoint x: 378, endPoint y: 238, distance: 34.4
click at [378, 238] on app-calendar-viewport "Fri 29 6/6 4 Jobs Sat 30 1/4 2 Jobs Sun 31 Mon 1 3/3 2 Jobs Tue 2 3/3 1 Job Wed…" at bounding box center [318, 215] width 637 height 311
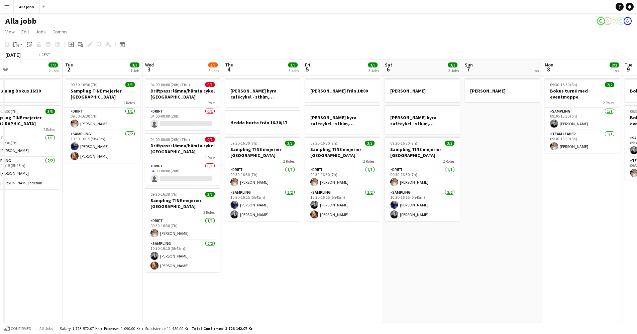
scroll to position [0, 201]
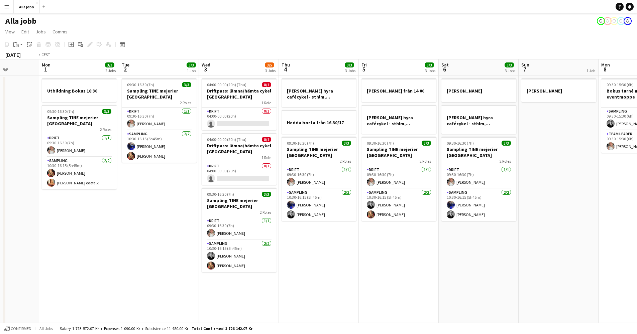
drag, startPoint x: 431, startPoint y: 249, endPoint x: 383, endPoint y: 255, distance: 47.9
click at [383, 255] on app-calendar-viewport "Fri 29 6/6 4 Jobs Sat 30 1/4 2 Jobs Sun 31 Mon 1 3/3 2 Jobs Tue 2 3/3 1 Job Wed…" at bounding box center [318, 215] width 637 height 311
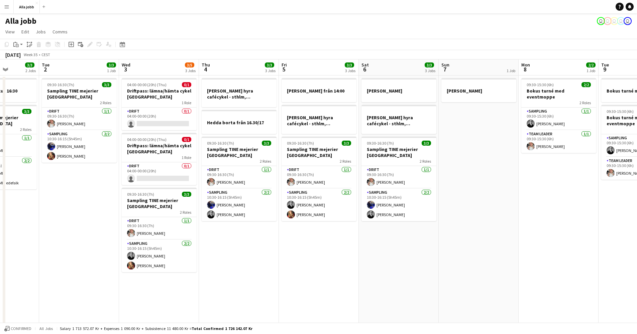
click at [417, 254] on app-date-cell "[PERSON_NAME] hyra [PERSON_NAME], [GEOGRAPHIC_DATA], cph 09:30-16:30 (7h) 3/3 S…" at bounding box center [399, 223] width 80 height 295
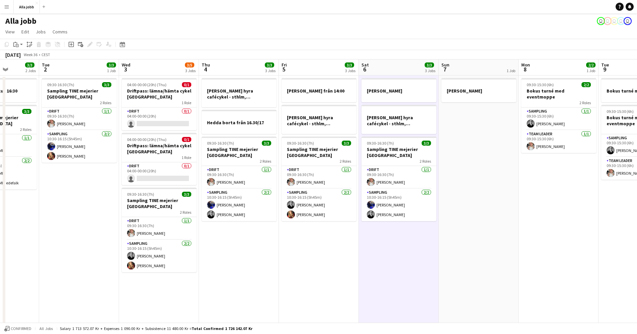
click at [489, 251] on app-date-cell "[PERSON_NAME]" at bounding box center [479, 223] width 80 height 295
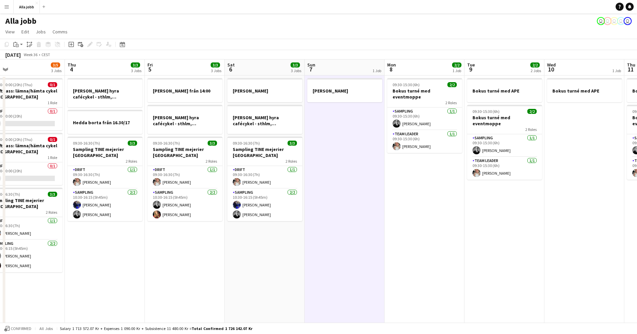
scroll to position [0, 206]
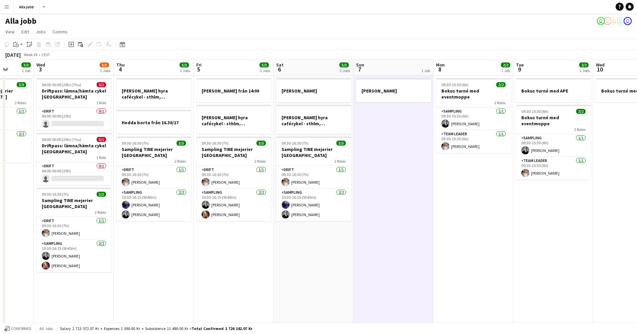
drag, startPoint x: 564, startPoint y: 196, endPoint x: 479, endPoint y: 198, distance: 85.3
click at [479, 198] on app-calendar-viewport "Sun 31 Mon 1 3/3 2 Jobs Tue 2 3/3 1 Job Wed 3 3/5 3 Jobs Thu 4 3/3 3 Jobs Fri 5…" at bounding box center [318, 215] width 637 height 311
click at [521, 207] on app-date-cell "Bokus turné med APE 09:30-15:30 (6h) 2/2 Bokus turné med eventmoppe 2 Roles Sam…" at bounding box center [553, 223] width 80 height 295
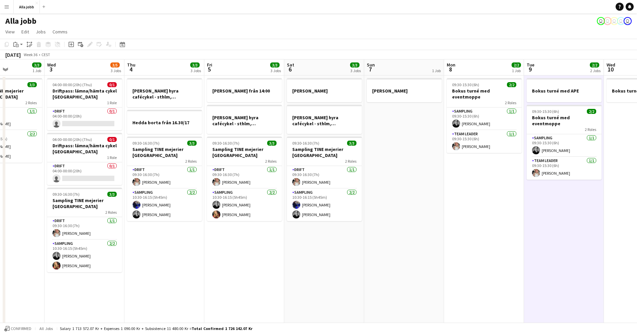
drag, startPoint x: 472, startPoint y: 222, endPoint x: 563, endPoint y: 220, distance: 90.6
click at [563, 220] on app-calendar-viewport "Sun 31 Mon 1 3/3 2 Jobs Tue 2 3/3 1 Job Wed 3 3/5 3 Jobs Thu 4 3/3 3 Jobs Fri 5…" at bounding box center [318, 215] width 637 height 311
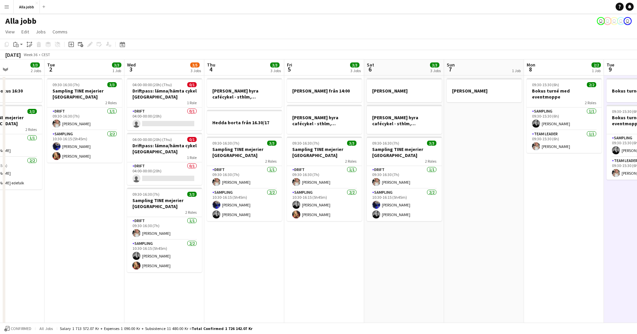
scroll to position [0, 140]
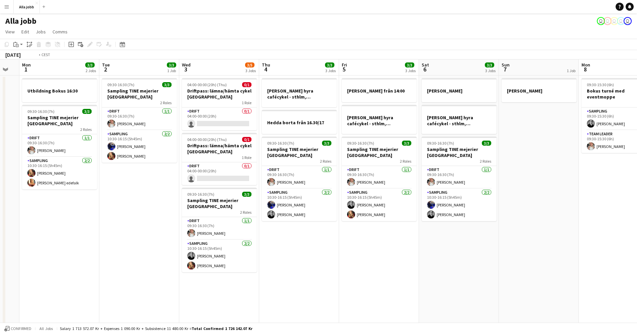
drag, startPoint x: 512, startPoint y: 221, endPoint x: 565, endPoint y: 221, distance: 52.8
click at [565, 221] on app-calendar-viewport "Sat 30 1/4 2 Jobs Sun 31 Mon 1 3/3 2 Jobs Tue 2 3/3 1 Job Wed 3 3/5 3 Jobs Thu …" at bounding box center [318, 215] width 637 height 311
click at [472, 213] on app-card-role "Sampling 2/2 10:30-16:15 (5h45m) Alexandra Fransson Casper Lewin" at bounding box center [459, 205] width 75 height 32
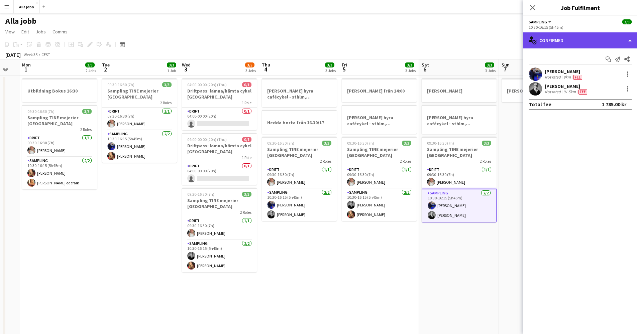
click at [566, 46] on div "single-neutral-actions-check-2 Confirmed" at bounding box center [580, 40] width 114 height 16
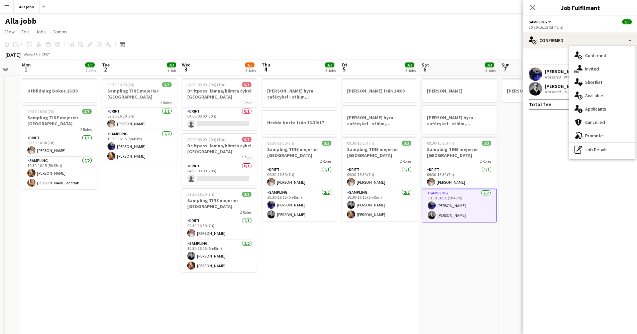
click at [493, 248] on app-date-cell "[PERSON_NAME] hyra [PERSON_NAME], [GEOGRAPHIC_DATA], cph 09:30-16:30 (7h) 3/3 S…" at bounding box center [459, 223] width 80 height 295
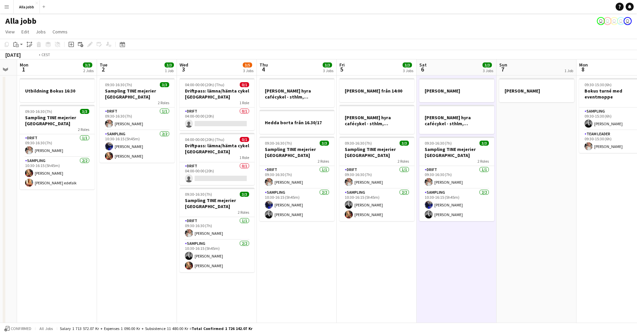
scroll to position [0, 205]
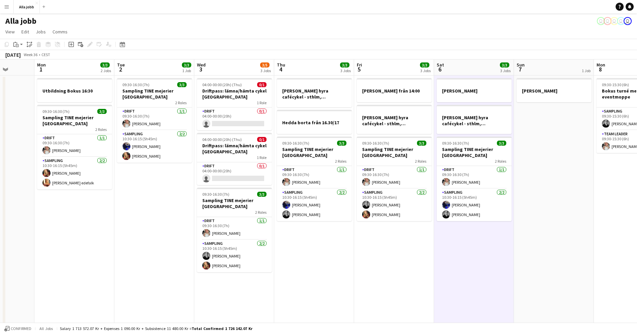
drag, startPoint x: 474, startPoint y: 248, endPoint x: 527, endPoint y: 249, distance: 52.5
click at [527, 249] on app-calendar-viewport "Fri 29 6/6 4 Jobs Sat 30 1/4 2 Jobs Sun 31 Mon 1 3/3 2 Jobs Tue 2 3/3 1 Job Wed…" at bounding box center [318, 215] width 637 height 311
click at [599, 232] on app-date-cell "09:30-15:30 (6h) 2/2 Bokus turné med eventmoppe 2 Roles Sampling [DATE] 09:30-1…" at bounding box center [634, 223] width 80 height 295
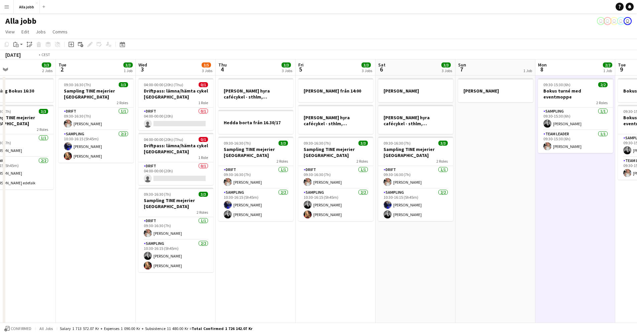
scroll to position [0, 190]
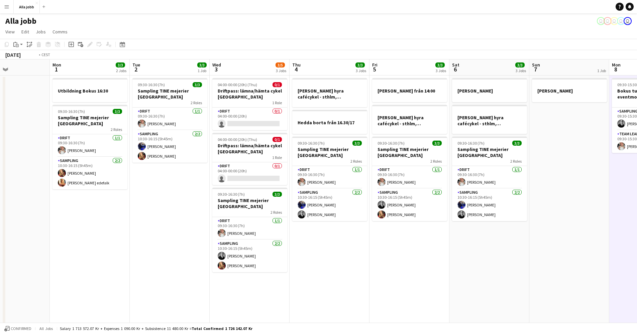
drag, startPoint x: 533, startPoint y: 129, endPoint x: 475, endPoint y: 133, distance: 58.4
click at [475, 133] on app-calendar-viewport "Fri 29 6/6 4 Jobs Sat 30 1/4 2 Jobs Sun 31 Mon 1 3/3 2 Jobs Tue 2 3/3 1 Job Wed…" at bounding box center [318, 215] width 637 height 311
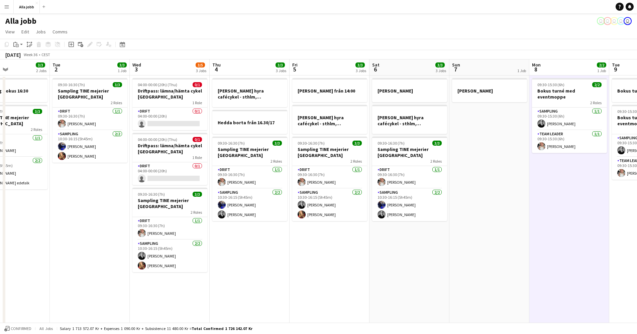
click at [507, 146] on app-date-cell "[PERSON_NAME]" at bounding box center [489, 223] width 80 height 295
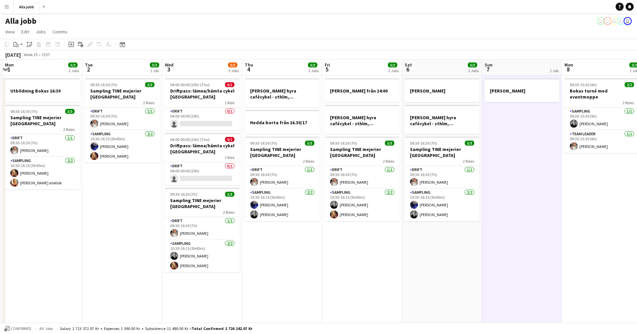
scroll to position [0, 147]
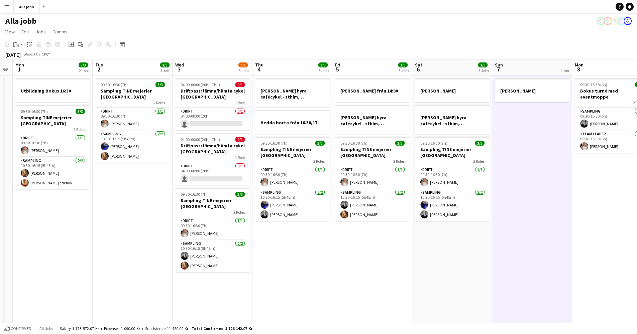
drag, startPoint x: 566, startPoint y: 182, endPoint x: 549, endPoint y: 179, distance: 17.4
click at [608, 182] on app-calendar-viewport "Sat 30 1/4 2 Jobs Sun 31 Mon 1 3/3 2 Jobs Tue 2 3/3 1 Job Wed 3 3/5 3 Jobs Thu …" at bounding box center [318, 215] width 637 height 311
click at [454, 271] on app-date-cell "[PERSON_NAME] hyra [PERSON_NAME], [GEOGRAPHIC_DATA], cph 09:30-16:30 (7h) 3/3 S…" at bounding box center [452, 223] width 80 height 295
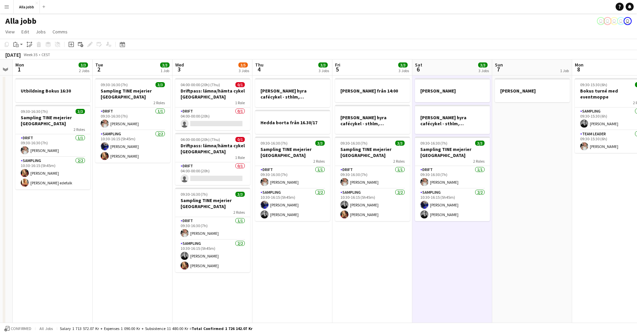
scroll to position [0, 146]
click at [524, 233] on app-date-cell "[PERSON_NAME]" at bounding box center [533, 223] width 80 height 295
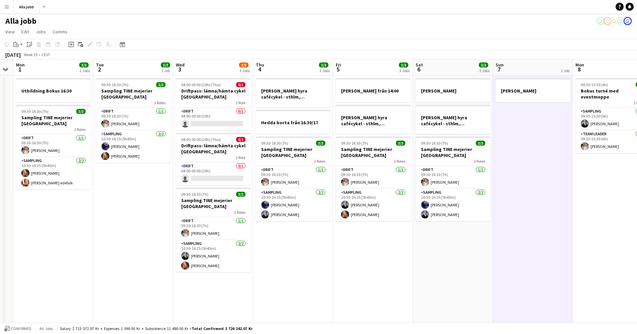
click at [597, 219] on app-date-cell "09:30-15:30 (6h) 2/2 Bokus turné med eventmoppe 2 Roles Sampling [DATE] 09:30-1…" at bounding box center [613, 223] width 80 height 295
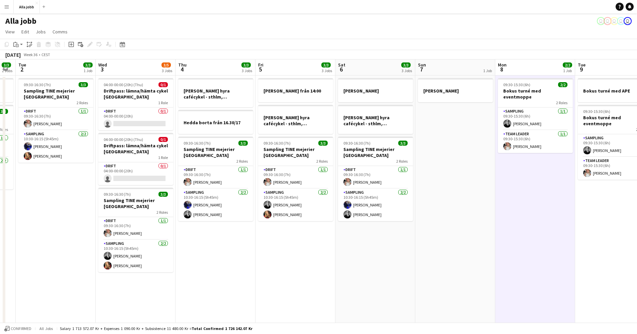
drag, startPoint x: 559, startPoint y: 156, endPoint x: 480, endPoint y: 168, distance: 79.1
click at [480, 168] on app-calendar-viewport "Sat 30 1/4 2 Jobs Sun 31 Mon 1 3/3 2 Jobs Tue 2 3/3 1 Job Wed 3 3/5 3 Jobs Thu …" at bounding box center [318, 215] width 637 height 311
click at [535, 170] on app-date-cell "09:30-15:30 (6h) 2/2 Bokus turné med eventmoppe 2 Roles Sampling [DATE] 09:30-1…" at bounding box center [535, 223] width 80 height 295
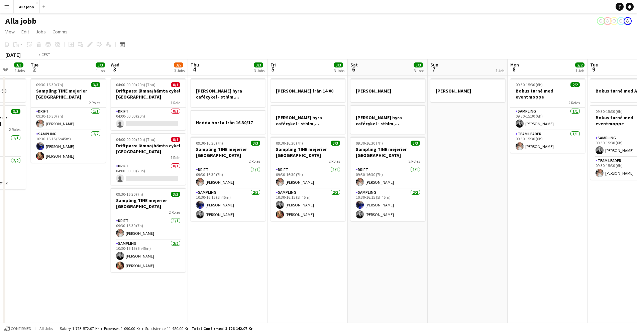
drag, startPoint x: 227, startPoint y: 227, endPoint x: 320, endPoint y: 237, distance: 93.2
click at [320, 237] on app-calendar-viewport "Sat 30 1/4 2 Jobs Sun 31 Mon 1 3/3 2 Jobs Tue 2 3/3 1 Job Wed 3 3/5 3 Jobs Thu …" at bounding box center [318, 215] width 637 height 311
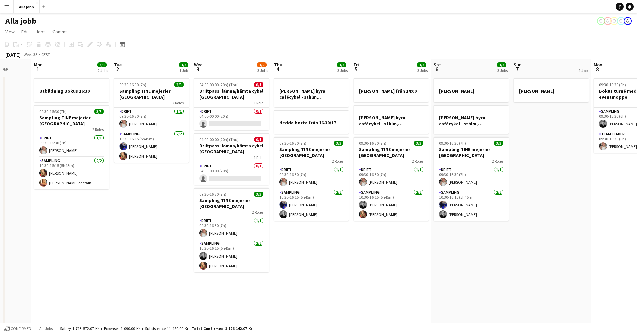
drag, startPoint x: 542, startPoint y: 166, endPoint x: 545, endPoint y: 170, distance: 5.3
click at [545, 170] on app-calendar-viewport "Fri 29 6/6 4 Jobs Sat 30 1/4 2 Jobs Sun 31 Mon 1 3/3 2 Jobs Tue 2 3/3 1 Job Wed…" at bounding box center [318, 215] width 637 height 311
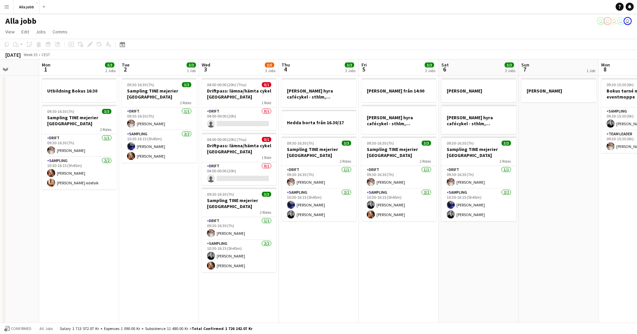
drag, startPoint x: 588, startPoint y: 177, endPoint x: 595, endPoint y: 177, distance: 7.7
click at [595, 177] on app-calendar-viewport "Fri 29 6/6 4 Jobs Sat 30 1/4 2 Jobs Sun 31 Mon 1 3/3 2 Jobs Tue 2 3/3 1 Job Wed…" at bounding box center [318, 215] width 637 height 311
click at [622, 198] on app-date-cell "09:30-15:30 (6h) 2/2 Bokus turné med eventmoppe 2 Roles Sampling [DATE] 09:30-1…" at bounding box center [638, 223] width 80 height 295
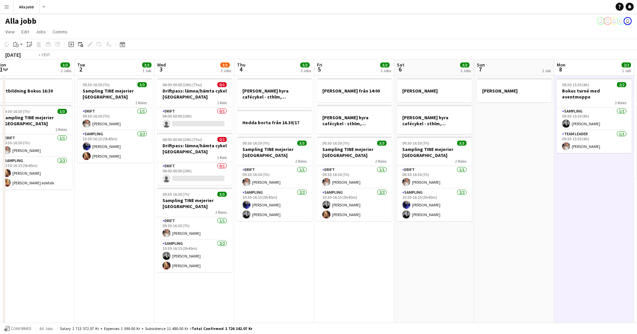
drag, startPoint x: 620, startPoint y: 193, endPoint x: 577, endPoint y: 198, distance: 43.8
click at [577, 198] on app-calendar-viewport "Fri 29 6/6 4 Jobs Sat 30 1/4 2 Jobs Sun 31 Mon 1 3/3 2 Jobs Tue 2 3/3 1 Job Wed…" at bounding box center [318, 215] width 637 height 311
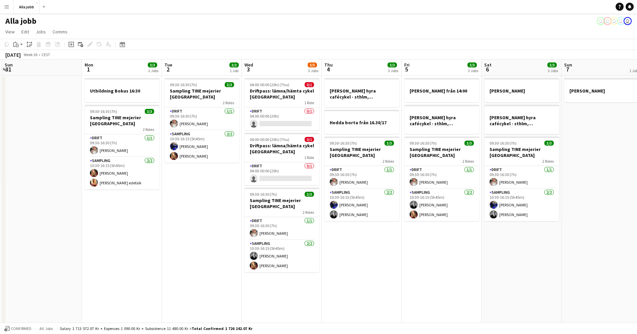
drag, startPoint x: 338, startPoint y: 190, endPoint x: 426, endPoint y: 194, distance: 87.4
click at [426, 194] on app-calendar-viewport "Fri 29 6/6 4 Jobs Sat 30 1/4 2 Jobs Sun 31 Mon 1 3/3 2 Jobs Tue 2 3/3 1 Job Wed…" at bounding box center [318, 215] width 637 height 311
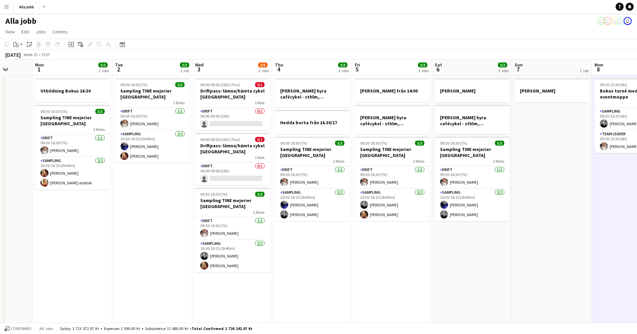
scroll to position [0, 208]
drag, startPoint x: 471, startPoint y: 191, endPoint x: 424, endPoint y: 199, distance: 47.9
click at [424, 199] on app-calendar-viewport "Fri 29 6/6 4 Jobs Sat 30 1/4 2 Jobs Sun 31 Mon 1 3/3 2 Jobs Tue 2 3/3 1 Job Wed…" at bounding box center [318, 215] width 637 height 311
click at [346, 272] on app-date-cell "HUGO BOSS hyra cafécykel - sthlm, oslo, cph Hedda borta från 16.30/17 09:30-16:…" at bounding box center [312, 223] width 80 height 295
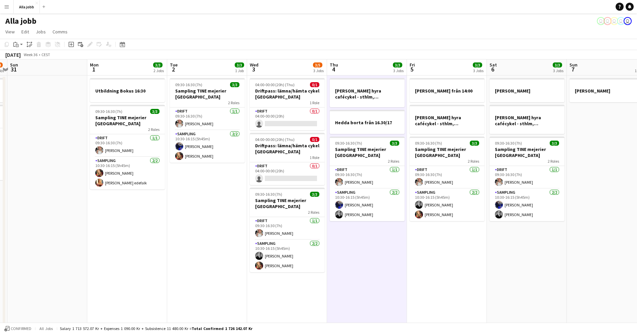
drag, startPoint x: 427, startPoint y: 267, endPoint x: 482, endPoint y: 274, distance: 55.6
click at [482, 274] on app-calendar-viewport "Fri 29 6/6 4 Jobs Sat 30 1/4 2 Jobs Sun 31 Mon 1 3/3 2 Jobs Tue 2 3/3 1 Job Wed…" at bounding box center [318, 215] width 637 height 311
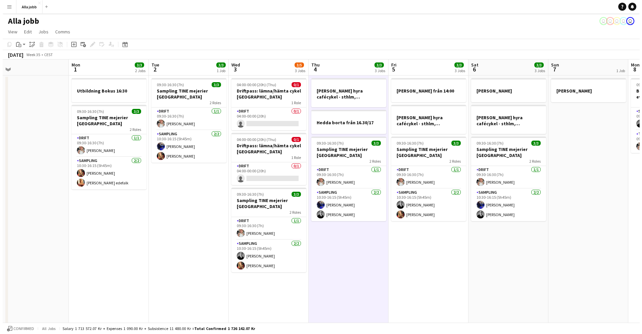
scroll to position [0, 230]
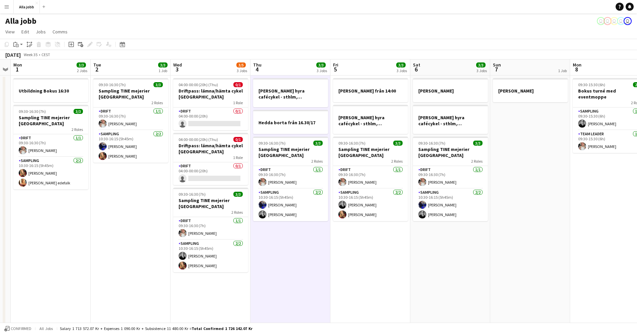
drag, startPoint x: 477, startPoint y: 269, endPoint x: 400, endPoint y: 275, distance: 77.1
click at [400, 275] on app-calendar-viewport "Fri 29 6/6 4 Jobs Sat 30 1/4 2 Jobs Sun 31 Mon 1 3/3 2 Jobs Tue 2 3/3 1 Job Wed…" at bounding box center [318, 215] width 637 height 311
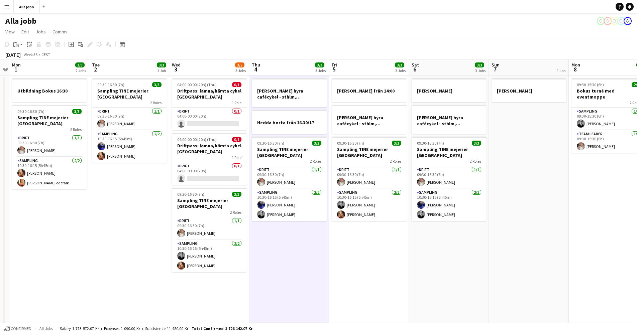
click at [521, 259] on app-date-cell "[PERSON_NAME]" at bounding box center [529, 223] width 80 height 295
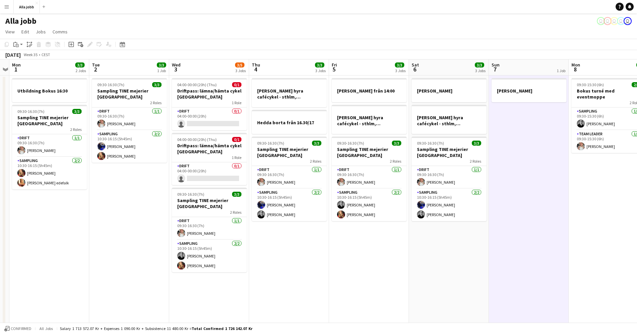
click at [4, 9] on button "Menu" at bounding box center [6, 6] width 13 height 13
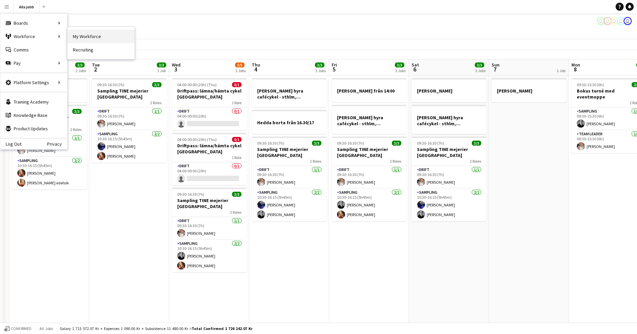
click at [89, 38] on link "My Workforce" at bounding box center [101, 36] width 67 height 13
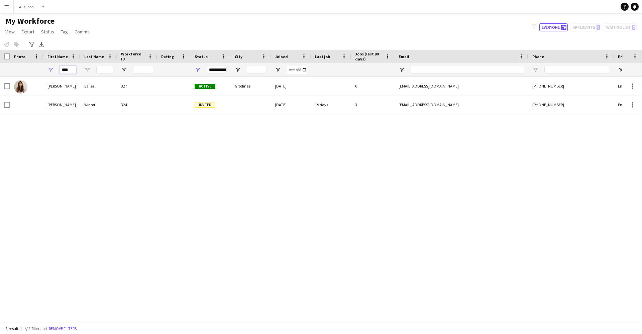
click at [66, 71] on input "****" at bounding box center [68, 70] width 17 height 8
type input "***"
click at [29, 10] on button "Alla jobb Close" at bounding box center [26, 6] width 25 height 13
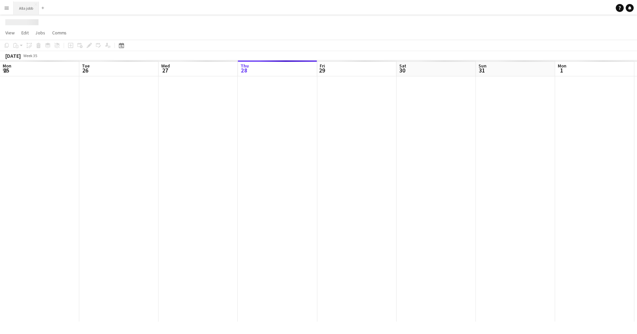
scroll to position [0, 160]
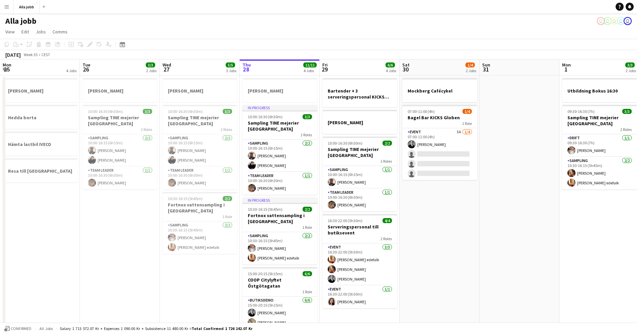
scroll to position [0, 160]
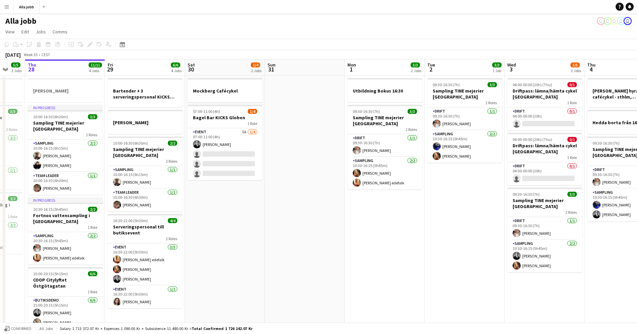
drag, startPoint x: 309, startPoint y: 158, endPoint x: 254, endPoint y: 160, distance: 54.9
click at [254, 160] on app-calendar-viewport "Mon 25 4 Jobs Tue 26 3/3 2 Jobs Wed 27 5/5 3 Jobs Thu 28 11/11 4 Jobs Fri 29 6/…" at bounding box center [318, 220] width 637 height 321
click at [332, 199] on app-date-cell at bounding box center [305, 228] width 80 height 305
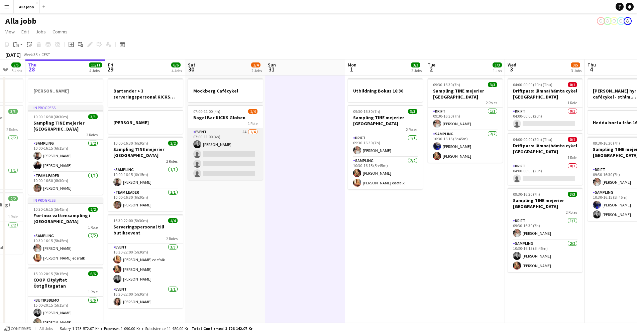
click at [259, 159] on app-card-role "Event 5A [DATE] 07:00-11:00 (4h) [PERSON_NAME] single-neutral-actions single-ne…" at bounding box center [225, 154] width 75 height 52
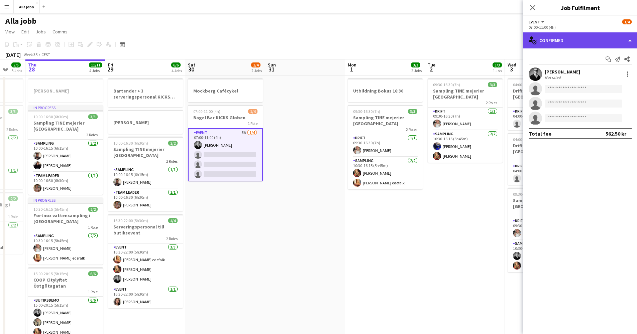
click at [573, 45] on div "single-neutral-actions-check-2 Confirmed" at bounding box center [580, 40] width 114 height 16
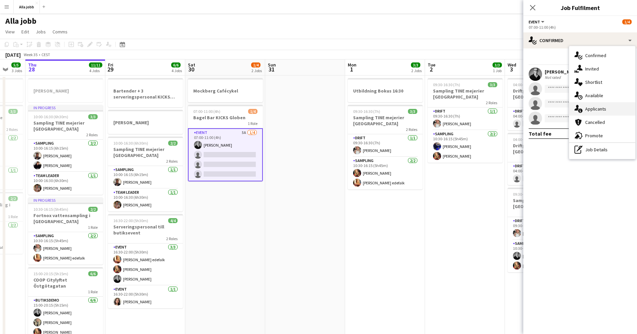
click at [606, 111] on div "single-neutral-actions-information Applicants" at bounding box center [602, 108] width 66 height 13
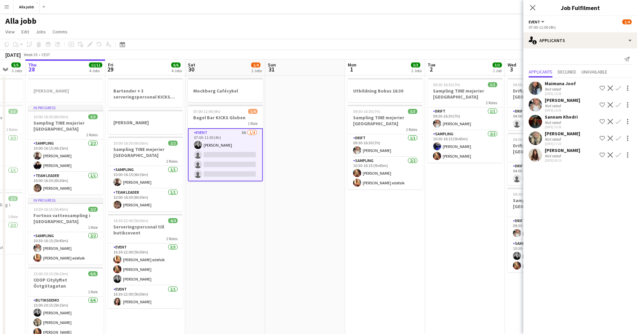
click at [616, 156] on app-icon "Confirm" at bounding box center [617, 154] width 5 height 5
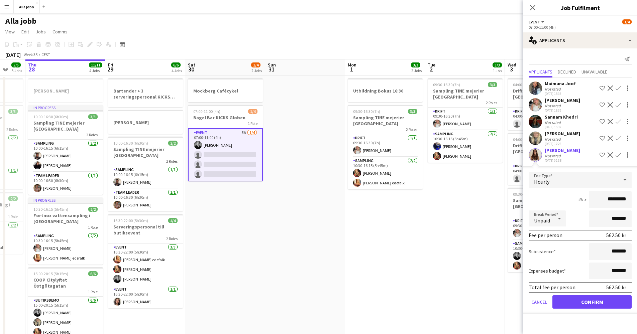
click at [592, 304] on button "Confirm" at bounding box center [591, 302] width 79 height 13
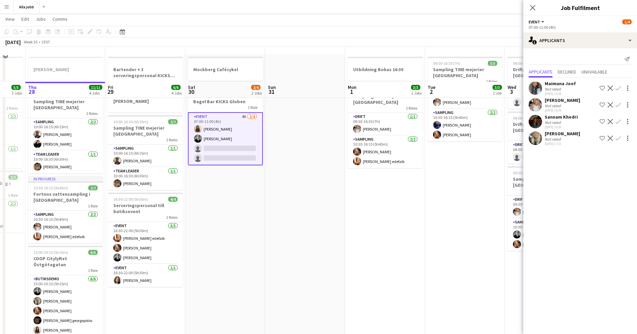
scroll to position [0, 0]
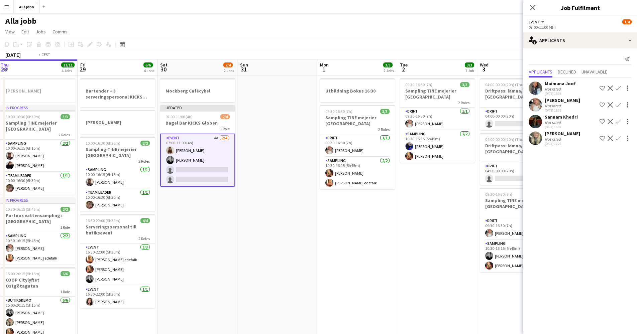
drag, startPoint x: 335, startPoint y: 154, endPoint x: 5, endPoint y: 152, distance: 330.6
click at [8, 152] on app-calendar-viewport "Mon 25 4 Jobs Tue 26 3/3 2 Jobs Wed 27 5/5 3 Jobs Thu 28 11/11 4 Jobs Fri 29 6/…" at bounding box center [318, 220] width 637 height 321
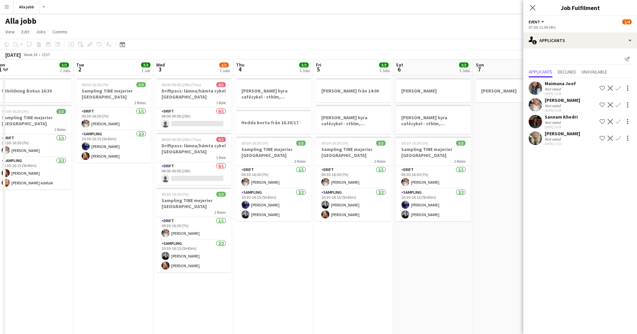
scroll to position [0, 261]
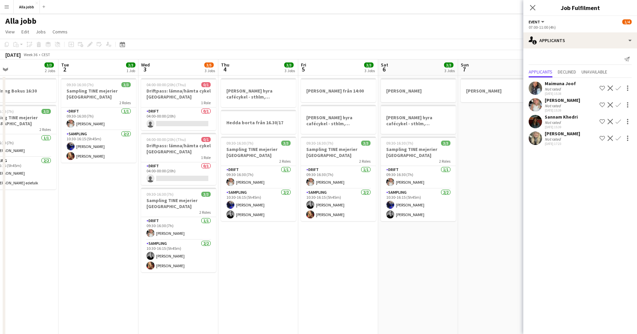
drag, startPoint x: 232, startPoint y: 159, endPoint x: 213, endPoint y: 160, distance: 19.1
click at [213, 160] on app-calendar-viewport "Fri 29 6/6 4 Jobs Sat 30 2/4 2 Jobs Sun 31 Mon 1 3/3 2 Jobs Tue 2 3/3 1 Job Wed…" at bounding box center [318, 220] width 637 height 321
drag, startPoint x: 357, startPoint y: 256, endPoint x: 362, endPoint y: 255, distance: 4.7
click at [357, 256] on app-date-cell "[PERSON_NAME] från 14:00 [PERSON_NAME] hyra cafécykel - sthlm, [GEOGRAPHIC_DATA…" at bounding box center [338, 228] width 80 height 305
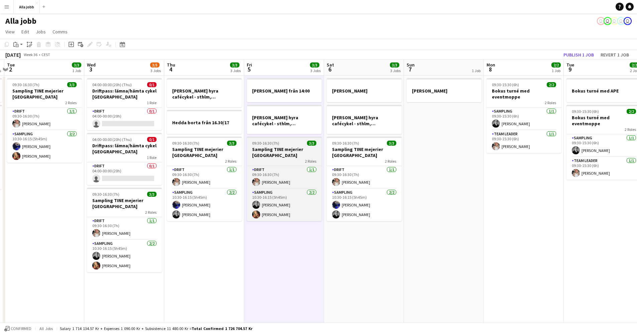
drag, startPoint x: 497, startPoint y: 178, endPoint x: 369, endPoint y: 162, distance: 129.3
click at [533, 158] on app-calendar-viewport "Sun 31 Mon 1 3/3 2 Jobs Tue 2 3/3 1 Job Wed 3 3/5 3 Jobs Thu 4 3/3 3 Jobs Fri 5…" at bounding box center [318, 220] width 637 height 321
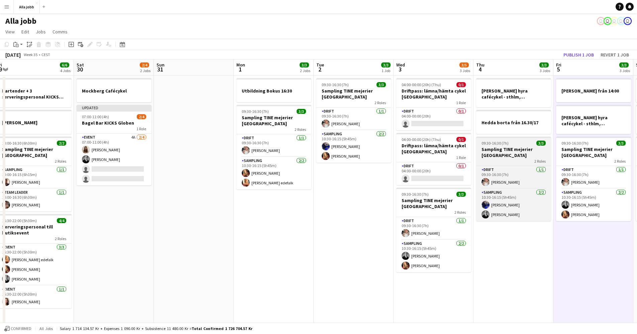
drag, startPoint x: 244, startPoint y: 142, endPoint x: 493, endPoint y: 155, distance: 249.4
click at [494, 155] on app-calendar-viewport "Wed 27 5/5 3 Jobs Thu 28 11/11 4 Jobs Fri 29 6/6 4 Jobs Sat 30 2/4 2 Jobs Sun 3…" at bounding box center [318, 220] width 637 height 321
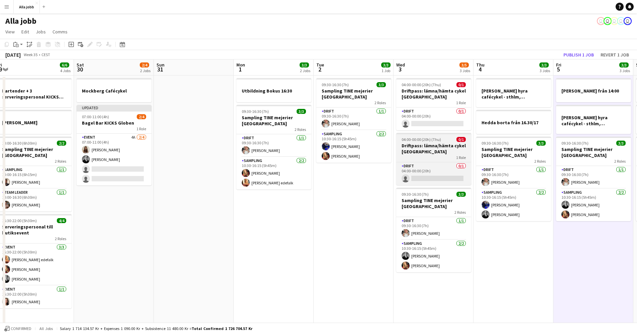
scroll to position [0, 166]
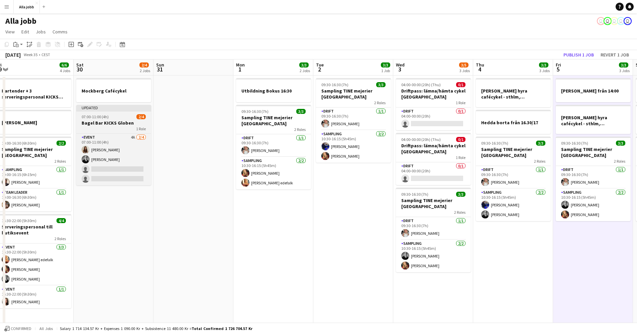
click at [100, 127] on div "1 Role" at bounding box center [113, 128] width 75 height 5
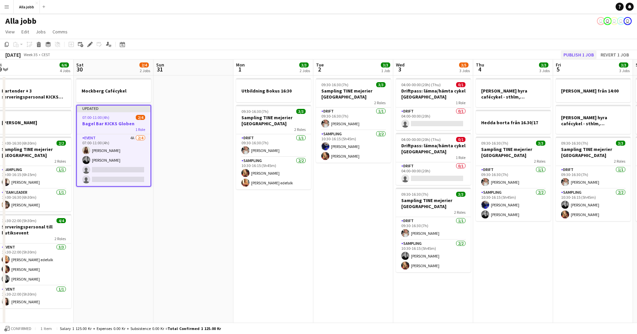
click at [585, 55] on button "Publish 1 job" at bounding box center [579, 54] width 36 height 9
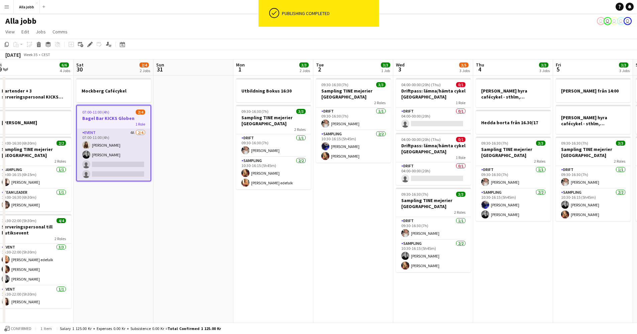
click at [138, 153] on app-card-role "Event 4A [DATE] 07:00-11:00 (4h) [PERSON_NAME] [PERSON_NAME] single-neutral-act…" at bounding box center [114, 155] width 74 height 52
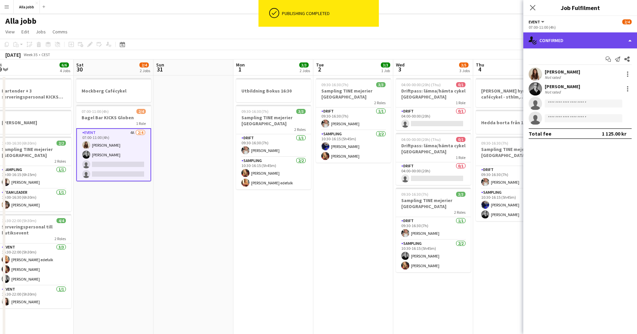
click at [555, 42] on div "single-neutral-actions-check-2 Confirmed" at bounding box center [580, 40] width 114 height 16
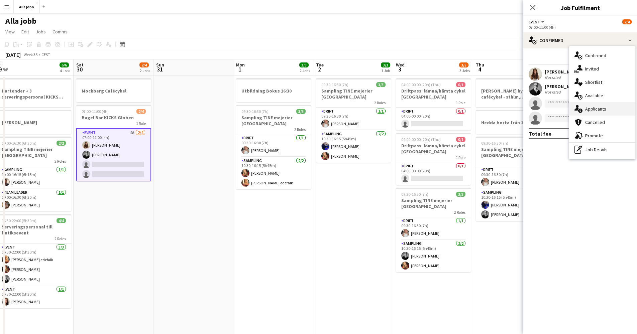
click at [590, 114] on div "single-neutral-actions-information Applicants" at bounding box center [602, 108] width 66 height 13
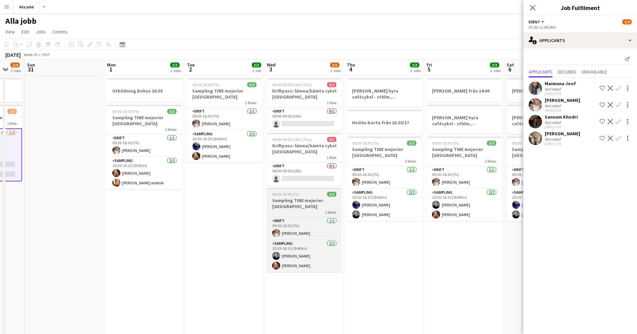
drag, startPoint x: 364, startPoint y: 183, endPoint x: 228, endPoint y: 202, distance: 137.7
click at [172, 198] on app-calendar-viewport "Thu 28 11/11 4 Jobs Fri 29 6/6 4 Jobs Sat 30 2/4 2 Jobs Sun 31 Mon 1 3/3 2 Jobs…" at bounding box center [318, 220] width 637 height 321
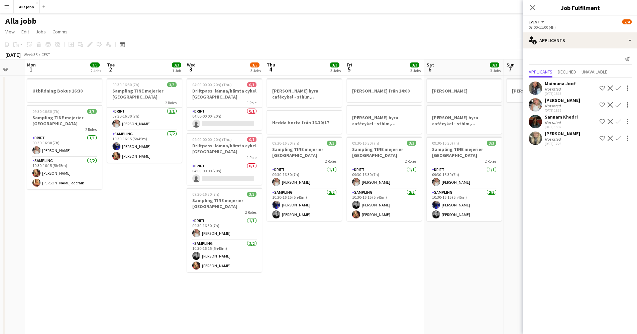
drag, startPoint x: 427, startPoint y: 285, endPoint x: 442, endPoint y: 292, distance: 16.6
click at [427, 287] on app-date-cell "[PERSON_NAME] hyra [PERSON_NAME], [GEOGRAPHIC_DATA], cph 09:30-16:30 (7h) 3/3 S…" at bounding box center [464, 228] width 80 height 305
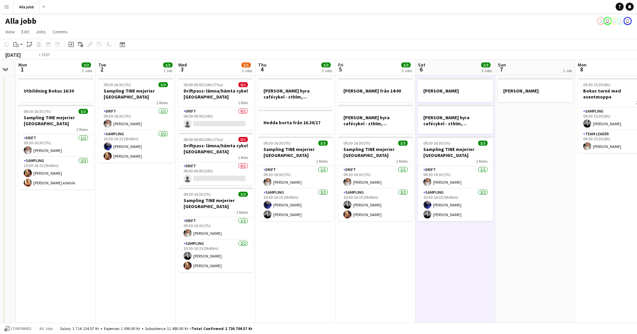
drag, startPoint x: 207, startPoint y: 243, endPoint x: 173, endPoint y: 236, distance: 35.2
click at [176, 238] on app-calendar-viewport "Fri 29 6/6 4 Jobs Sat 30 2/4 2 Jobs Sun 31 Mon 1 3/3 2 Jobs Tue 2 3/3 1 Job Wed…" at bounding box center [318, 220] width 637 height 321
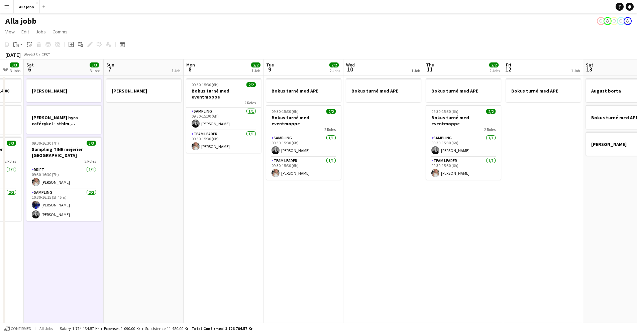
drag, startPoint x: 358, startPoint y: 219, endPoint x: 136, endPoint y: 202, distance: 222.9
click at [140, 203] on app-calendar-viewport "Tue 2 3/3 1 Job Wed 3 3/5 3 Jobs Thu 4 3/3 3 Jobs Fri 5 3/3 3 Jobs Sat 6 3/3 3 …" at bounding box center [318, 220] width 637 height 321
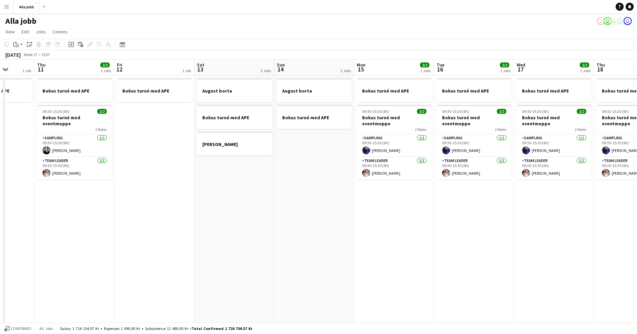
drag, startPoint x: 240, startPoint y: 218, endPoint x: 81, endPoint y: 189, distance: 161.9
click at [69, 192] on app-calendar-viewport "Mon 8 2/2 1 Job Tue 9 2/2 2 Jobs Wed 10 1 Job Thu 11 2/2 2 Jobs Fri 12 1 Job Sa…" at bounding box center [318, 220] width 637 height 321
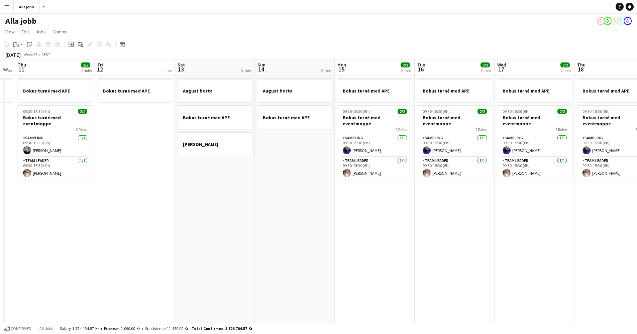
drag, startPoint x: 327, startPoint y: 216, endPoint x: 68, endPoint y: 183, distance: 261.3
click at [68, 183] on app-calendar-viewport "Mon 8 2/2 1 Job Tue 9 2/2 2 Jobs Wed 10 1 Job Thu 11 2/2 2 Jobs Fri 12 1 Job Sa…" at bounding box center [318, 220] width 637 height 321
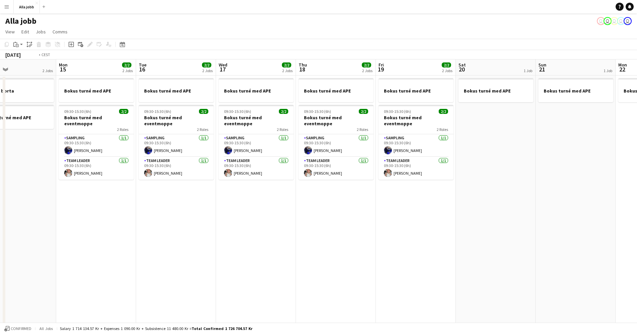
drag, startPoint x: 296, startPoint y: 199, endPoint x: 66, endPoint y: 170, distance: 232.1
click at [66, 170] on app-calendar-viewport "Thu 11 2/2 2 Jobs Fri 12 1 Job Sat 13 3 Jobs Sun 14 2 Jobs Mon 15 2/2 2 Jobs Tu…" at bounding box center [318, 220] width 637 height 321
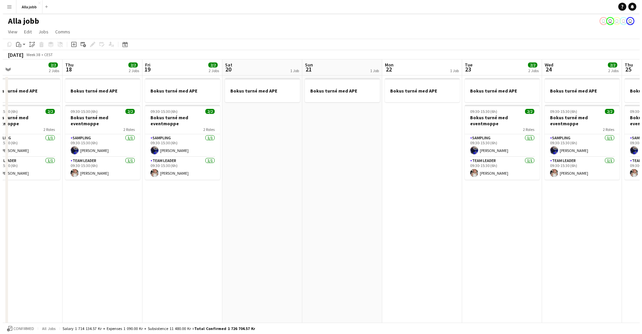
scroll to position [0, 229]
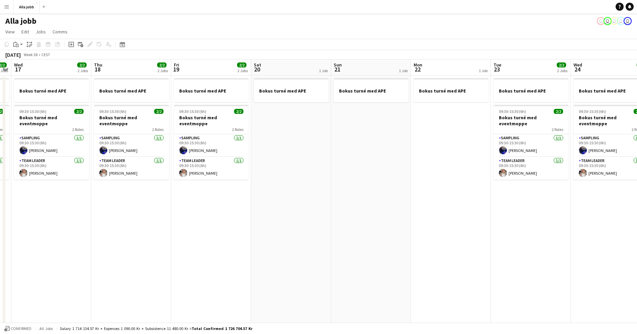
drag, startPoint x: 330, startPoint y: 187, endPoint x: 83, endPoint y: 166, distance: 248.2
click at [83, 166] on app-calendar-viewport "Sun 14 2 Jobs Mon 15 2/2 2 Jobs Tue 16 2/2 2 Jobs Wed 17 2/2 2 Jobs Thu 18 2/2 …" at bounding box center [318, 220] width 637 height 321
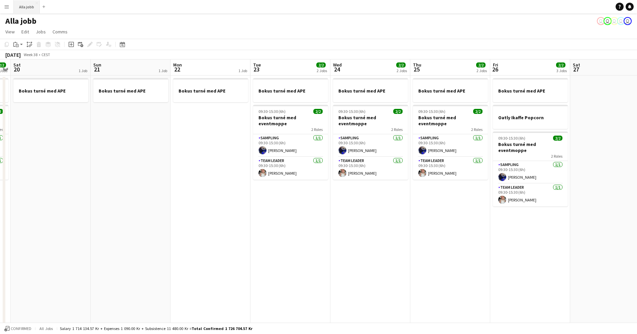
click at [23, 5] on button "Alla jobb Close" at bounding box center [27, 6] width 26 height 13
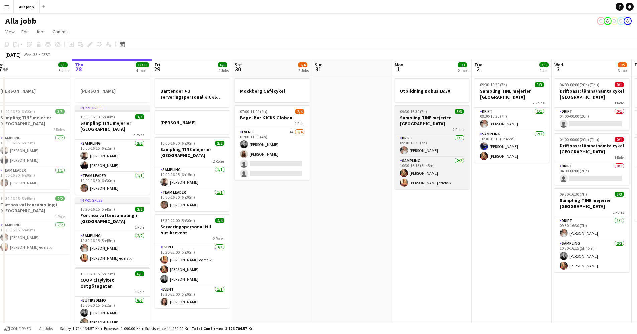
scroll to position [0, 178]
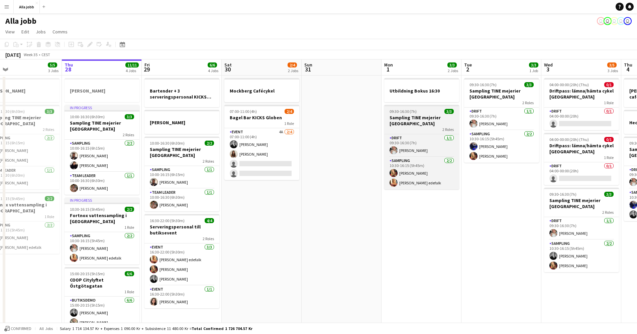
drag, startPoint x: 452, startPoint y: 128, endPoint x: 424, endPoint y: 127, distance: 27.8
click at [434, 127] on app-calendar-viewport "Mon 25 4 Jobs Tue 26 3/3 2 Jobs Wed 27 5/5 3 Jobs Thu 28 11/11 4 Jobs Fri 29 6/…" at bounding box center [318, 220] width 637 height 321
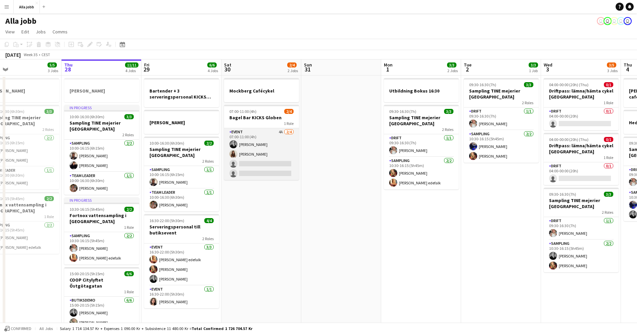
click at [278, 147] on app-card-role "Event 4A [DATE] 07:00-11:00 (4h) [PERSON_NAME] [PERSON_NAME] single-neutral-act…" at bounding box center [261, 154] width 75 height 52
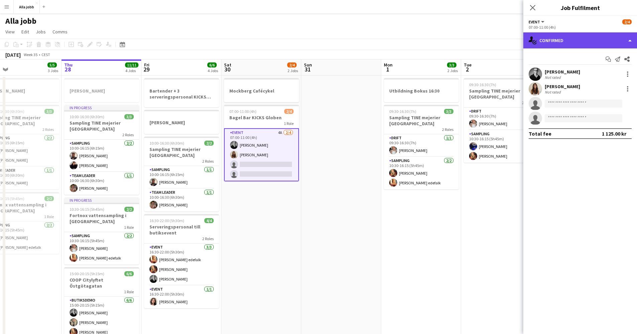
click at [565, 35] on div "single-neutral-actions-check-2 Confirmed" at bounding box center [580, 40] width 114 height 16
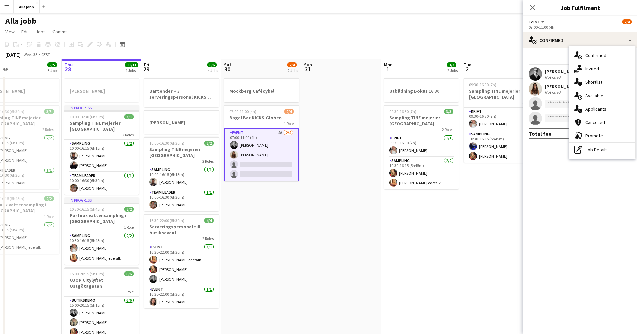
drag, startPoint x: 591, startPoint y: 102, endPoint x: 591, endPoint y: 106, distance: 4.7
click at [591, 104] on div "single-neutral-actions-check-2 Confirmed single-neutral-actions-share-1 Invited…" at bounding box center [602, 102] width 66 height 113
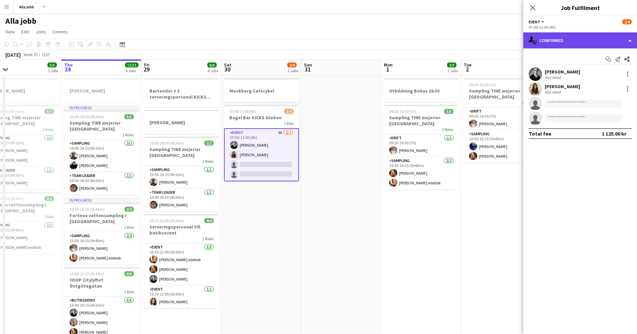
click at [580, 44] on div "single-neutral-actions-check-2 Confirmed" at bounding box center [580, 40] width 114 height 16
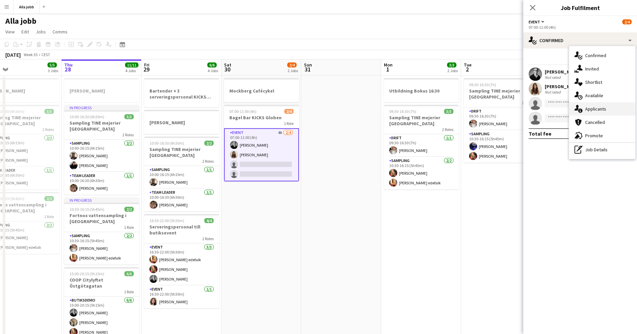
click at [594, 107] on div "single-neutral-actions-information Applicants" at bounding box center [602, 108] width 66 height 13
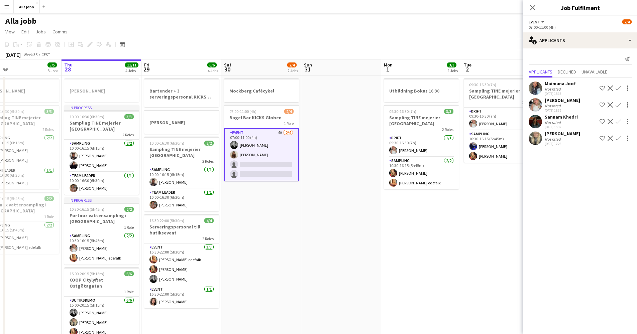
click at [355, 188] on app-date-cell at bounding box center [341, 228] width 80 height 305
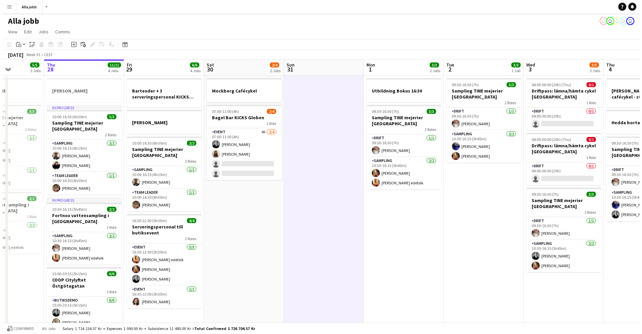
scroll to position [0, 225]
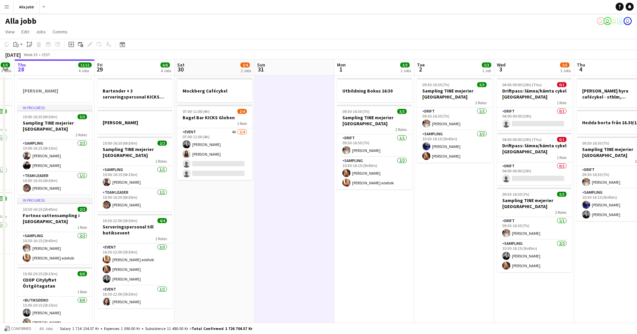
drag, startPoint x: 433, startPoint y: 152, endPoint x: 386, endPoint y: 152, distance: 46.8
click at [386, 152] on app-calendar-viewport "Mon 25 4 Jobs Tue 26 3/3 2 Jobs Wed 27 5/5 3 Jobs Thu 28 11/11 4 Jobs Fri 29 6/…" at bounding box center [318, 220] width 637 height 321
click at [28, 7] on button "Alla jobb Close" at bounding box center [27, 6] width 26 height 13
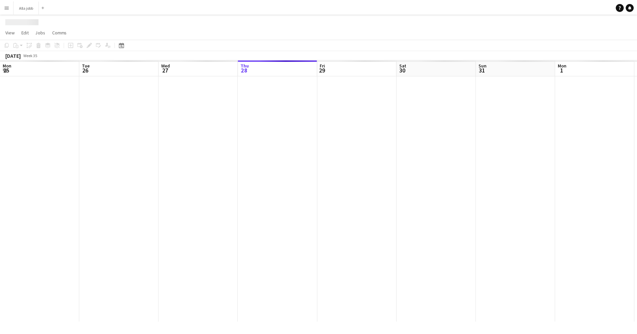
scroll to position [0, 160]
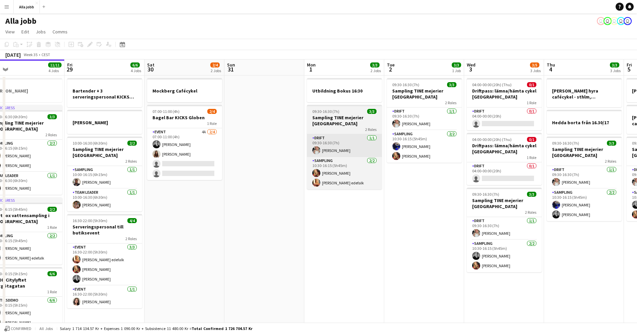
drag, startPoint x: 457, startPoint y: 141, endPoint x: 278, endPoint y: 143, distance: 178.5
click at [278, 143] on app-calendar-viewport "Mon 25 4 Jobs Tue 26 3/3 2 Jobs Wed 27 5/5 3 Jobs Thu 28 11/11 4 Jobs Fri 29 6/…" at bounding box center [318, 220] width 637 height 321
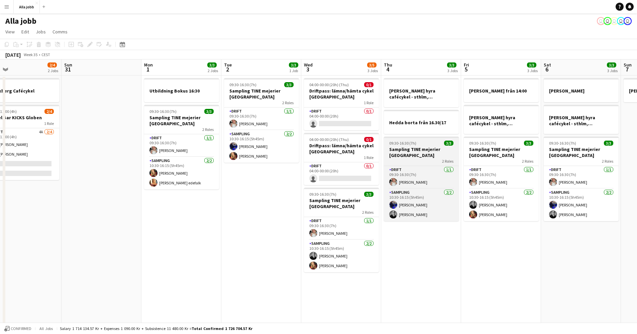
drag, startPoint x: 457, startPoint y: 148, endPoint x: 304, endPoint y: 143, distance: 152.9
click at [292, 143] on app-calendar-viewport "Wed 27 5/5 3 Jobs Thu 28 11/11 4 Jobs Fri 29 6/6 4 Jobs Sat 30 2/4 2 Jobs Sun 3…" at bounding box center [318, 220] width 637 height 321
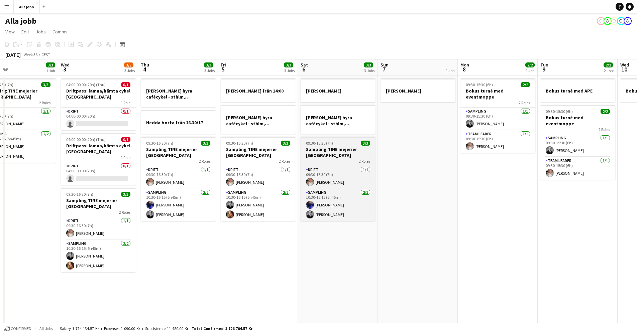
drag, startPoint x: 514, startPoint y: 144, endPoint x: 348, endPoint y: 144, distance: 166.5
click at [348, 143] on app-calendar-viewport "Sat 30 2/4 2 Jobs Sun 31 Mon 1 3/3 2 Jobs Tue 2 3/3 1 Job Wed 3 3/5 3 Jobs Thu …" at bounding box center [318, 220] width 637 height 321
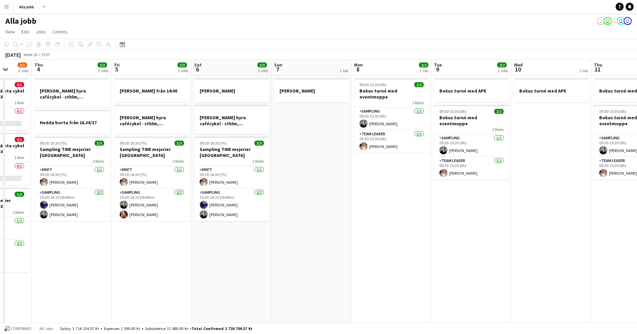
drag, startPoint x: 423, startPoint y: 148, endPoint x: 398, endPoint y: 148, distance: 25.1
click at [382, 147] on app-calendar-viewport "Mon 1 3/3 2 Jobs Tue 2 3/3 1 Job Wed 3 3/5 3 Jobs Thu 4 3/3 3 Jobs Fri 5 3/3 3 …" at bounding box center [318, 220] width 637 height 321
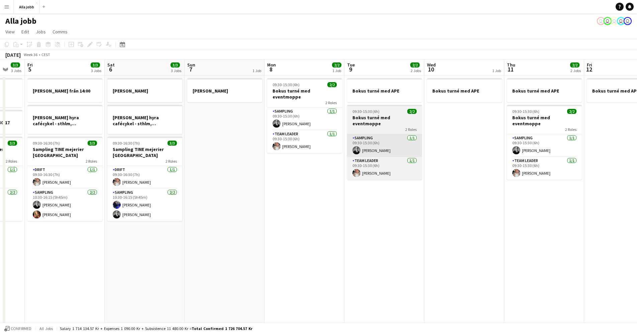
drag, startPoint x: 466, startPoint y: 148, endPoint x: 298, endPoint y: 148, distance: 168.8
click at [298, 148] on app-calendar-viewport "Tue 2 3/3 1 Job Wed 3 3/5 3 Jobs Thu 4 3/3 3 Jobs Fri 5 3/3 3 Jobs Sat 6 3/3 3 …" at bounding box center [318, 220] width 637 height 321
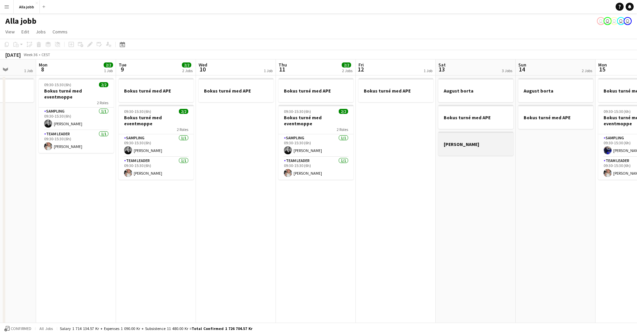
drag, startPoint x: 449, startPoint y: 137, endPoint x: 450, endPoint y: 142, distance: 4.5
click at [303, 147] on app-calendar-viewport "Fri 5 3/3 3 Jobs Sat 6 3/3 3 Jobs Sun 7 1 Job Mon 8 2/2 1 Job Tue 9 2/2 2 Jobs …" at bounding box center [318, 220] width 637 height 321
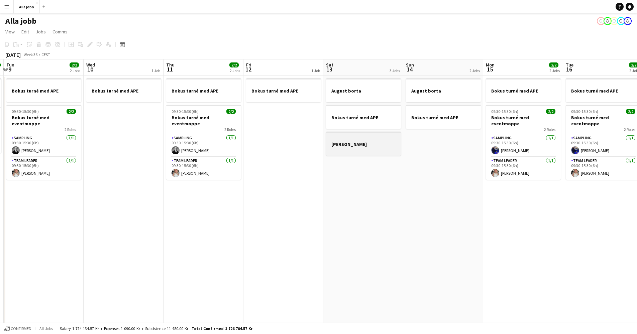
drag, startPoint x: 459, startPoint y: 140, endPoint x: 345, endPoint y: 145, distance: 113.8
click at [346, 145] on app-calendar-viewport "Sat 6 3/3 3 Jobs Sun 7 1 Job Mon 8 2/2 1 Job Tue 9 2/2 2 Jobs Wed 10 1 Job Thu …" at bounding box center [318, 220] width 637 height 321
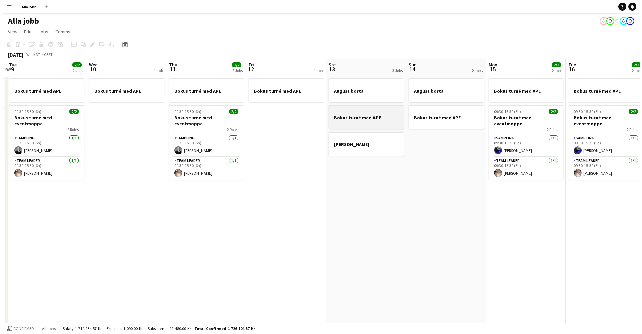
scroll to position [0, 236]
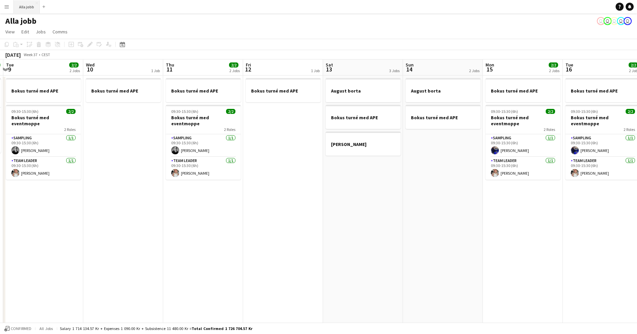
click at [18, 6] on button "Alla jobb Close" at bounding box center [27, 6] width 26 height 13
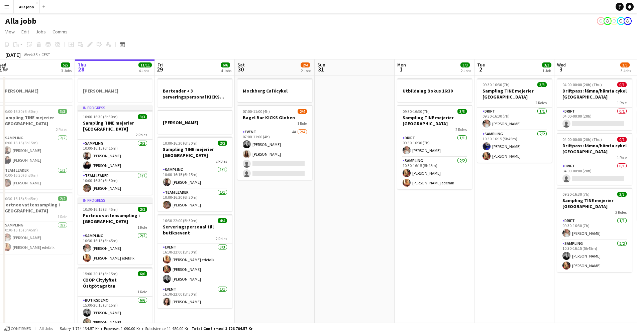
scroll to position [0, 182]
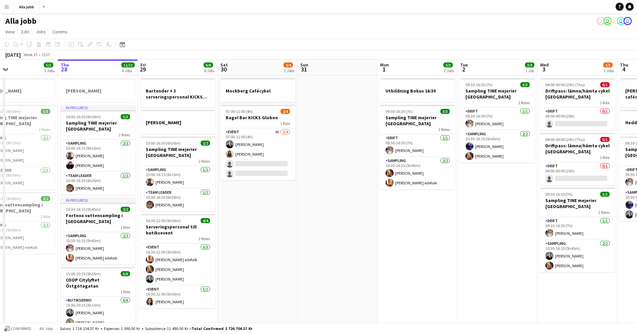
drag, startPoint x: 349, startPoint y: 128, endPoint x: 327, endPoint y: 130, distance: 22.2
click at [327, 130] on app-calendar-viewport "Mon 25 4 Jobs Tue 26 3/3 2 Jobs Wed 27 5/5 3 Jobs Thu 28 11/11 4 Jobs Fri 29 6/…" at bounding box center [318, 220] width 637 height 321
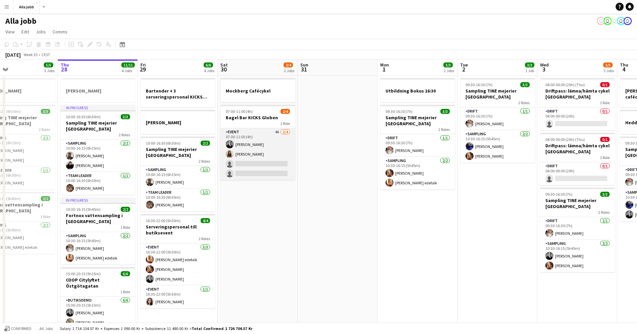
click at [251, 171] on app-card-role "Event 4A [DATE] 07:00-11:00 (4h) [PERSON_NAME] [PERSON_NAME] single-neutral-act…" at bounding box center [257, 154] width 75 height 52
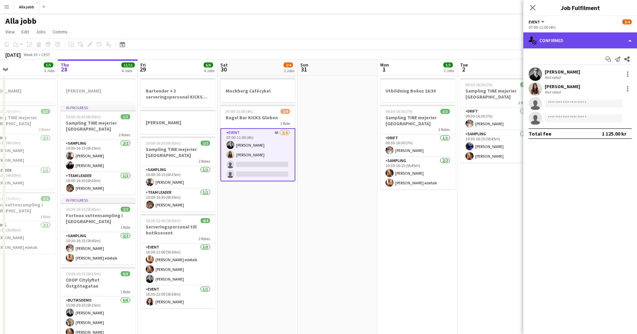
drag, startPoint x: 545, startPoint y: 41, endPoint x: 566, endPoint y: 47, distance: 21.8
click at [545, 41] on div "single-neutral-actions-check-2 Confirmed" at bounding box center [580, 40] width 114 height 16
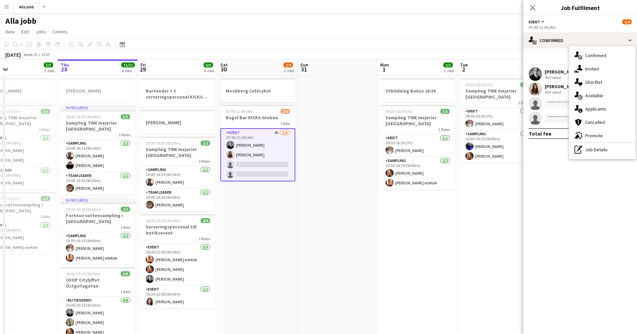
click at [596, 108] on div "single-neutral-actions-information Applicants" at bounding box center [602, 108] width 66 height 13
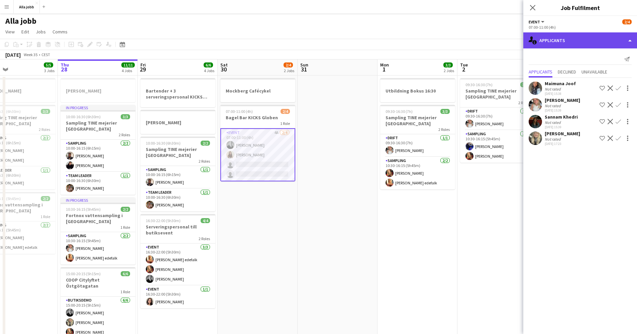
click at [561, 41] on div "single-neutral-actions-information Applicants" at bounding box center [580, 40] width 114 height 16
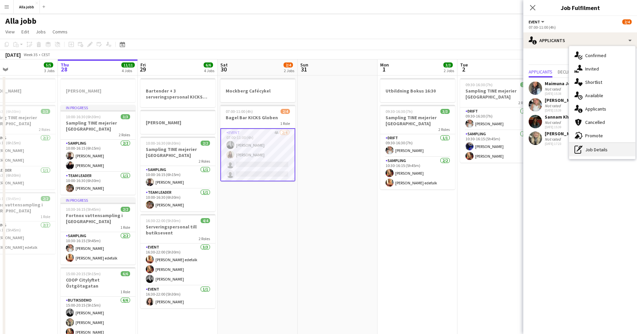
click at [592, 149] on div "pen-write Job Details" at bounding box center [602, 149] width 66 height 13
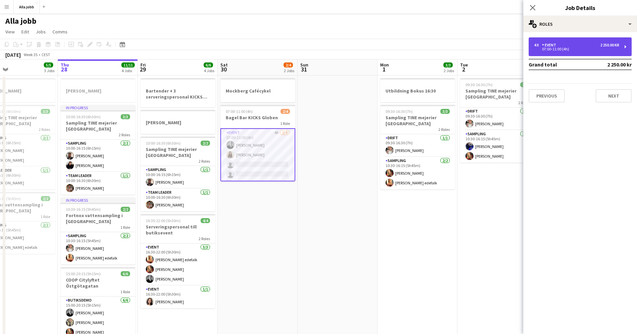
click at [567, 48] on div "07:00-11:00 (4h)" at bounding box center [576, 48] width 85 height 3
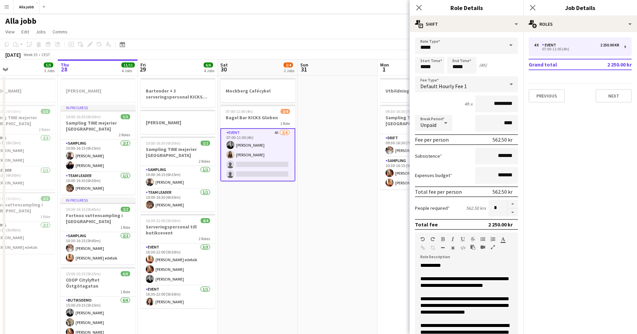
click at [356, 197] on app-date-cell at bounding box center [338, 228] width 80 height 305
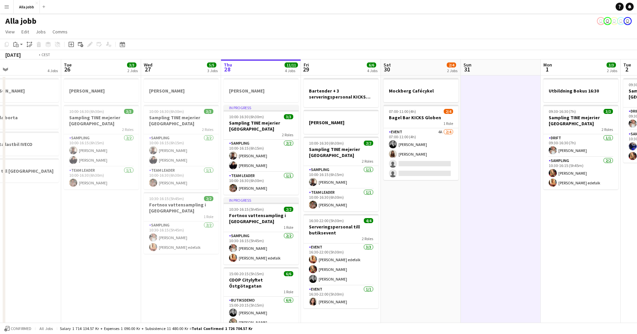
scroll to position [0, 267]
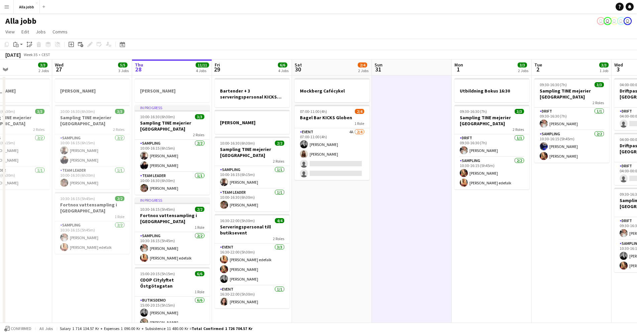
drag, startPoint x: 274, startPoint y: 159, endPoint x: 197, endPoint y: 163, distance: 77.0
click at [197, 163] on app-calendar-viewport "Sat 23 2/2 3 Jobs Sun 24 2 Jobs Mon 25 4 Jobs Tue 26 3/3 2 Jobs Wed 27 5/5 3 Jo…" at bounding box center [318, 220] width 637 height 321
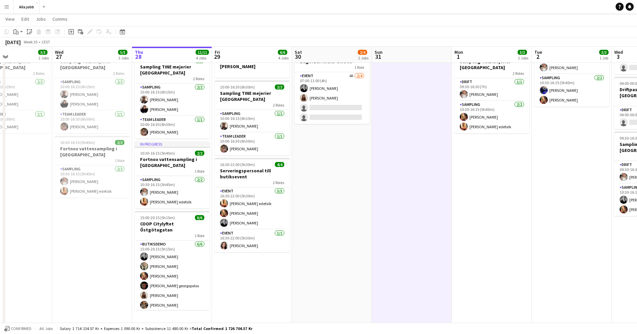
click at [358, 218] on app-date-cell "Mockberg Cafécykel 07:00-11:00 (4h) 2/4 Bagel Bar KICKS Globen 1 Role Event 4A …" at bounding box center [332, 171] width 80 height 305
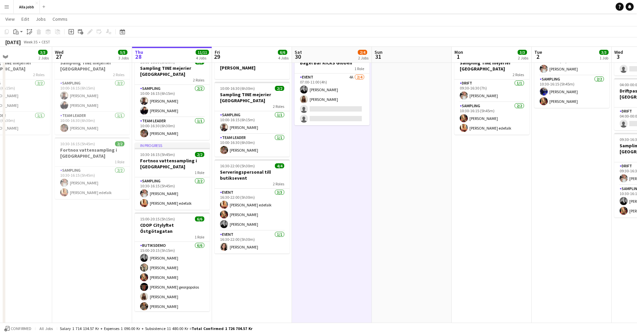
scroll to position [0, 0]
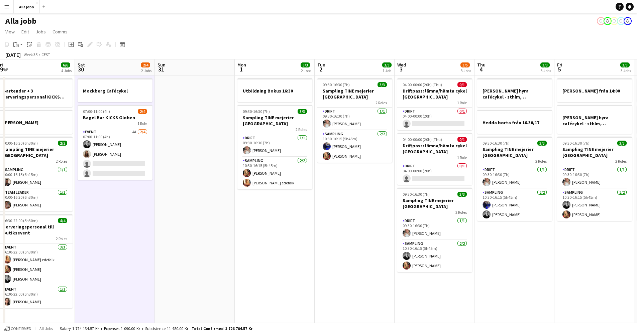
drag, startPoint x: 423, startPoint y: 213, endPoint x: 221, endPoint y: 202, distance: 202.2
click at [188, 195] on app-calendar-viewport "Tue 26 3/3 2 Jobs Wed 27 5/5 3 Jobs Thu 28 11/11 4 Jobs Fri 29 6/6 4 Jobs Sat 3…" at bounding box center [318, 220] width 637 height 321
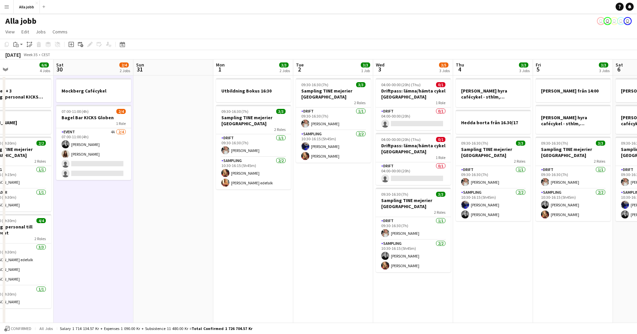
click at [270, 213] on app-date-cell "Utbildning Bokus 16:30 09:30-16:30 (7h) 3/3 Sampling TINE mejerier Stockholm 2 …" at bounding box center [253, 228] width 80 height 305
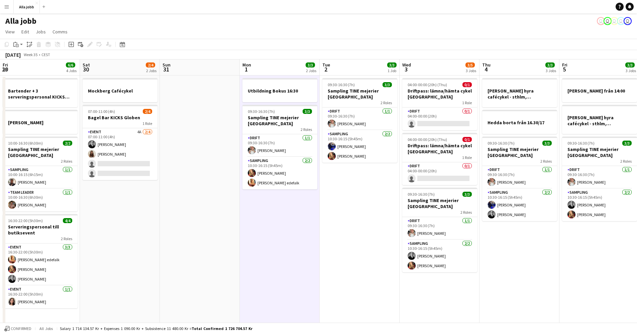
scroll to position [0, 161]
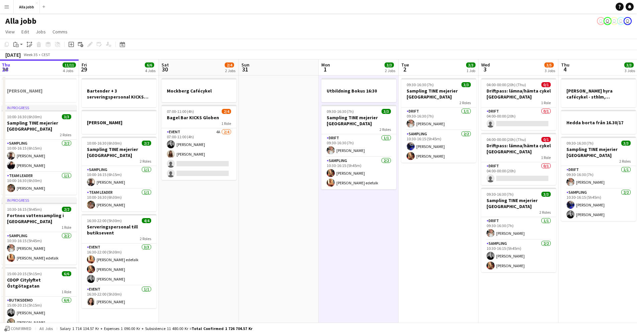
drag, startPoint x: 284, startPoint y: 223, endPoint x: 355, endPoint y: 211, distance: 71.8
click at [355, 211] on app-calendar-viewport "Tue 26 3/3 2 Jobs Wed 27 5/5 3 Jobs Thu 28 11/11 4 Jobs Fri 29 6/6 4 Jobs Sat 3…" at bounding box center [318, 220] width 637 height 321
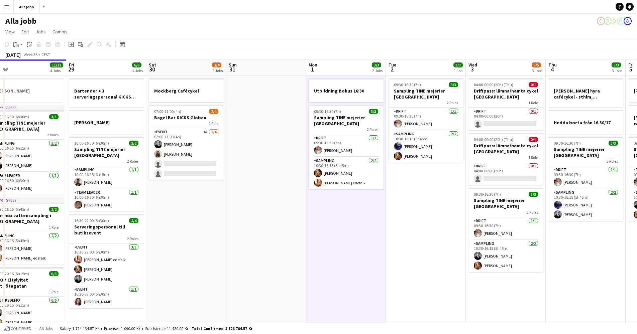
scroll to position [0, 164]
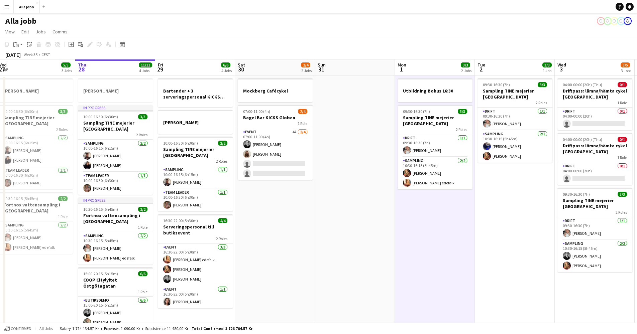
drag, startPoint x: 260, startPoint y: 221, endPoint x: 330, endPoint y: 209, distance: 70.8
click at [330, 209] on app-calendar-viewport "Mon 25 4 Jobs Tue 26 3/3 2 Jobs Wed 27 5/5 3 Jobs Thu 28 11/11 4 Jobs Fri 29 6/…" at bounding box center [318, 220] width 637 height 321
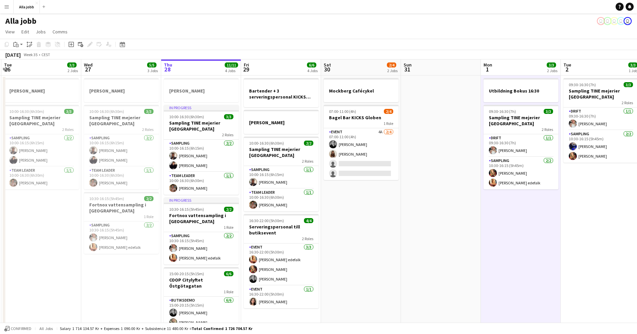
drag, startPoint x: 251, startPoint y: 104, endPoint x: 337, endPoint y: 102, distance: 85.9
click at [337, 102] on app-calendar-viewport "Sun 24 2 Jobs Mon 25 4 Jobs Tue 26 3/3 2 Jobs Wed 27 5/5 3 Jobs Thu 28 11/11 4 …" at bounding box center [318, 220] width 637 height 321
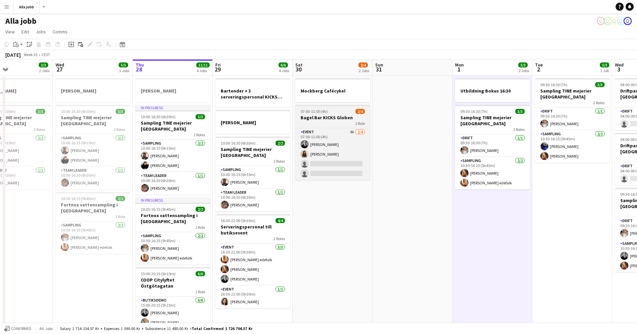
drag, startPoint x: 395, startPoint y: 106, endPoint x: 367, endPoint y: 109, distance: 28.6
click at [367, 109] on app-calendar-viewport "Sun 24 2 Jobs Mon 25 4 Jobs Tue 26 3/3 2 Jobs Wed 27 5/5 3 Jobs Thu 28 11/11 4 …" at bounding box center [318, 220] width 637 height 321
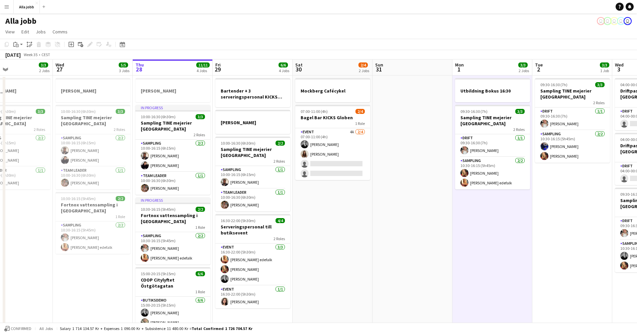
scroll to position [0, 187]
click at [400, 114] on app-date-cell at bounding box center [412, 228] width 80 height 305
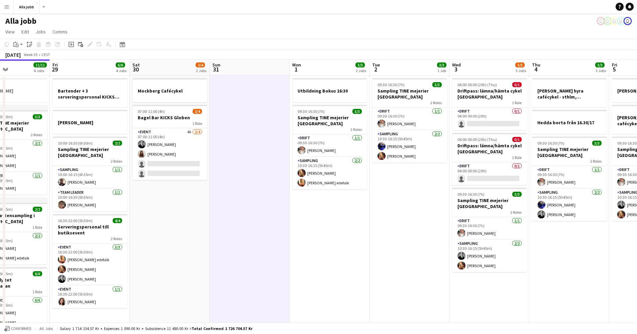
drag, startPoint x: 434, startPoint y: 234, endPoint x: 215, endPoint y: 266, distance: 221.7
click at [215, 266] on app-calendar-viewport "Tue 26 3/3 2 Jobs Wed 27 5/5 3 Jobs Thu 28 11/11 4 Jobs Fri 29 6/6 4 Jobs Sat 3…" at bounding box center [318, 220] width 637 height 321
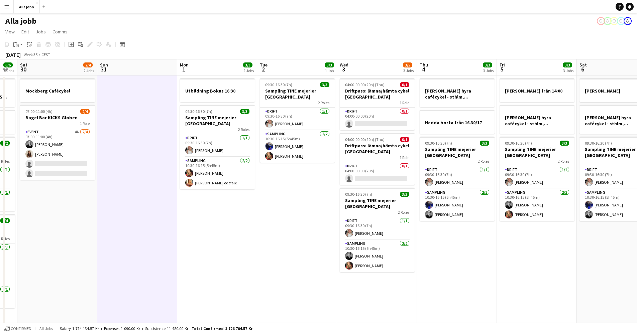
scroll to position [0, 203]
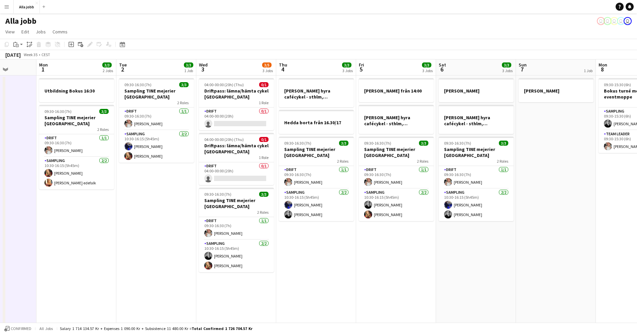
drag, startPoint x: 421, startPoint y: 240, endPoint x: 247, endPoint y: 251, distance: 173.5
click at [247, 251] on app-calendar-viewport "Fri 29 6/6 4 Jobs Sat 30 2/4 2 Jobs Sun 31 Mon 1 3/3 2 Jobs Tue 2 3/3 1 Job Wed…" at bounding box center [318, 220] width 637 height 321
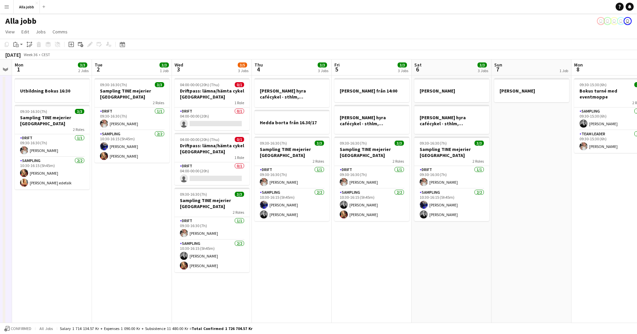
scroll to position [0, 252]
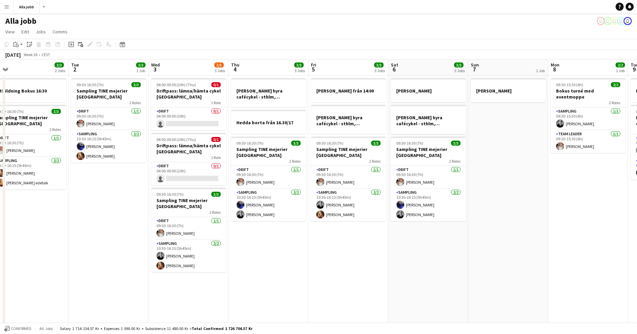
drag, startPoint x: 336, startPoint y: 268, endPoint x: 303, endPoint y: 267, distance: 32.8
click at [287, 270] on app-calendar-viewport "Fri 29 6/6 4 Jobs Sat 30 2/4 2 Jobs Sun 31 Mon 1 3/3 2 Jobs Tue 2 3/3 1 Job Wed…" at bounding box center [318, 220] width 637 height 321
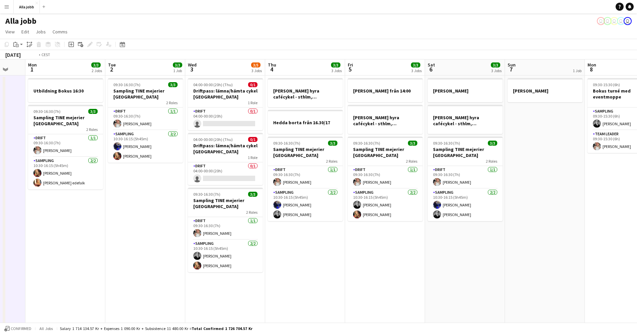
drag, startPoint x: 284, startPoint y: 266, endPoint x: 428, endPoint y: 263, distance: 143.4
click at [350, 264] on app-calendar-viewport "Fri 29 6/6 4 Jobs Sat 30 2/4 2 Jobs Sun 31 Mon 1 3/3 2 Jobs Tue 2 3/3 1 Job Wed…" at bounding box center [318, 220] width 637 height 321
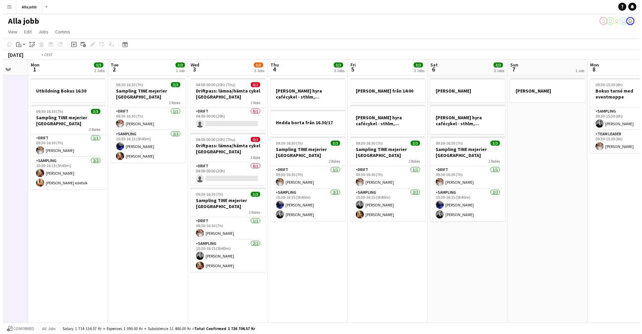
scroll to position [0, 186]
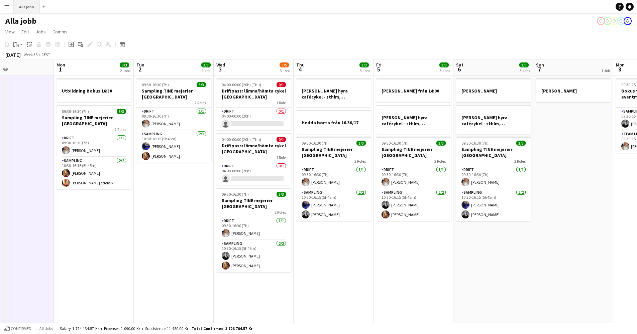
click at [25, 11] on button "Alla jobb Close" at bounding box center [27, 6] width 26 height 13
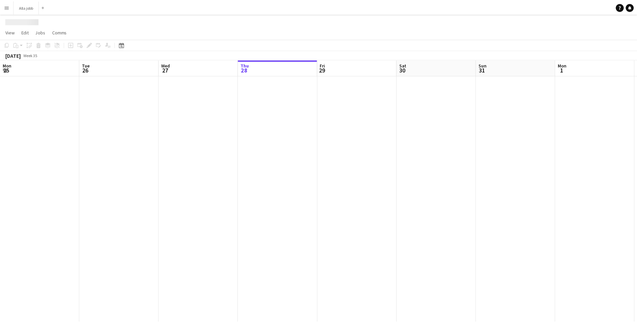
scroll to position [0, 160]
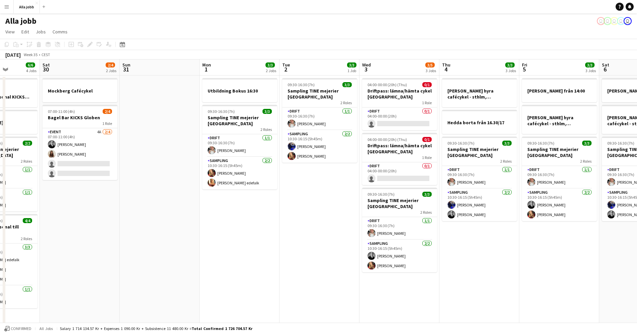
drag, startPoint x: 380, startPoint y: 158, endPoint x: 136, endPoint y: 165, distance: 244.5
click at [136, 165] on app-calendar-viewport "Wed 27 5/5 3 Jobs Thu 28 11/11 4 Jobs Fri 29 6/6 4 Jobs Sat 30 2/4 2 Jobs Sun 3…" at bounding box center [318, 220] width 637 height 321
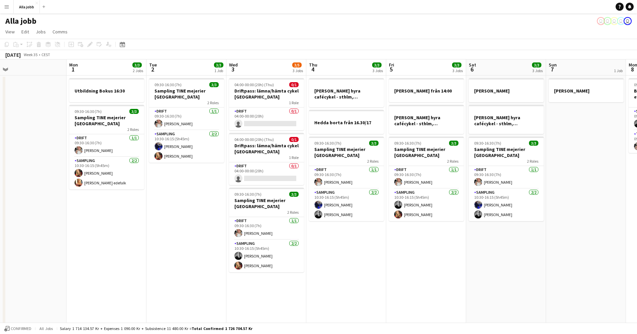
scroll to position [0, 260]
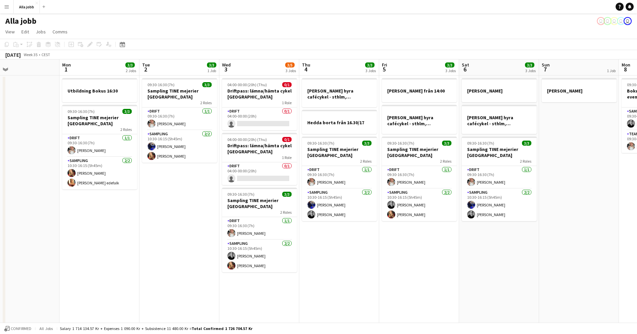
drag, startPoint x: 336, startPoint y: 143, endPoint x: 277, endPoint y: 150, distance: 59.2
click at [277, 150] on app-calendar-viewport "Thu 28 11/11 4 Jobs Fri 29 6/6 4 Jobs Sat 30 2/4 2 Jobs Sun 31 Mon 1 3/3 2 Jobs…" at bounding box center [318, 220] width 637 height 321
click at [431, 271] on app-date-cell "[PERSON_NAME] från 14:00 [PERSON_NAME] hyra cafécykel - sthlm, [GEOGRAPHIC_DATA…" at bounding box center [419, 228] width 80 height 305
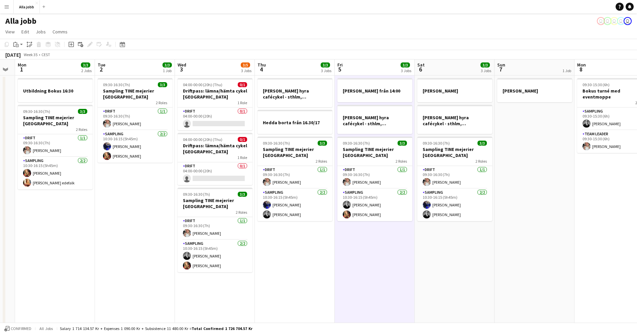
drag, startPoint x: 445, startPoint y: 256, endPoint x: 400, endPoint y: 262, distance: 44.9
click at [400, 262] on app-calendar-viewport "Fri 29 6/6 4 Jobs Sat 30 2/4 2 Jobs Sun 31 Mon 1 3/3 2 Jobs Tue 2 3/3 1 Job Wed…" at bounding box center [318, 220] width 637 height 321
drag, startPoint x: 412, startPoint y: 258, endPoint x: 442, endPoint y: 258, distance: 30.1
click at [415, 259] on app-calendar-viewport "Fri 29 6/6 4 Jobs Sat 30 2/4 2 Jobs Sun 31 Mon 1 3/3 2 Jobs Tue 2 3/3 1 Job Wed…" at bounding box center [318, 220] width 637 height 321
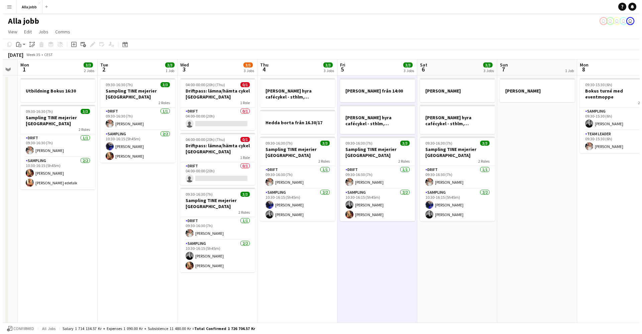
scroll to position [0, 222]
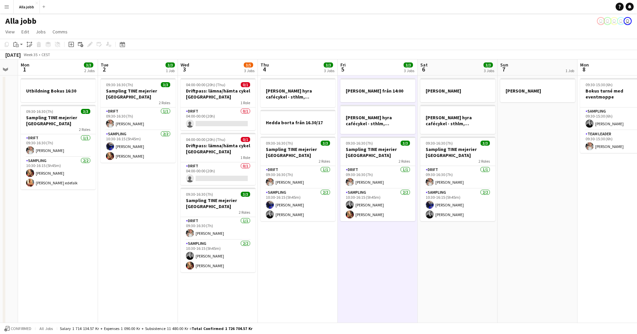
click at [463, 256] on app-date-cell "[PERSON_NAME] hyra [PERSON_NAME], [GEOGRAPHIC_DATA], cph 09:30-16:30 (7h) 3/3 S…" at bounding box center [458, 228] width 80 height 305
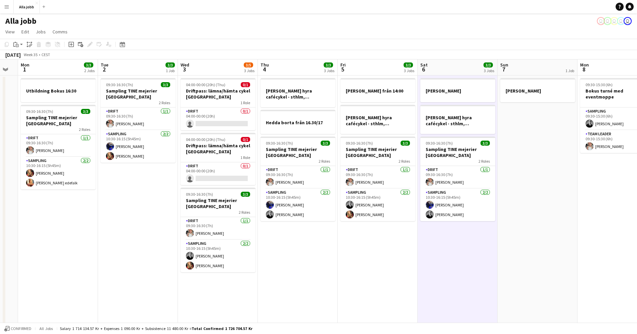
click at [532, 234] on app-date-cell "[PERSON_NAME]" at bounding box center [537, 228] width 80 height 305
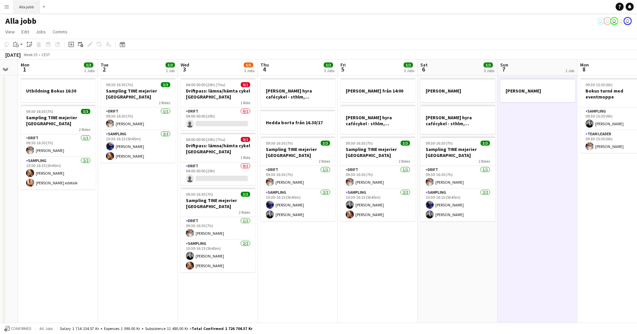
click at [25, 9] on button "Alla jobb Close" at bounding box center [27, 6] width 26 height 13
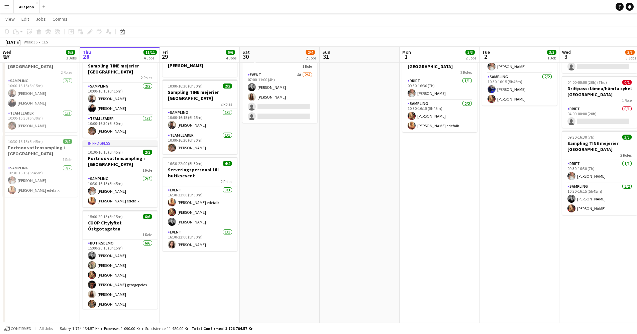
scroll to position [51, 0]
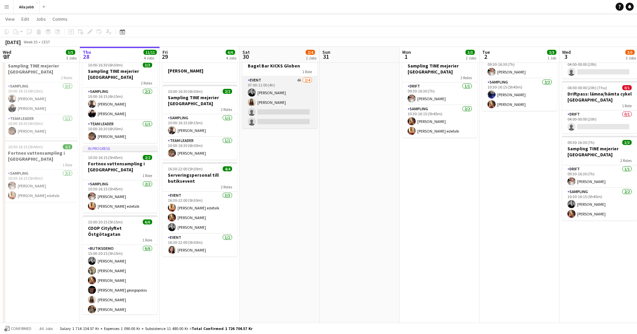
click at [291, 118] on app-card-role "Event 4A [DATE] 07:00-11:00 (4h) [PERSON_NAME] [PERSON_NAME] single-neutral-act…" at bounding box center [279, 103] width 75 height 52
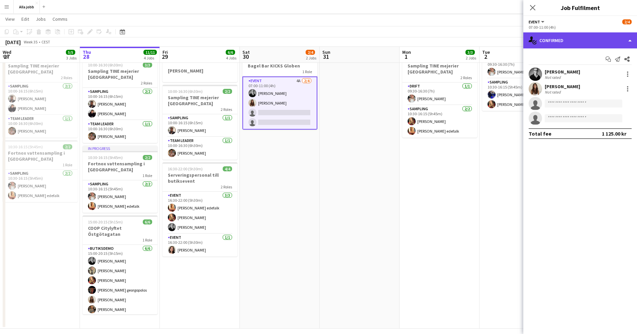
click at [568, 41] on div "single-neutral-actions-check-2 Confirmed" at bounding box center [580, 40] width 114 height 16
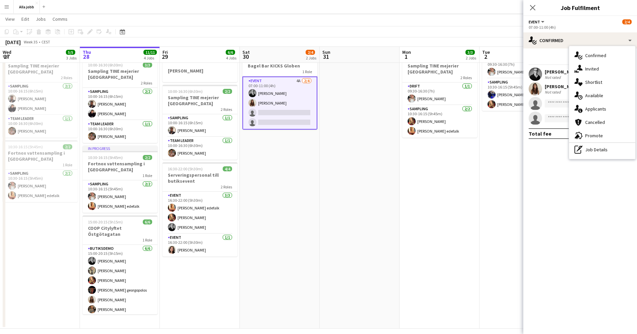
click at [589, 108] on div "single-neutral-actions-information Applicants" at bounding box center [602, 108] width 66 height 13
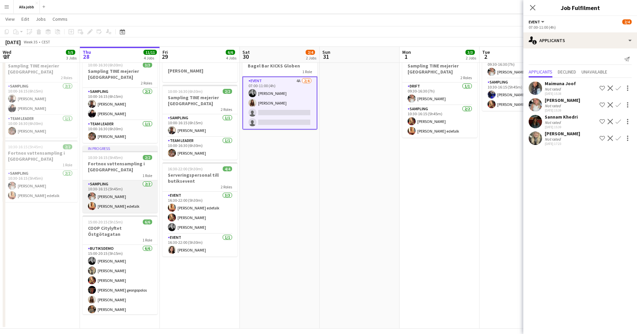
click at [124, 196] on app-card-role "Sampling [DATE] 10:30-16:15 (5h45m) [PERSON_NAME] [PERSON_NAME]" at bounding box center [120, 197] width 75 height 32
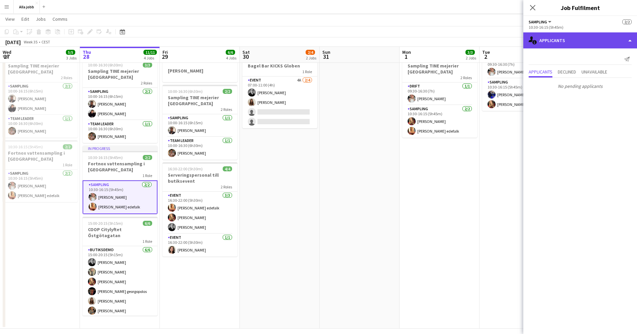
click at [550, 47] on div "single-neutral-actions-information Applicants" at bounding box center [580, 40] width 114 height 16
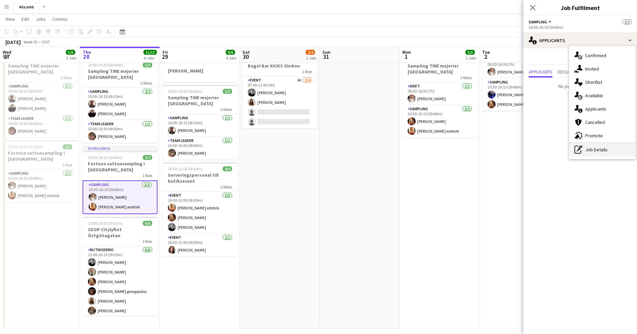
click at [586, 147] on div "pen-write Job Details" at bounding box center [602, 149] width 66 height 13
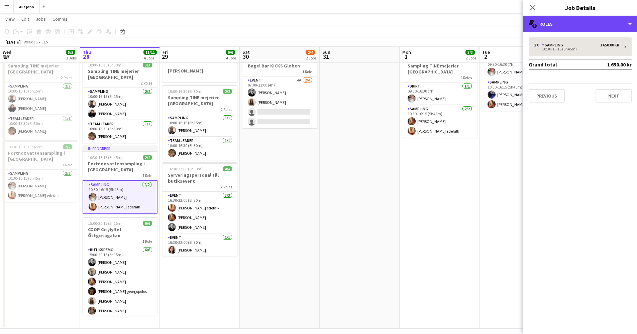
drag, startPoint x: 560, startPoint y: 28, endPoint x: 564, endPoint y: 41, distance: 14.0
click at [559, 29] on div "multiple-users-add Roles" at bounding box center [580, 24] width 114 height 16
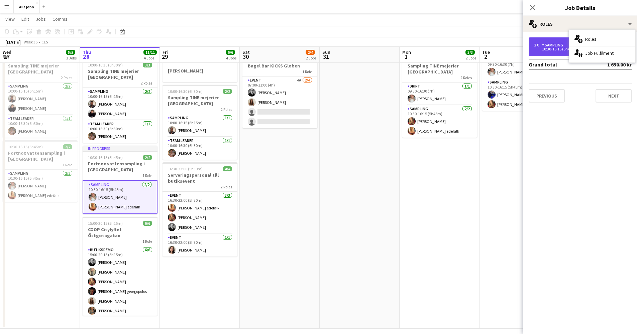
click at [564, 44] on div "Sampling" at bounding box center [554, 45] width 24 height 5
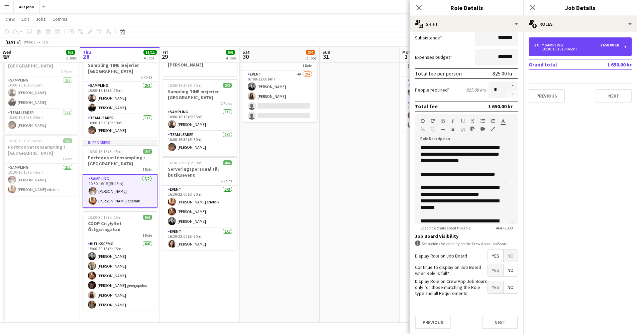
scroll to position [0, 0]
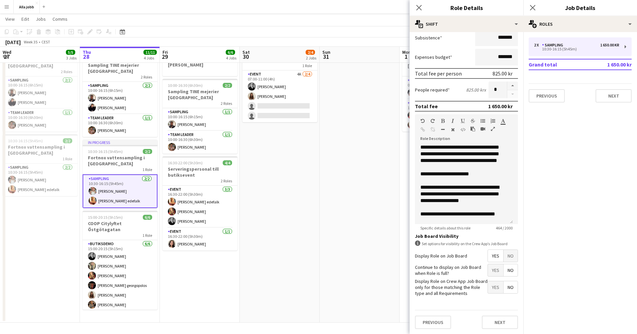
click at [347, 187] on app-date-cell at bounding box center [360, 170] width 80 height 305
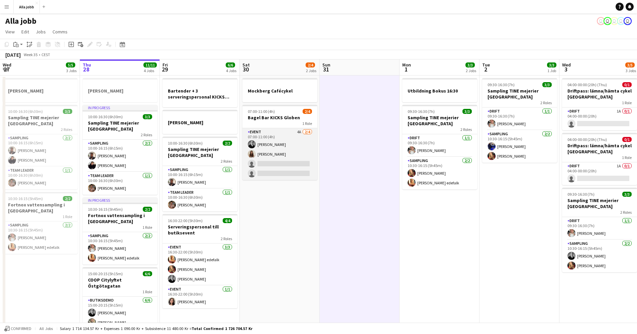
click at [284, 155] on app-card-role "Event 4A [DATE] 07:00-11:00 (4h) [PERSON_NAME] [PERSON_NAME] single-neutral-act…" at bounding box center [279, 154] width 75 height 52
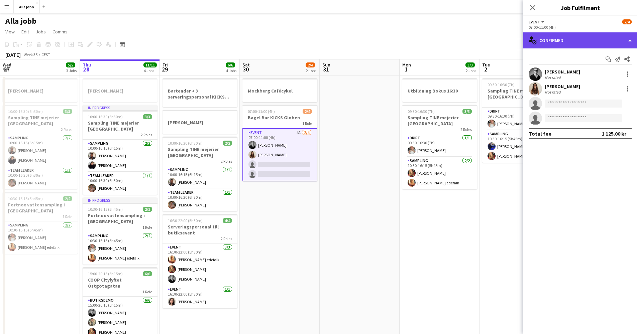
click at [573, 42] on div "single-neutral-actions-check-2 Confirmed" at bounding box center [580, 40] width 114 height 16
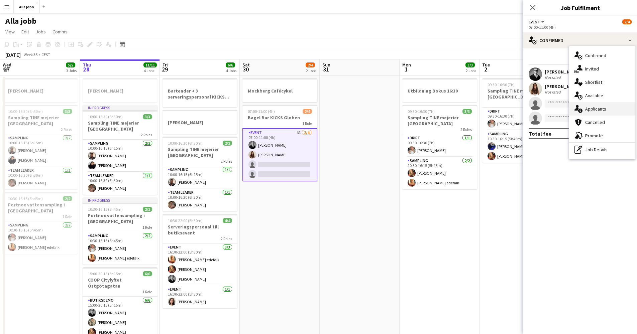
click at [591, 111] on div "single-neutral-actions-information Applicants" at bounding box center [602, 108] width 66 height 13
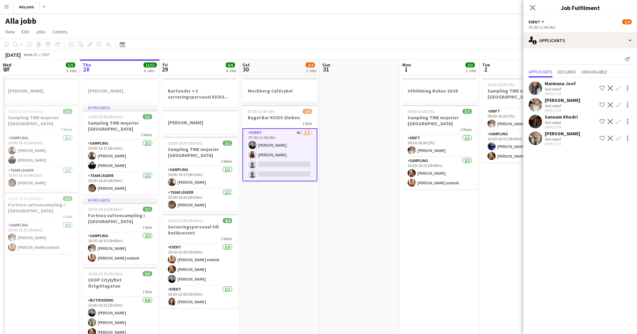
click at [350, 147] on app-date-cell at bounding box center [360, 228] width 80 height 305
